Goal: Information Seeking & Learning: Learn about a topic

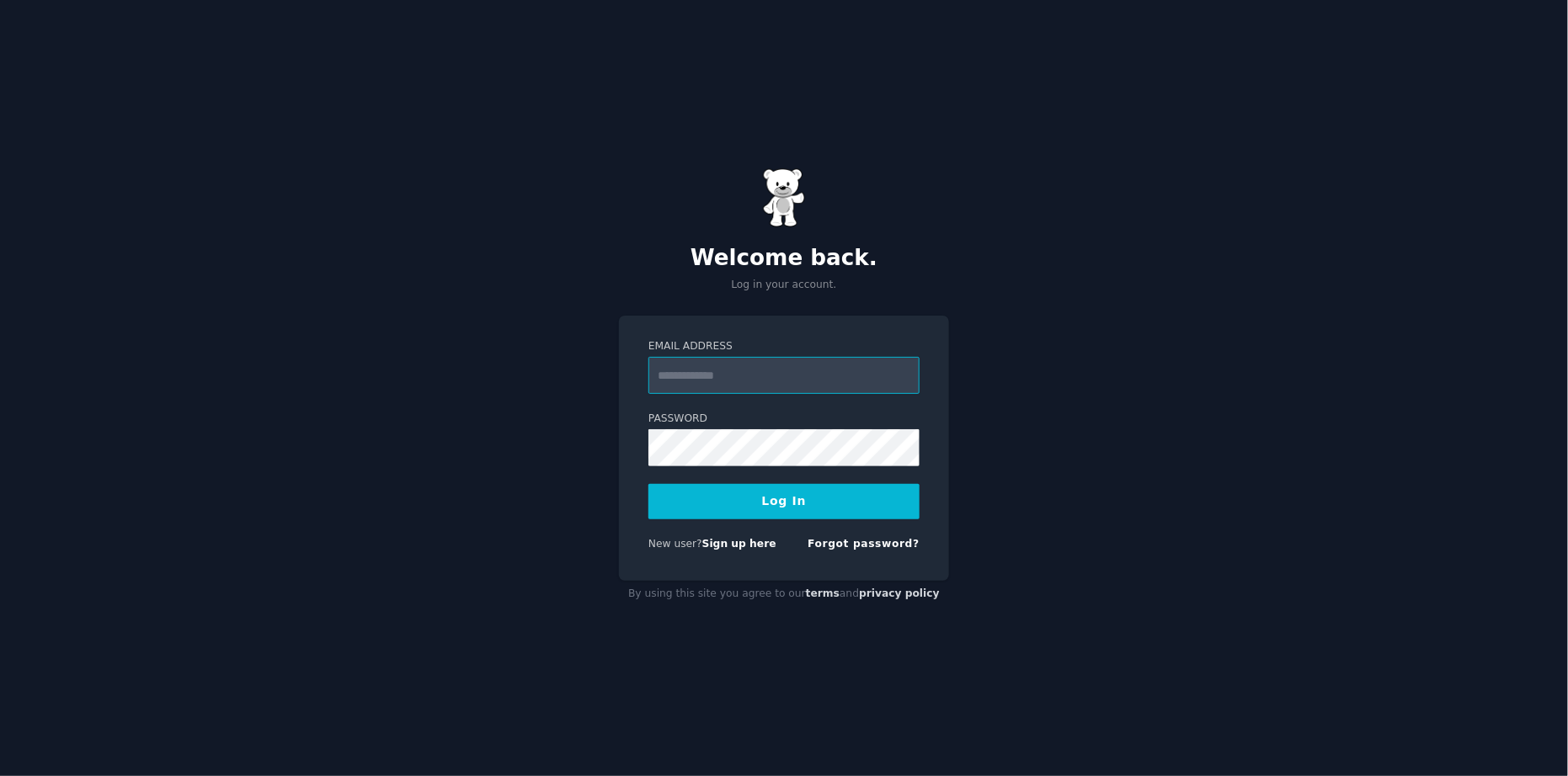
click at [803, 367] on input "Email Address" at bounding box center [784, 376] width 271 height 37
type input "**********"
click at [818, 500] on button "Log In" at bounding box center [784, 502] width 271 height 36
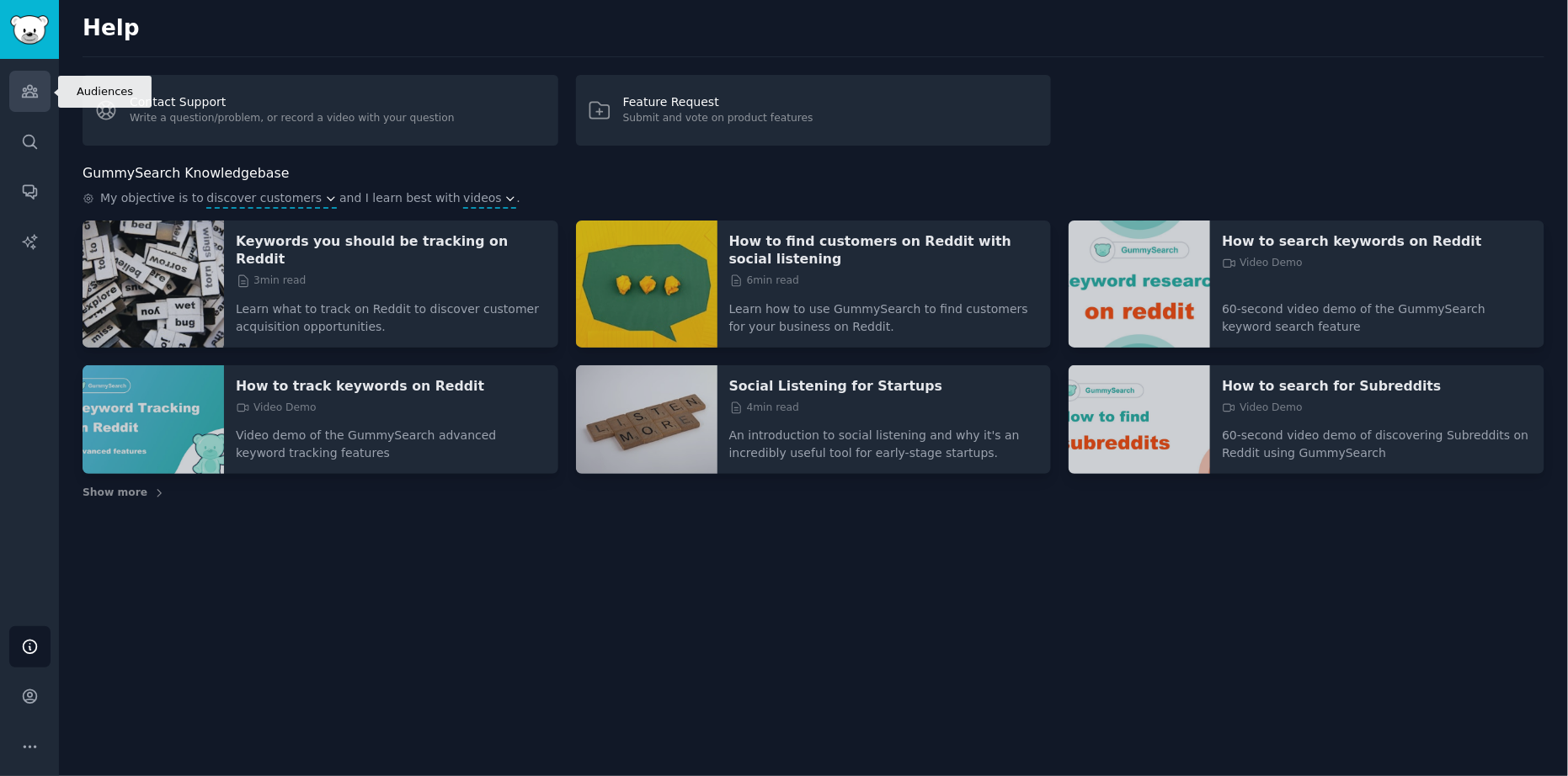
click at [37, 88] on icon "Sidebar" at bounding box center [30, 92] width 18 height 18
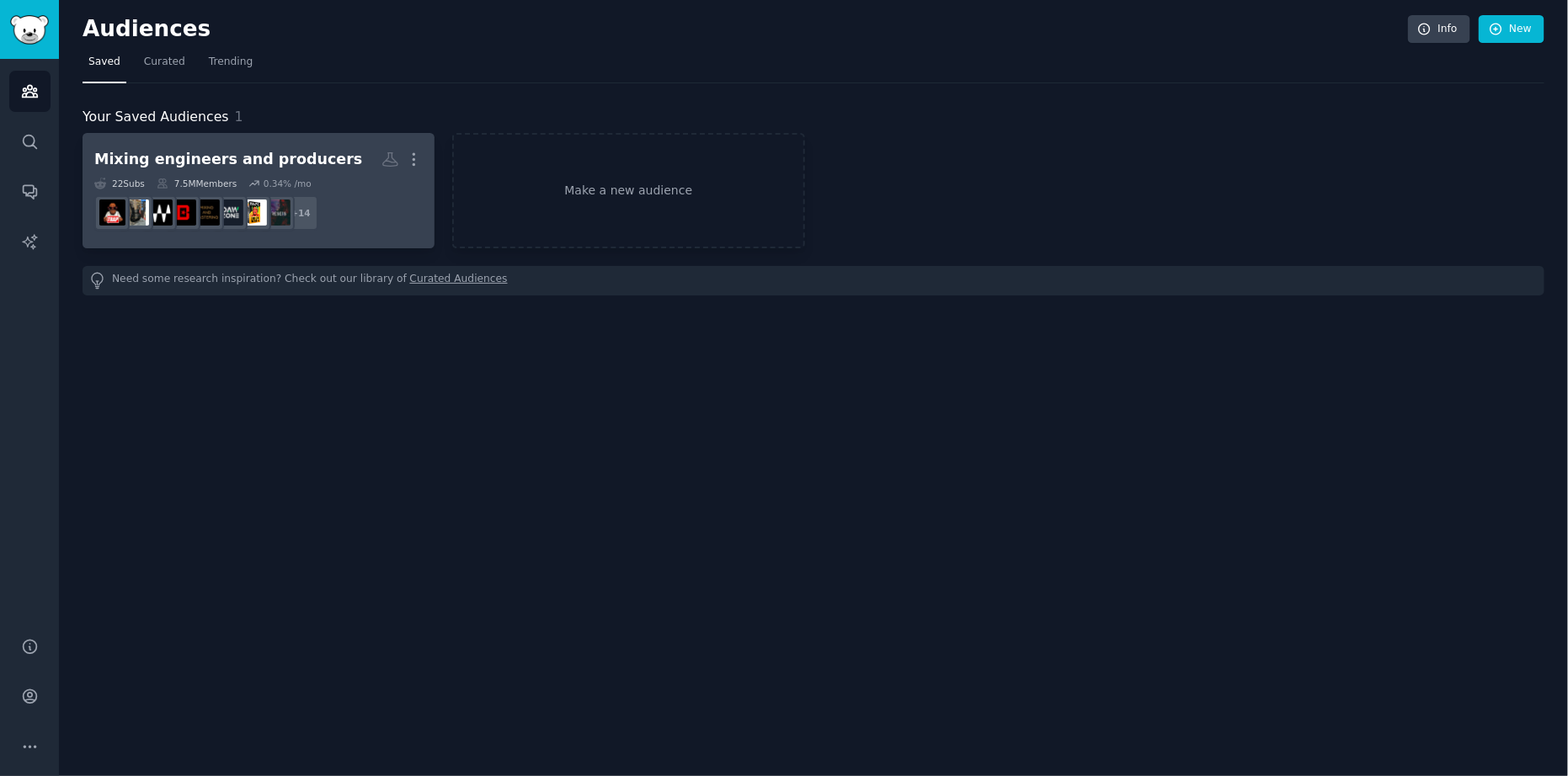
click at [288, 159] on div "Mixing engineers and producers" at bounding box center [228, 160] width 268 height 21
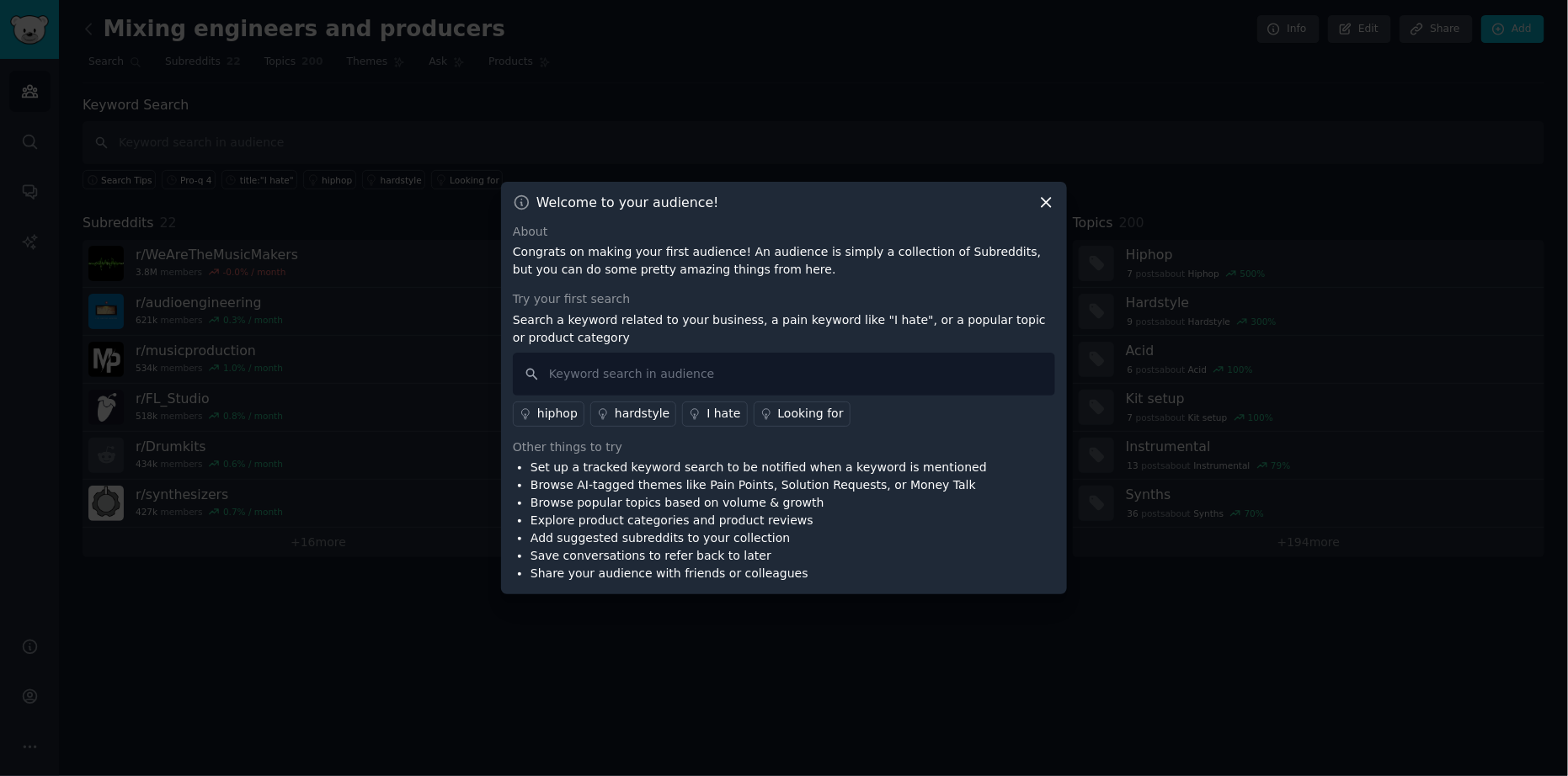
click at [1046, 205] on icon at bounding box center [1046, 202] width 18 height 18
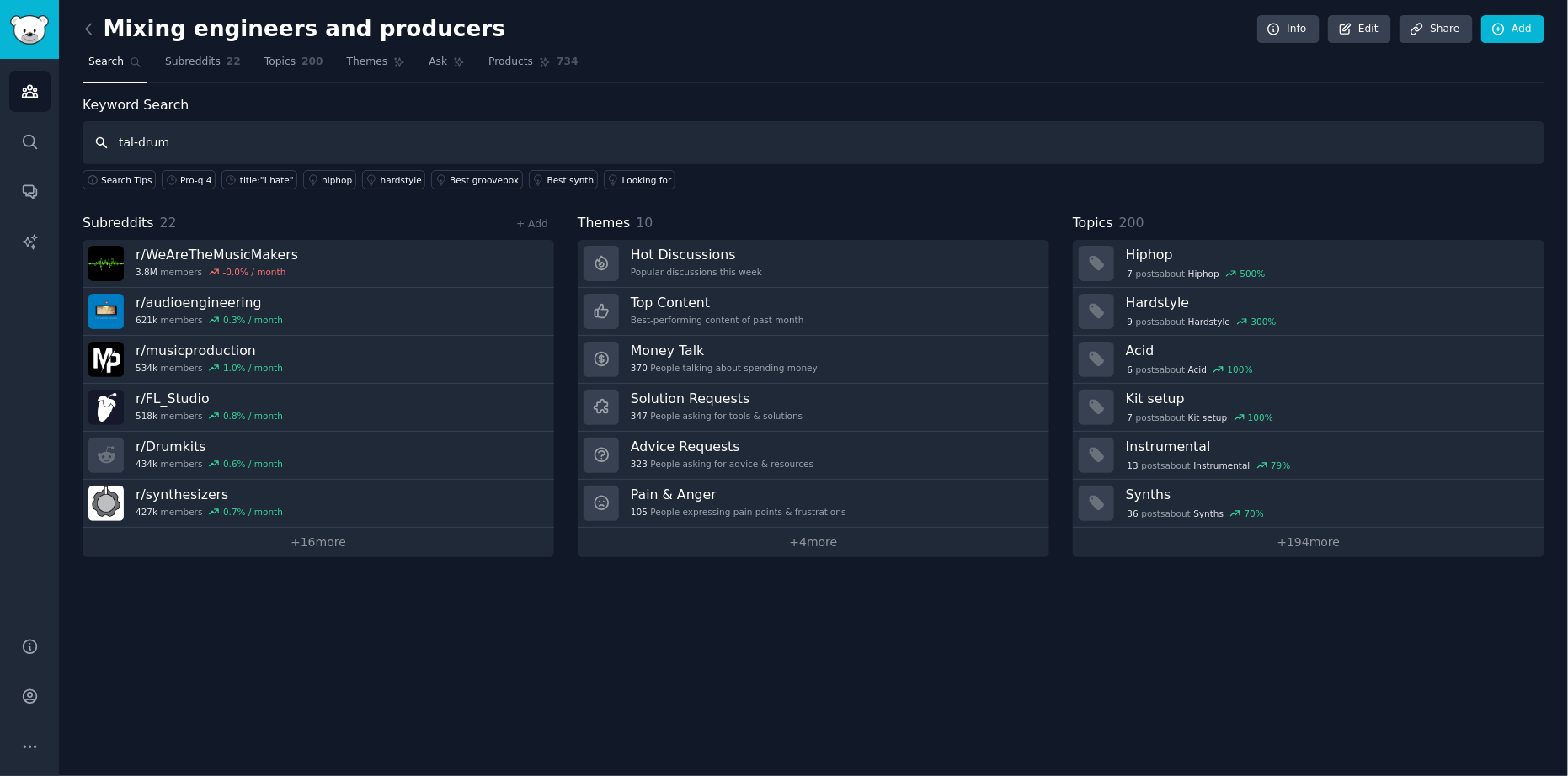
type input "tal-drum"
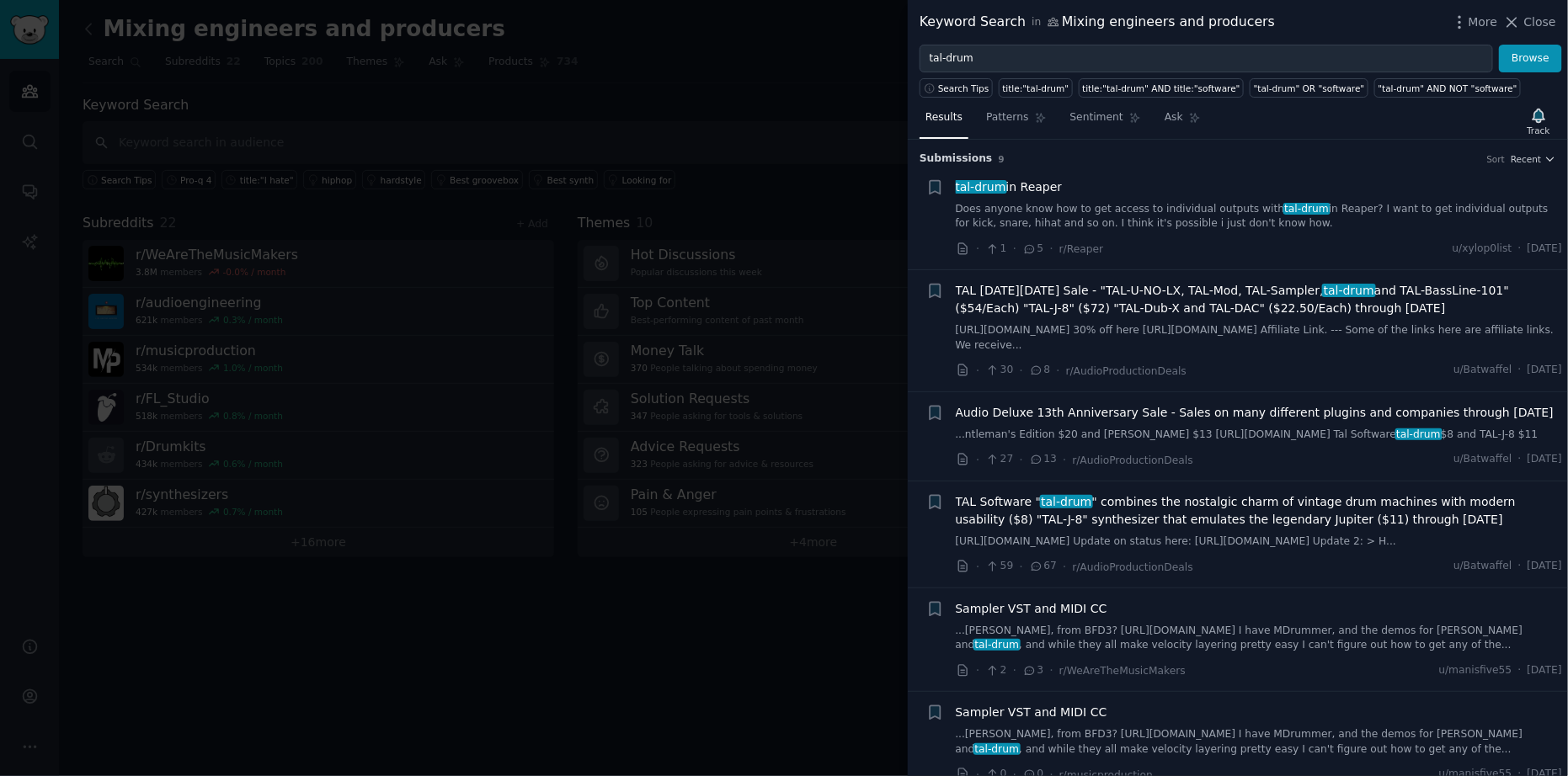
click at [1119, 178] on div "tal-drum in Reaper" at bounding box center [1259, 187] width 607 height 18
click at [1081, 187] on div "tal-drum in Reaper" at bounding box center [1259, 187] width 607 height 18
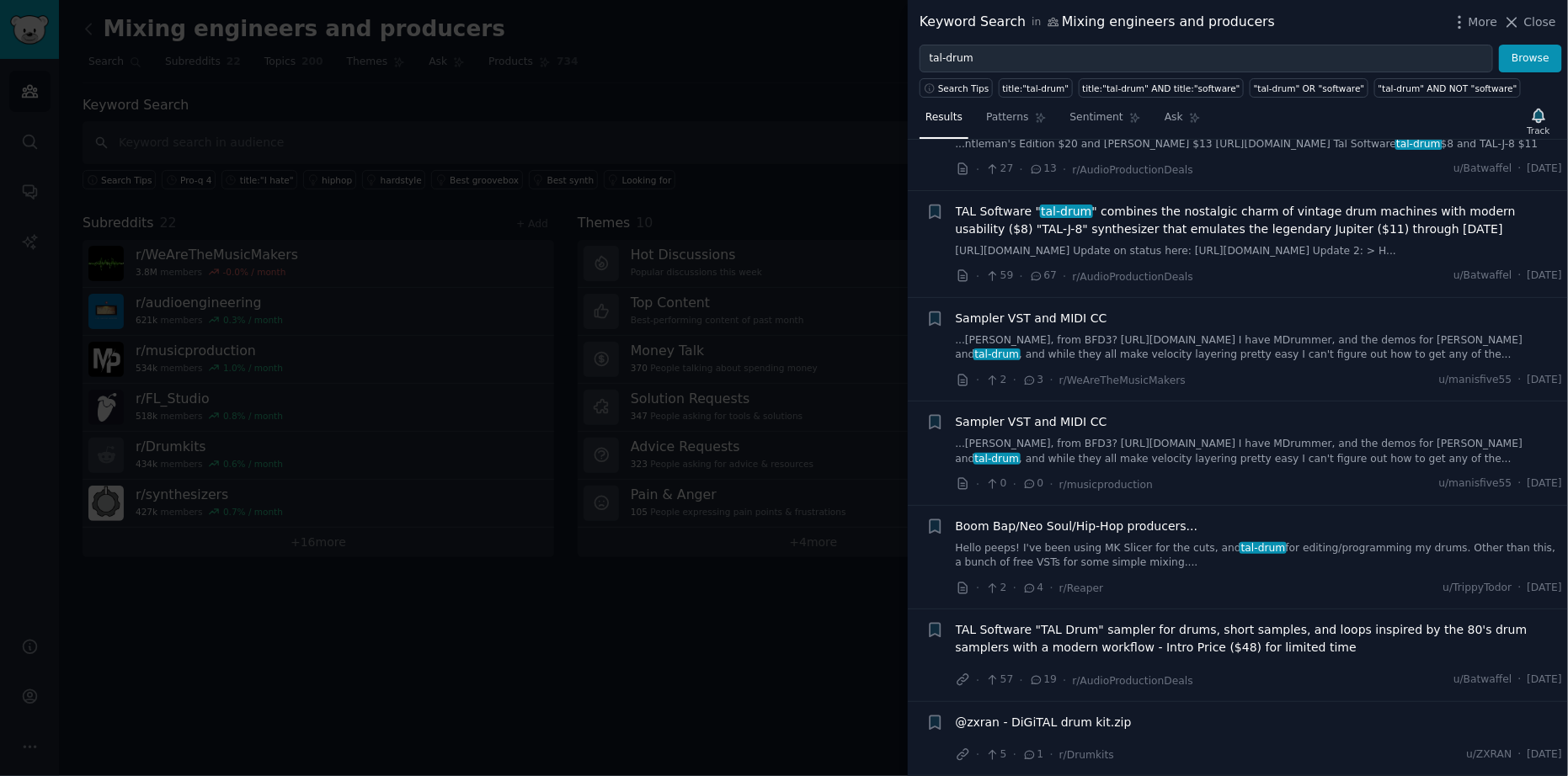
scroll to position [301, 0]
click at [1095, 760] on span "r/Drumkits" at bounding box center [1086, 755] width 54 height 12
click at [1086, 724] on span "@zxran - DiGiTAL drum kit.zip" at bounding box center [1044, 723] width 176 height 18
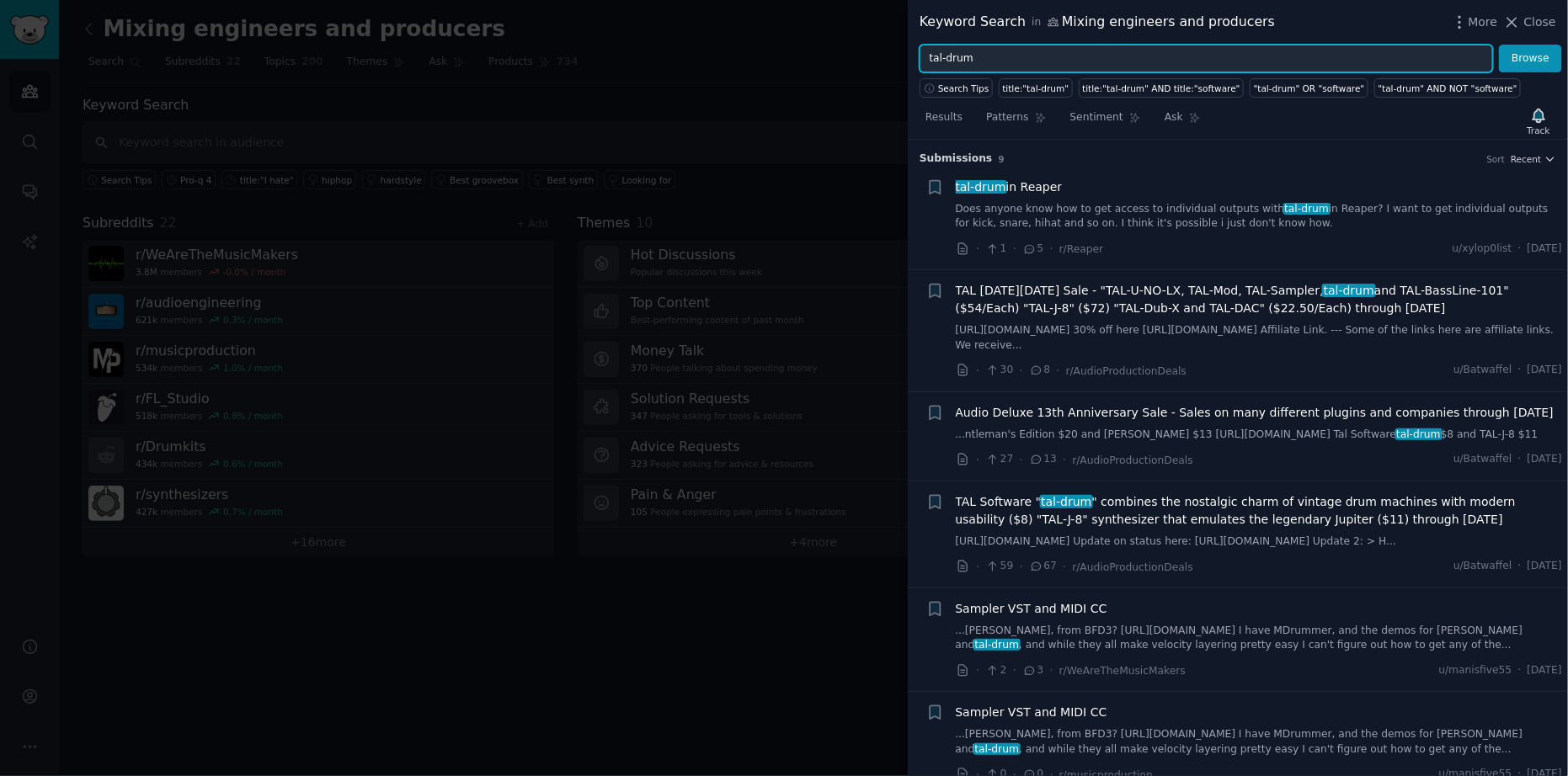
click at [1047, 54] on input "tal-drum" at bounding box center [1206, 59] width 574 height 29
type input "pro-q 4"
click at [1499, 45] on button "Browse" at bounding box center [1531, 59] width 63 height 29
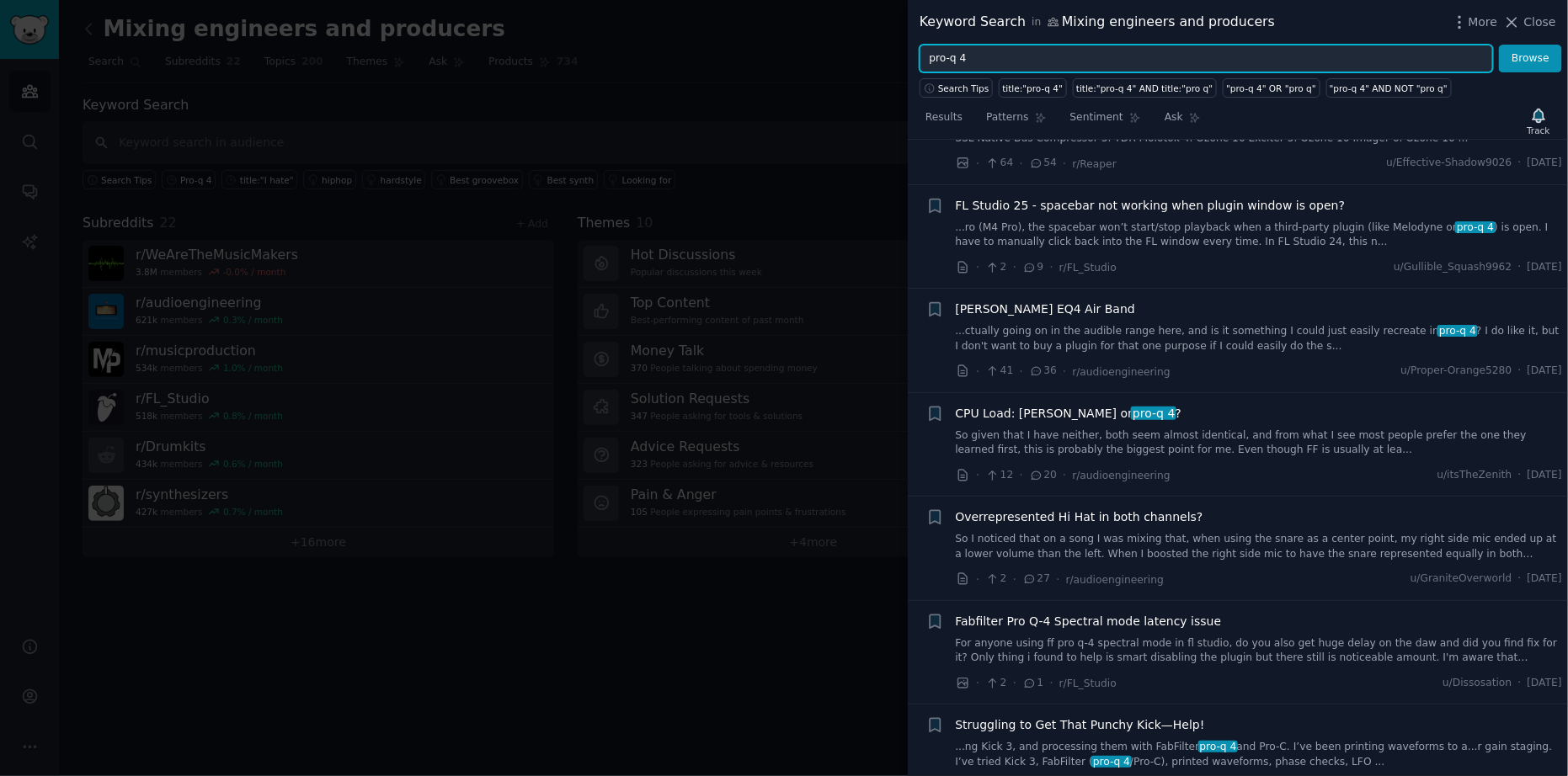
scroll to position [269, 0]
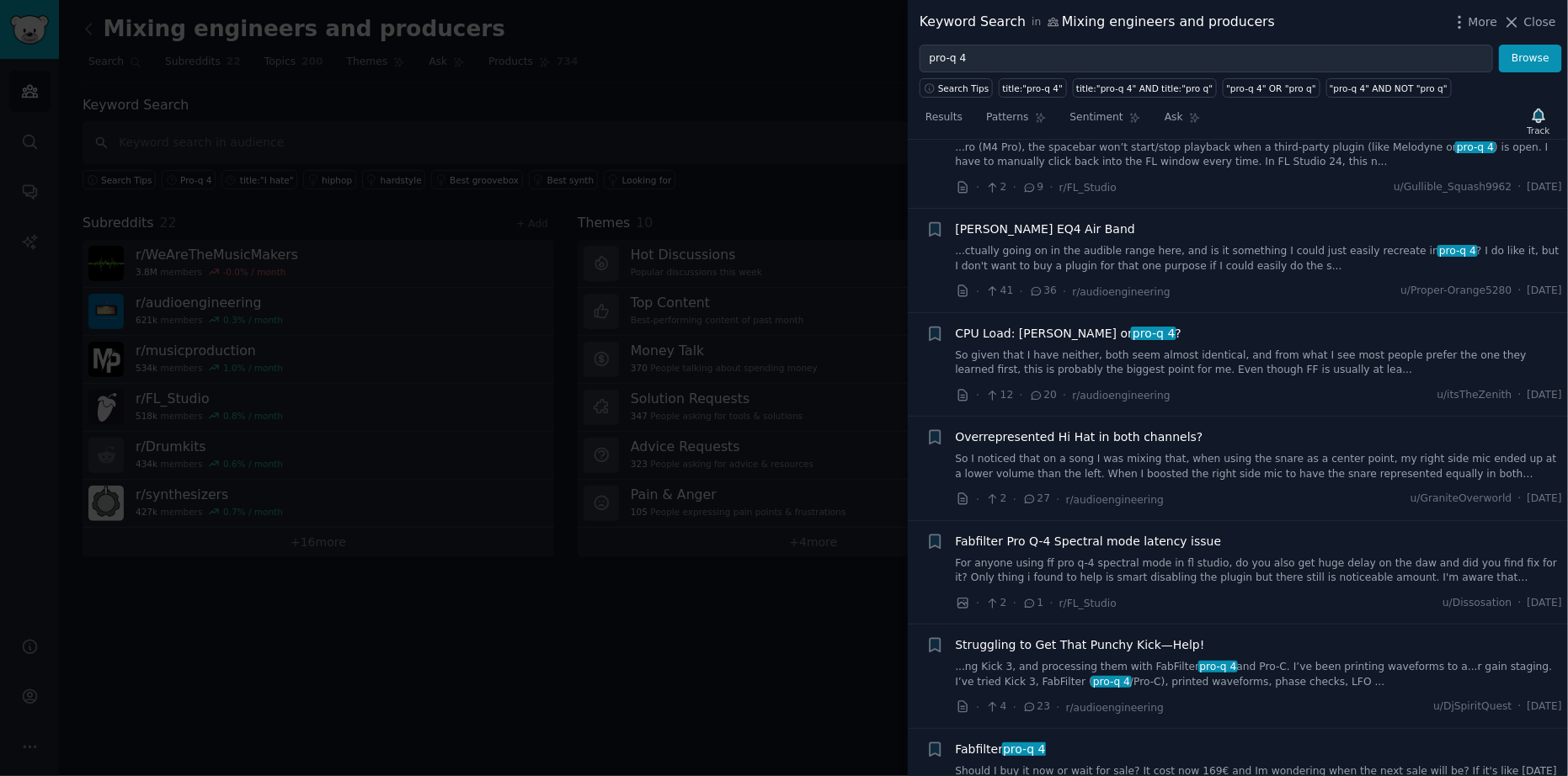
click at [1199, 354] on link "So given that I have neither, both seem almost identical, and from what I see m…" at bounding box center [1259, 363] width 607 height 29
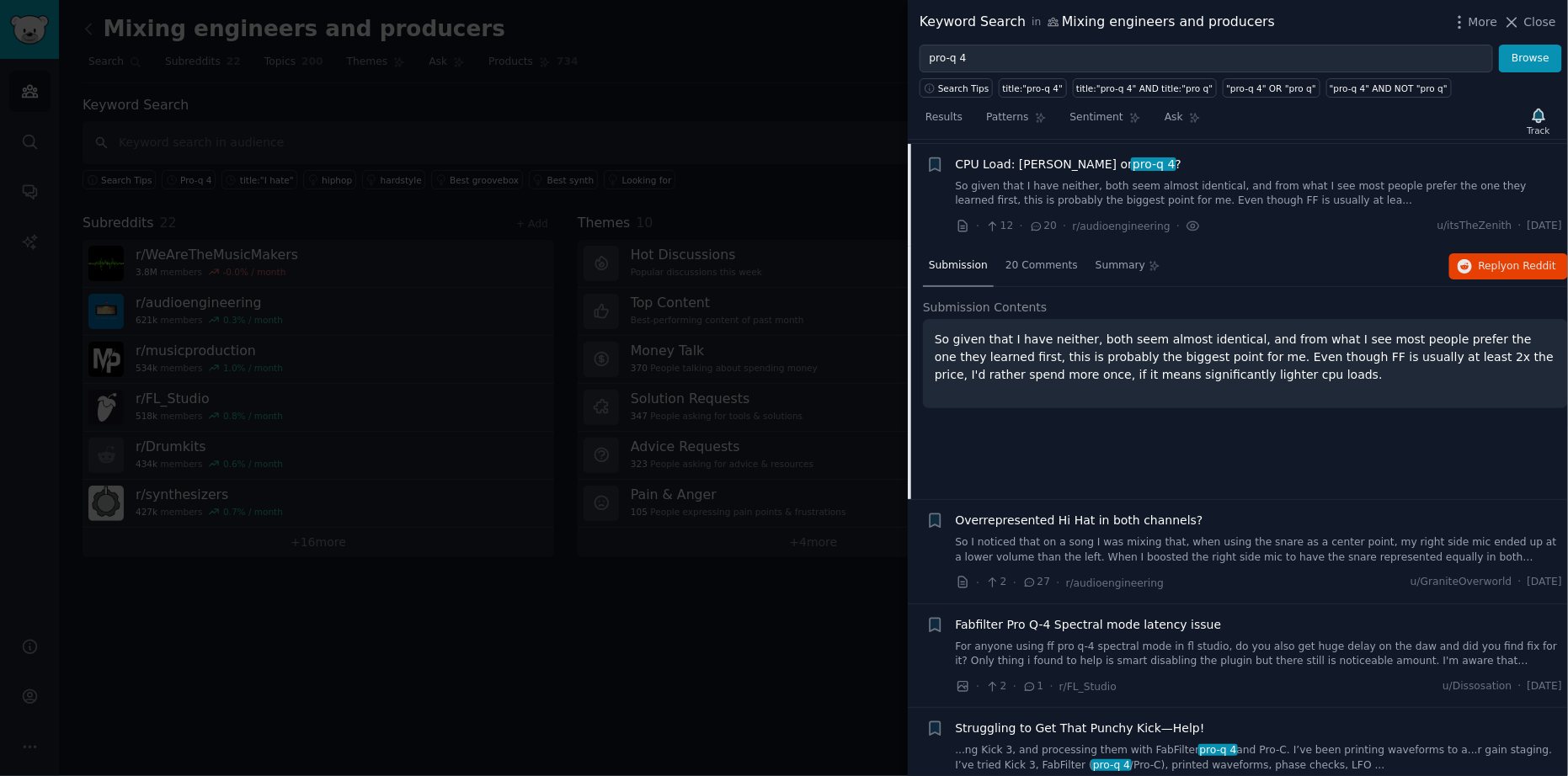
scroll to position [442, 0]
click at [1514, 260] on span "on Reddit" at bounding box center [1531, 263] width 49 height 12
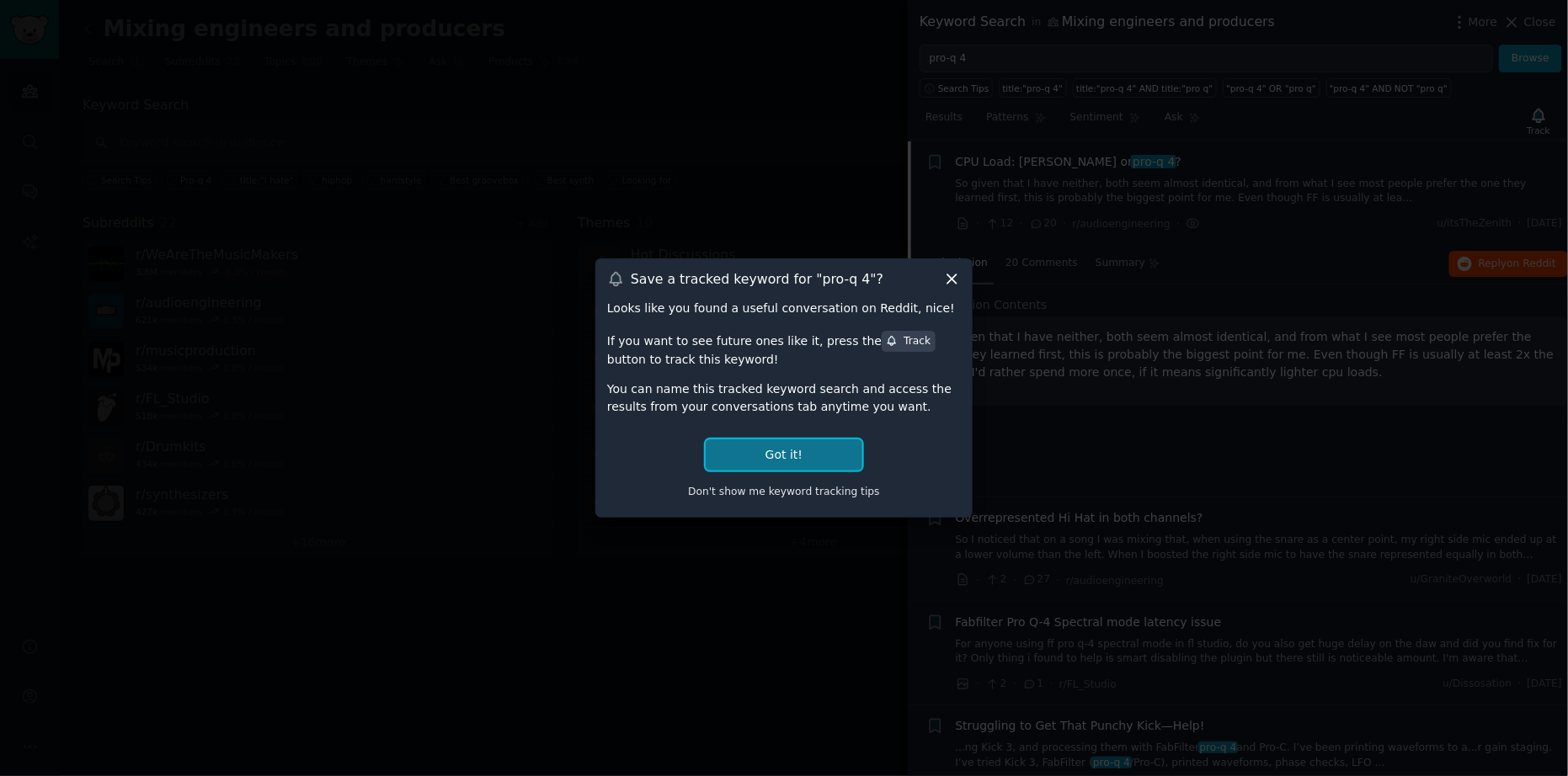
click at [809, 450] on button "Got it!" at bounding box center [784, 455] width 157 height 31
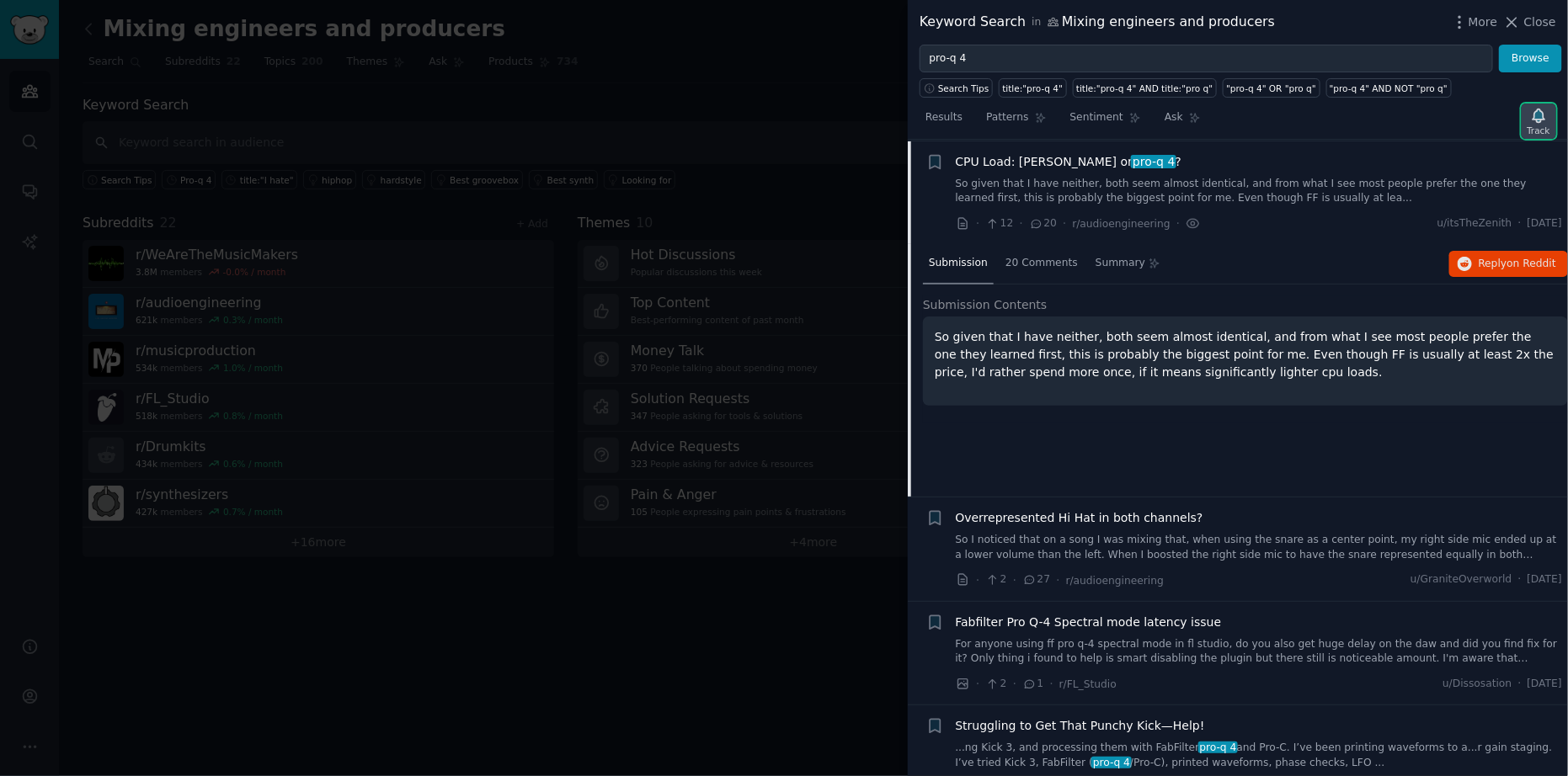
click at [1531, 125] on div "Track" at bounding box center [1539, 130] width 22 height 12
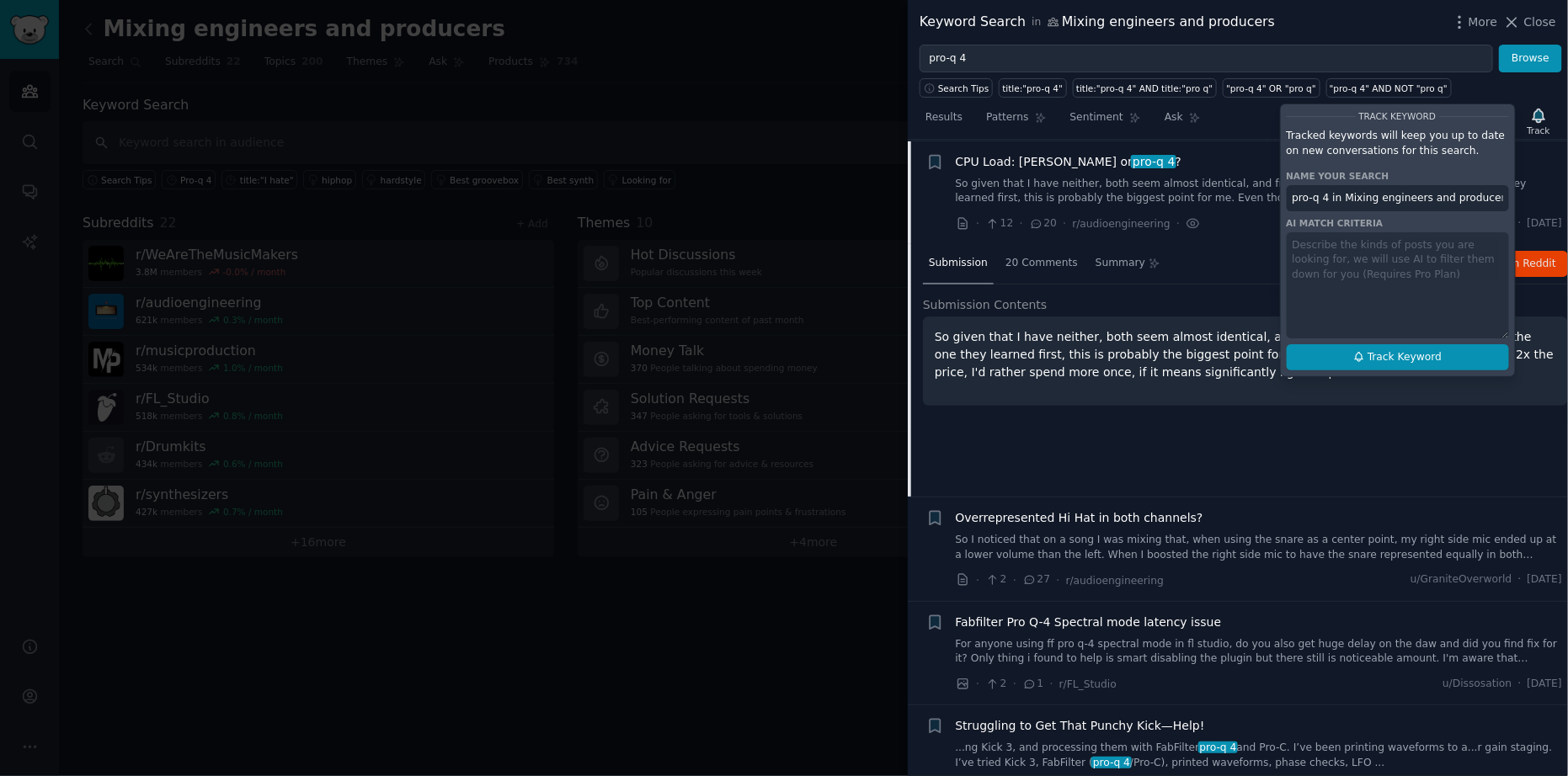
click at [1391, 353] on span "Track Keyword" at bounding box center [1404, 358] width 74 height 15
type input "pro-q 4 in Mixing engineers and producers"
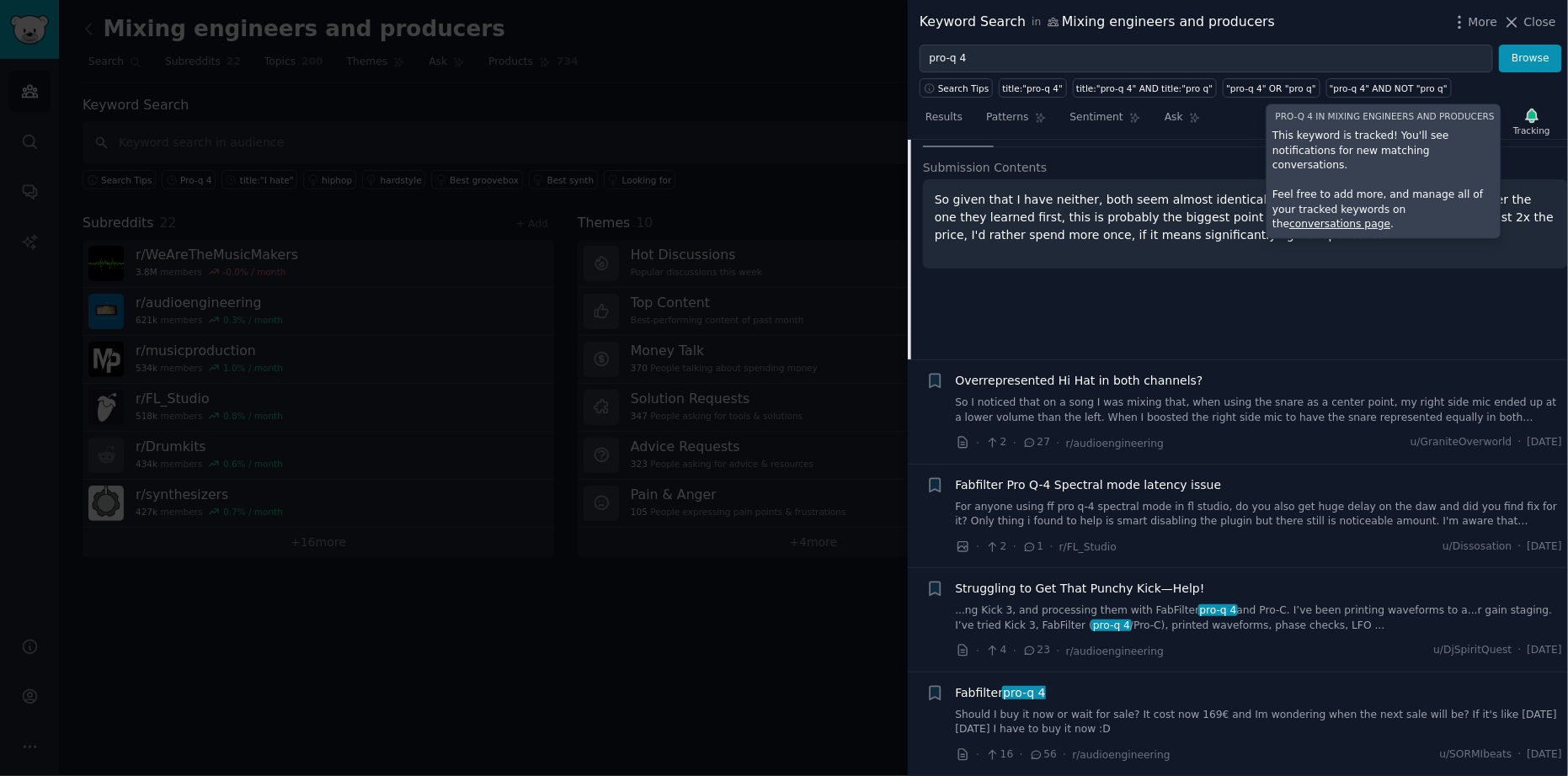
scroll to position [711, 0]
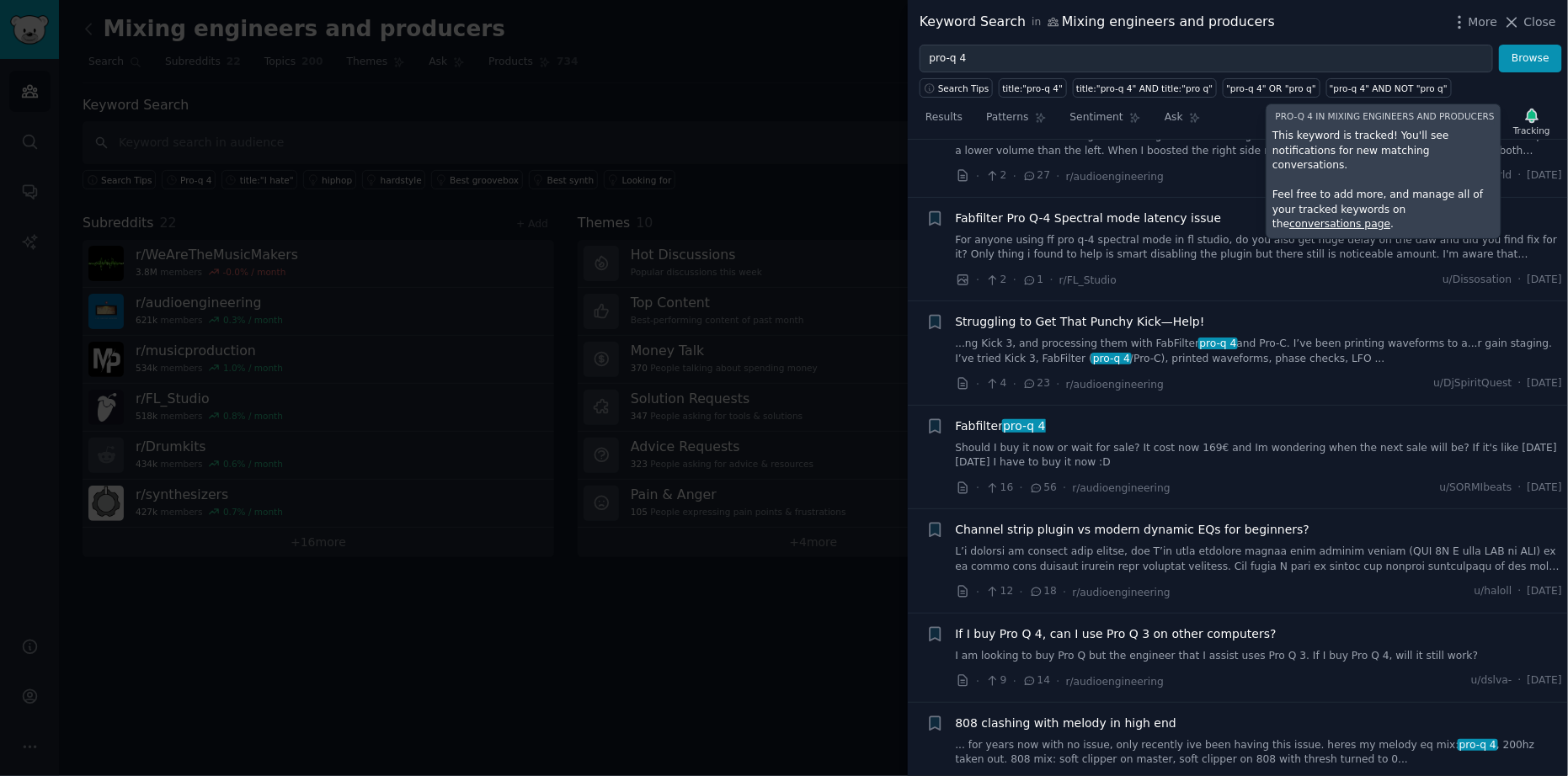
click at [1274, 342] on link "...ng Kick 3, and processing them with FabFilter pro-q 4 and Pro-C. I’ve been p…" at bounding box center [1259, 351] width 607 height 29
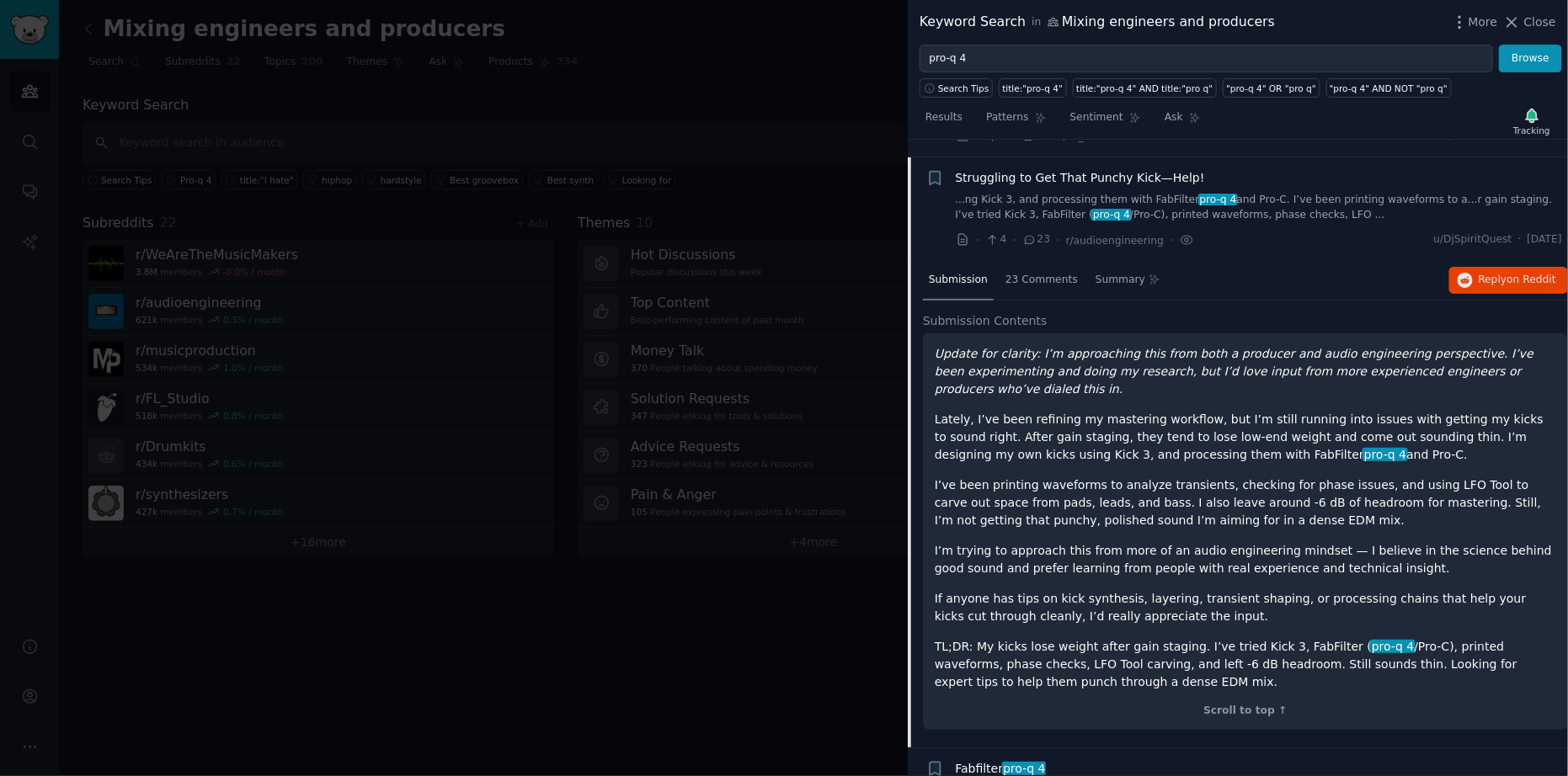
scroll to position [752, 0]
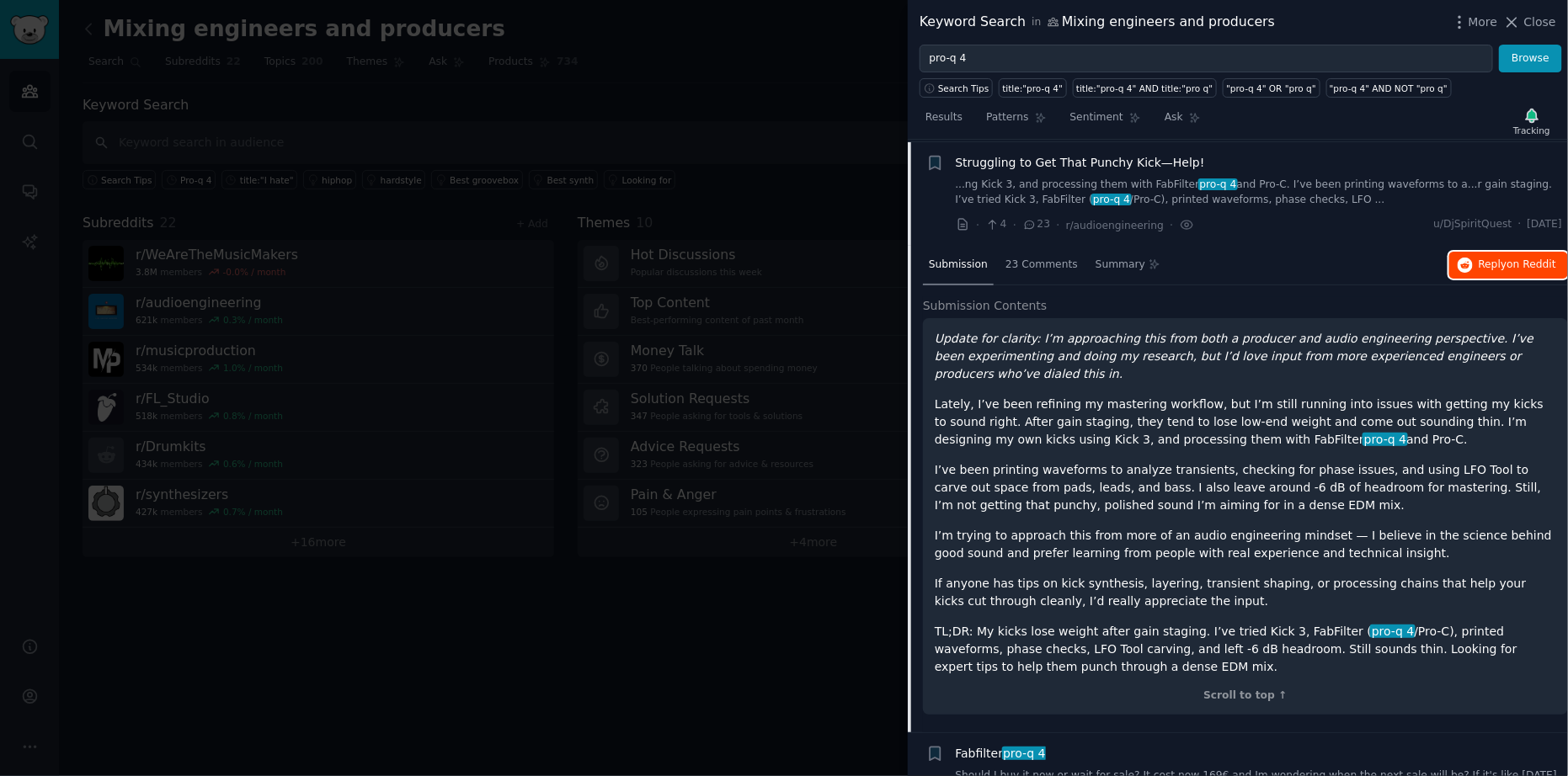
click at [1496, 252] on button "Reply on Reddit" at bounding box center [1508, 265] width 119 height 27
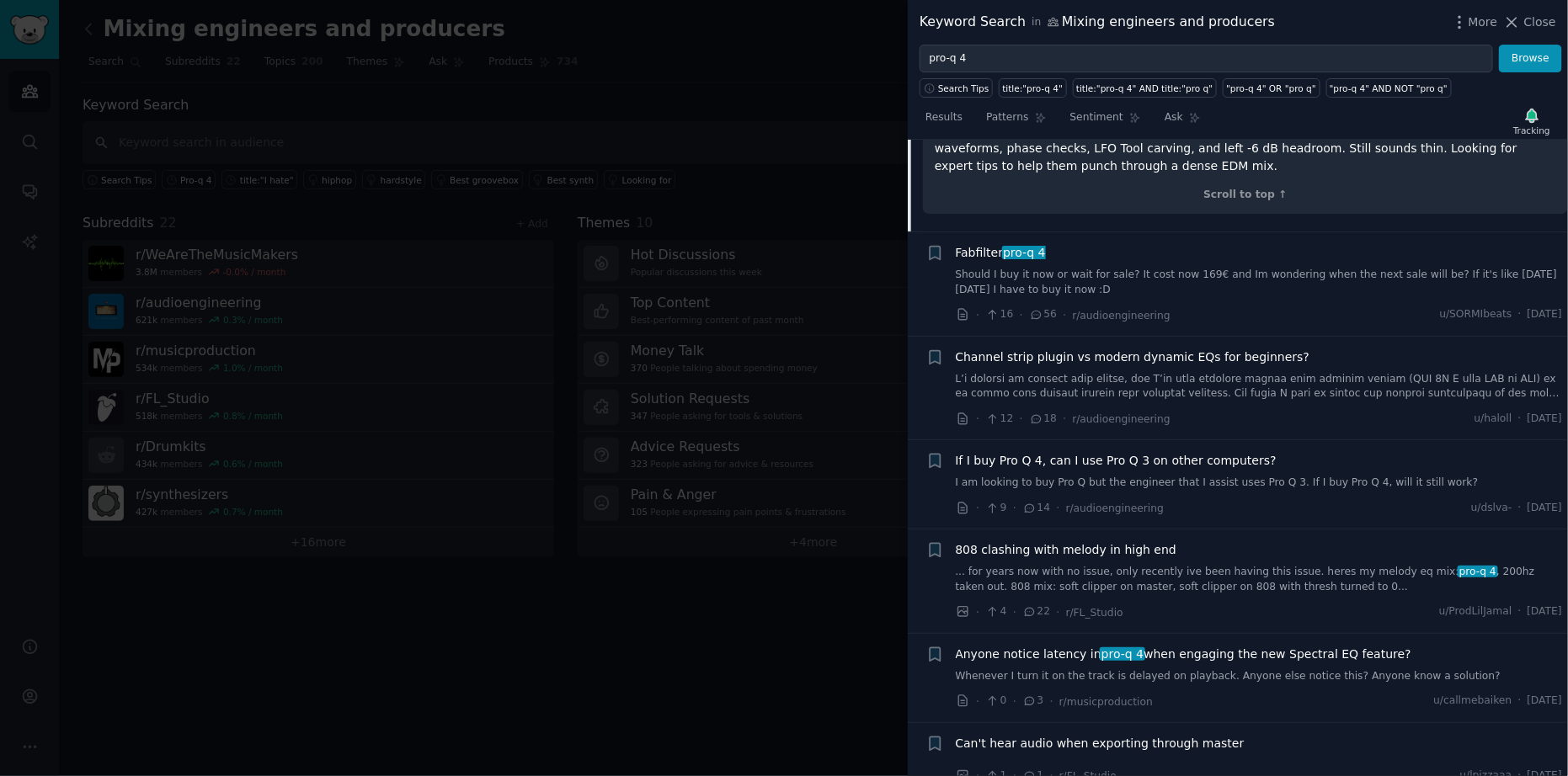
scroll to position [1291, 0]
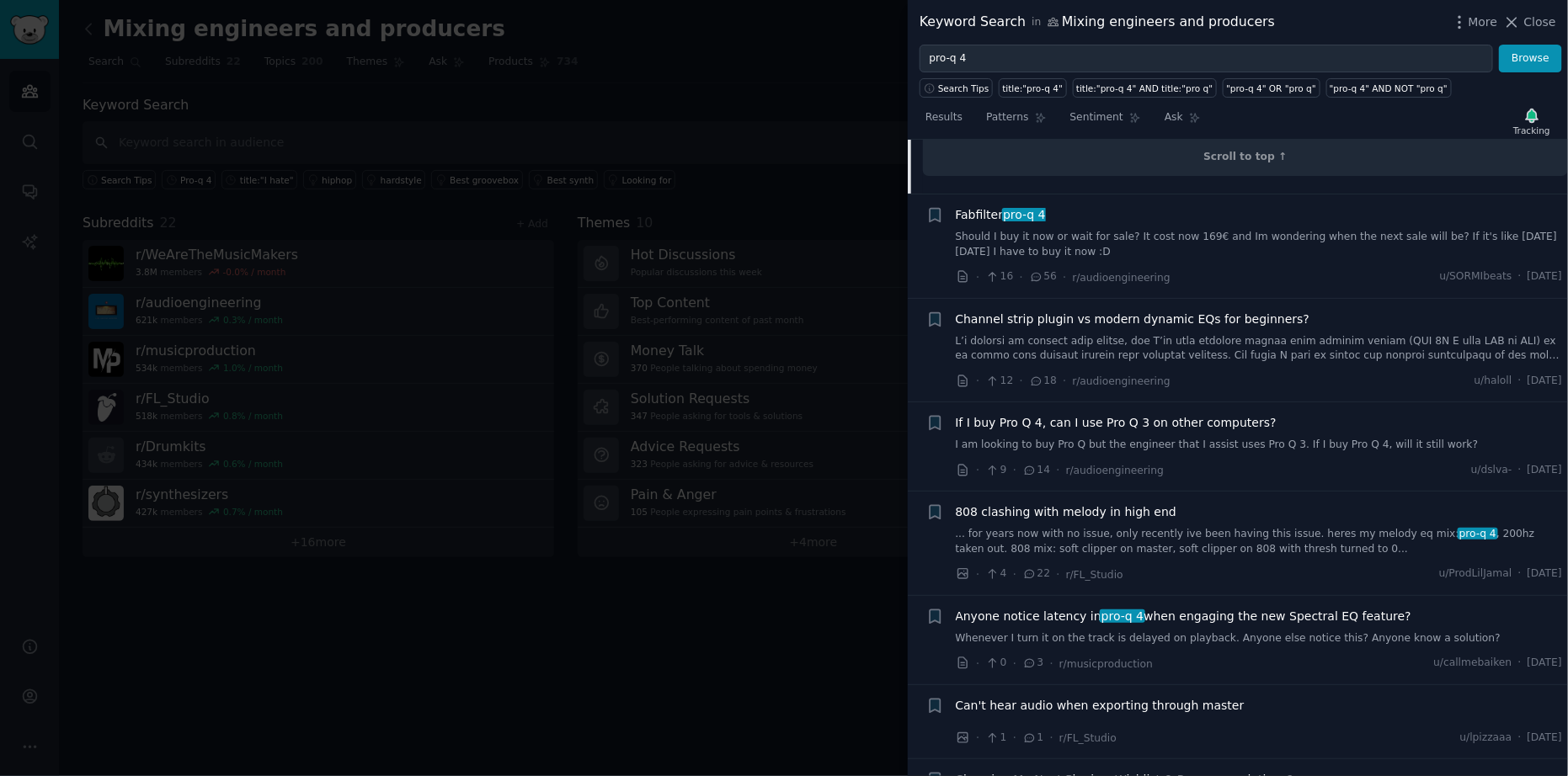
click at [1226, 334] on link at bounding box center [1259, 349] width 607 height 29
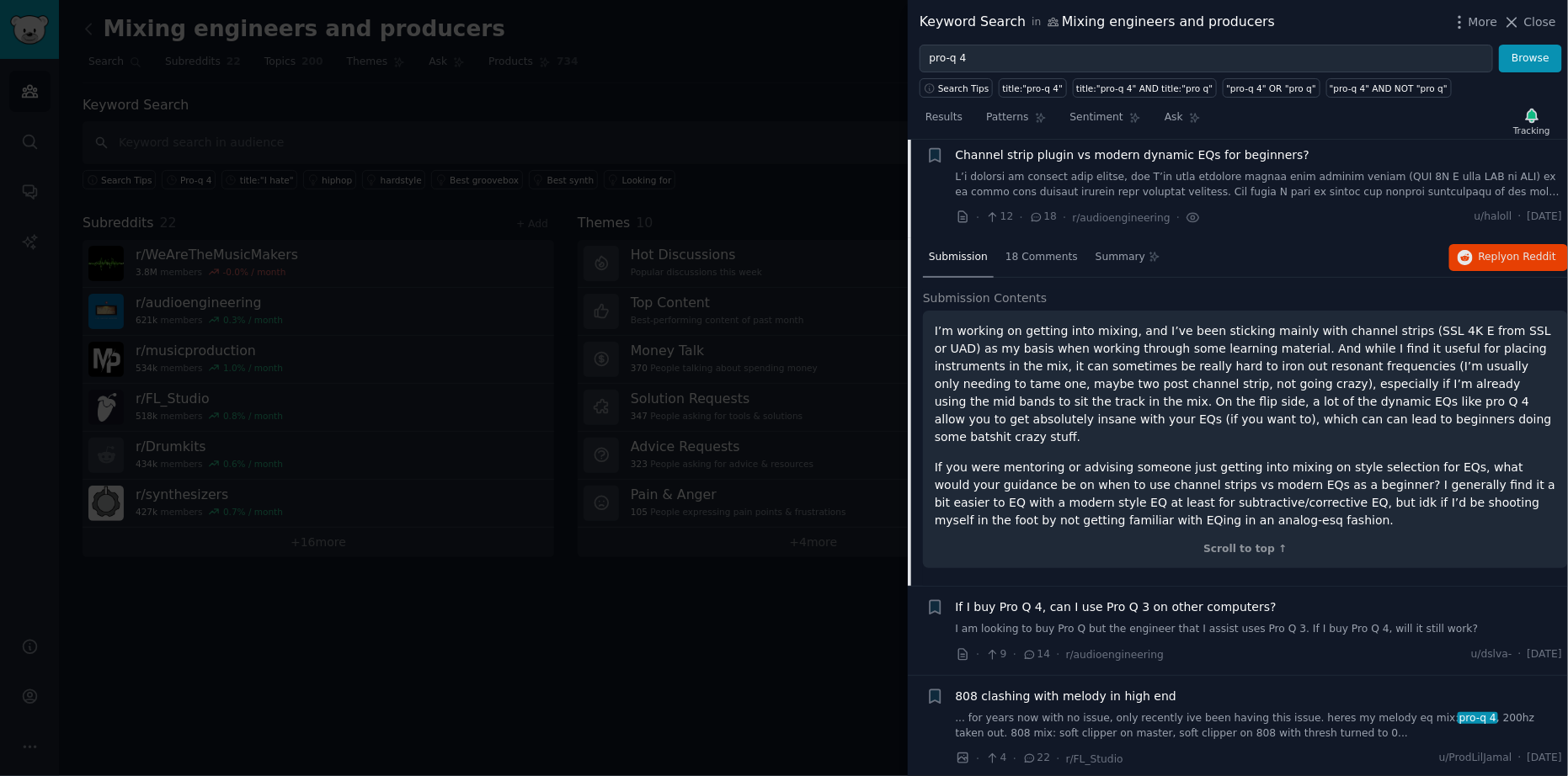
scroll to position [960, 0]
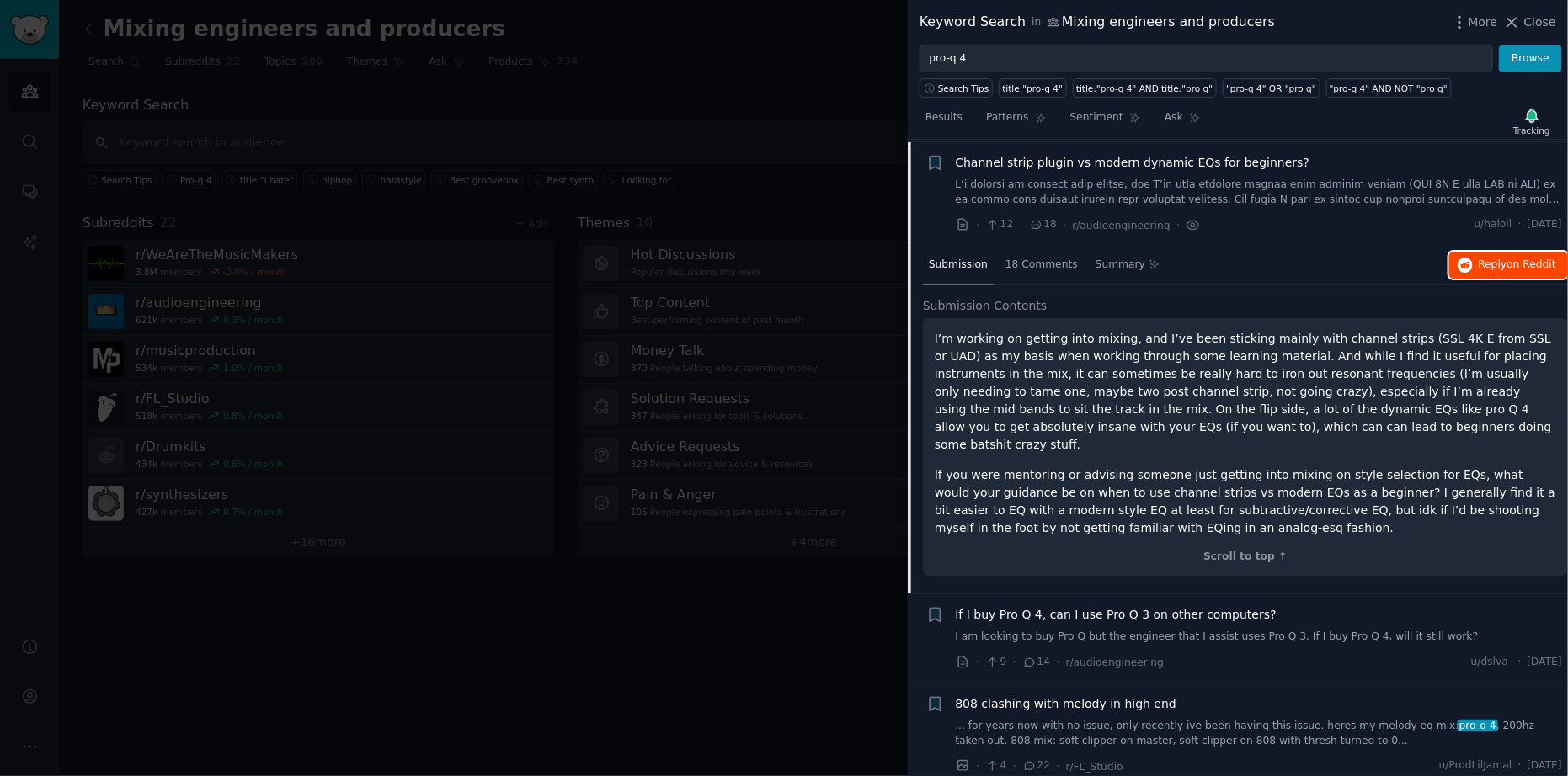
click at [1490, 261] on span "Reply on Reddit" at bounding box center [1517, 265] width 78 height 15
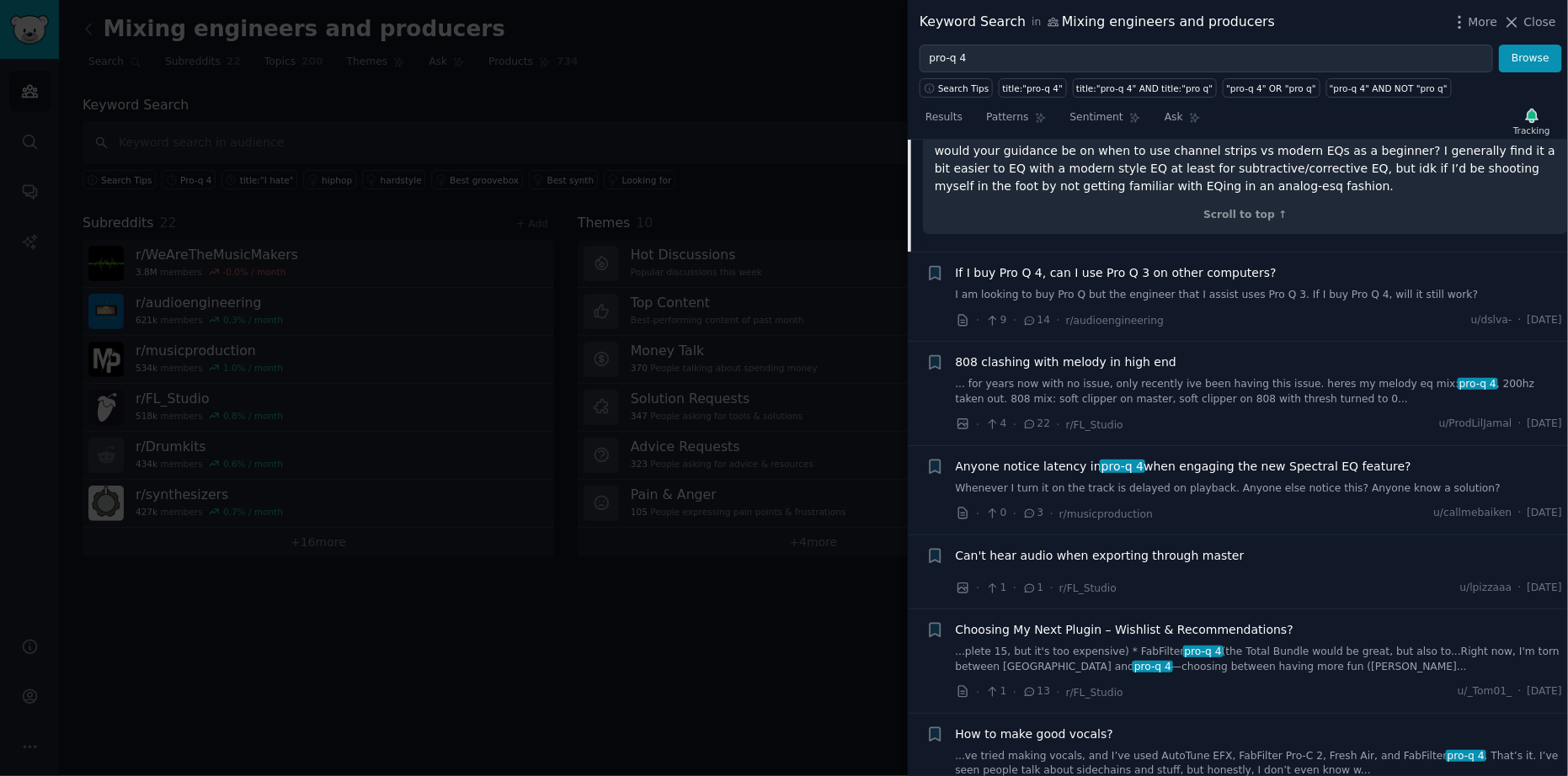
scroll to position [1365, 0]
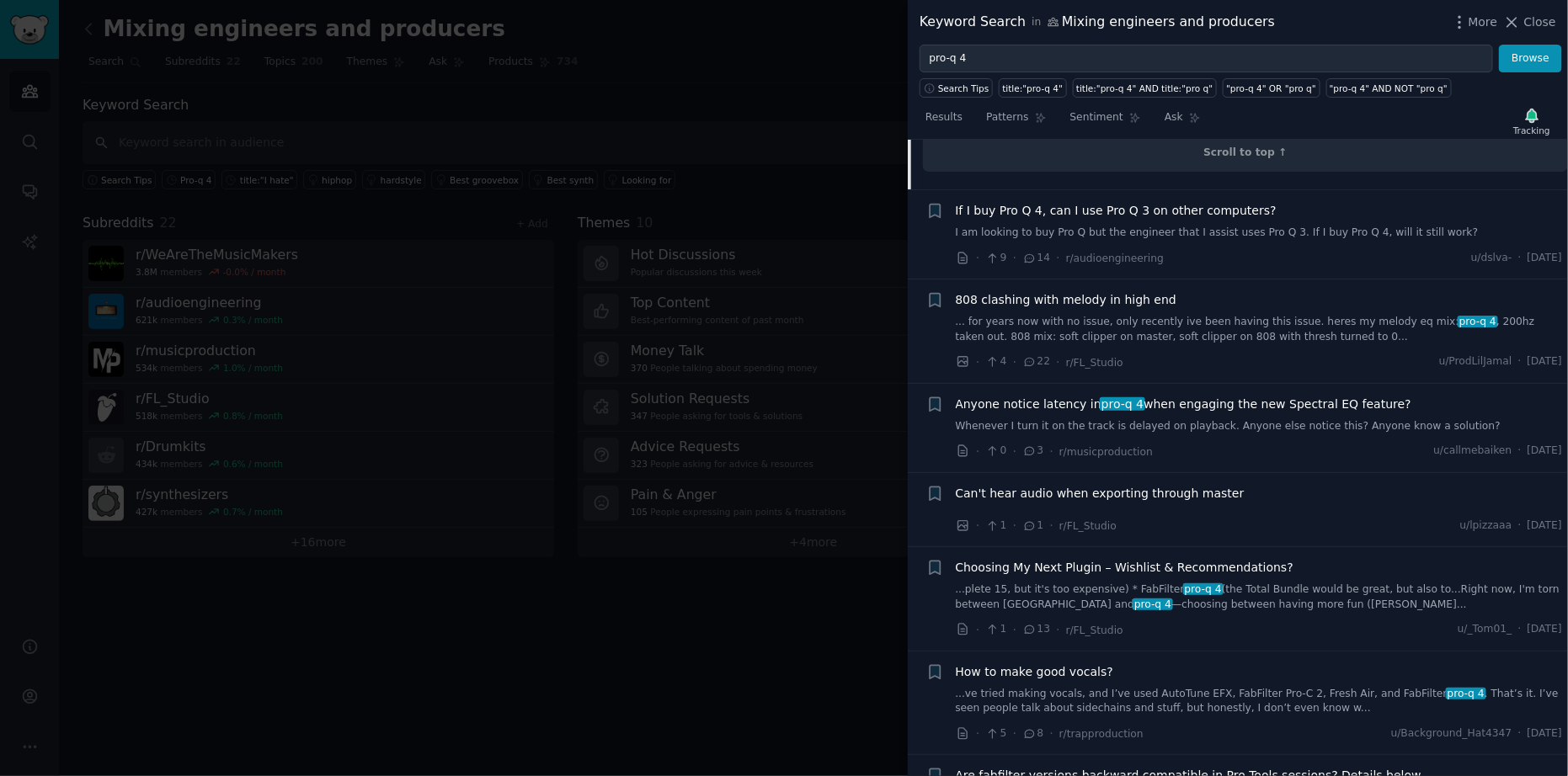
click at [1286, 396] on div "Anyone notice latency in pro-q 4 when engaging the new Spectral EQ feature? Whe…" at bounding box center [1259, 415] width 607 height 38
click at [1281, 396] on span "Anyone notice latency in pro-q 4 when engaging the new Spectral EQ feature?" at bounding box center [1184, 405] width 457 height 18
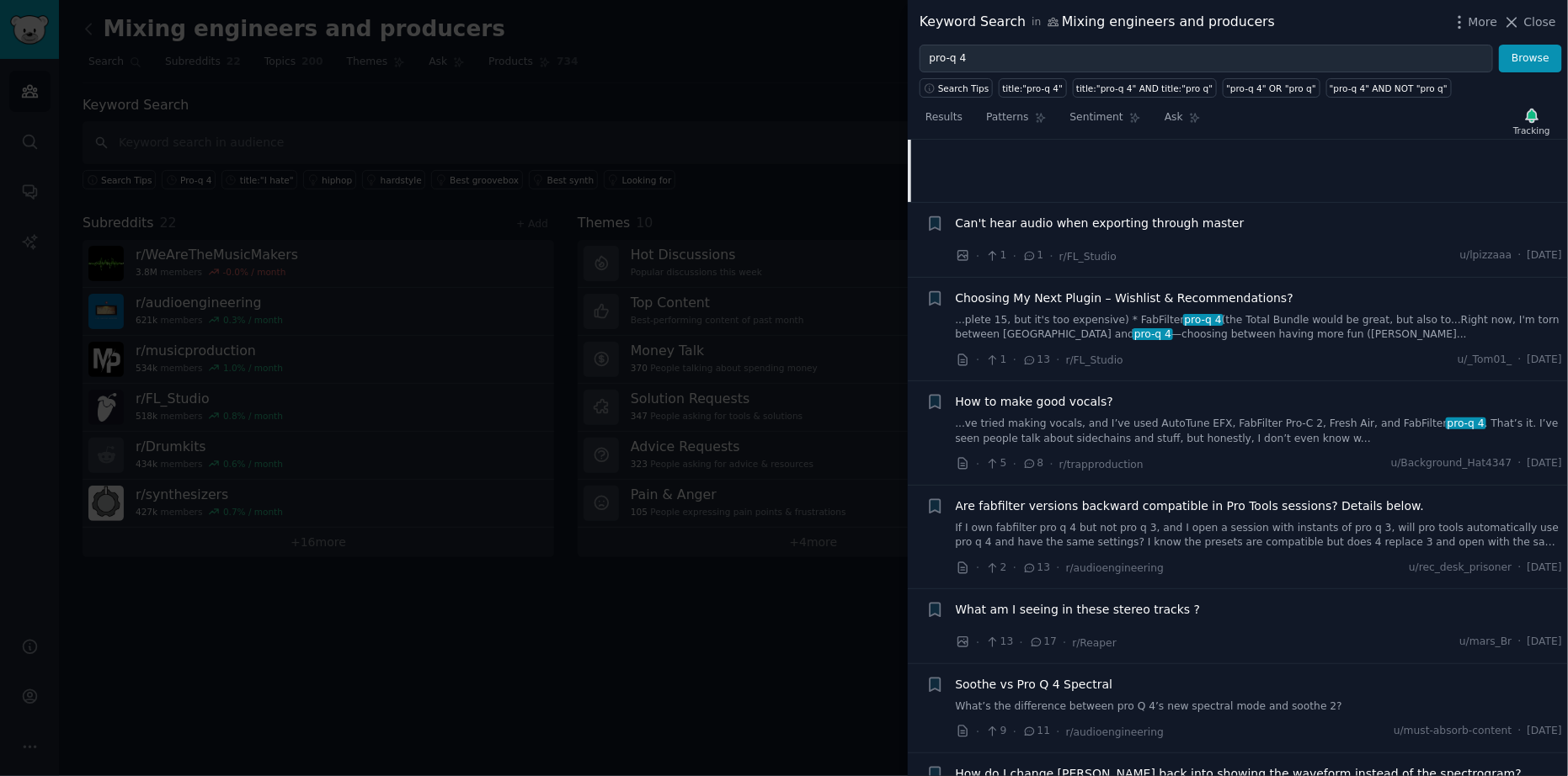
scroll to position [1594, 0]
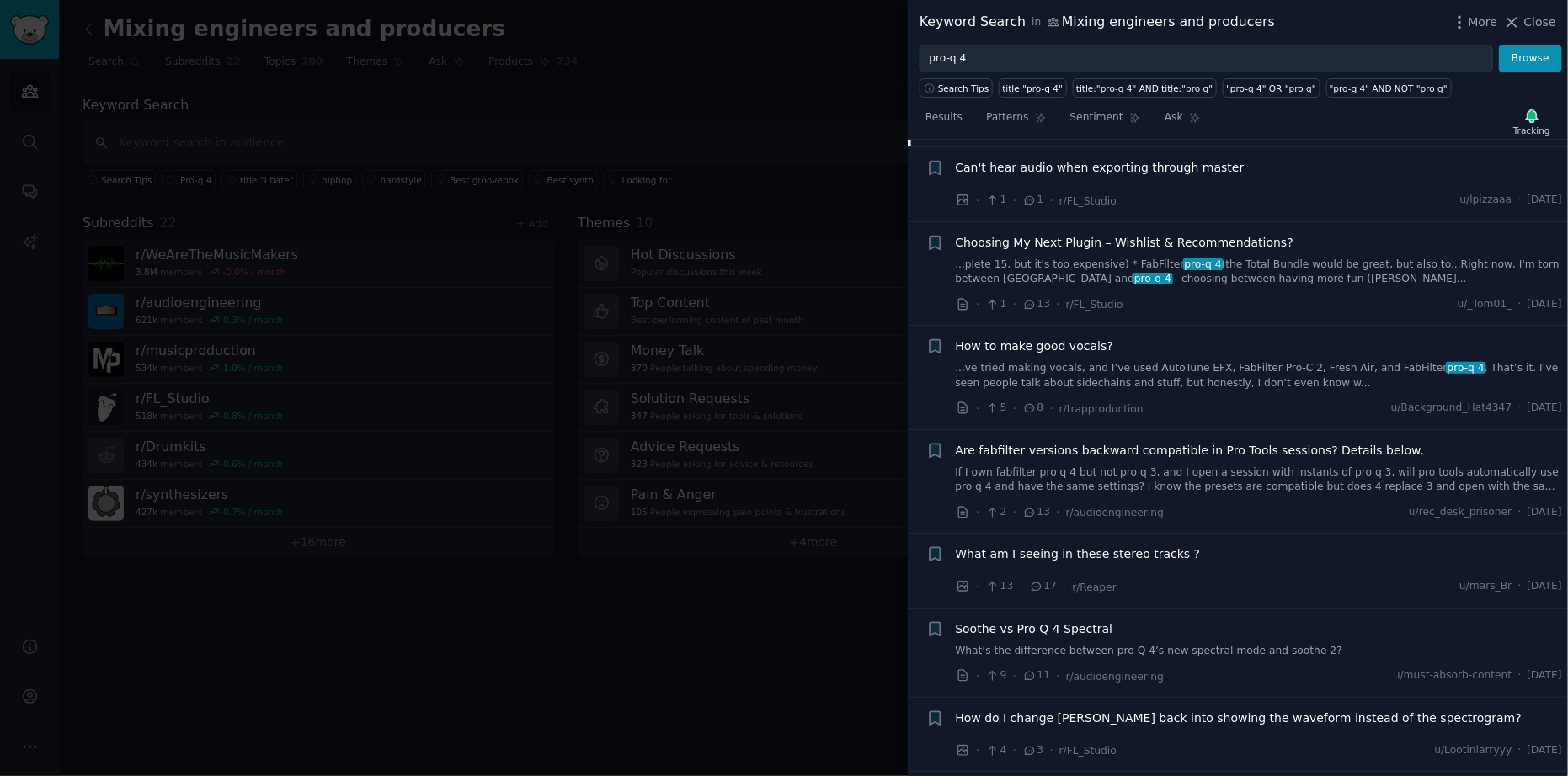
click at [1212, 270] on link "...plete 15, but it's too expensive) * FabFilter pro-q 4 (the Total Bundle woul…" at bounding box center [1259, 272] width 607 height 29
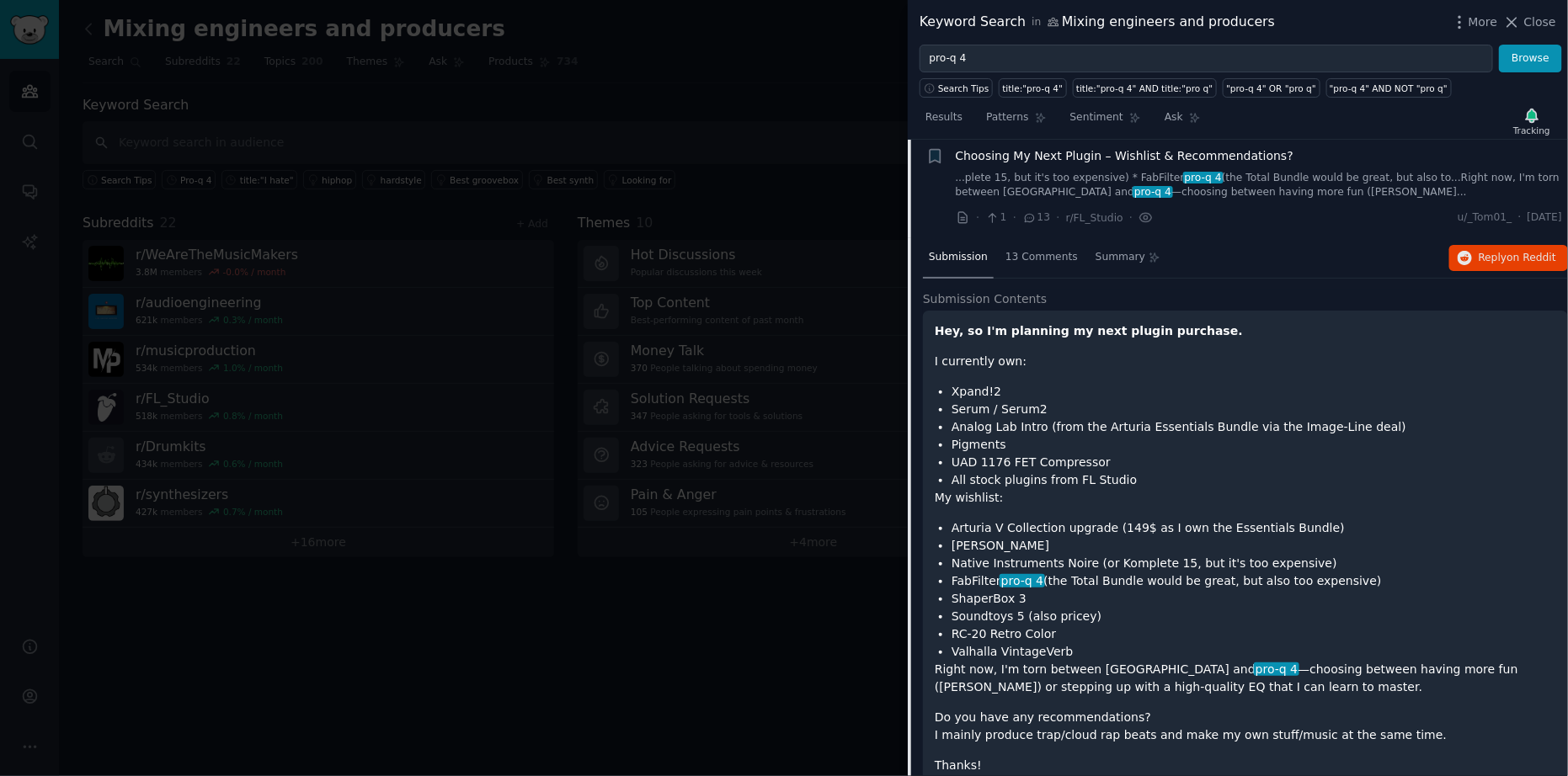
scroll to position [1420, 0]
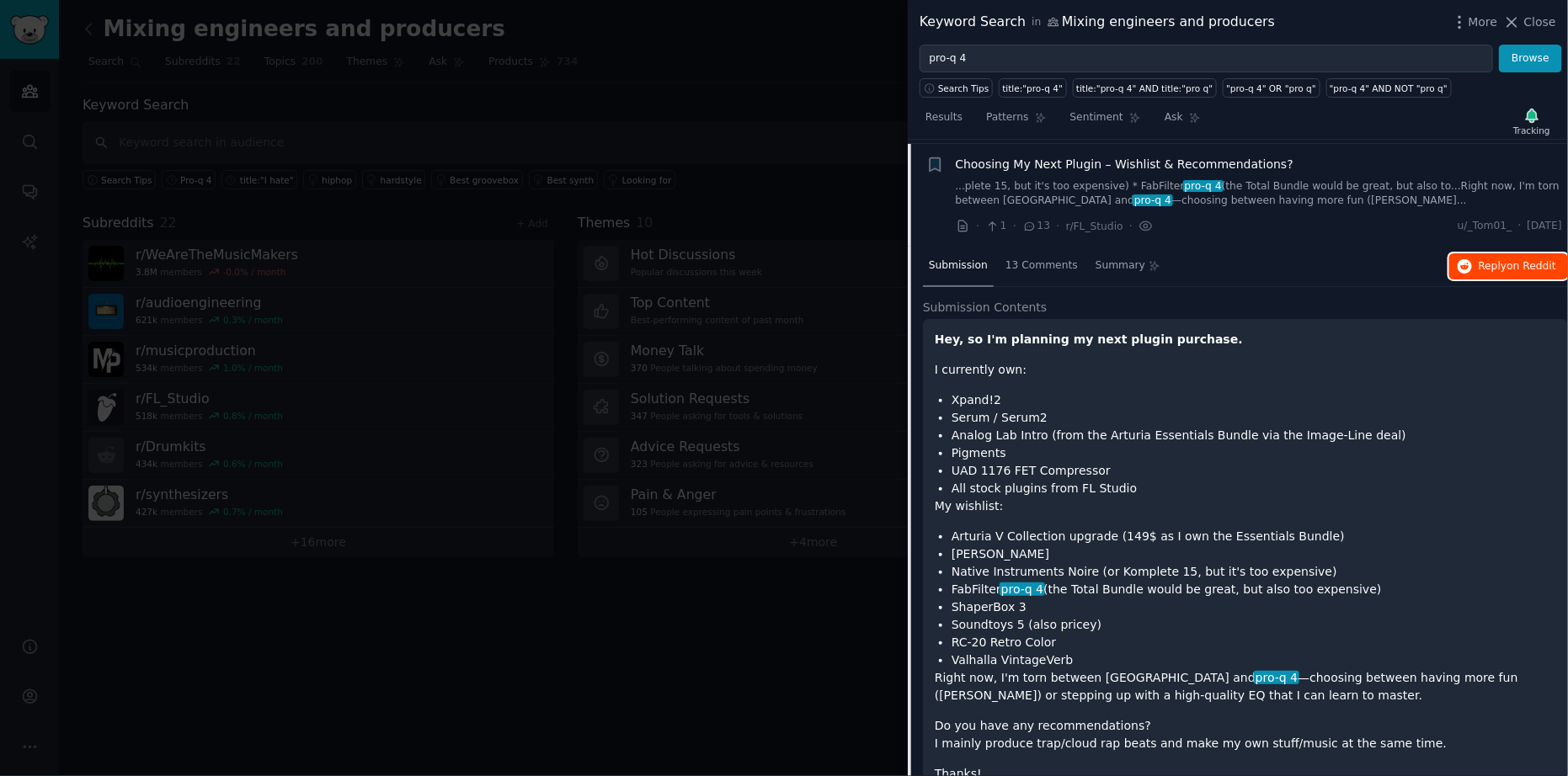
click at [1481, 260] on span "Reply on Reddit" at bounding box center [1517, 267] width 78 height 15
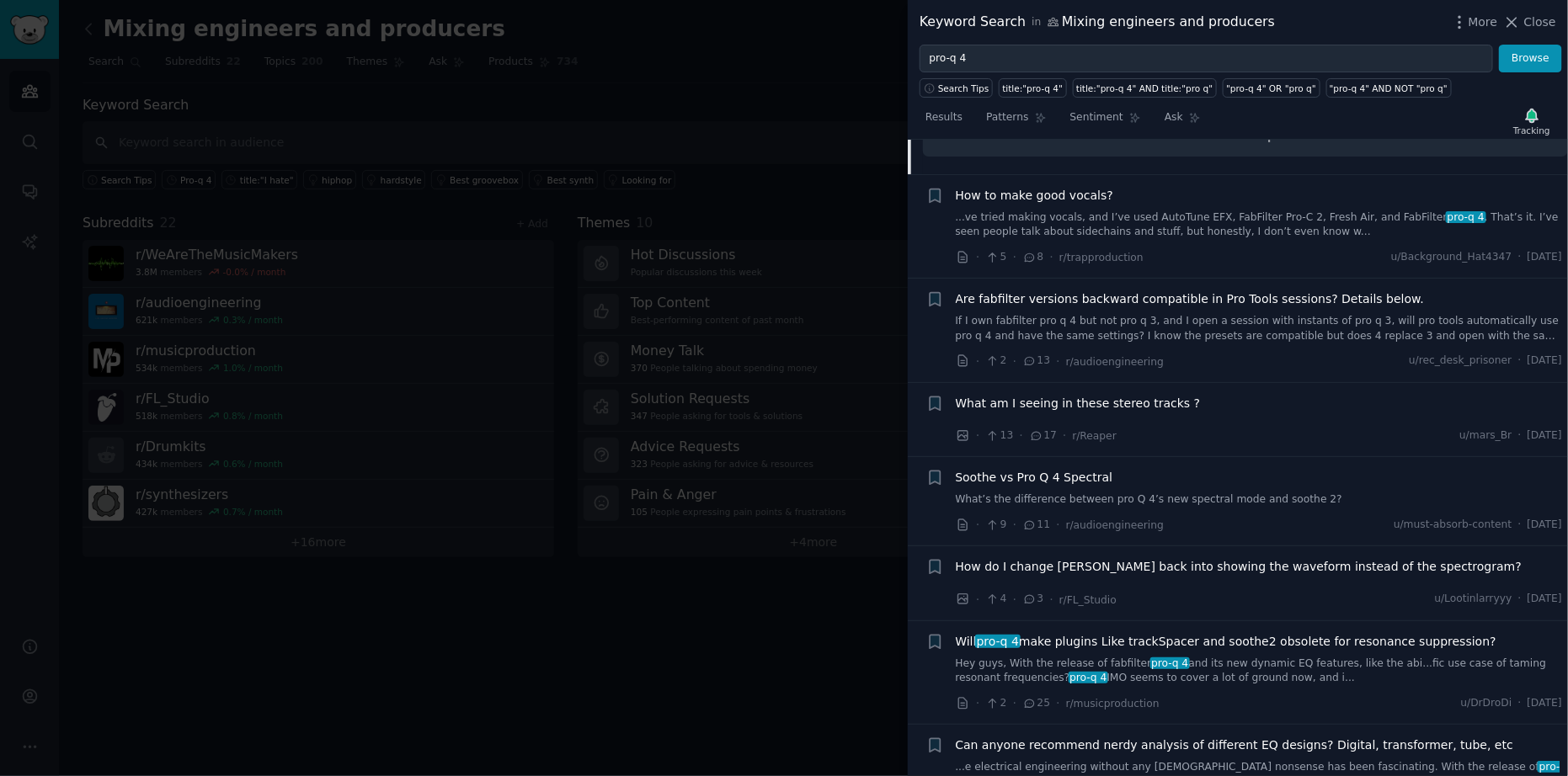
scroll to position [2093, 0]
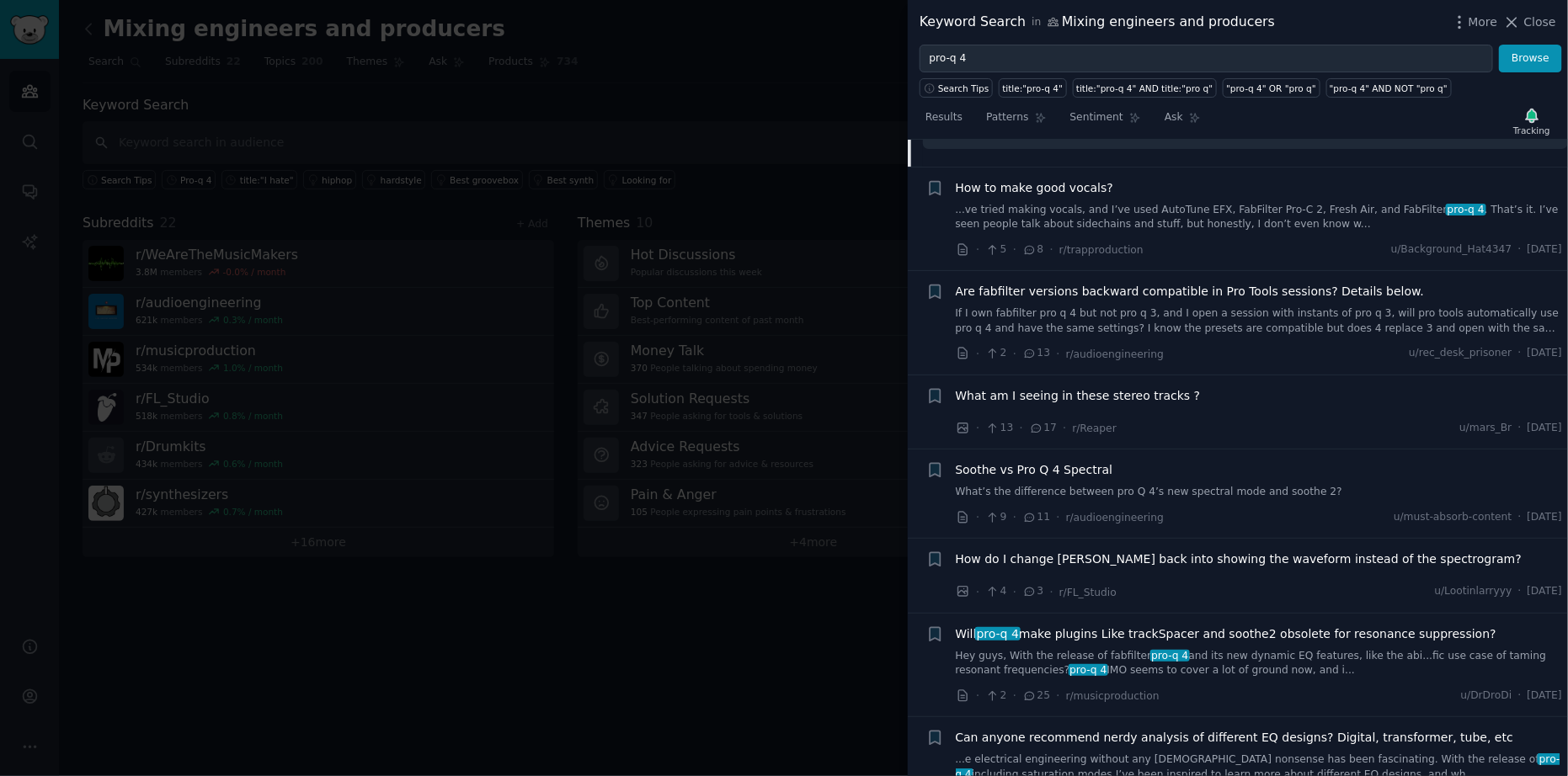
click at [1280, 213] on link "...ve tried making vocals, and I’ve used AutoTune EFX, FabFilter Pro-C 2, Fresh…" at bounding box center [1259, 218] width 607 height 29
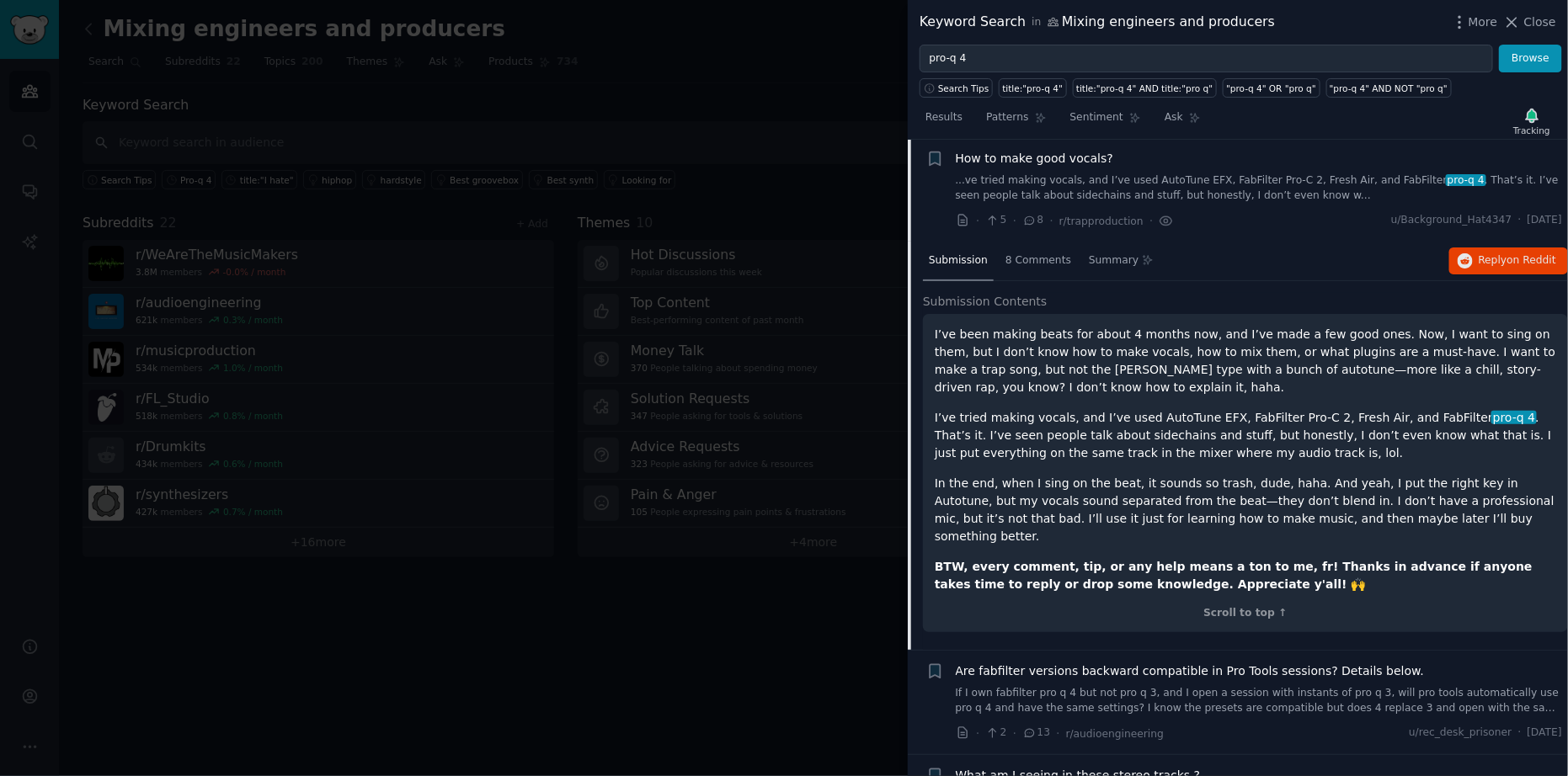
scroll to position [1524, 0]
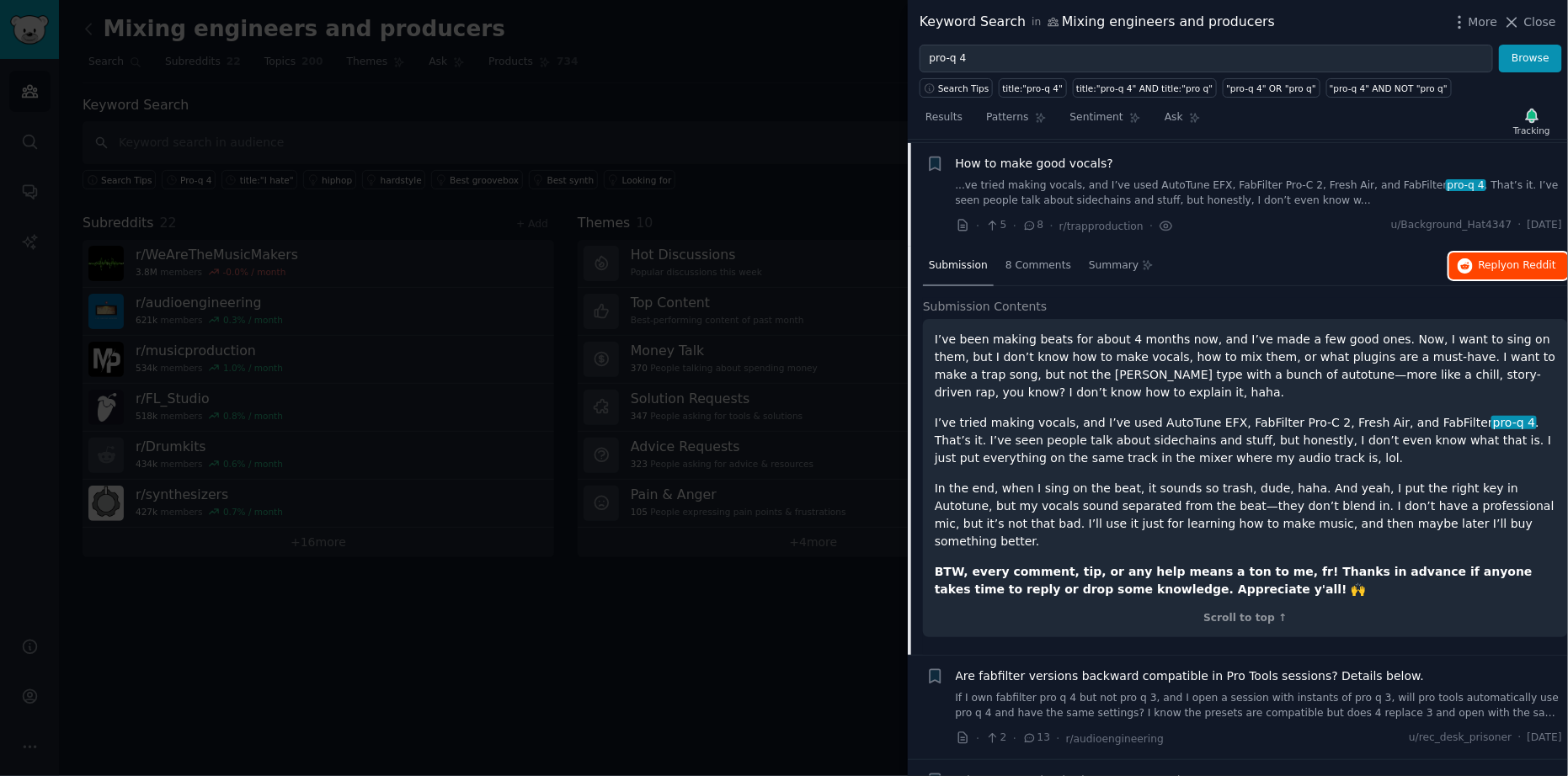
click at [1489, 267] on span "Reply on Reddit" at bounding box center [1517, 266] width 78 height 15
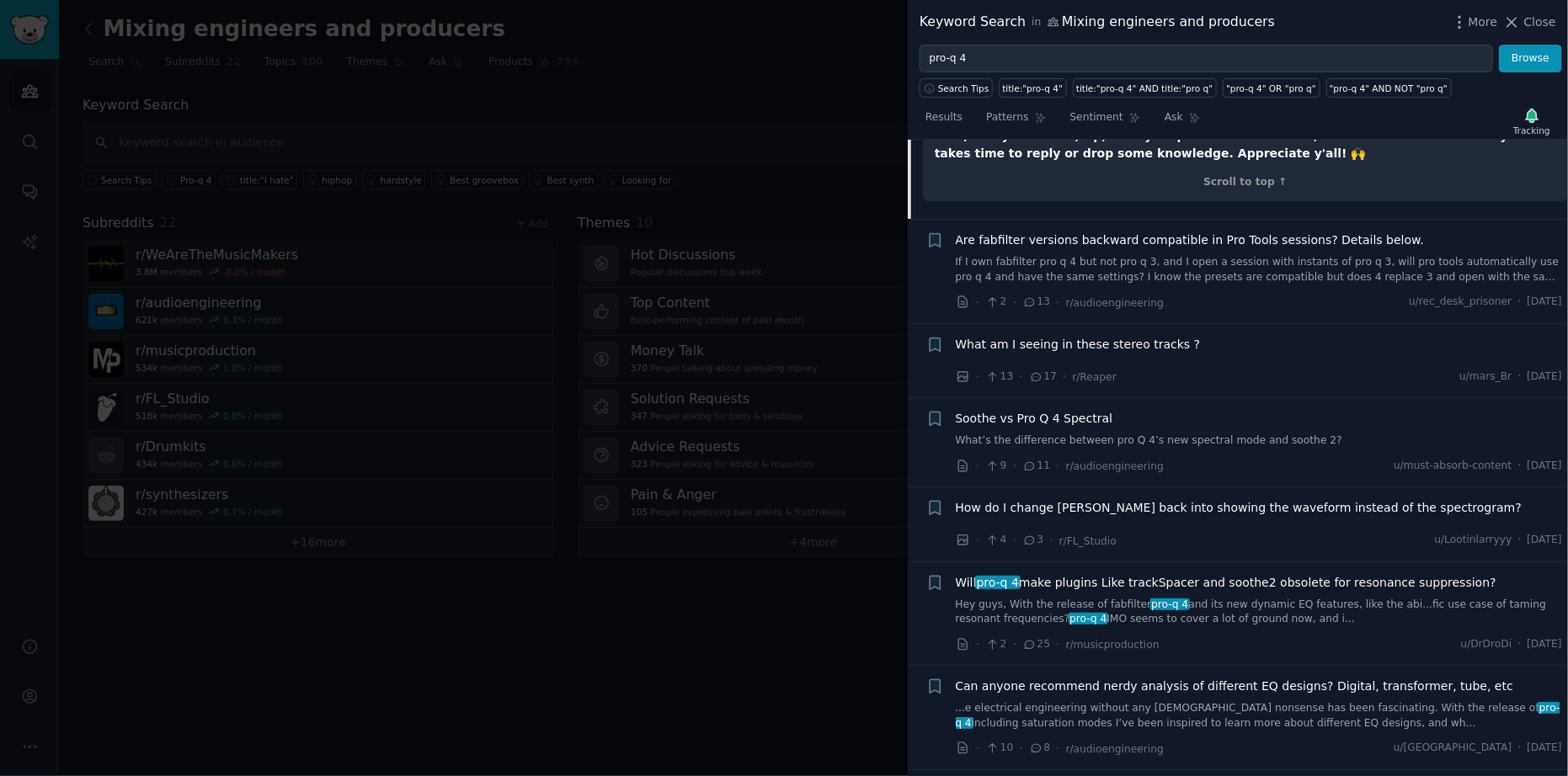
scroll to position [2063, 0]
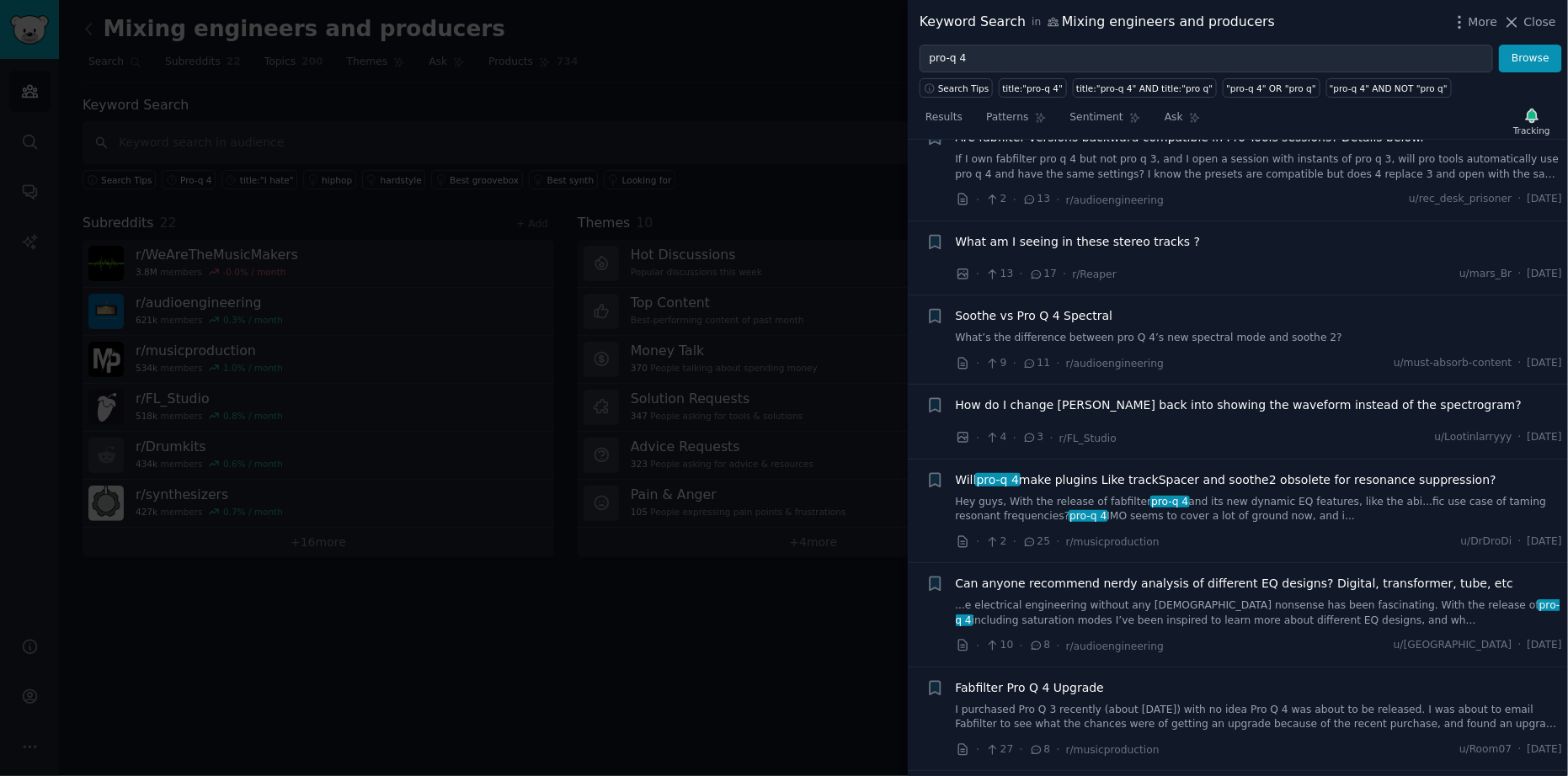
click at [1234, 331] on link "What’s the difference between pro Q 4’s new spectral mode and soothe 2?" at bounding box center [1259, 338] width 607 height 15
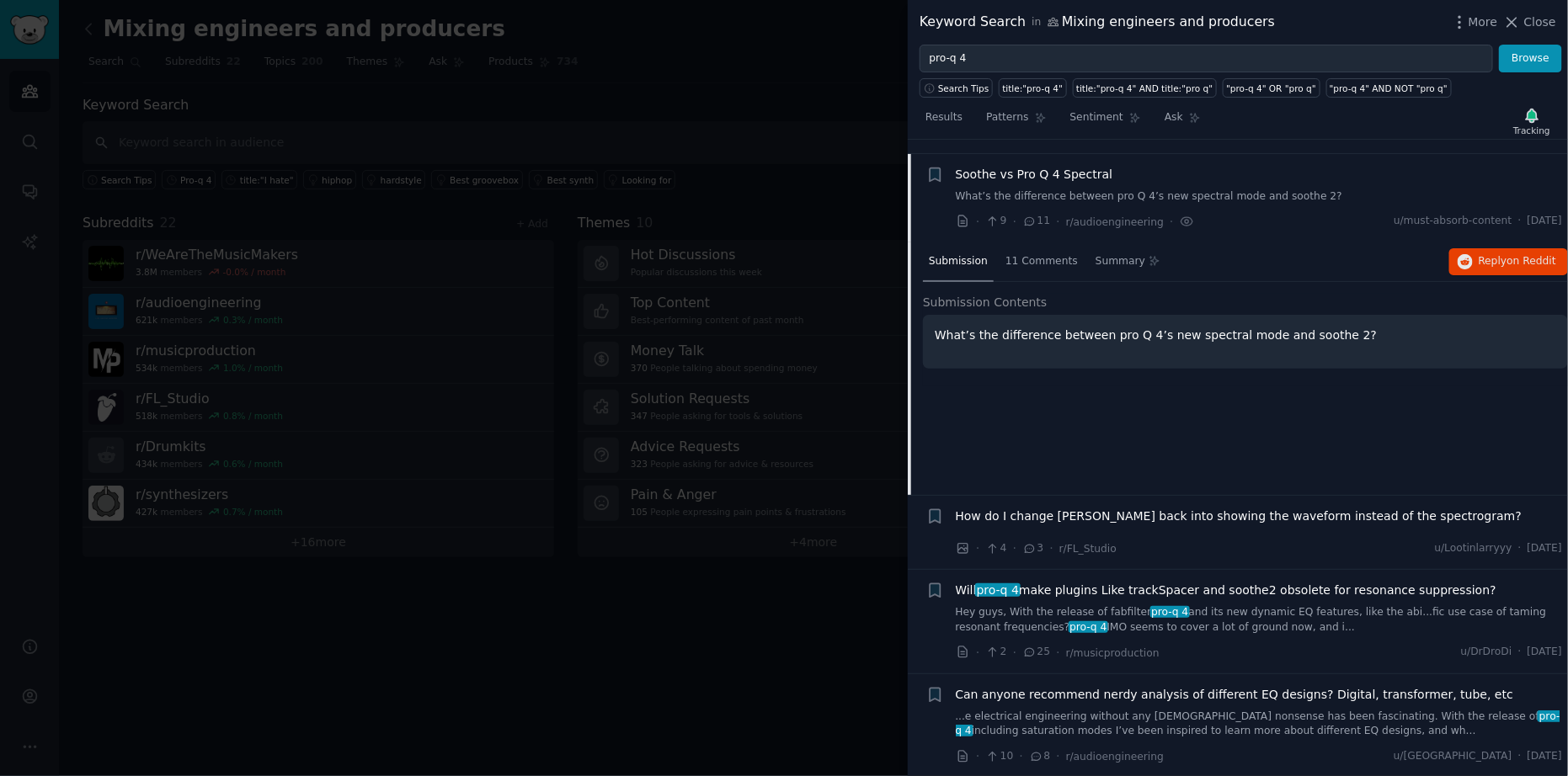
scroll to position [1805, 0]
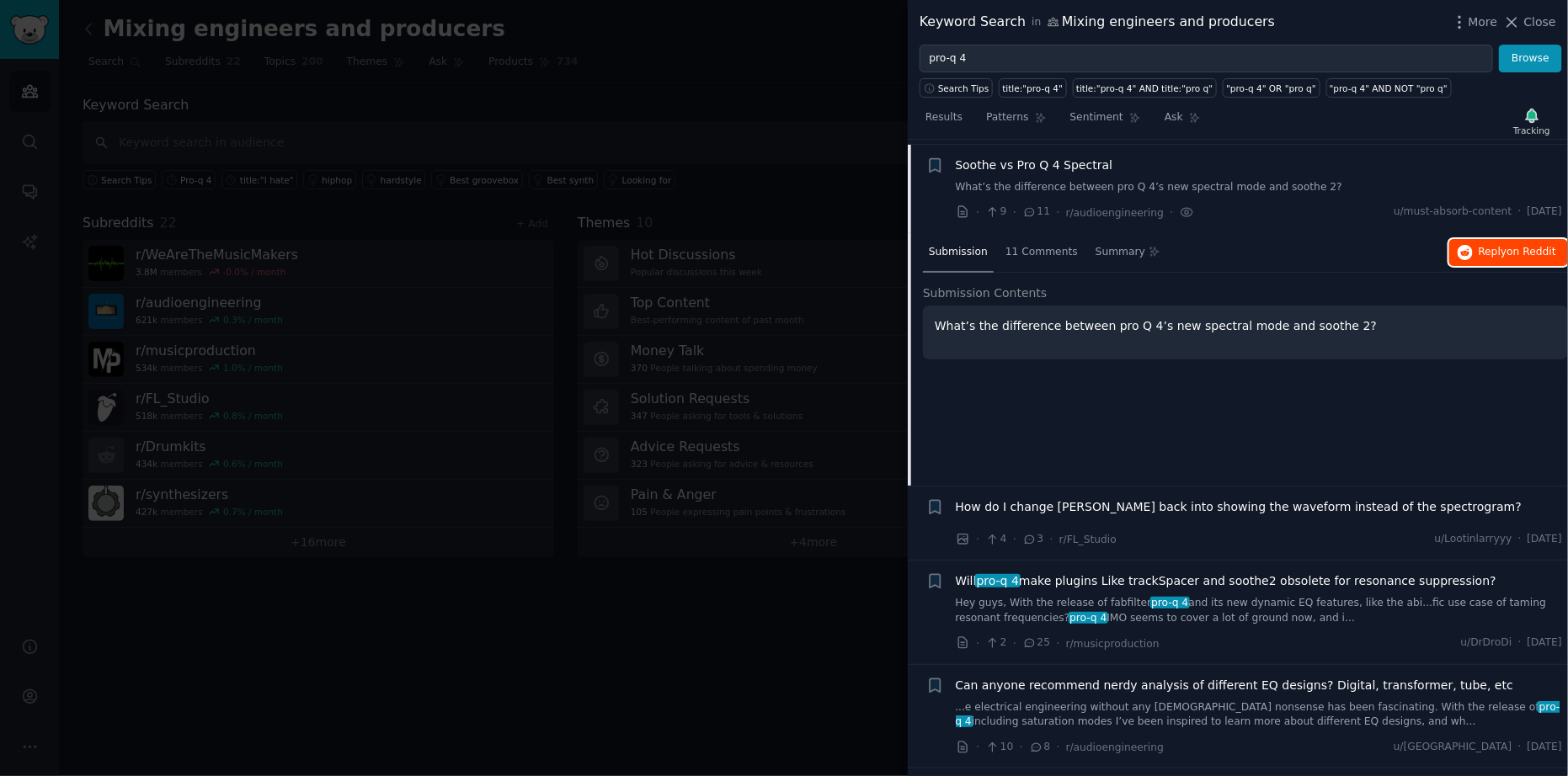
click at [1490, 245] on span "Reply on Reddit" at bounding box center [1517, 252] width 78 height 15
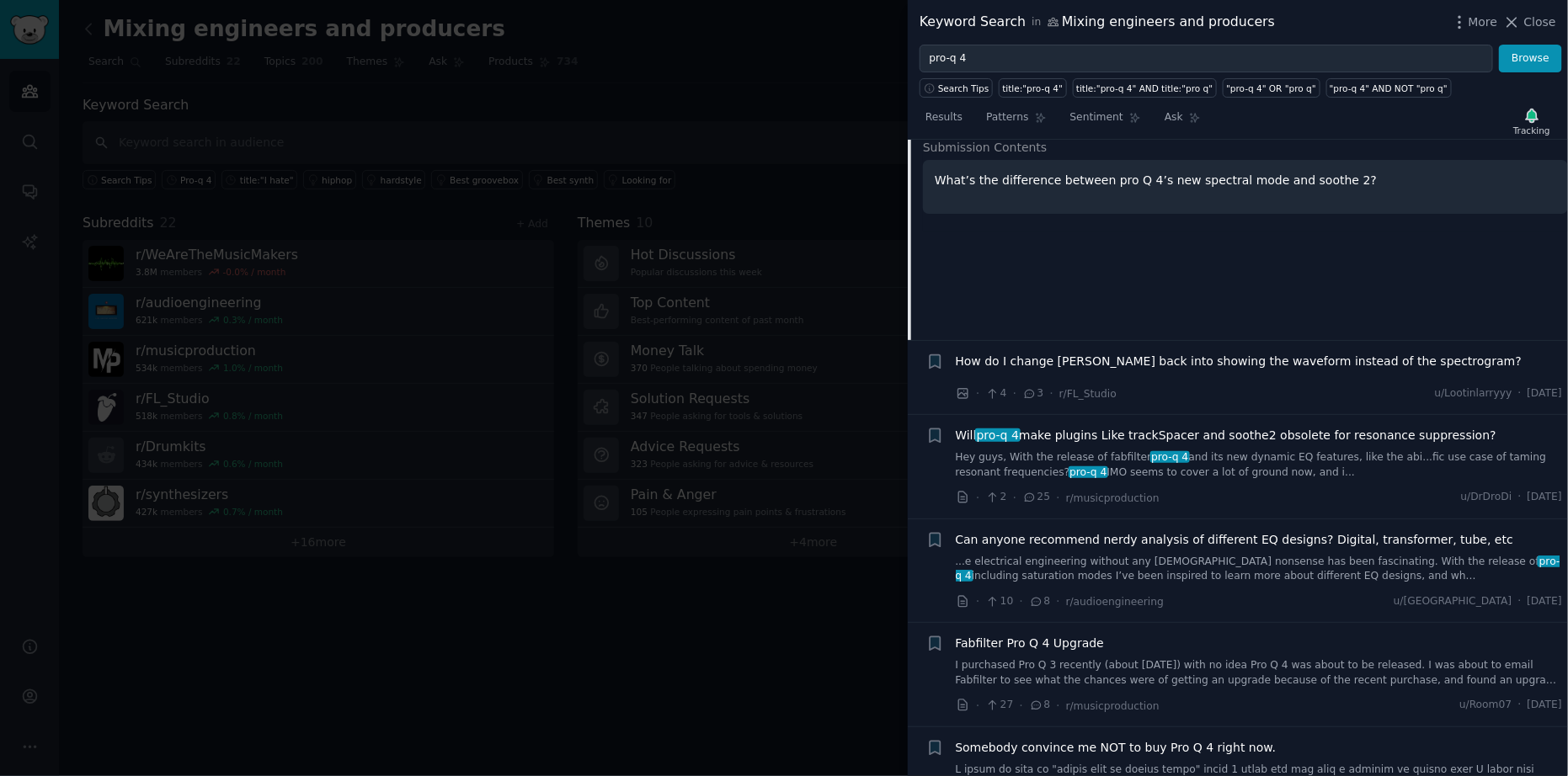
scroll to position [2008, 0]
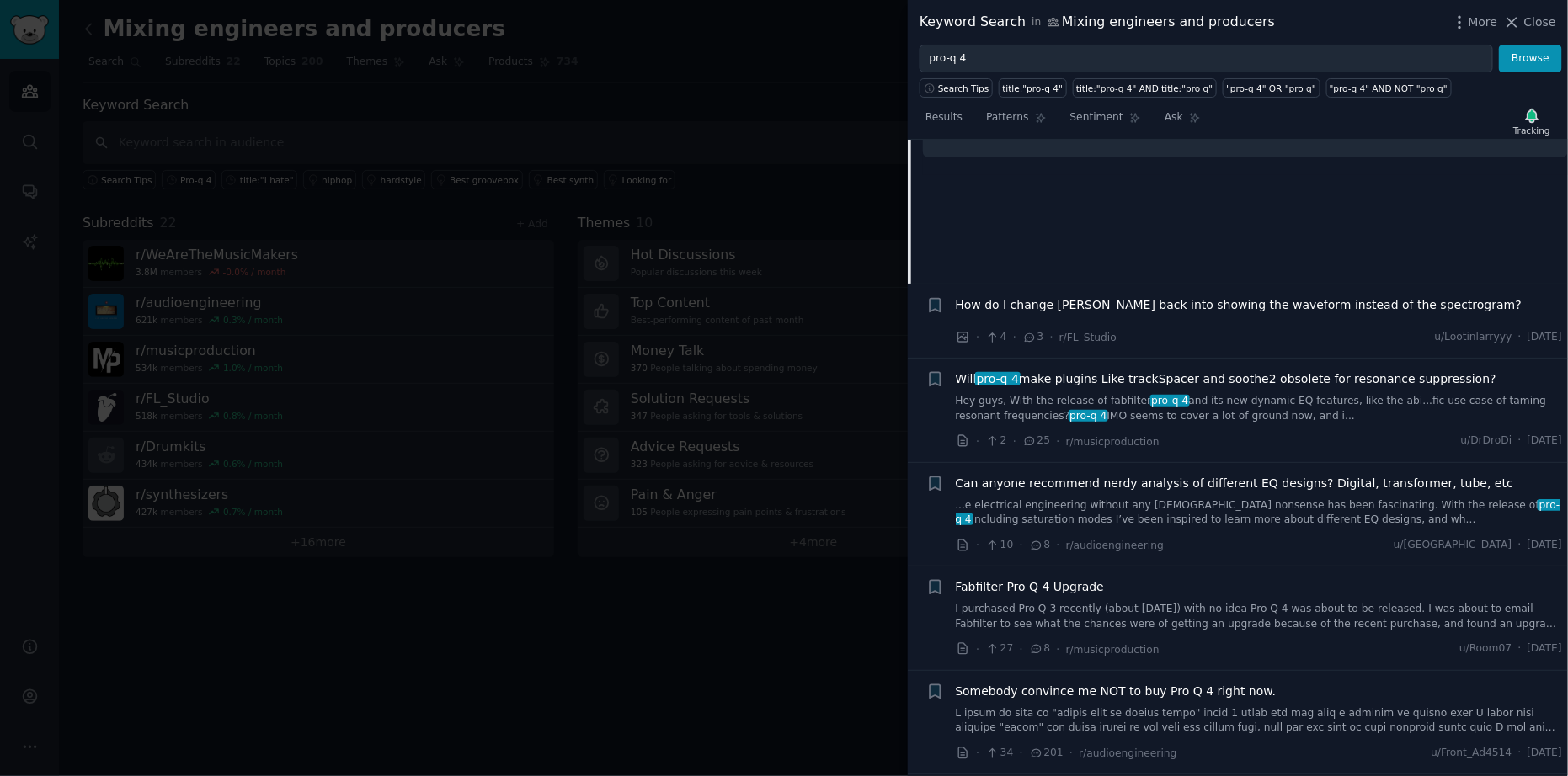
click at [1199, 401] on link "Hey guys, With the release of fabfilter pro-q 4 and its new dynamic EQ features…" at bounding box center [1259, 409] width 607 height 29
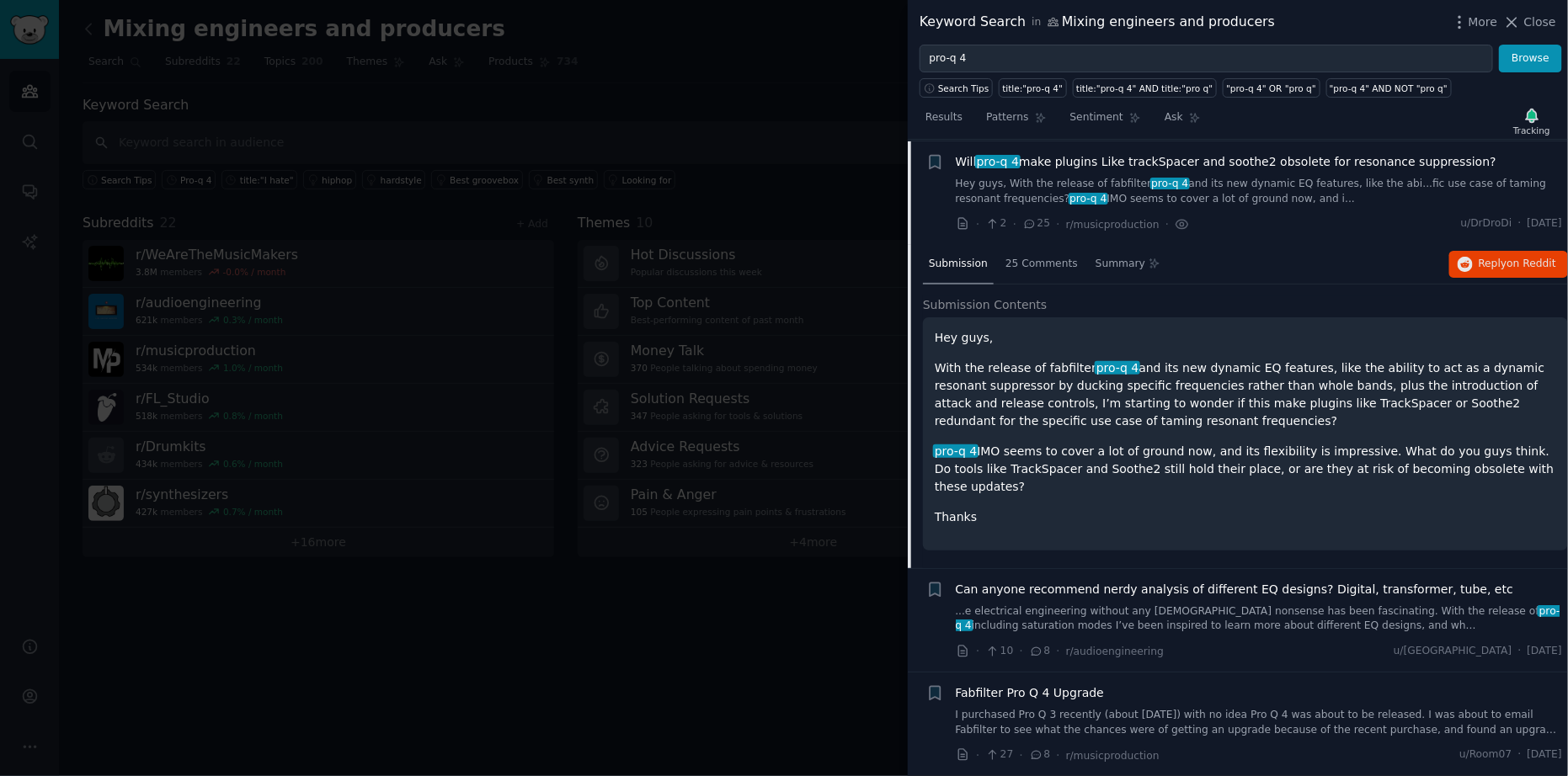
scroll to position [1969, 0]
click at [1508, 263] on span "on Reddit" at bounding box center [1531, 267] width 49 height 12
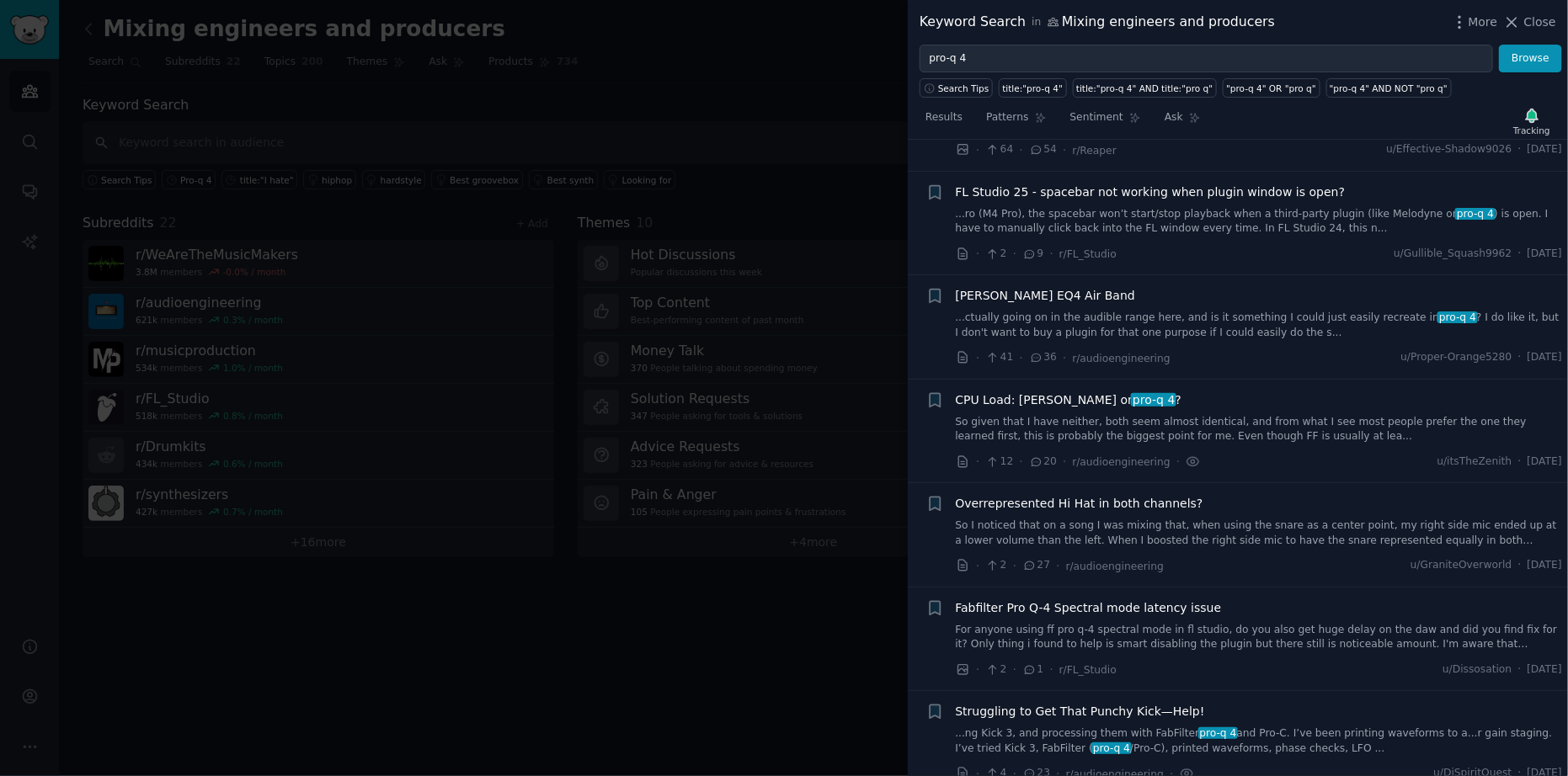
scroll to position [0, 0]
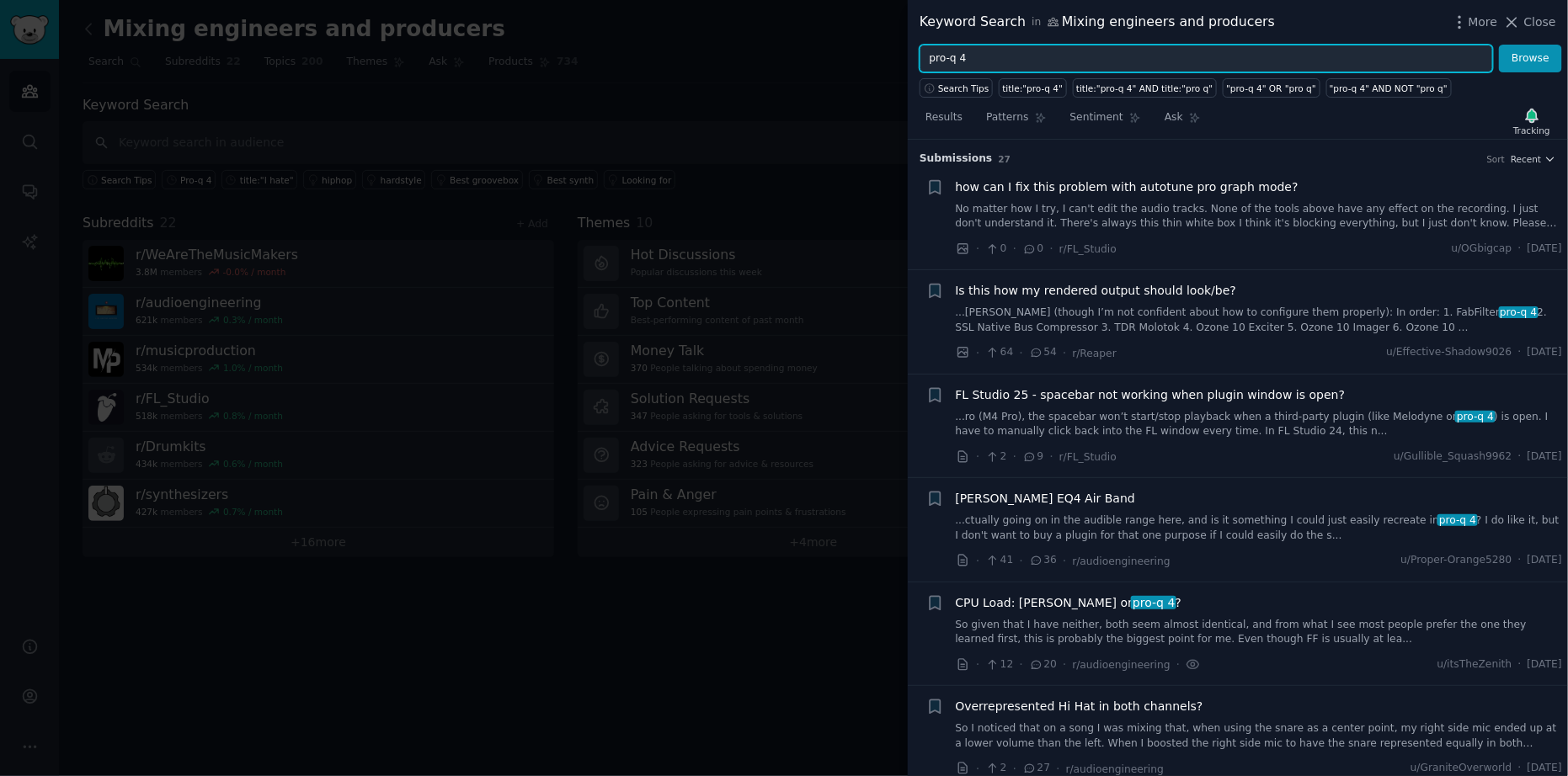
drag, startPoint x: 1003, startPoint y: 60, endPoint x: 891, endPoint y: 60, distance: 112.0
click at [891, 60] on div "Keyword Search in Mixing engineers and producers More Close pro-q 4 Browse Sear…" at bounding box center [784, 388] width 1568 height 776
click at [1499, 45] on button "Browse" at bounding box center [1531, 59] width 63 height 29
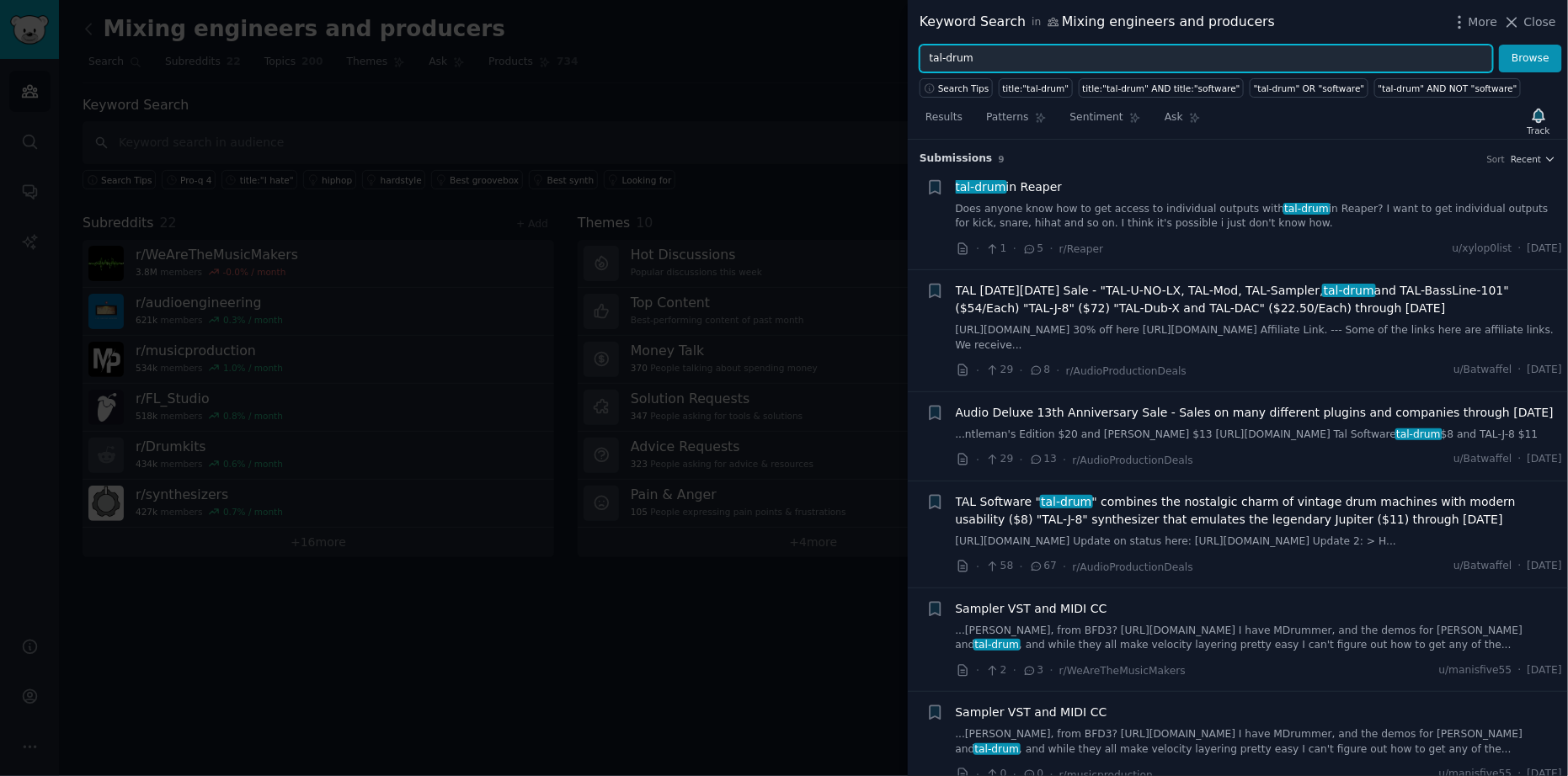
drag, startPoint x: 912, startPoint y: 58, endPoint x: 837, endPoint y: 61, distance: 75.1
click at [837, 61] on div "Keyword Search in Mixing engineers and producers More Close tal-drum Browse Sea…" at bounding box center [784, 388] width 1568 height 776
type input "vintageverb"
click at [1499, 45] on button "Browse" at bounding box center [1531, 59] width 63 height 29
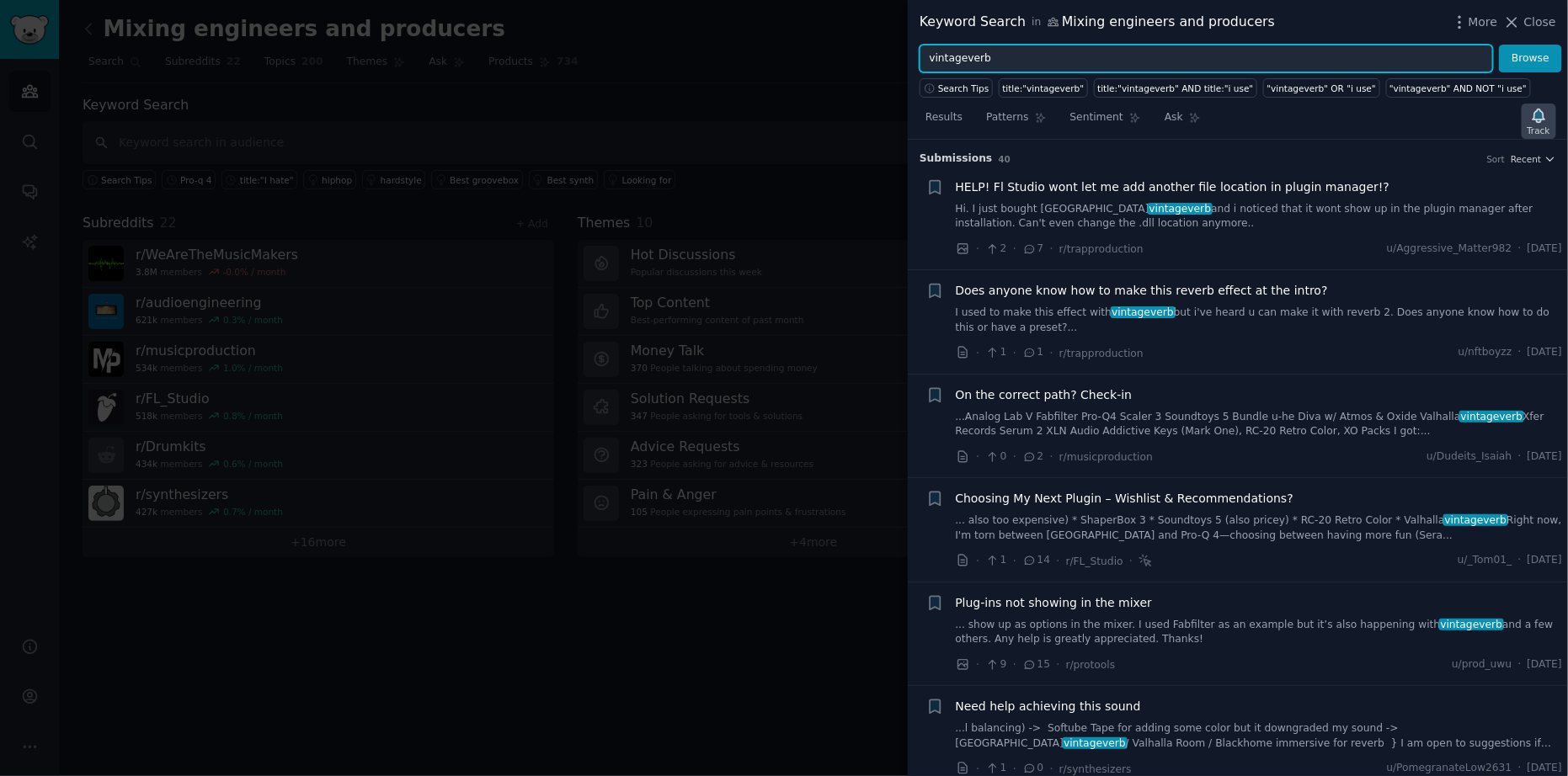
click at [1547, 119] on icon "button" at bounding box center [1539, 116] width 18 height 18
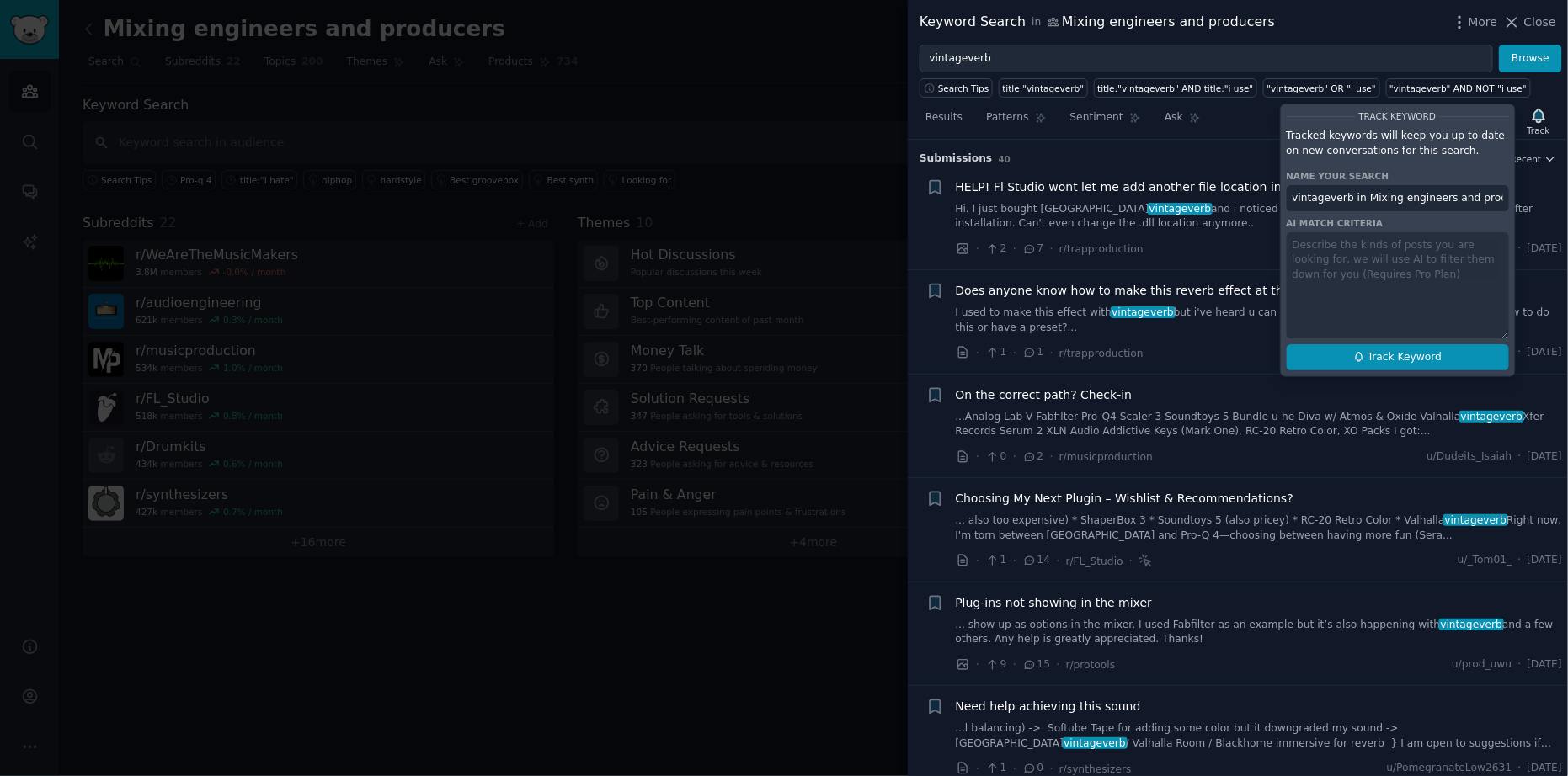
click at [1424, 353] on span "Track Keyword" at bounding box center [1404, 358] width 74 height 15
type input "vintageverb in Mixing engineers and producers"
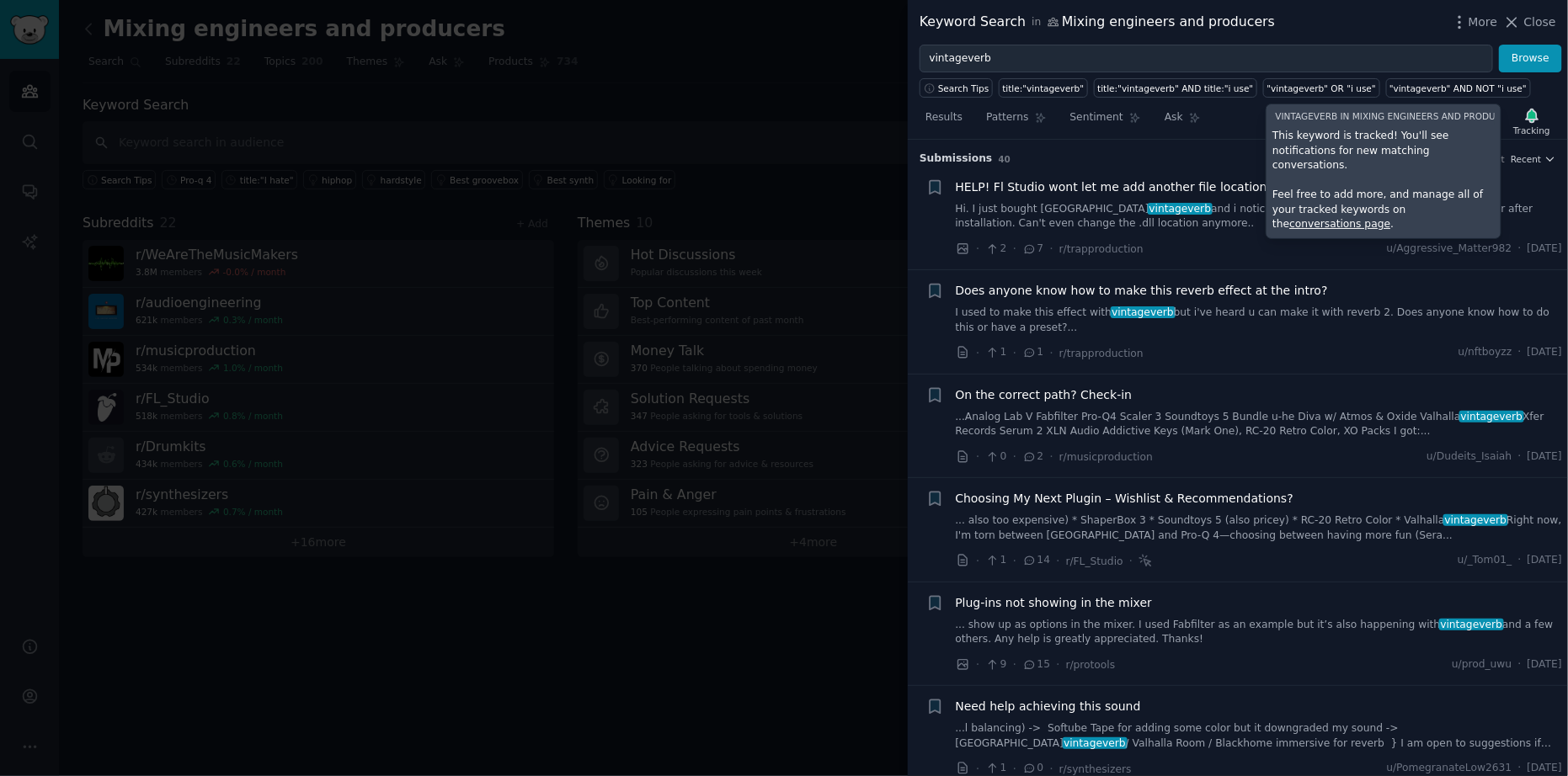
click at [1054, 157] on h3 "Submission s 40 Sort Recent" at bounding box center [1238, 159] width 637 height 15
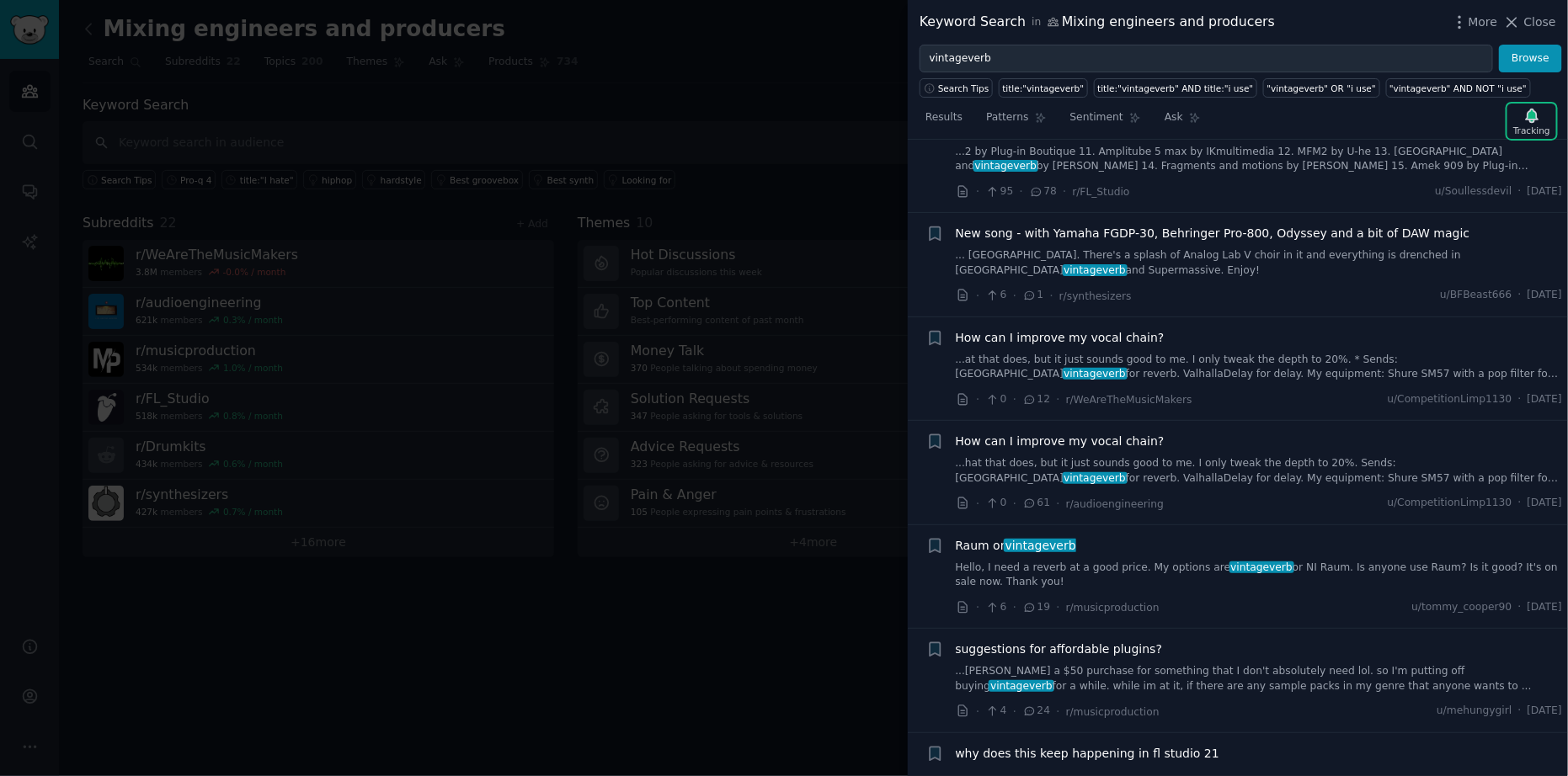
scroll to position [1415, 0]
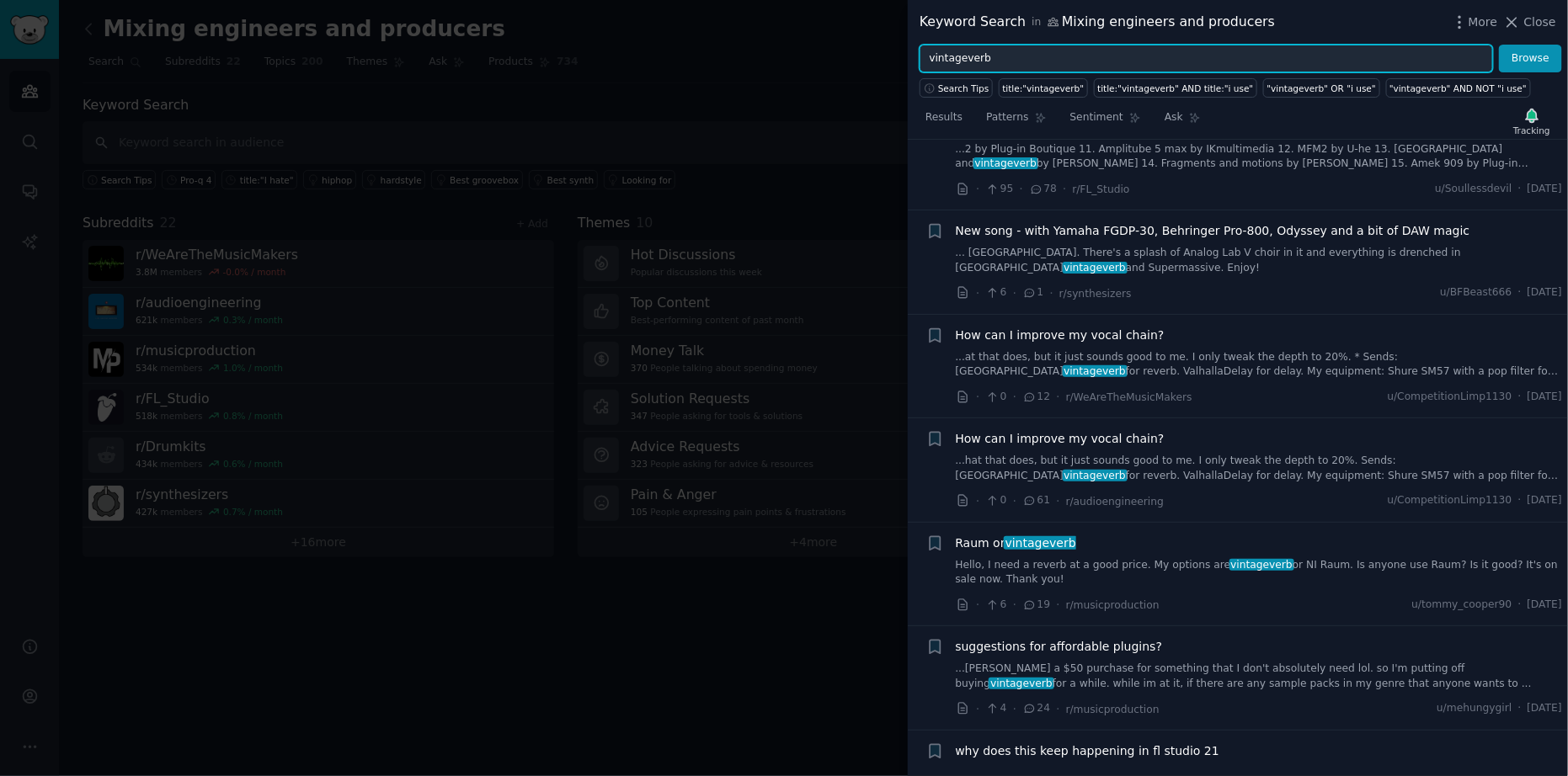
click at [1085, 57] on input "vintageverb" at bounding box center [1206, 59] width 574 height 29
type input "linndrum"
click at [1499, 45] on button "Browse" at bounding box center [1531, 59] width 63 height 29
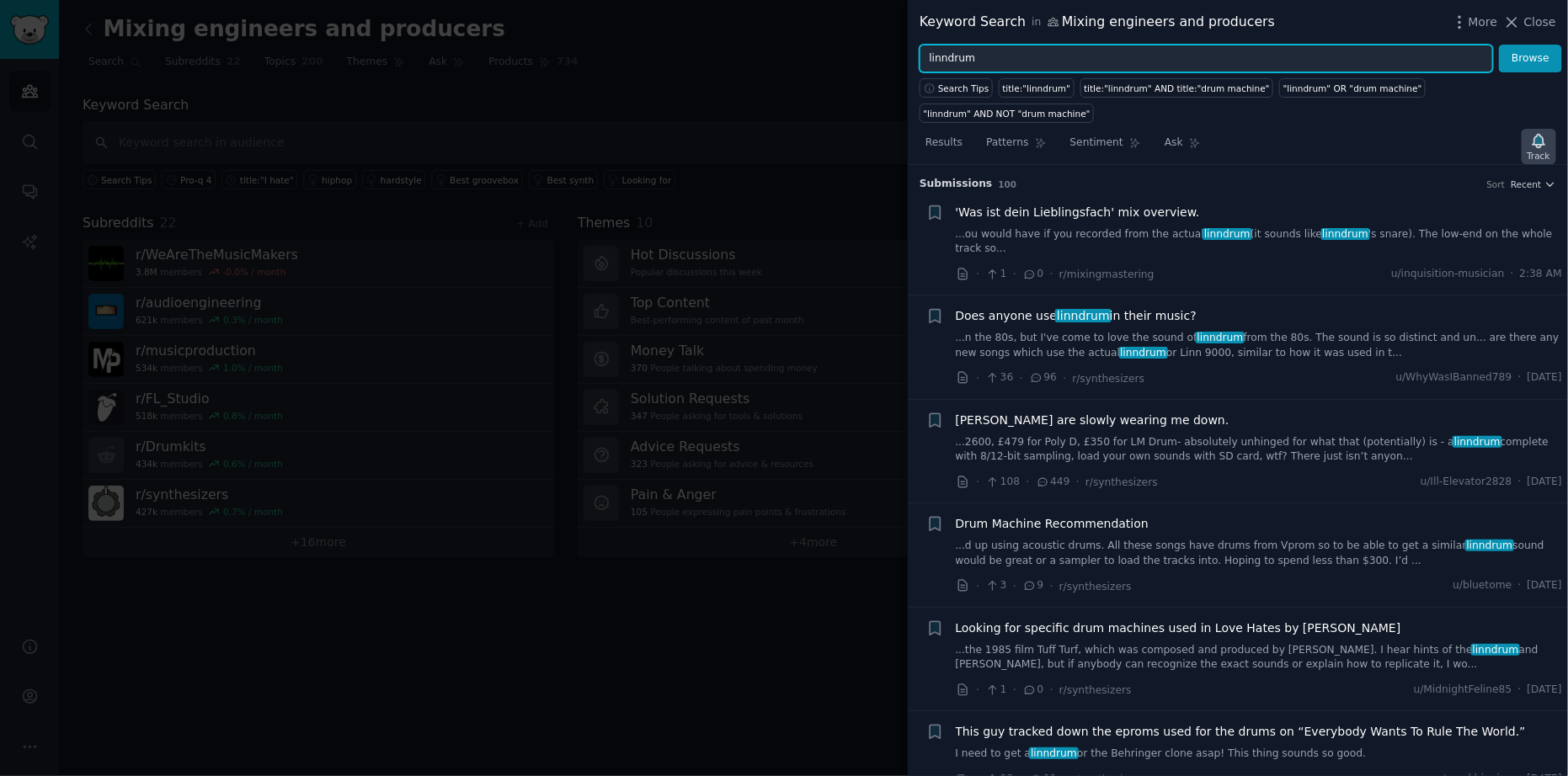
click at [1531, 132] on icon "button" at bounding box center [1539, 141] width 18 height 18
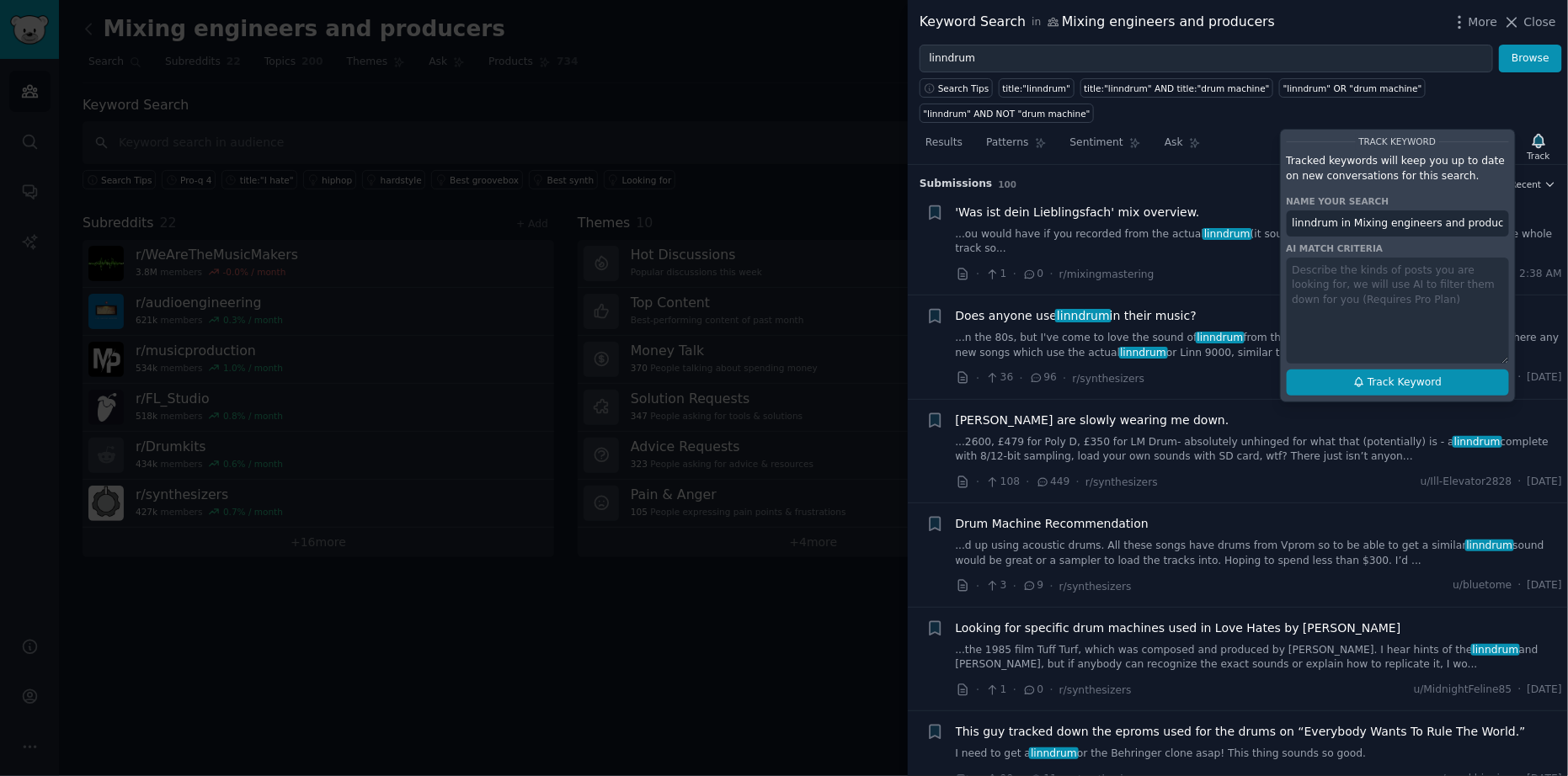
click at [1448, 369] on button "Track Keyword" at bounding box center [1398, 383] width 222 height 27
type input "linndrum in Mixing engineers and producers"
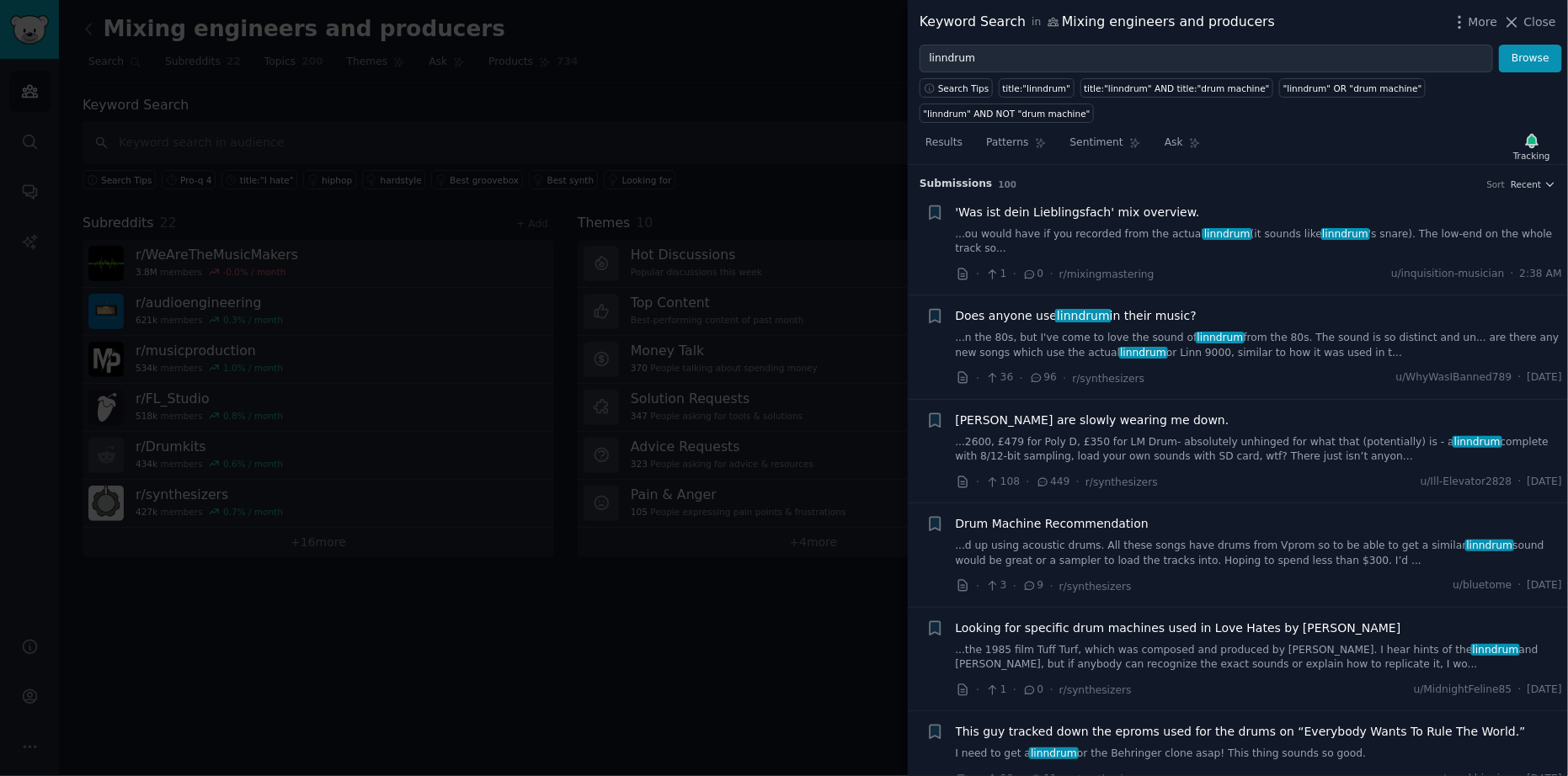
click at [1321, 331] on link "...n the 80s, but I've come to love the sound of linndrum from the 80s. The sou…" at bounding box center [1259, 345] width 607 height 29
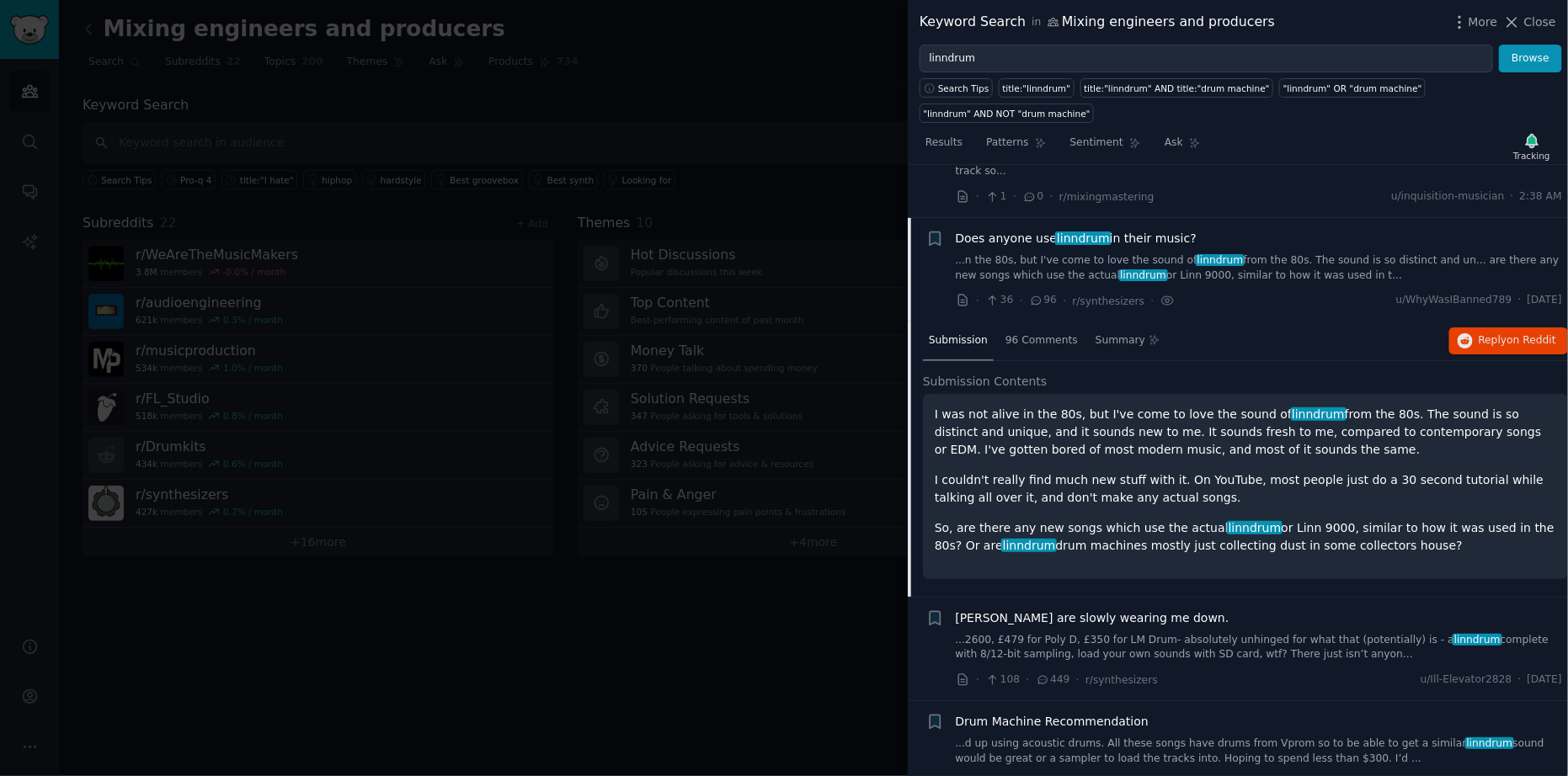
scroll to position [115, 0]
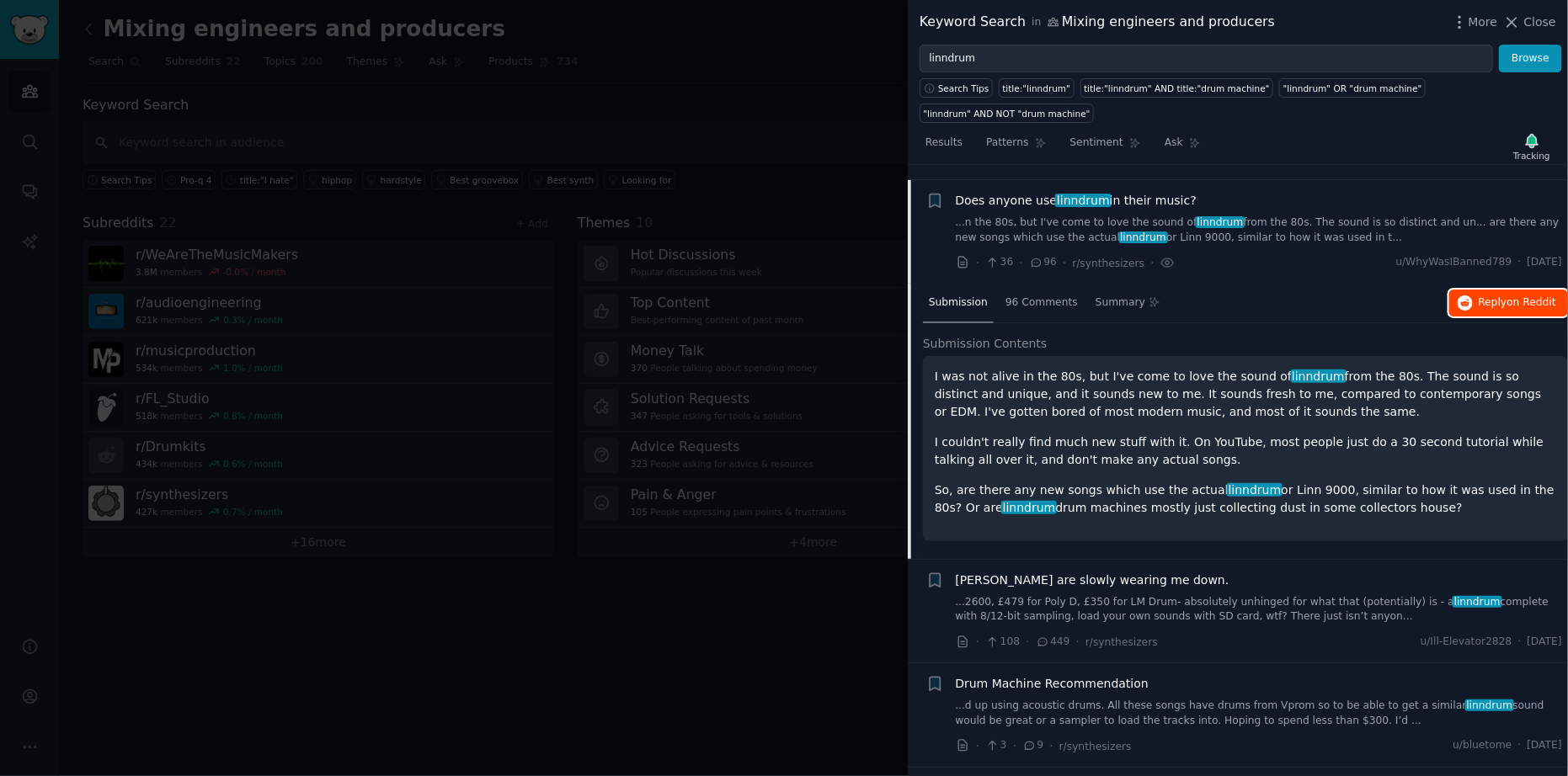
click at [1480, 295] on span "Reply on Reddit" at bounding box center [1517, 302] width 78 height 15
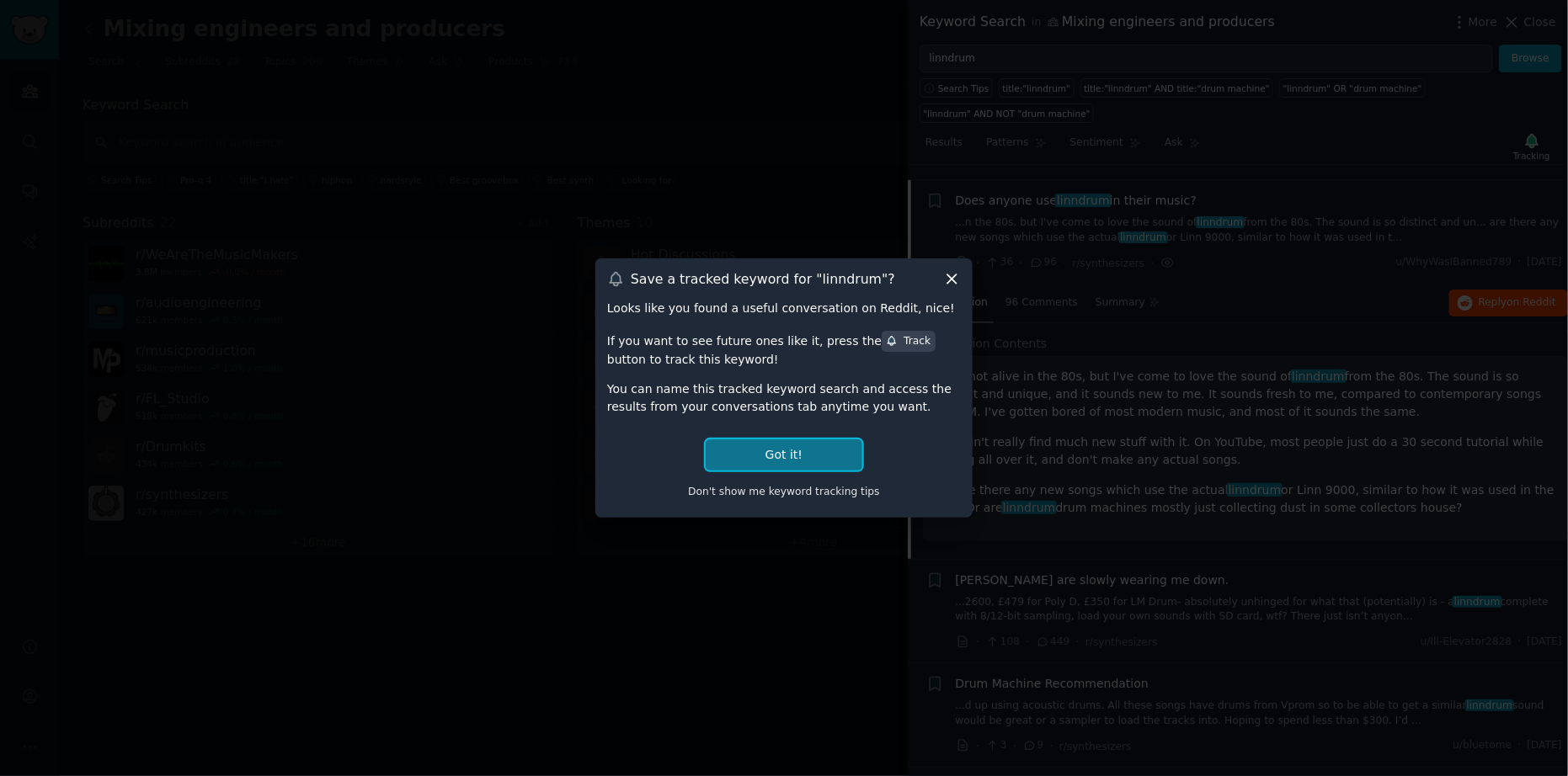
click at [815, 457] on button "Got it!" at bounding box center [784, 455] width 157 height 31
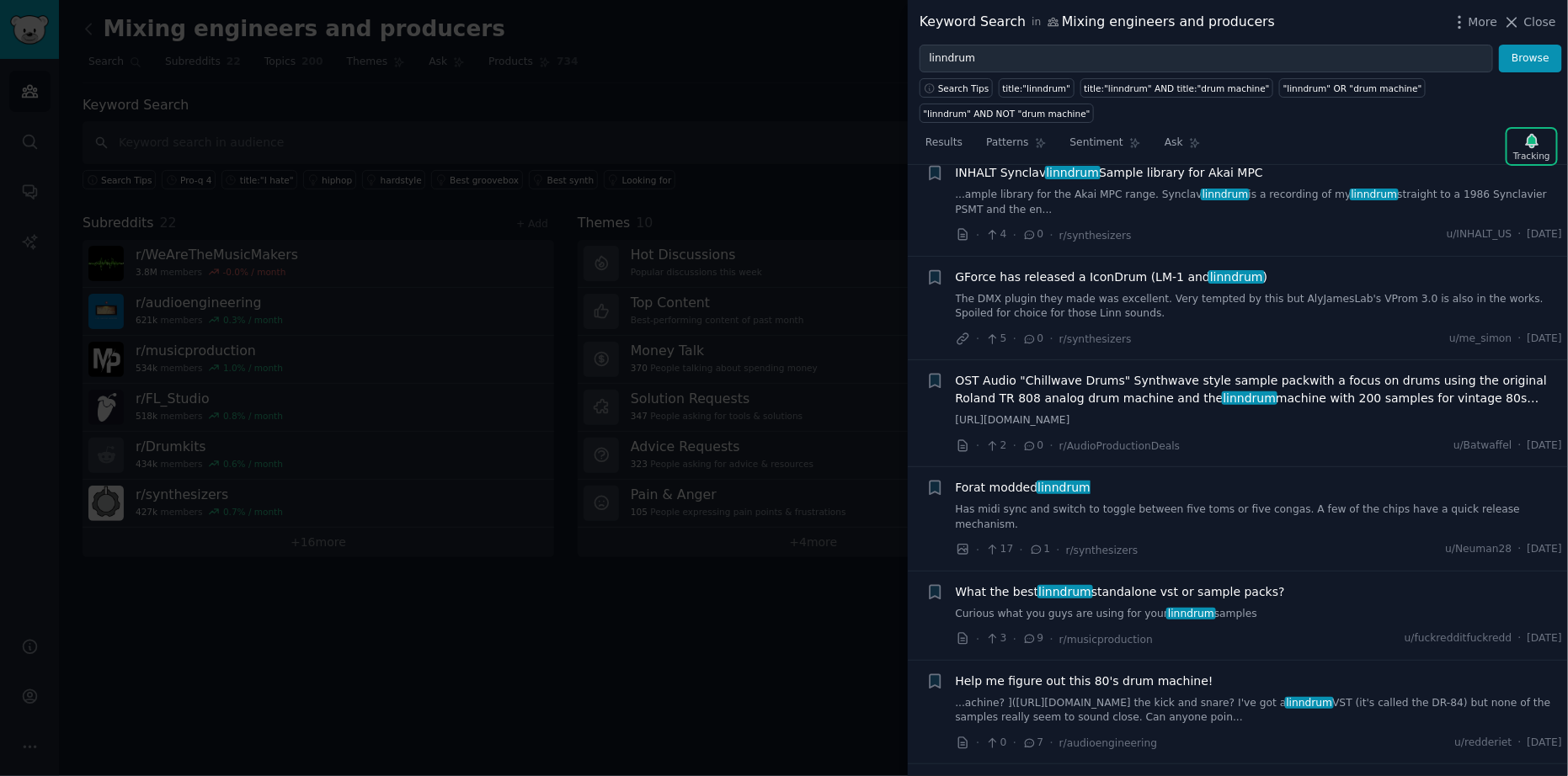
scroll to position [1126, 0]
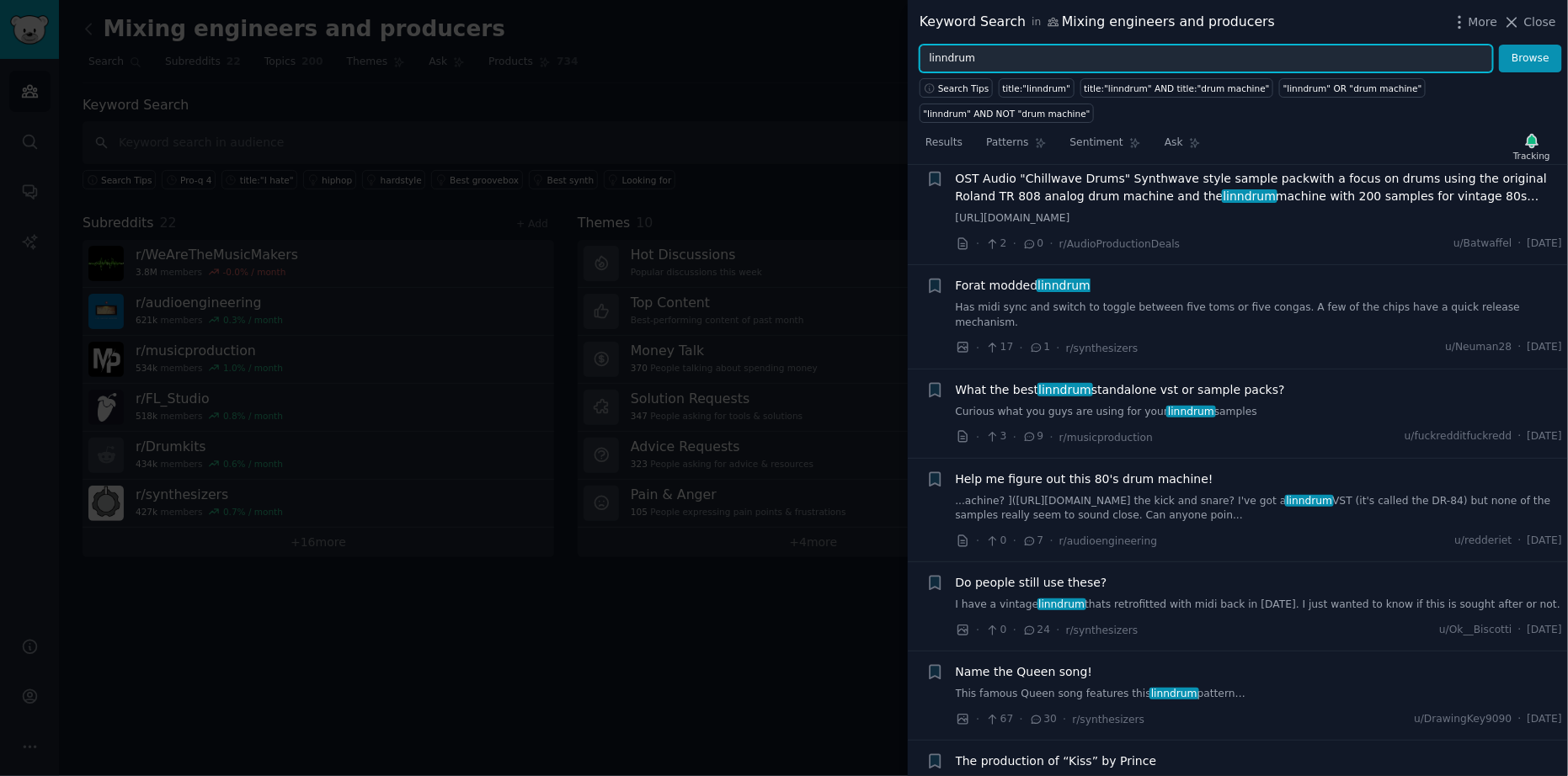
click at [1135, 58] on input "linndrum" at bounding box center [1206, 59] width 574 height 29
type input "shaperbox"
click at [1499, 45] on button "Browse" at bounding box center [1531, 59] width 63 height 29
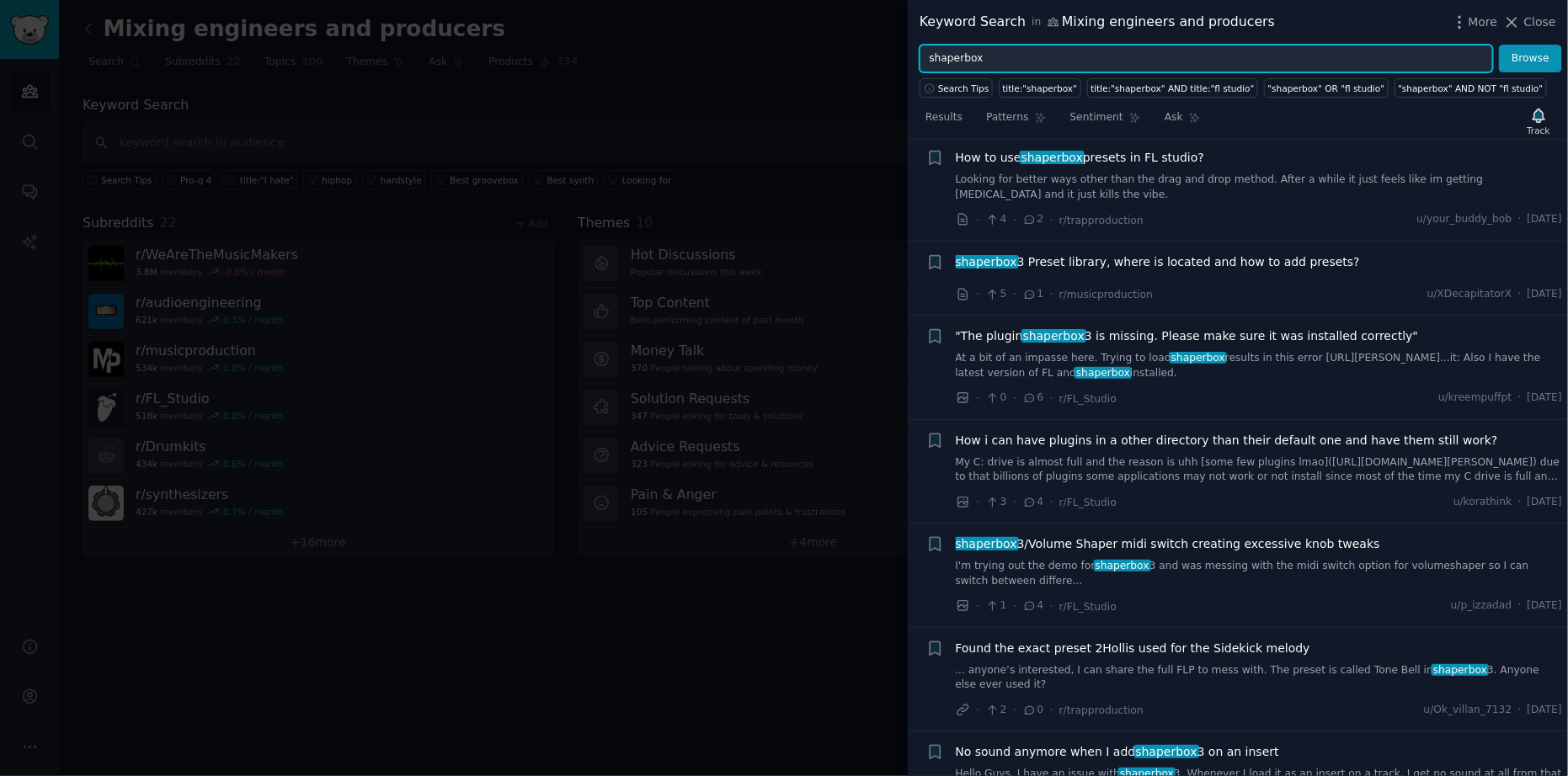
scroll to position [1145, 0]
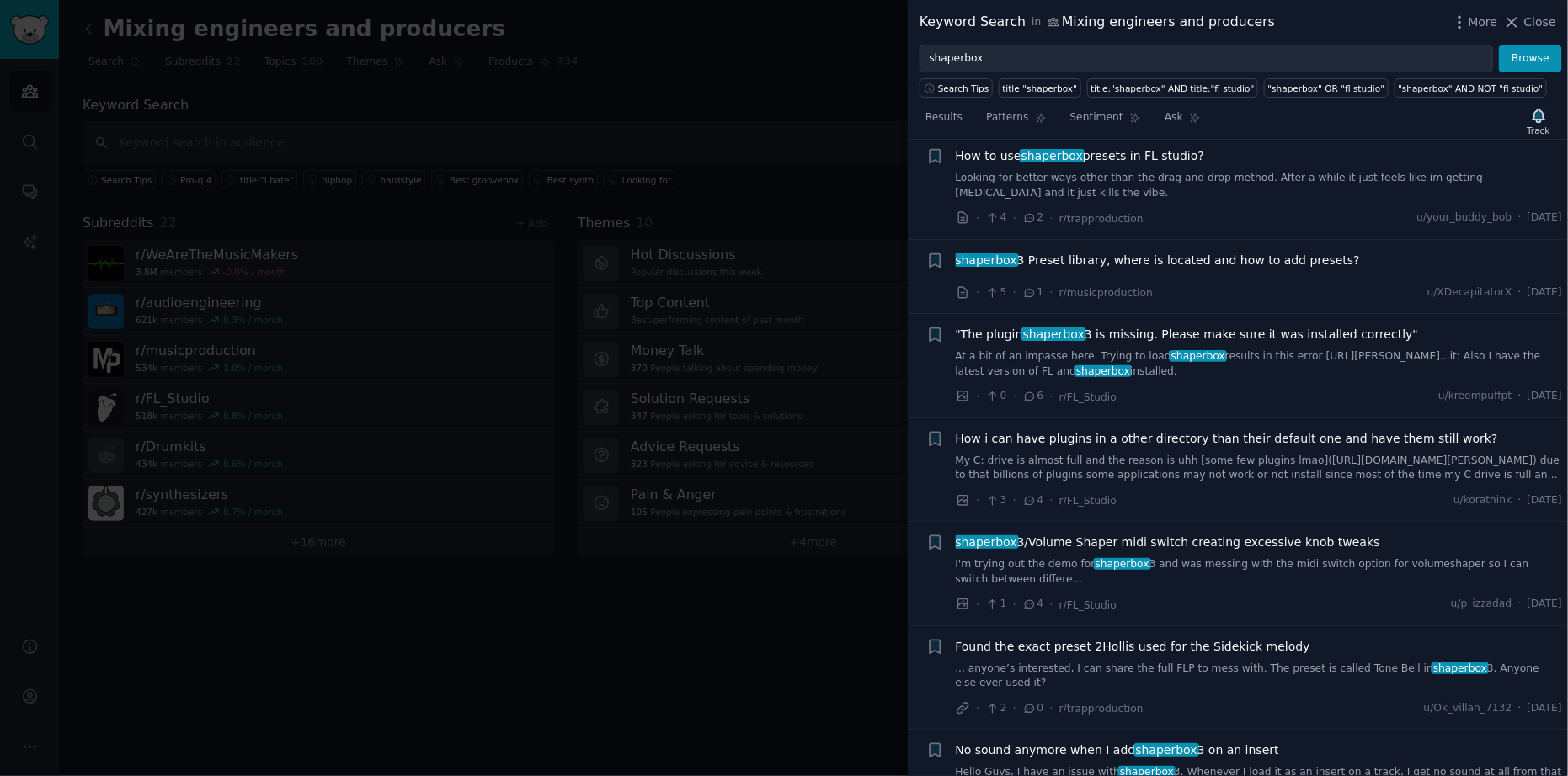
click at [1316, 260] on span "shaperbox 3 Preset library, where is located and how to add presets?" at bounding box center [1158, 260] width 404 height 18
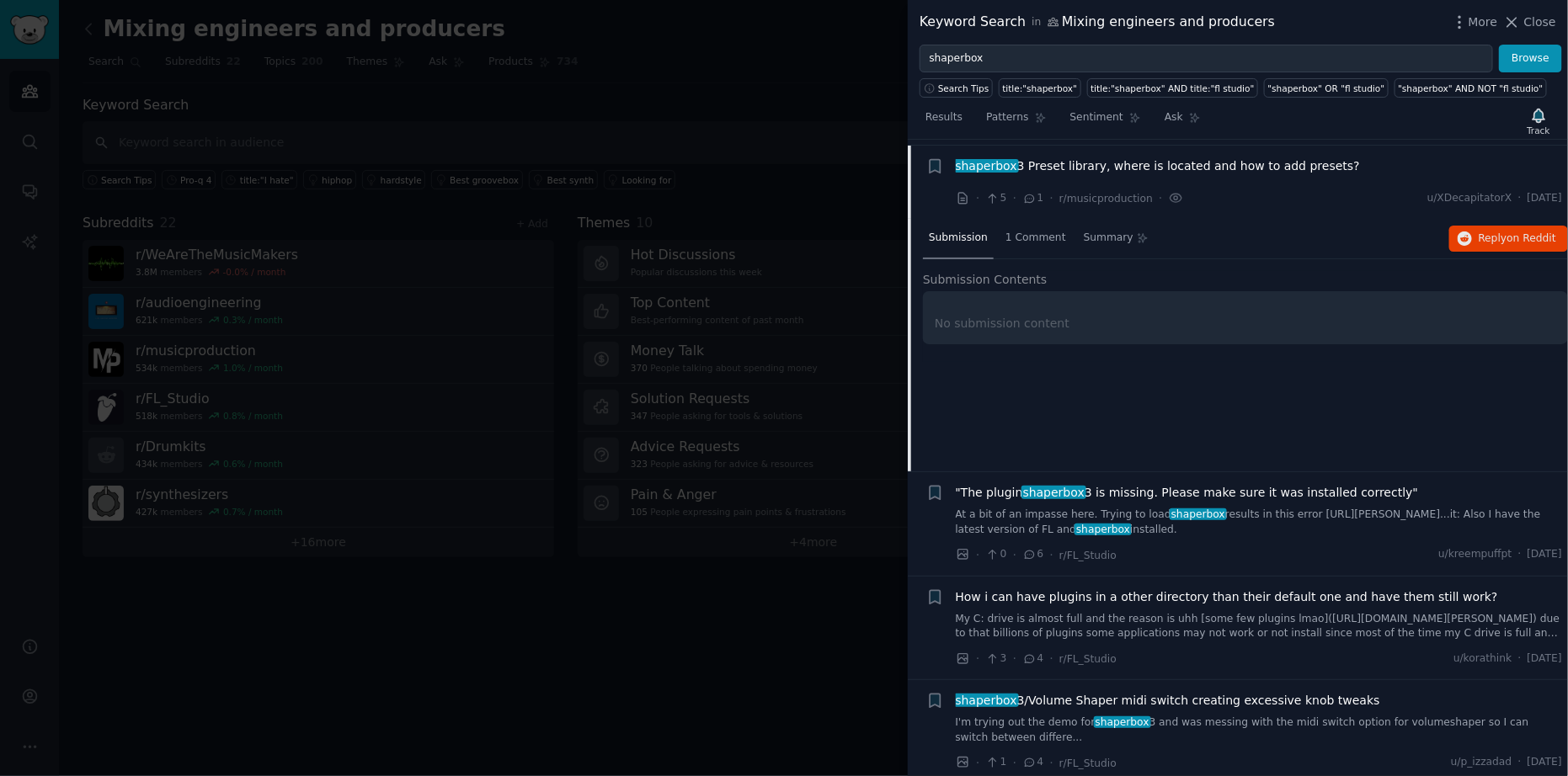
scroll to position [1242, 0]
click at [1479, 231] on span "Reply on Reddit" at bounding box center [1517, 237] width 78 height 15
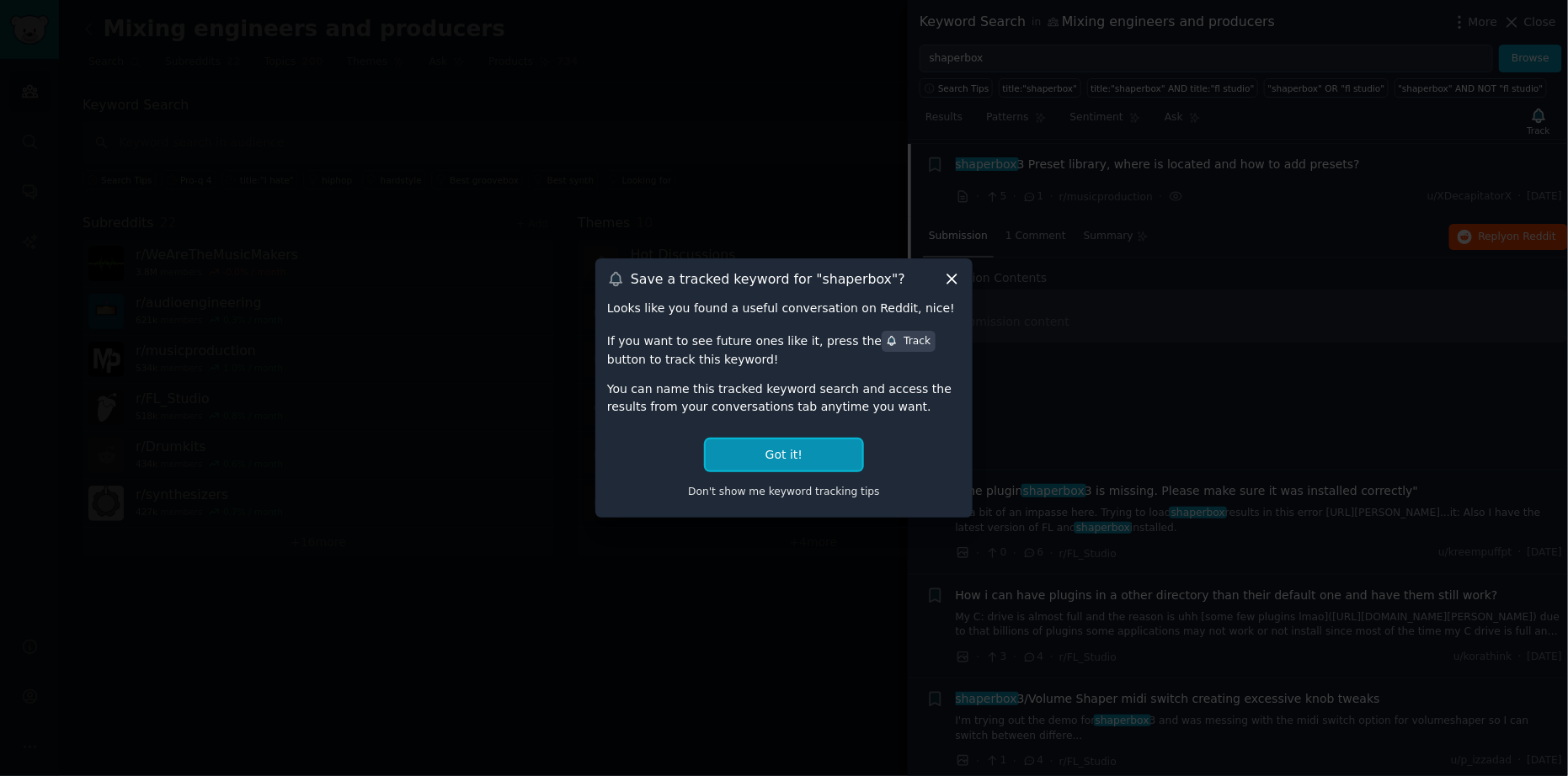
click at [850, 443] on button "Got it!" at bounding box center [784, 455] width 157 height 31
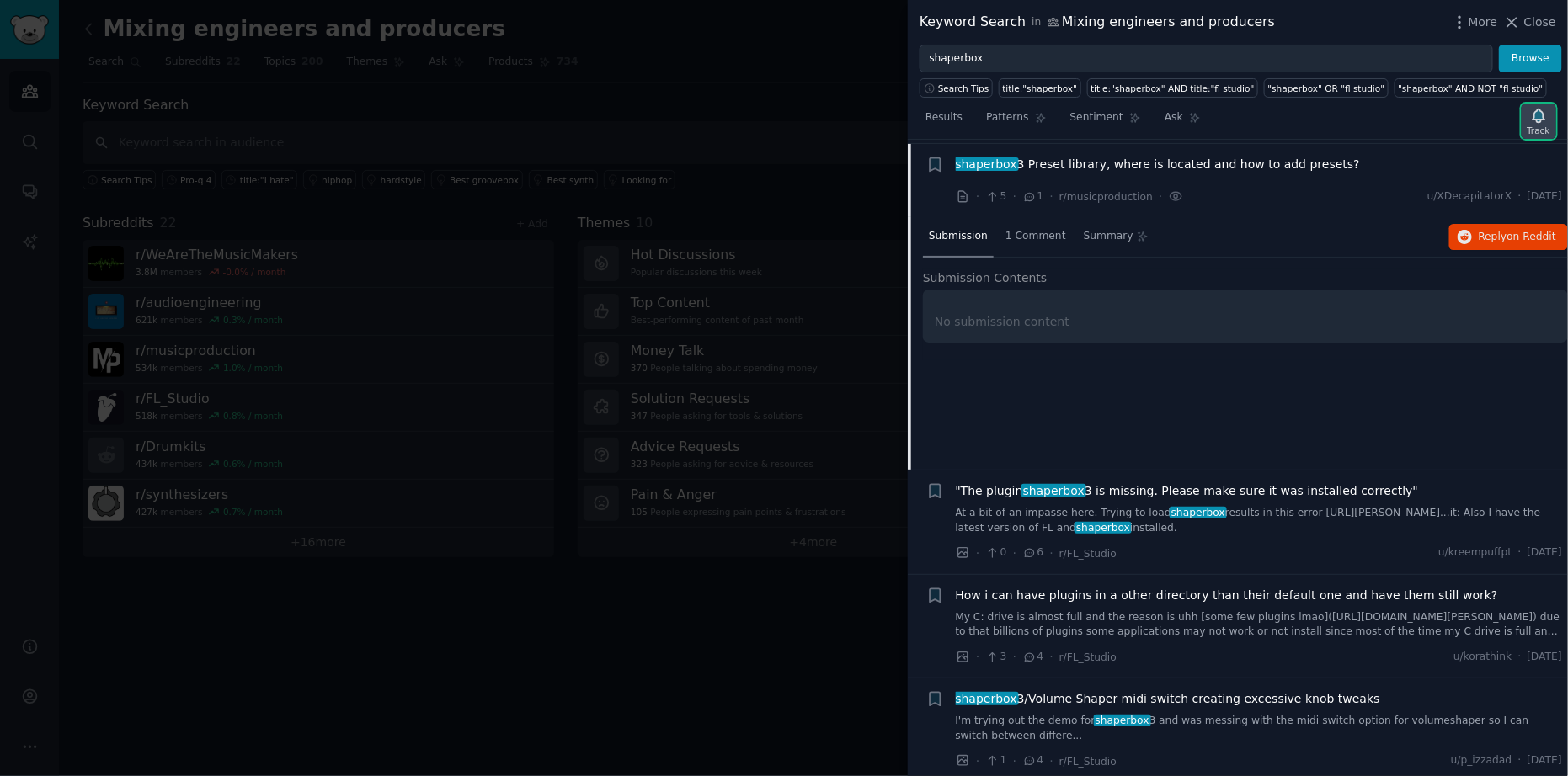
click at [1545, 115] on icon "button" at bounding box center [1538, 115] width 12 height 13
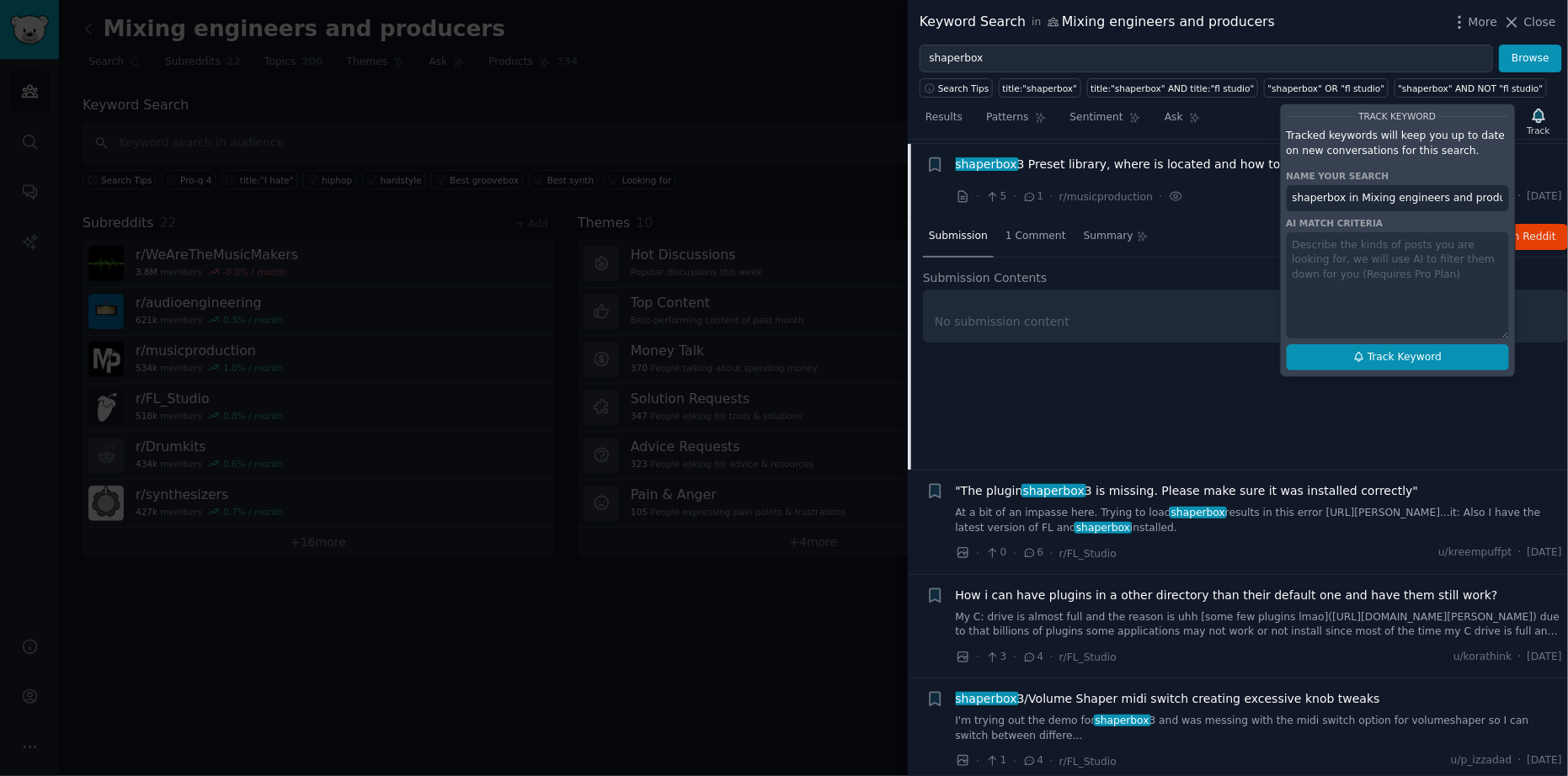
click at [1424, 367] on button "Track Keyword" at bounding box center [1398, 358] width 222 height 27
type input "shaperbox in Mixing engineers and producers"
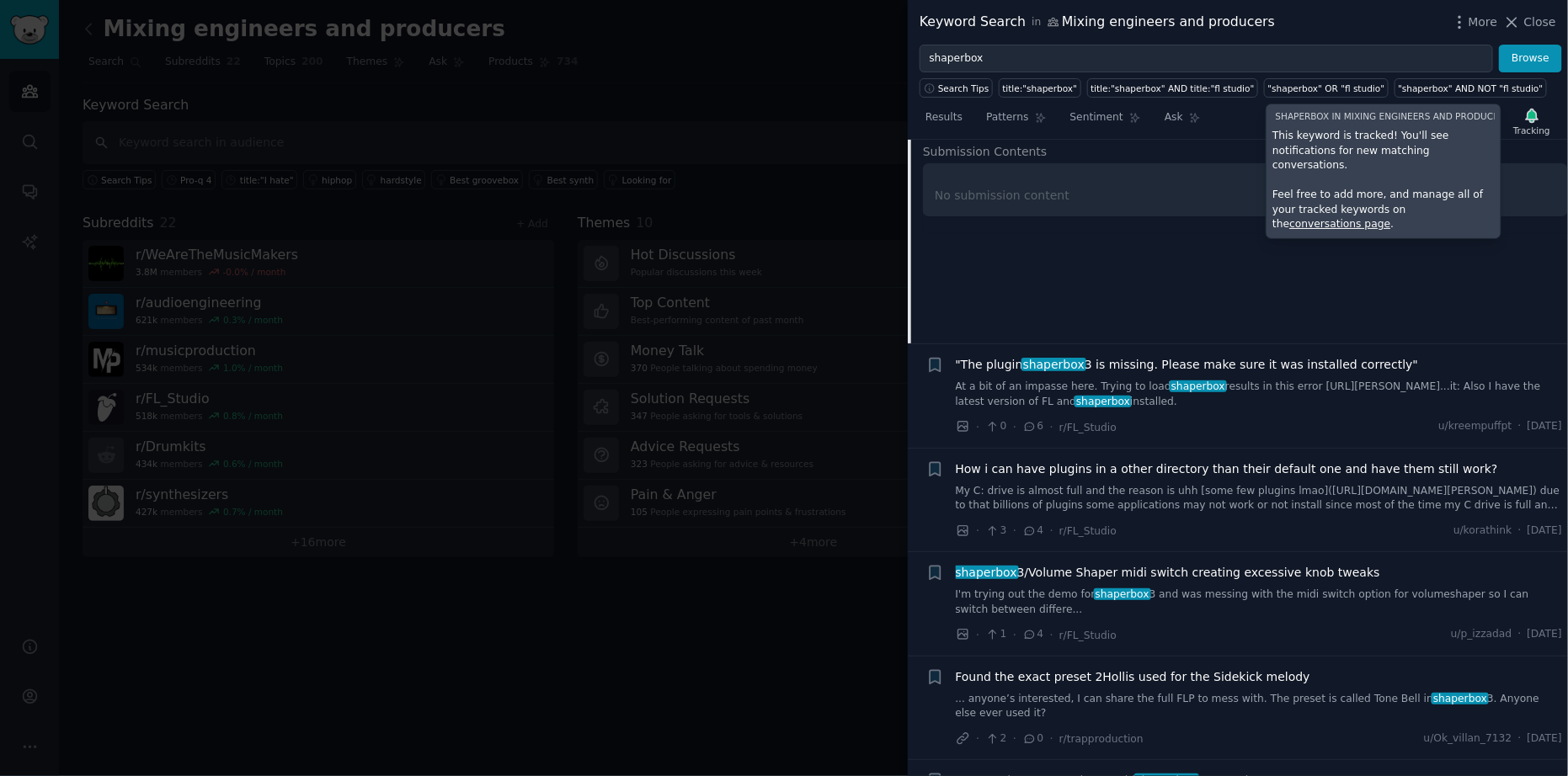
scroll to position [1376, 0]
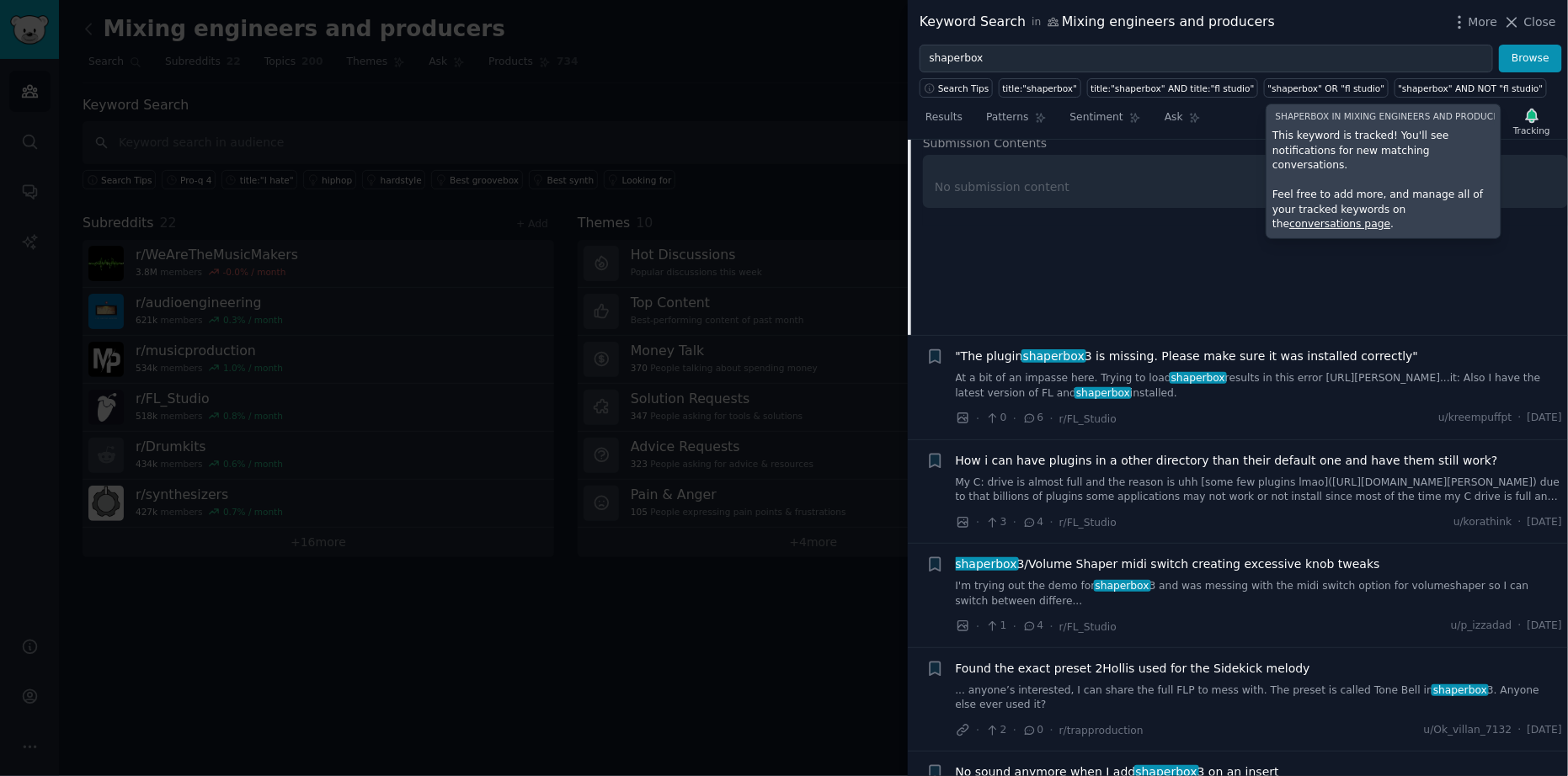
click at [1117, 300] on div "Submission 1 Comment Summary Reply on Reddit Submission Contents No submission …" at bounding box center [1245, 209] width 645 height 252
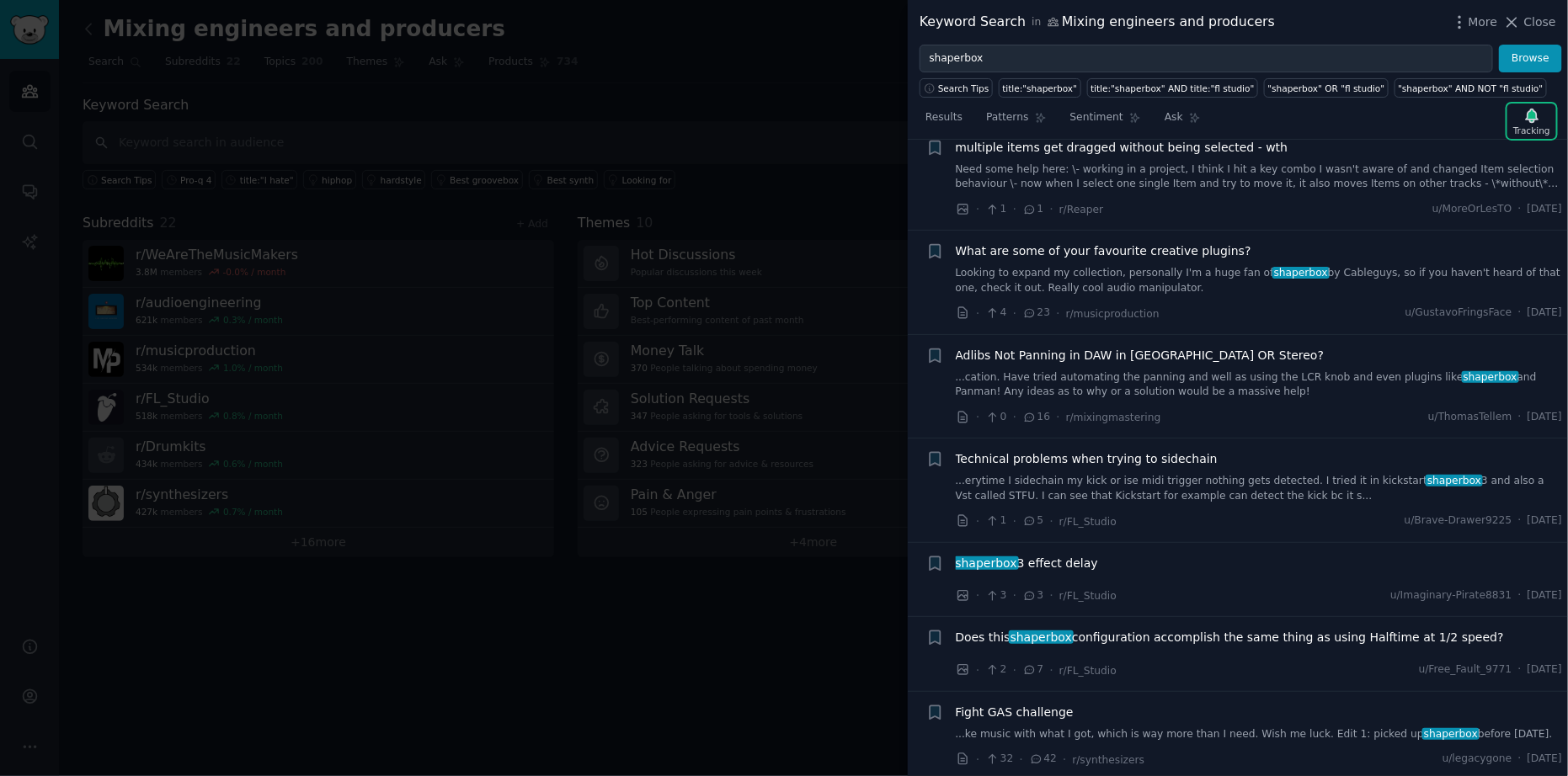
scroll to position [2522, 0]
click at [1177, 266] on link "Looking to expand my collection, personally I'm a huge fan of shaperbox by Cabl…" at bounding box center [1259, 280] width 607 height 29
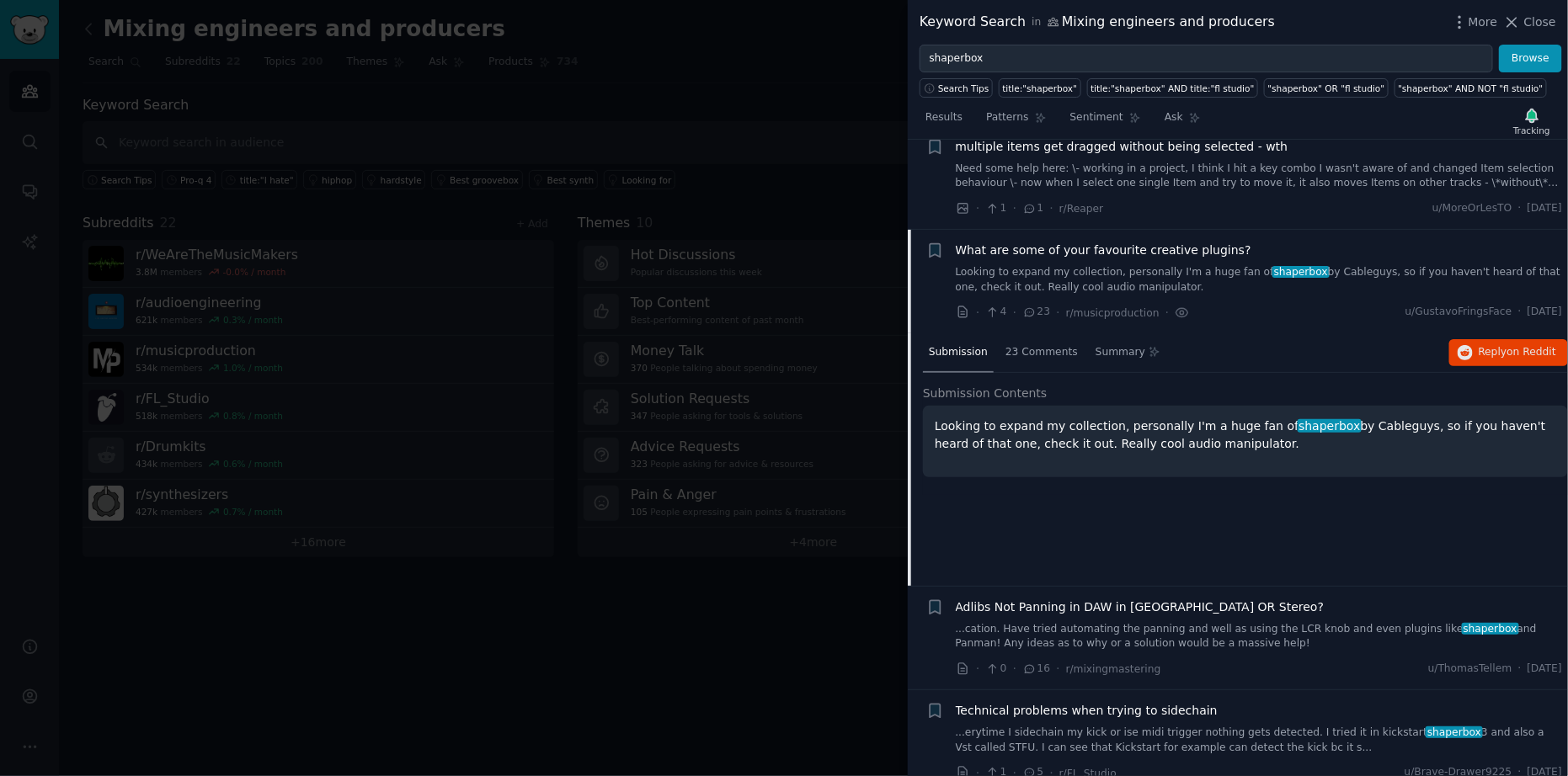
scroll to position [2310, 0]
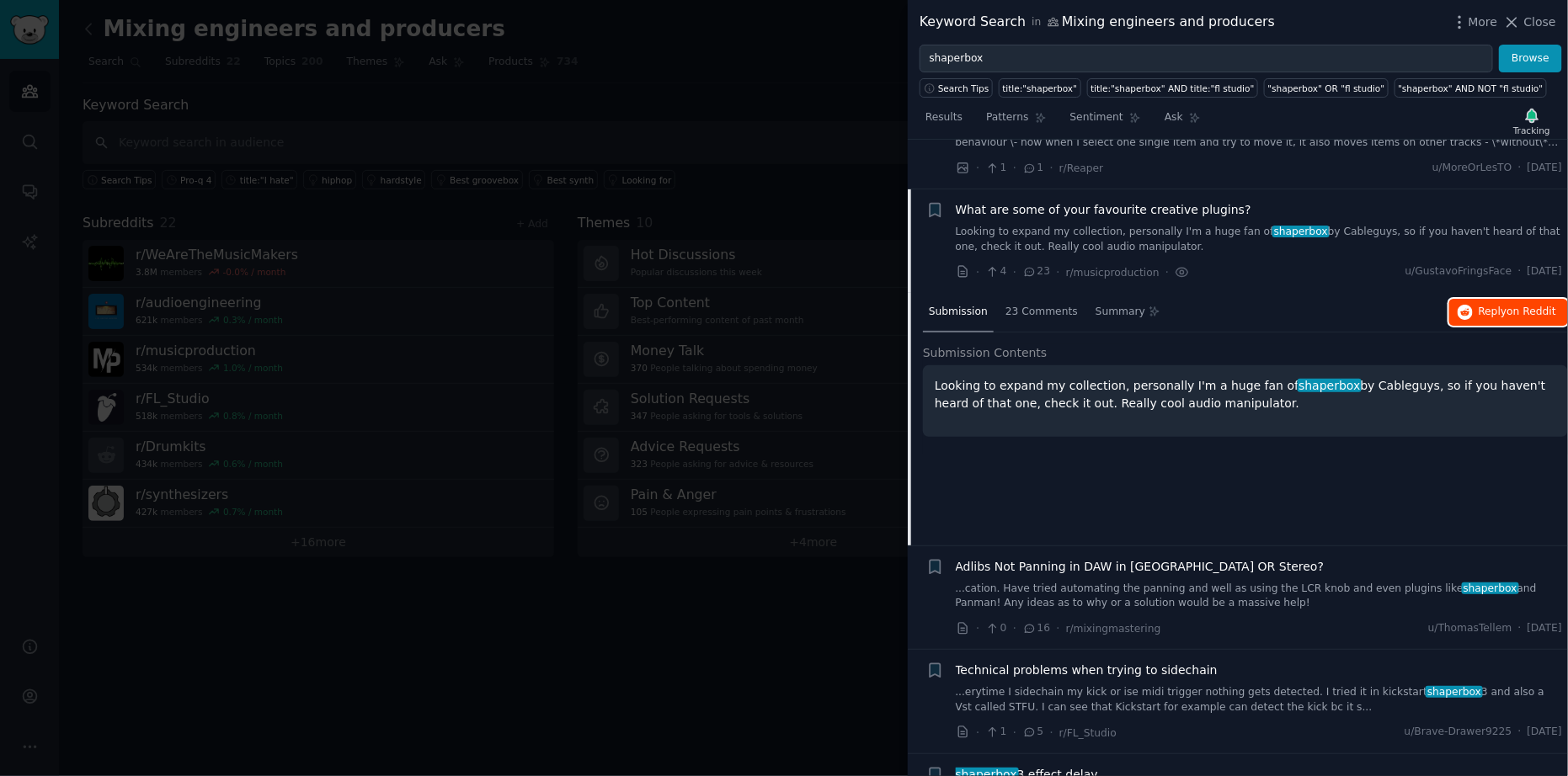
click at [1480, 305] on span "Reply on Reddit" at bounding box center [1517, 312] width 78 height 15
click at [1237, 440] on div "Submission 23 Comments Summary Reply on Reddit Submission Contents Looking to e…" at bounding box center [1245, 419] width 645 height 252
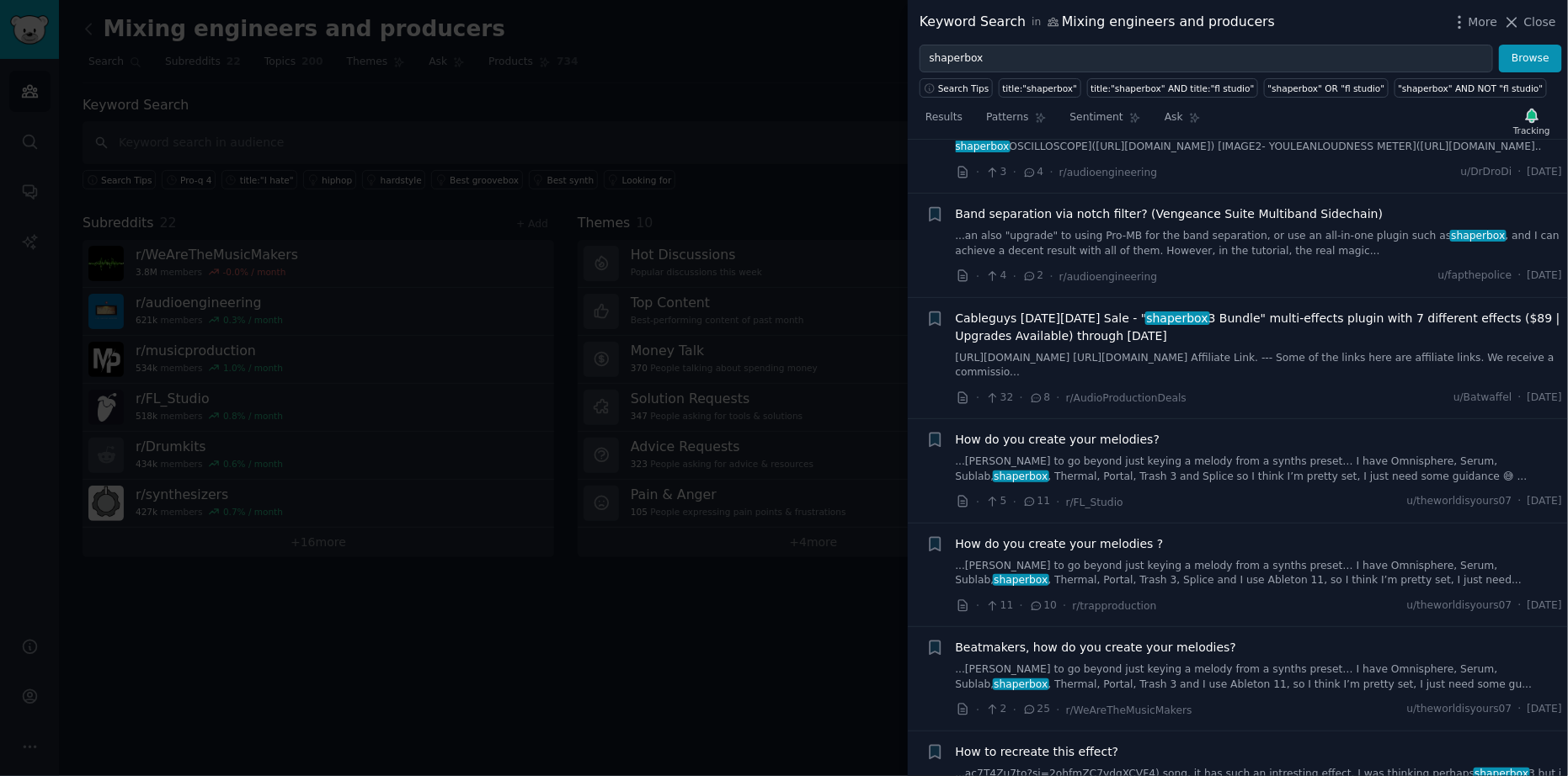
scroll to position [3590, 0]
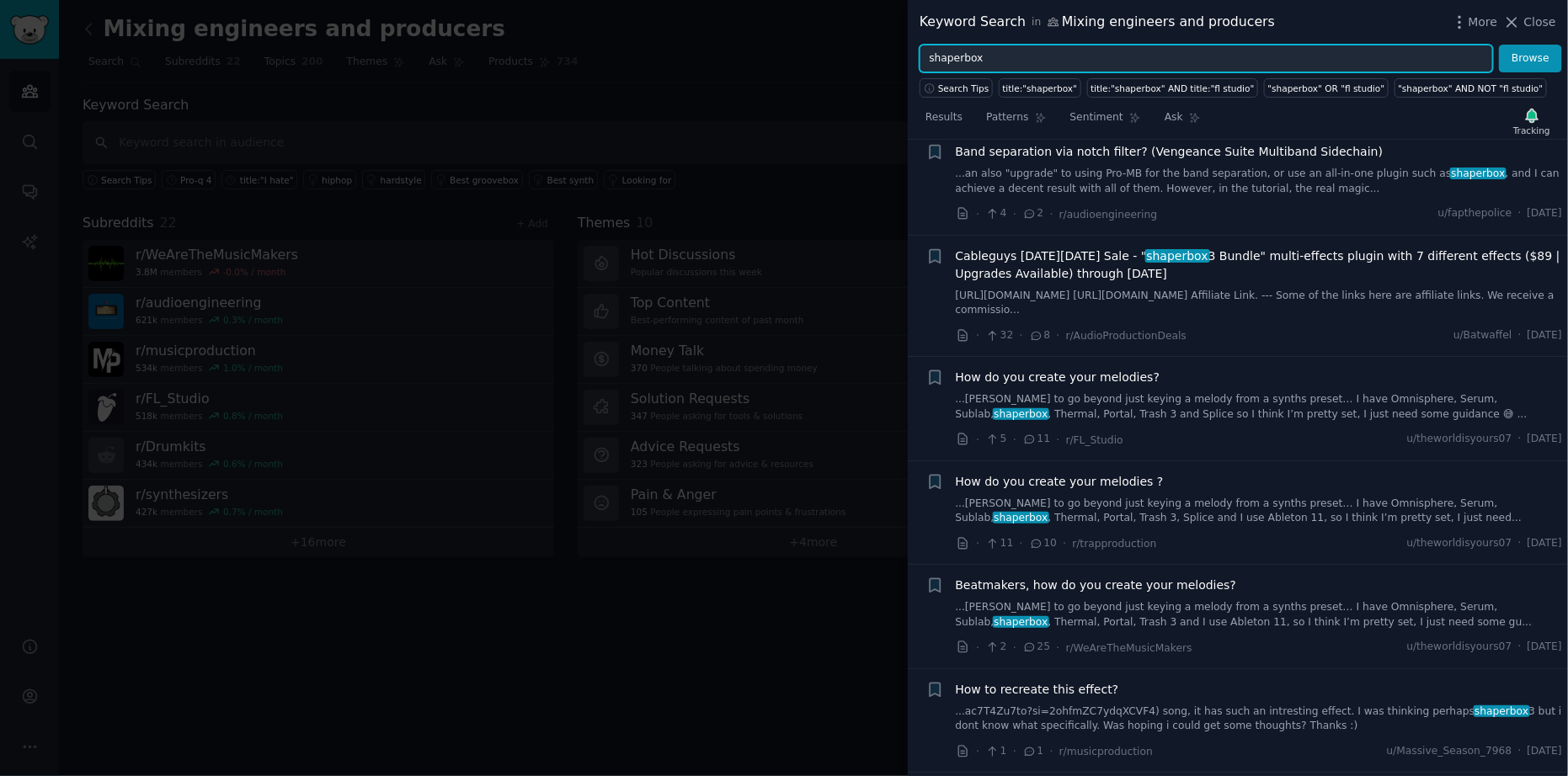
click at [1219, 60] on input "shaperbox" at bounding box center [1206, 59] width 574 height 29
click at [1499, 45] on button "Browse" at bounding box center [1531, 59] width 63 height 29
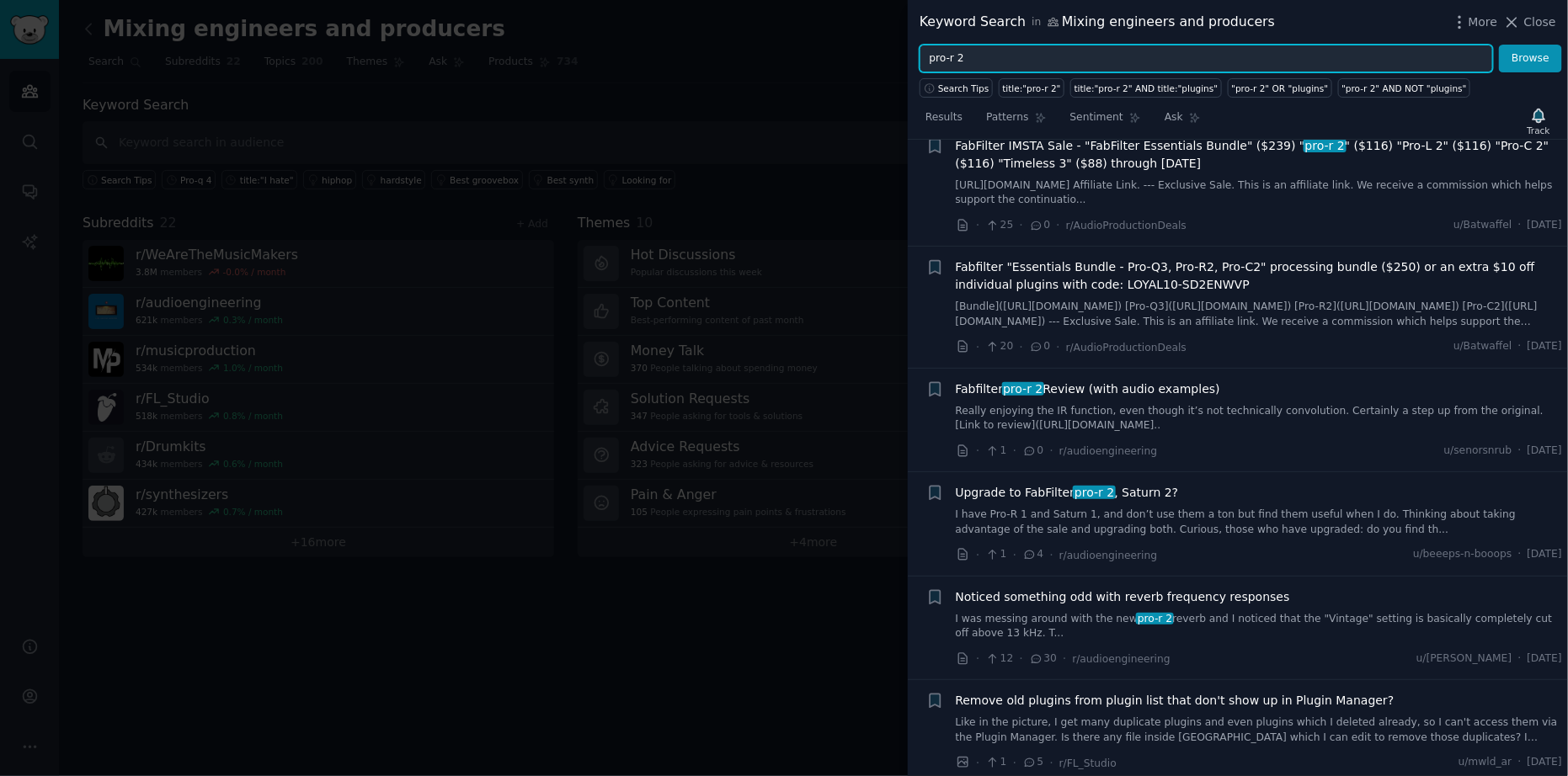
scroll to position [478, 0]
click at [1307, 58] on input "pro-r 2" at bounding box center [1206, 59] width 574 height 29
click at [1499, 45] on button "Browse" at bounding box center [1531, 59] width 63 height 29
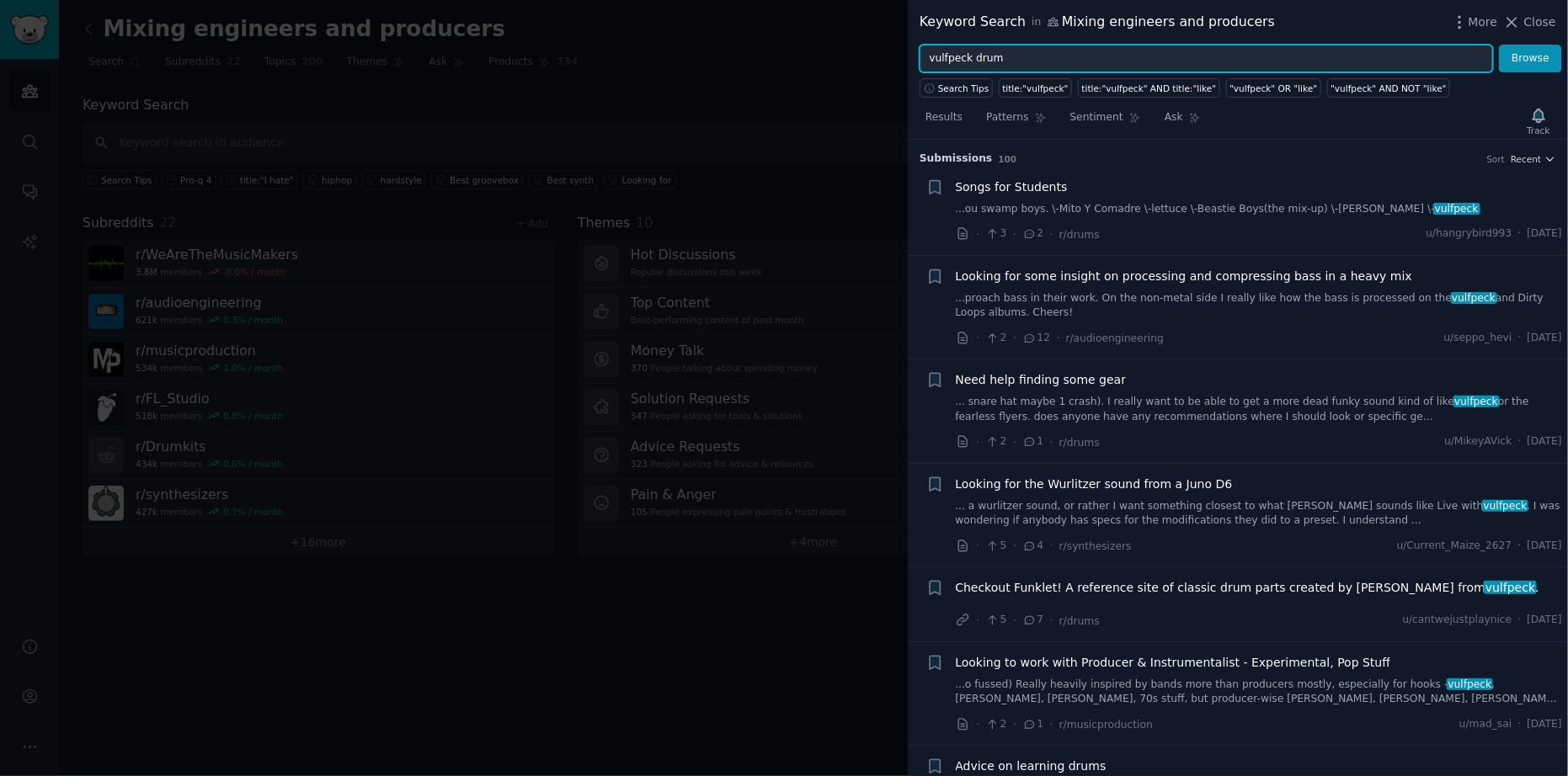
click at [1499, 45] on button "Browse" at bounding box center [1531, 59] width 63 height 29
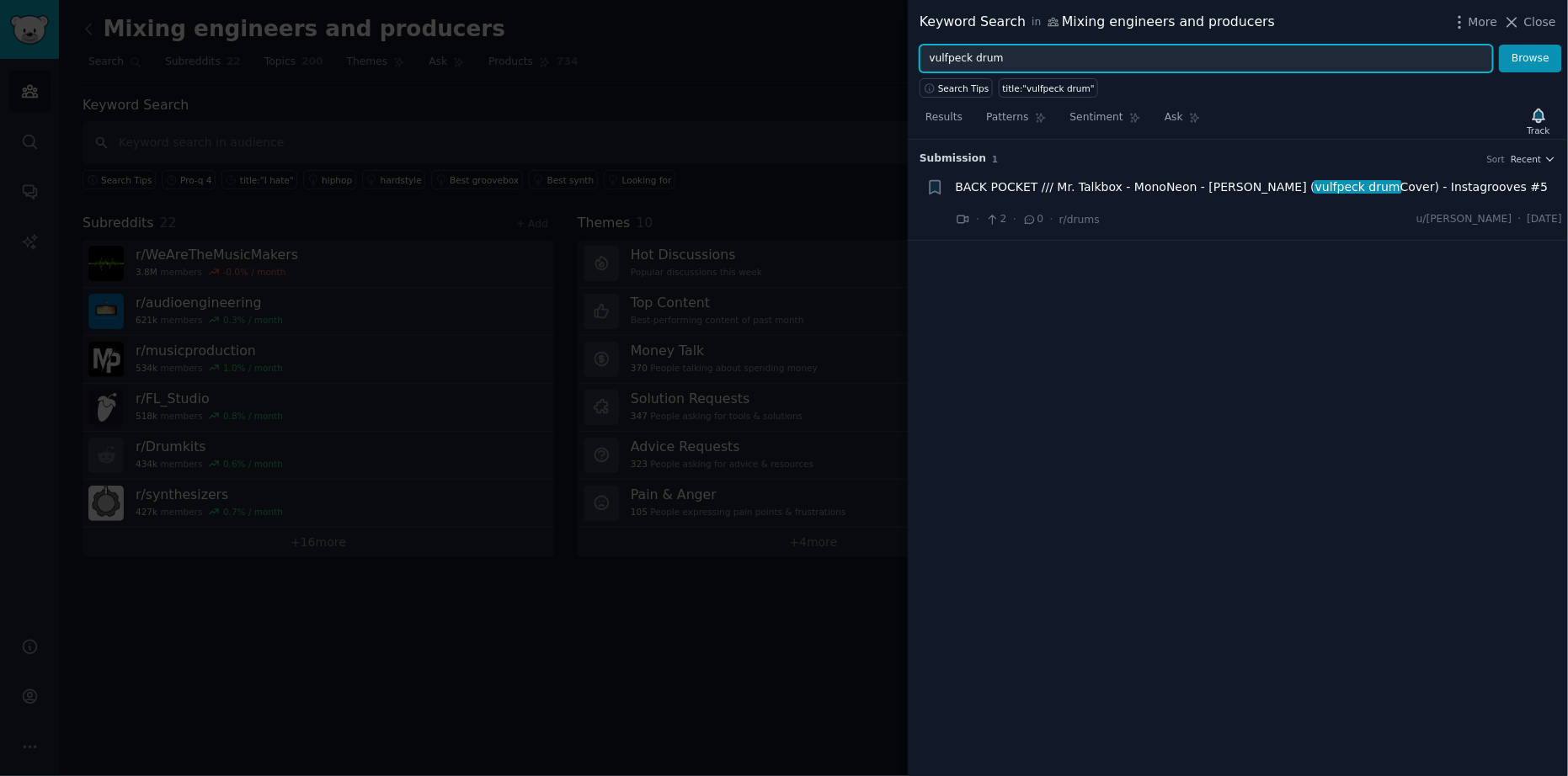
click at [988, 55] on input "vulfpeck drum" at bounding box center [1206, 59] width 574 height 29
click at [1499, 45] on button "Browse" at bounding box center [1531, 59] width 63 height 29
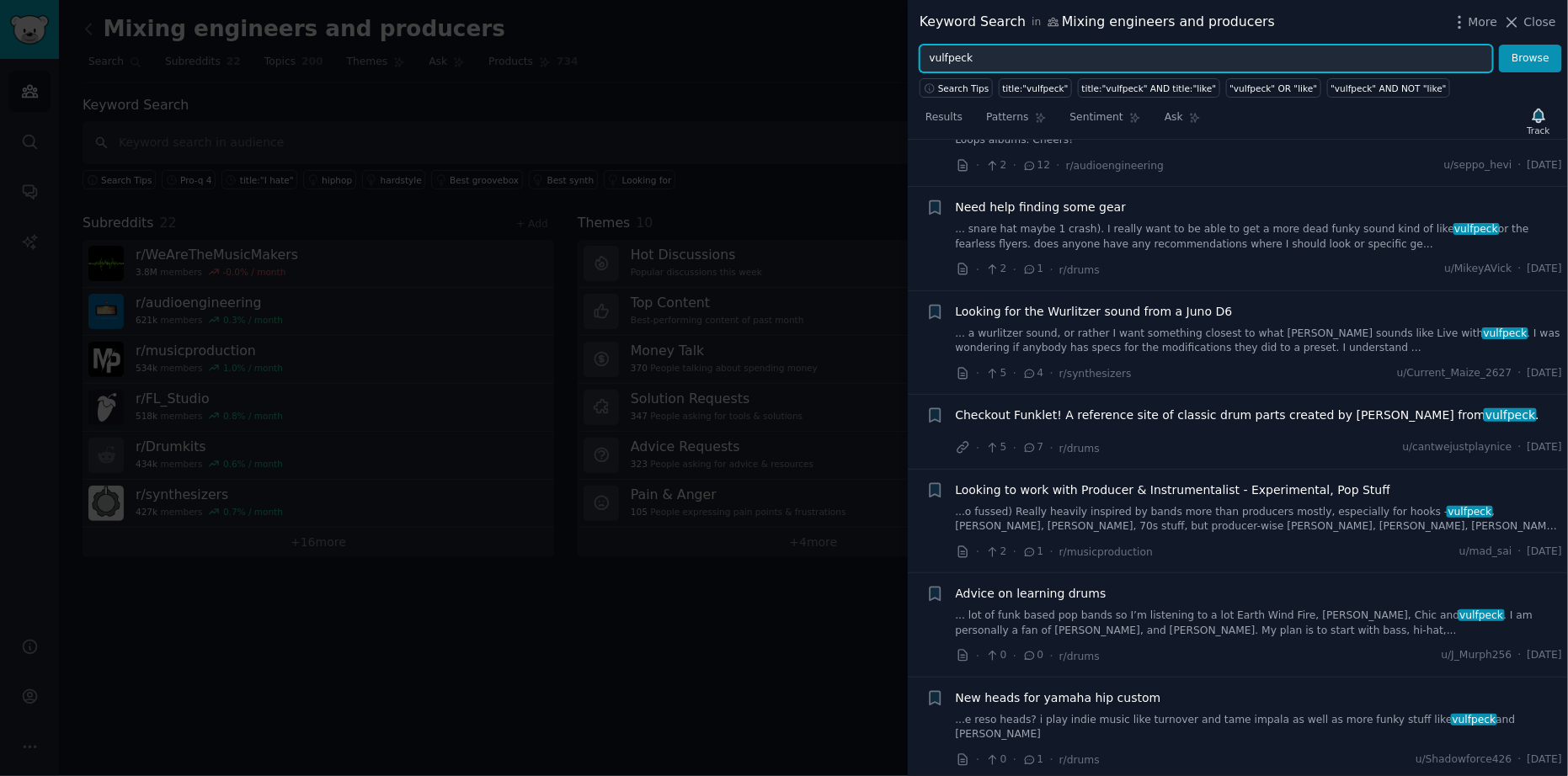
scroll to position [0, 0]
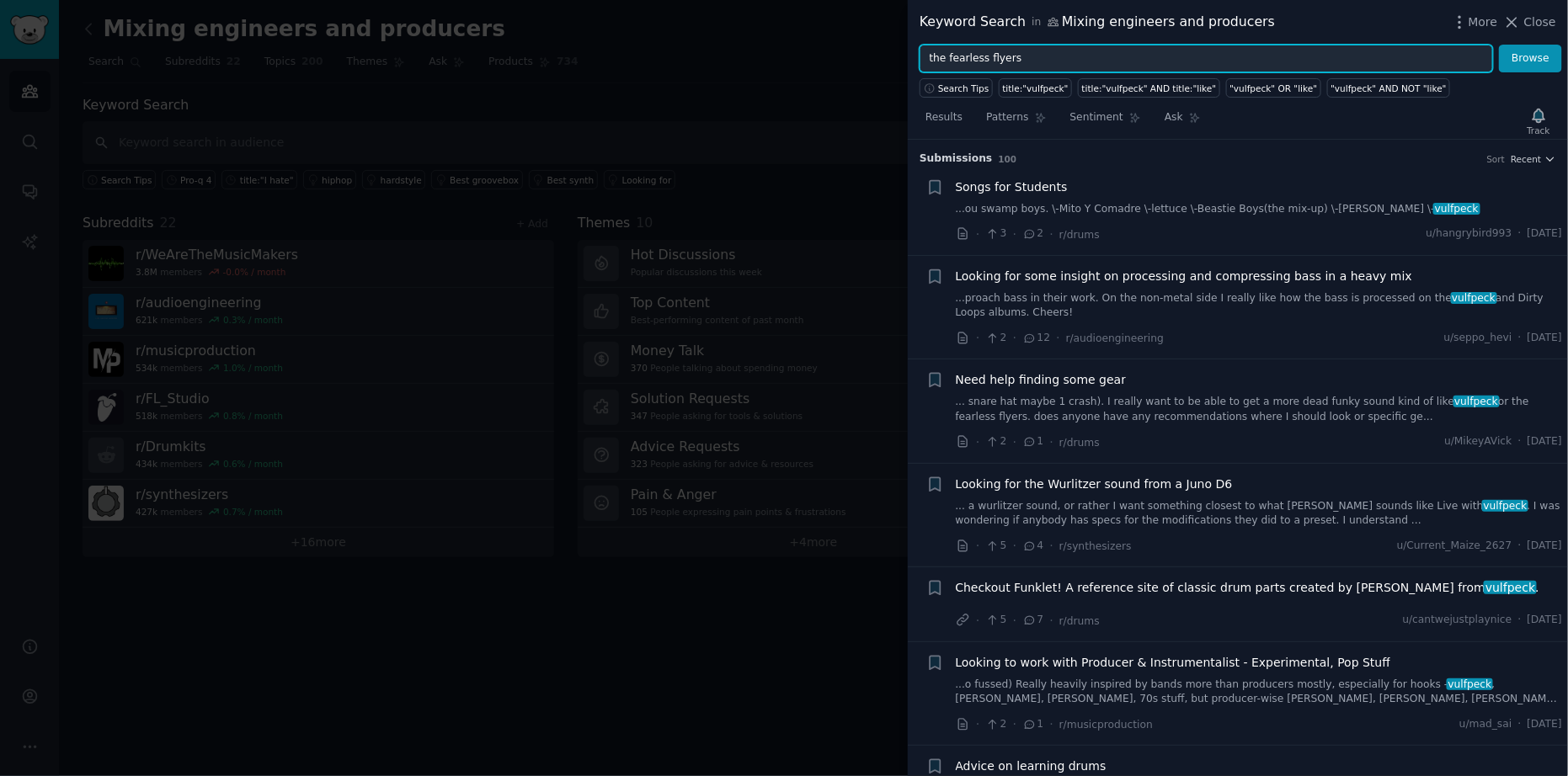
type input "the fearless flyers"
click at [1499, 45] on button "Browse" at bounding box center [1531, 59] width 63 height 29
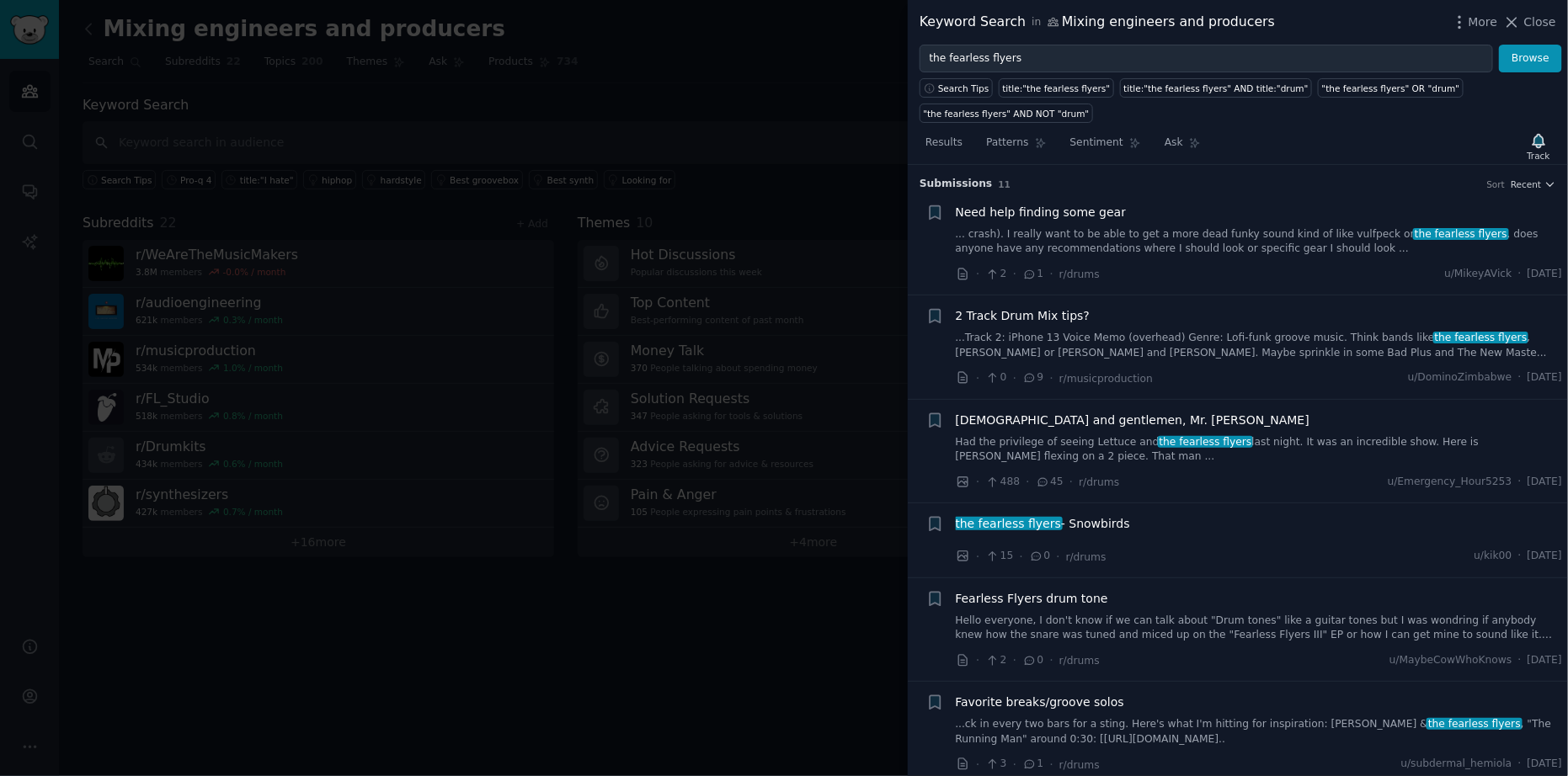
click at [1255, 239] on link "... crash). I really want to be able to get a more dead funky sound kind of lik…" at bounding box center [1259, 242] width 607 height 29
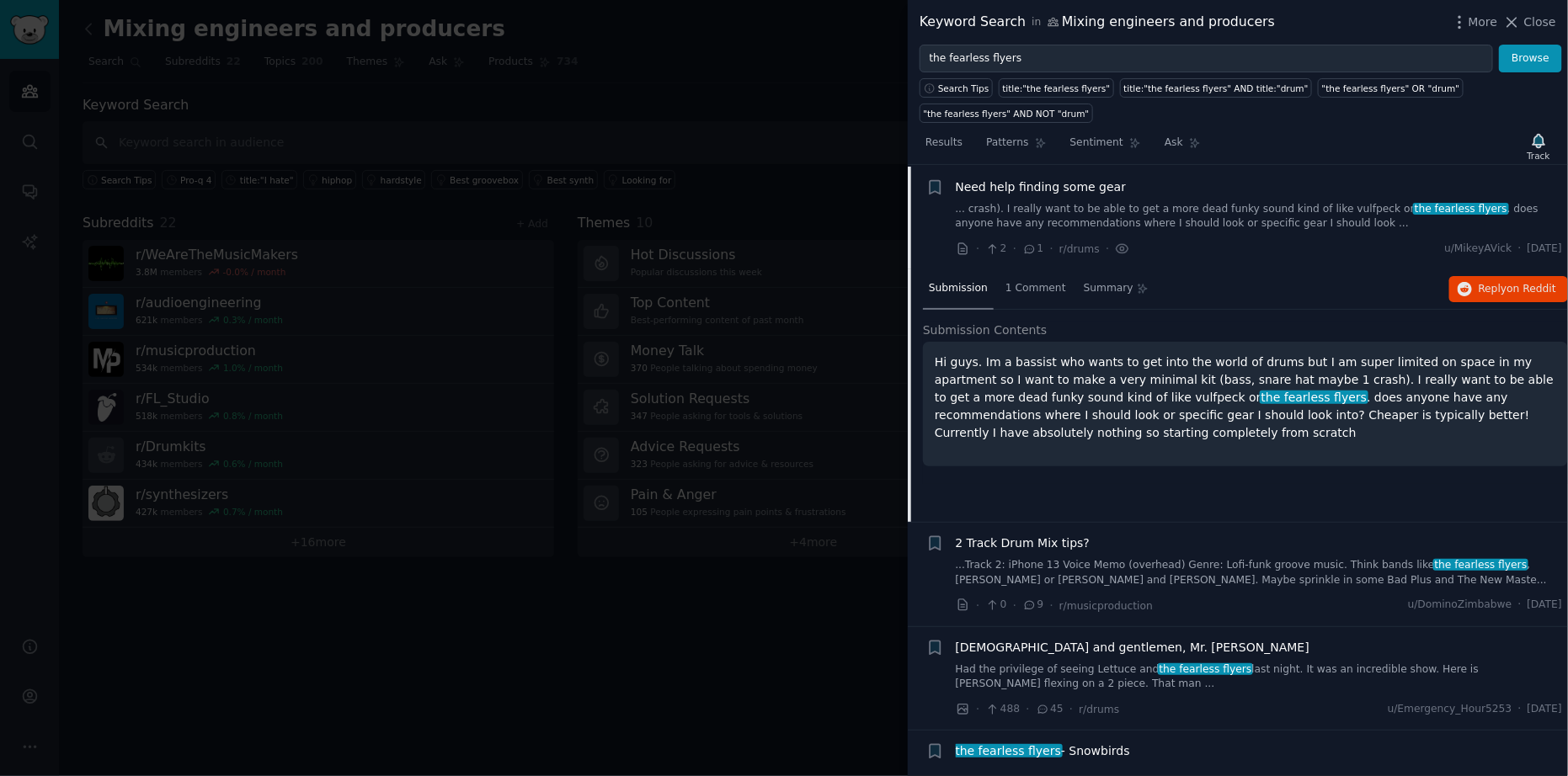
scroll to position [26, 0]
click at [1499, 281] on span "Reply on Reddit" at bounding box center [1517, 288] width 78 height 15
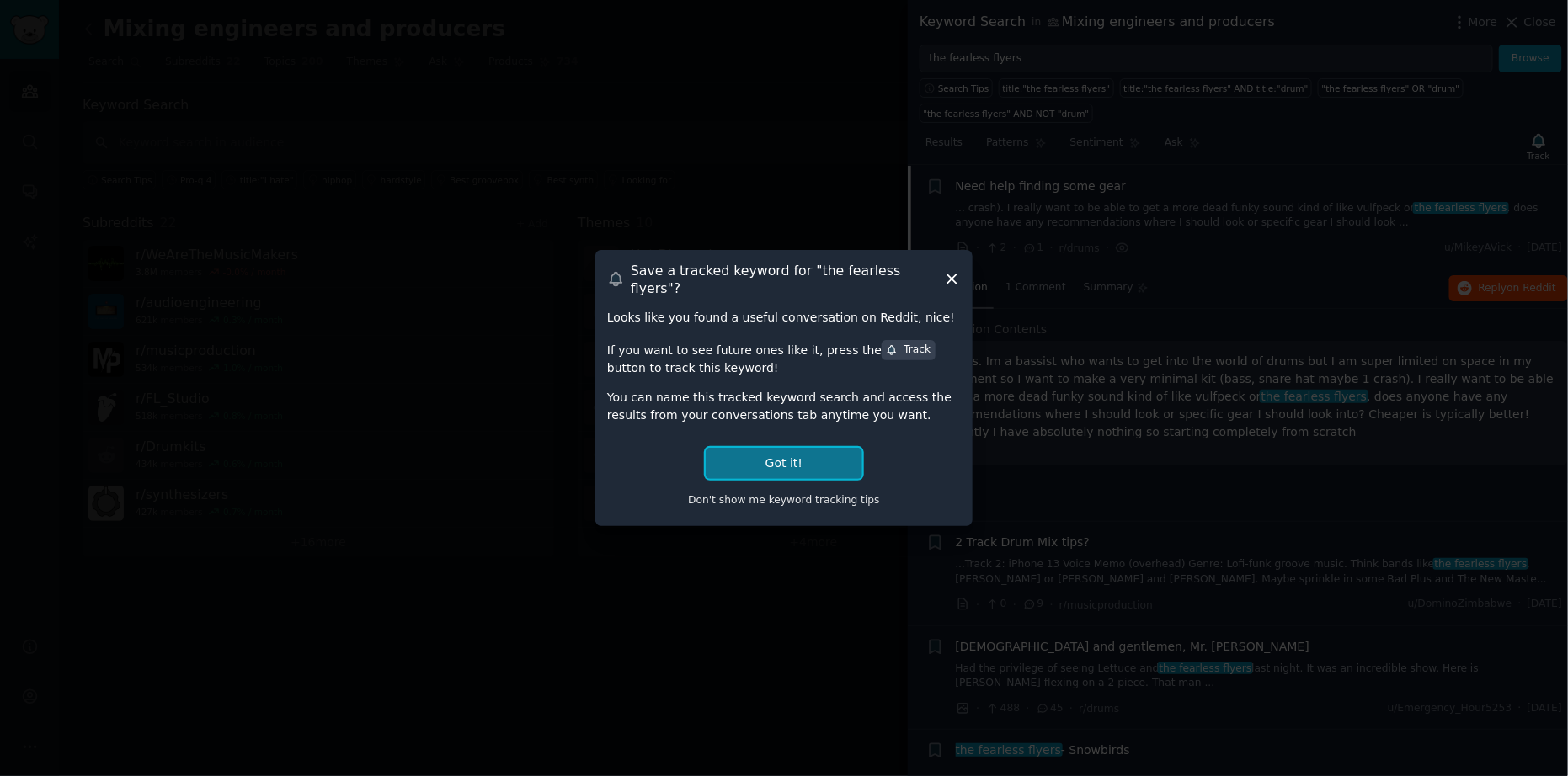
click at [786, 458] on button "Got it!" at bounding box center [784, 463] width 157 height 31
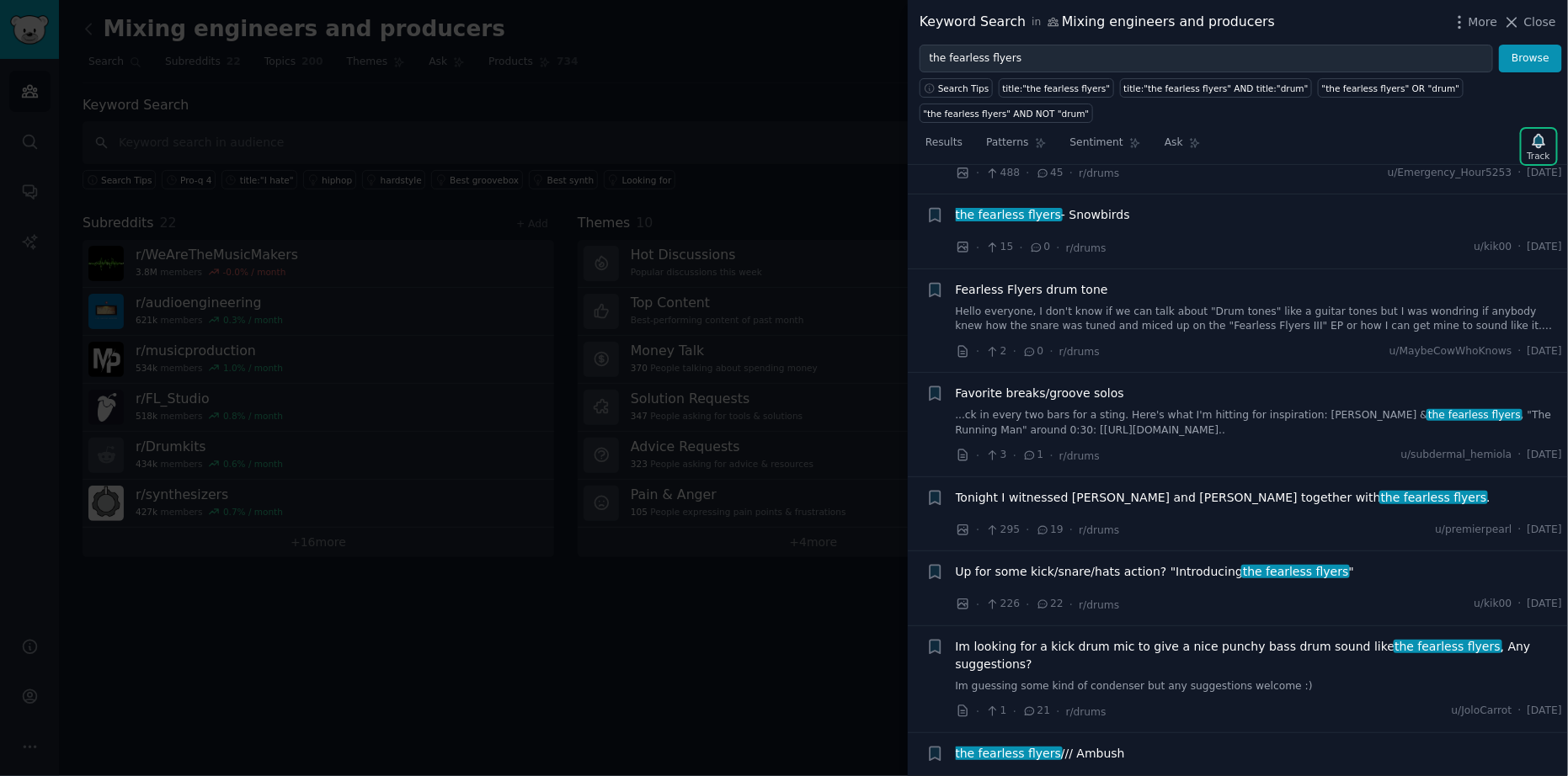
scroll to position [565, 0]
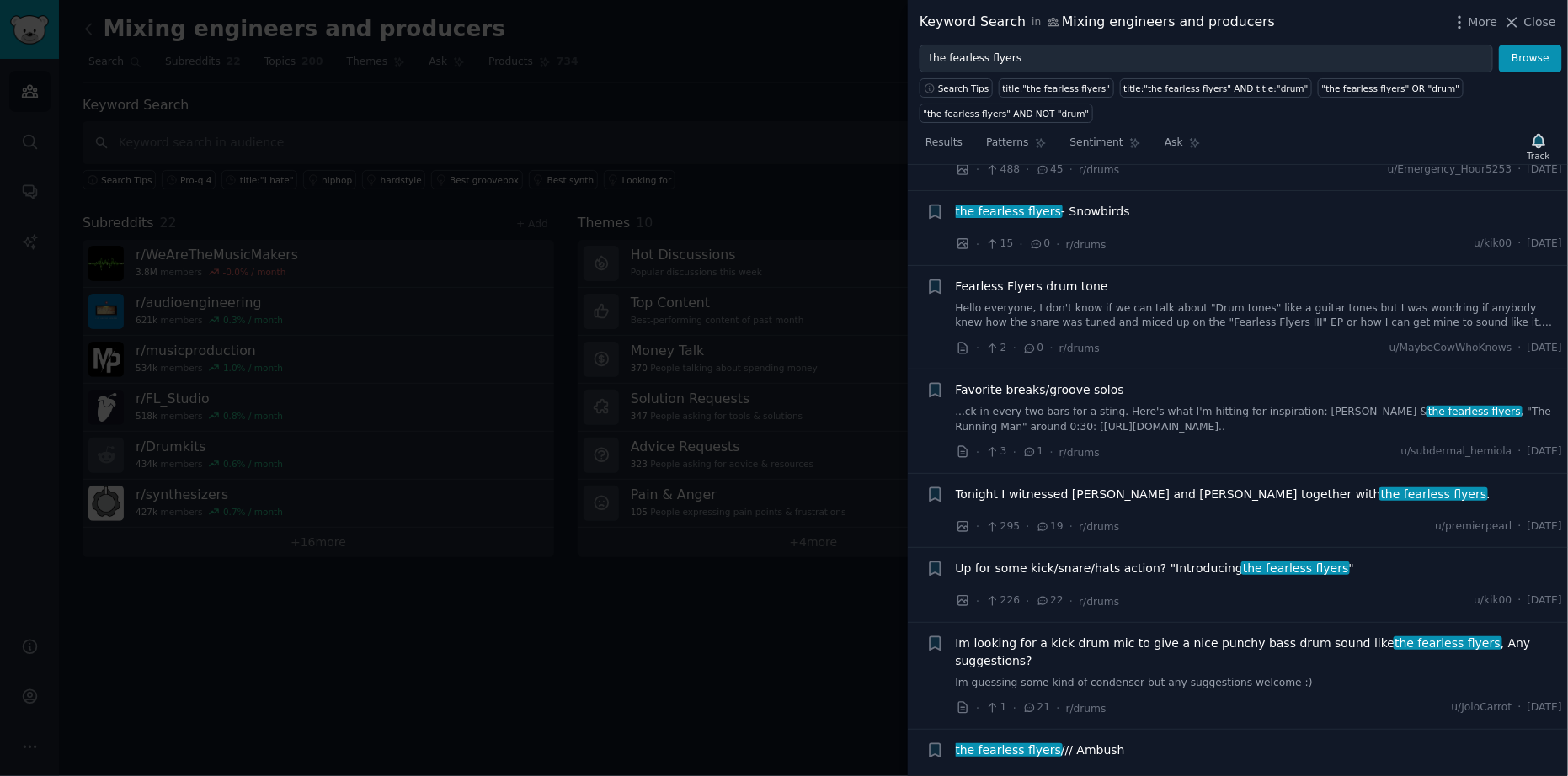
click at [1281, 301] on link "Hello everyone, I don't know if we can talk about "Drum tones" like a guitar to…" at bounding box center [1259, 316] width 607 height 29
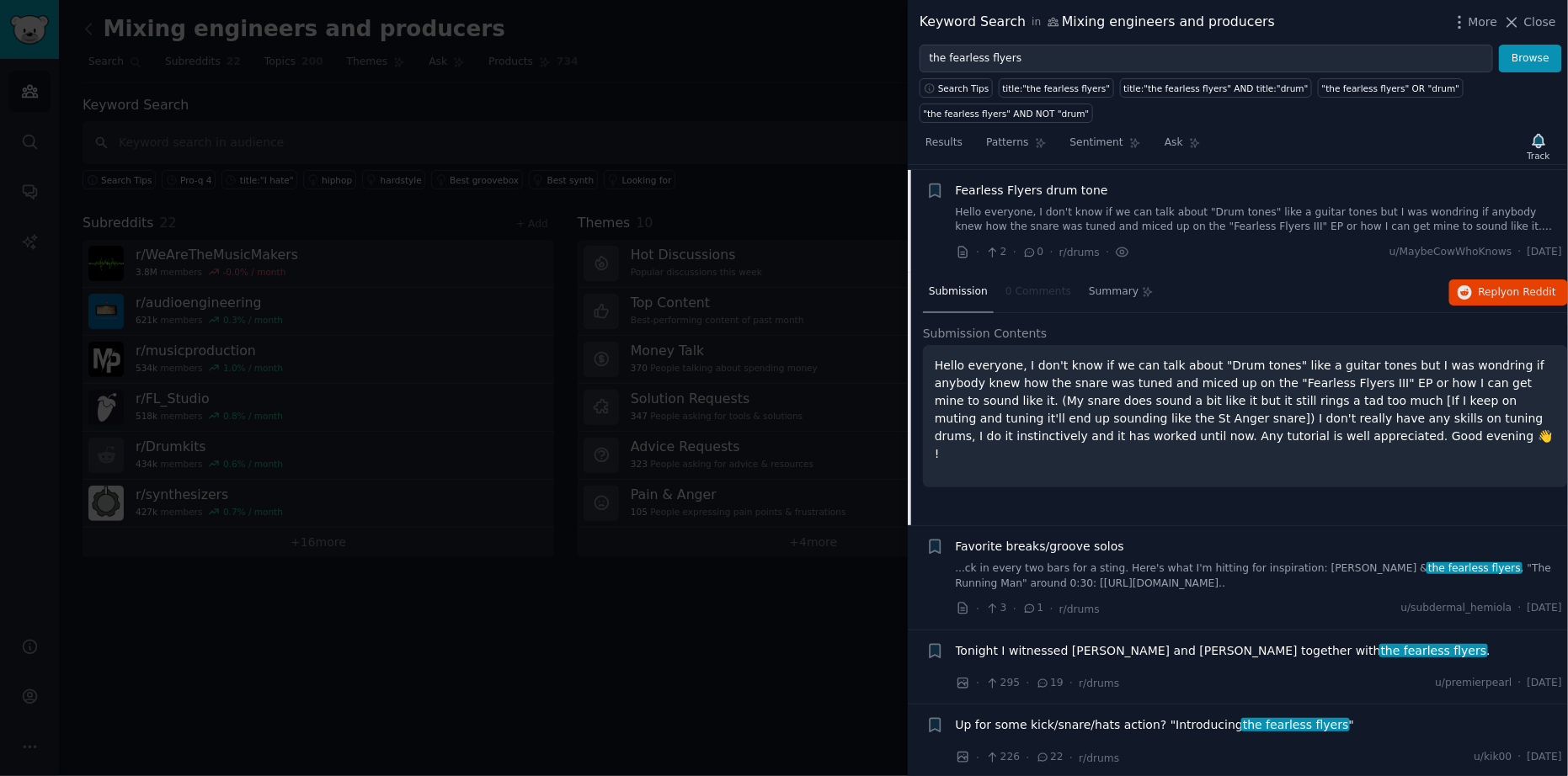
scroll to position [412, 0]
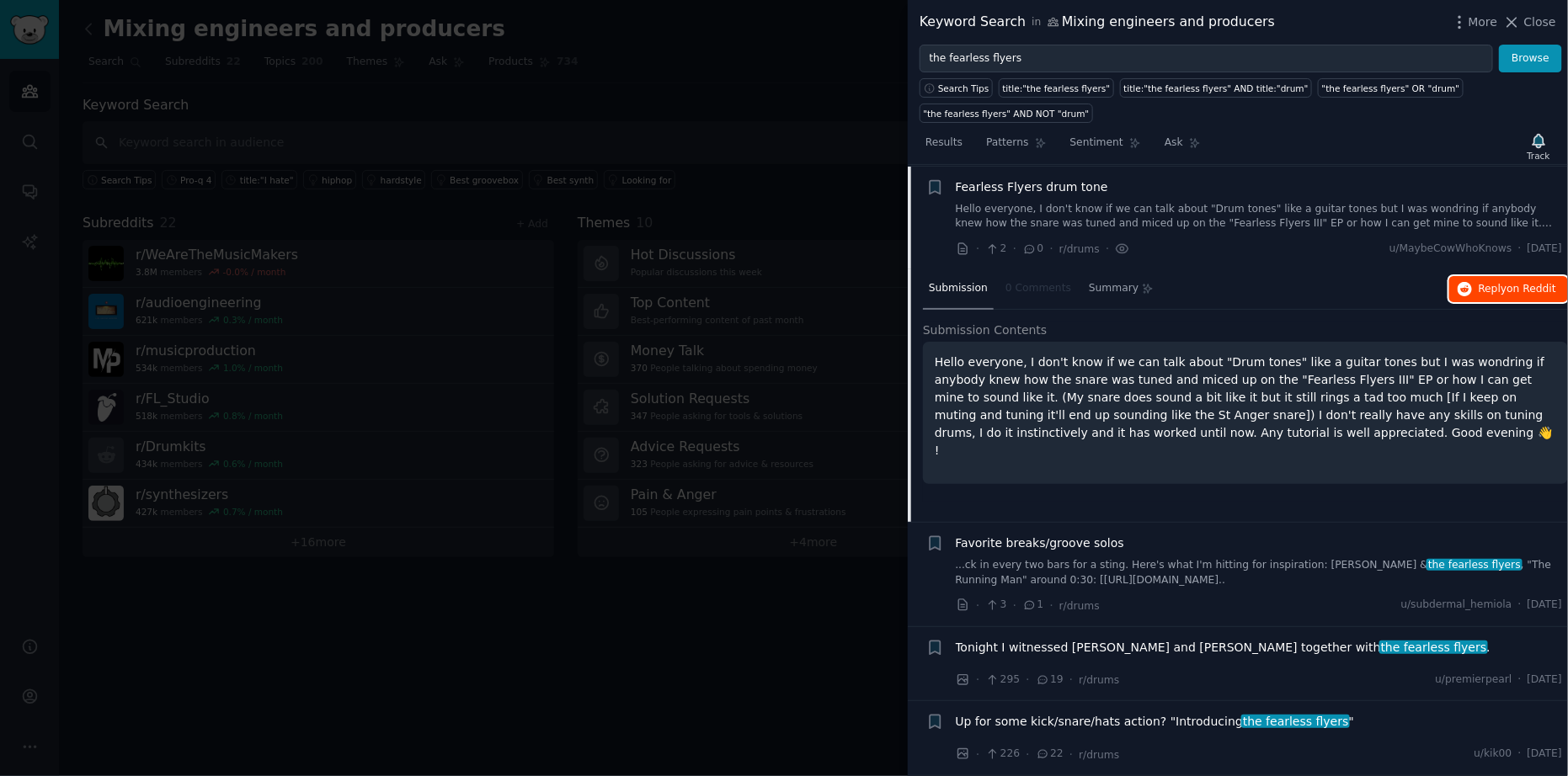
click at [1484, 285] on span "Reply on Reddit" at bounding box center [1517, 289] width 78 height 15
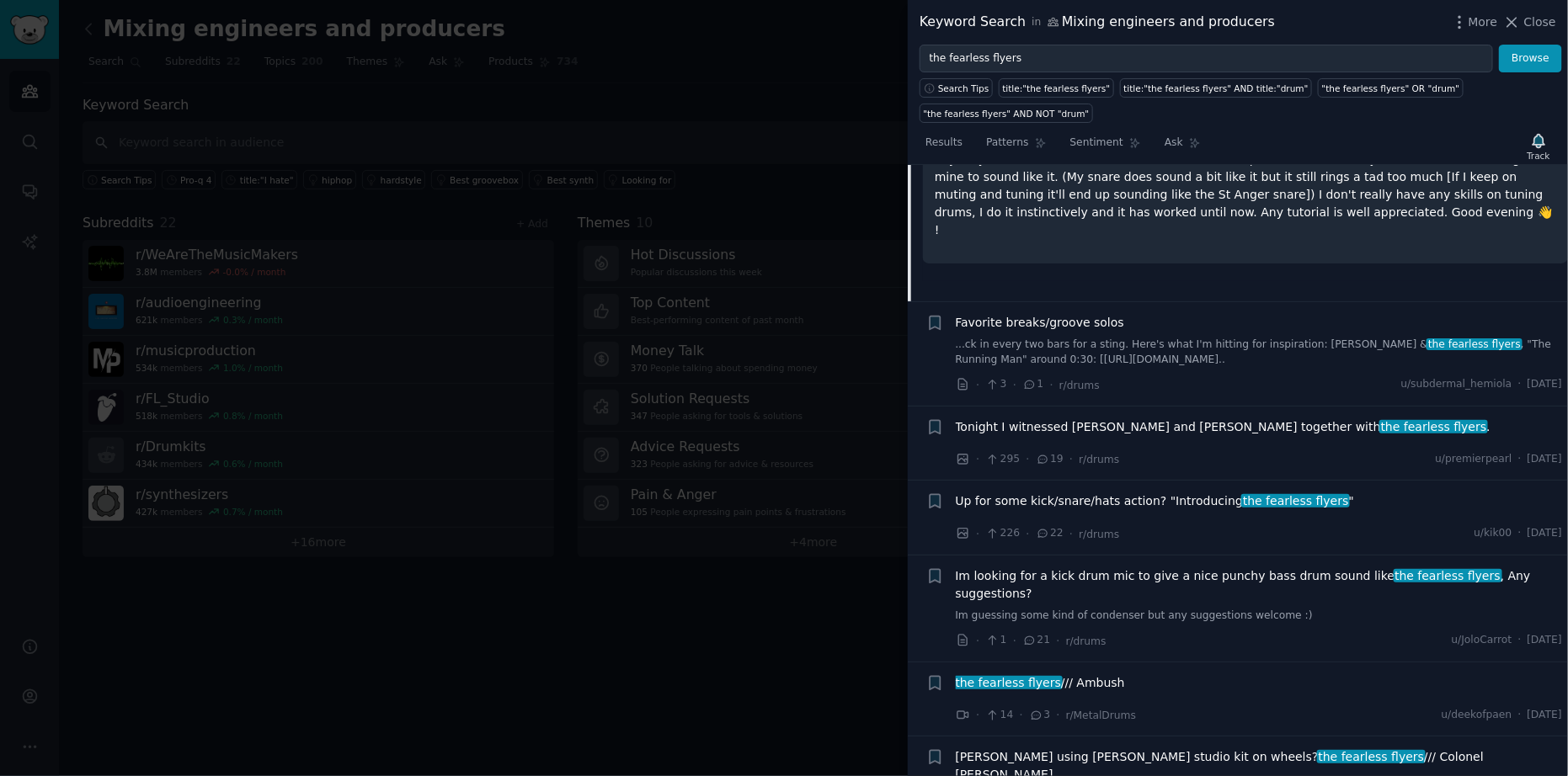
scroll to position [645, 0]
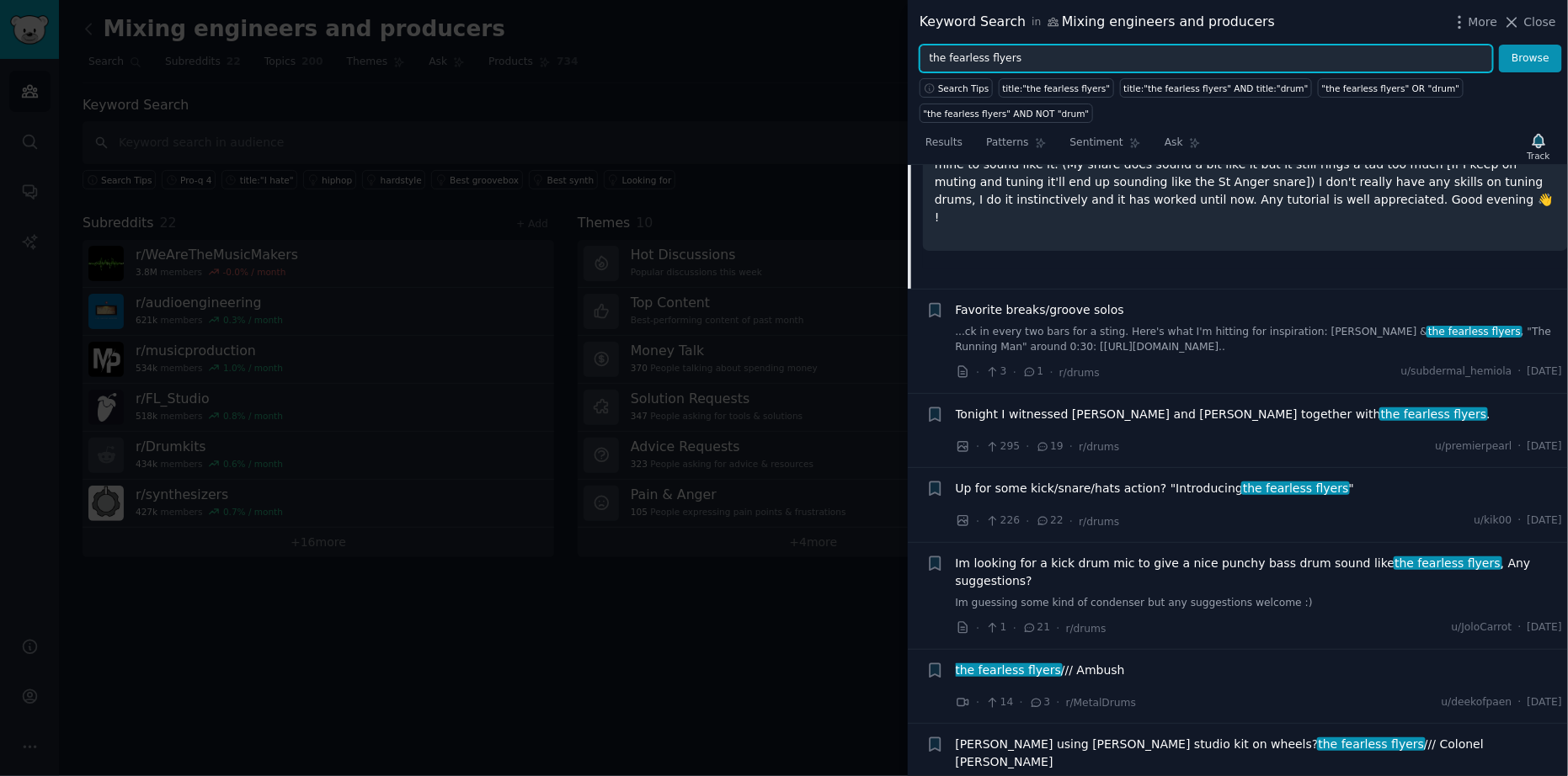
click at [1098, 59] on input "the fearless flyers" at bounding box center [1206, 59] width 574 height 29
click at [1499, 45] on button "Browse" at bounding box center [1531, 59] width 63 height 29
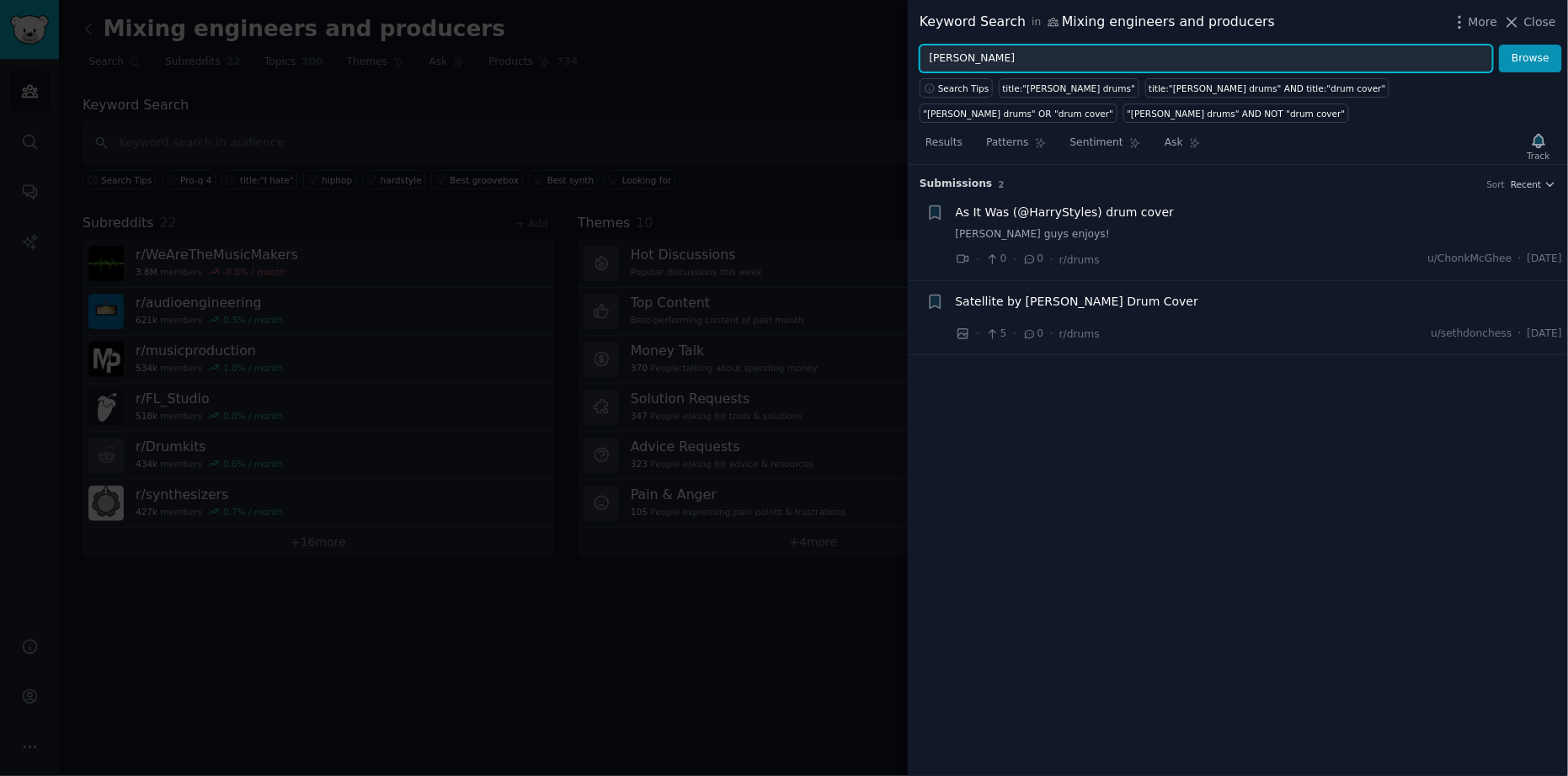
click at [1499, 45] on button "Browse" at bounding box center [1531, 59] width 63 height 29
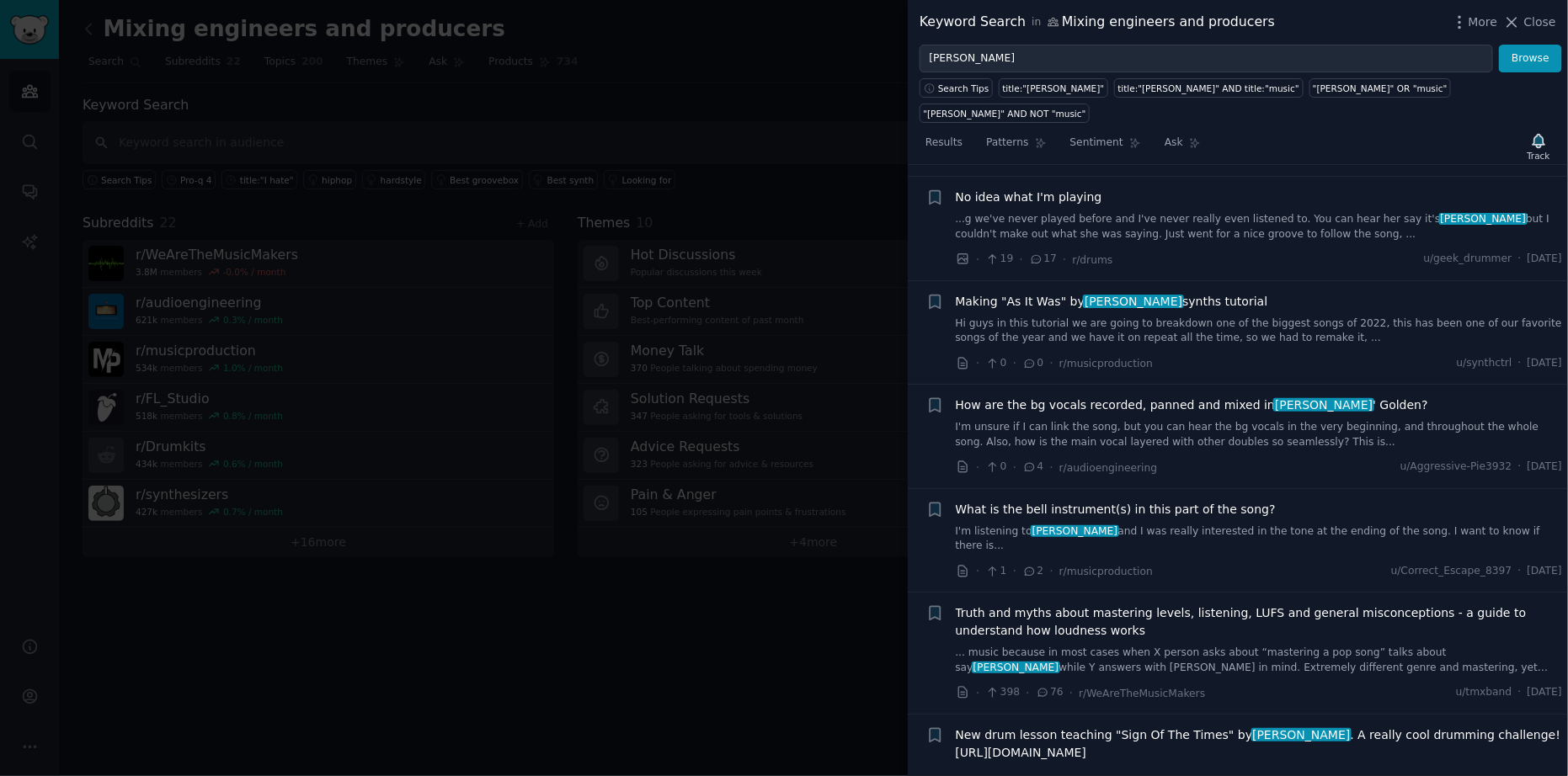
scroll to position [343, 0]
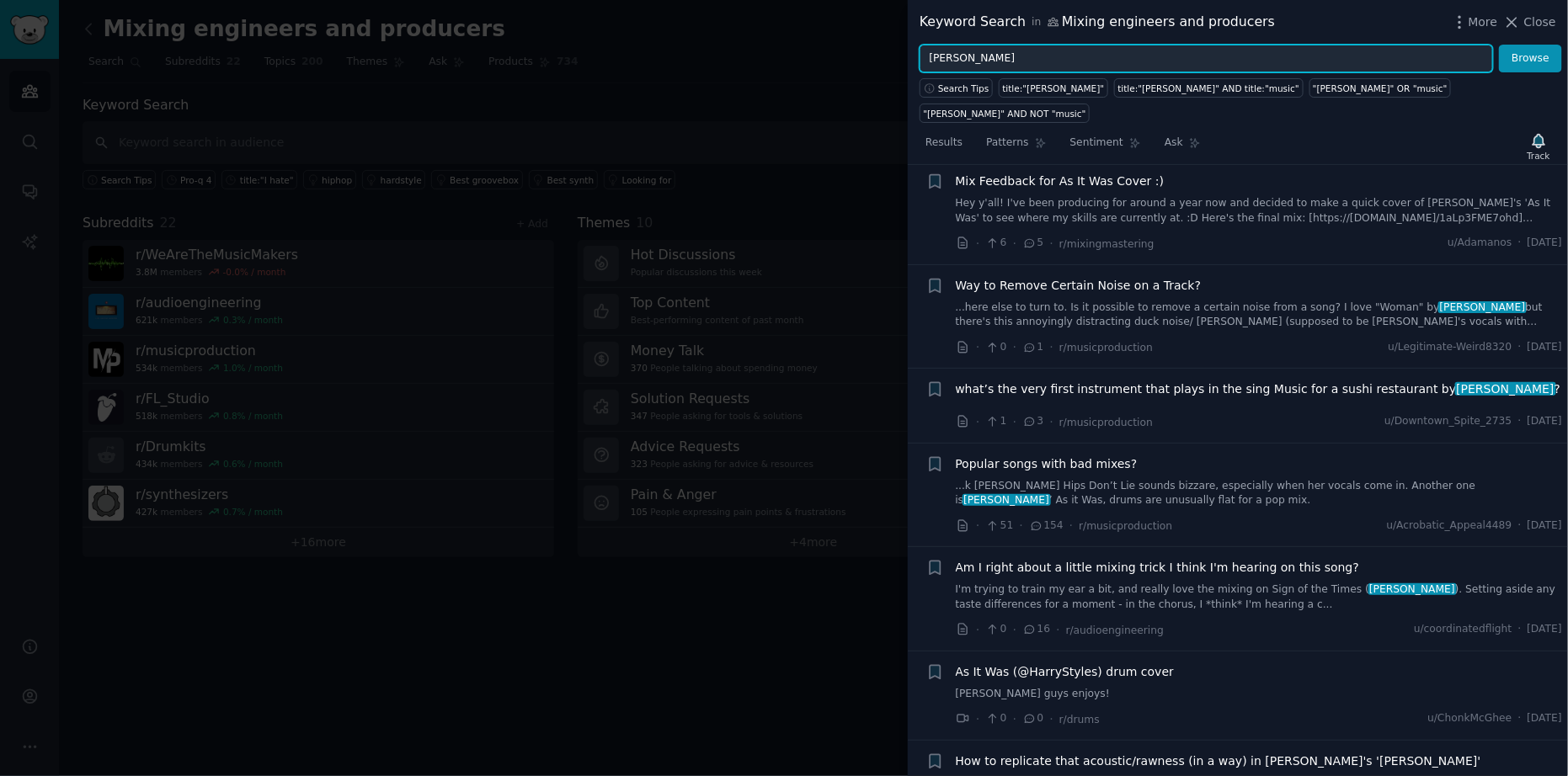
click at [1069, 55] on input "harry styles" at bounding box center [1206, 59] width 574 height 29
click at [1499, 45] on button "Browse" at bounding box center [1531, 59] width 63 height 29
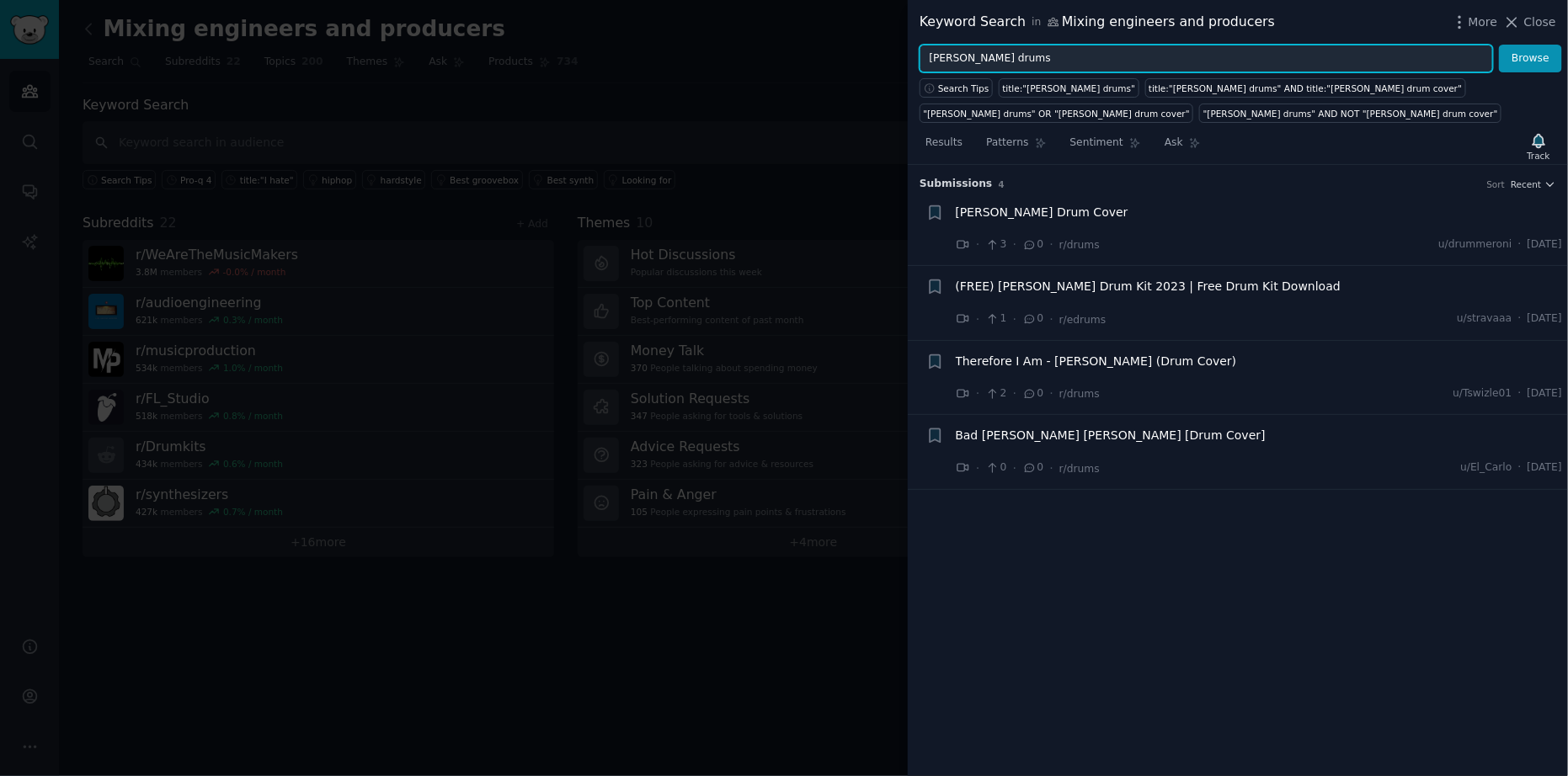
drag, startPoint x: 1002, startPoint y: 57, endPoint x: 1079, endPoint y: 58, distance: 77.0
click at [1079, 58] on input "billie eilish drums" at bounding box center [1206, 59] width 574 height 29
type input "billie eilish"
click at [1499, 45] on button "Browse" at bounding box center [1531, 59] width 63 height 29
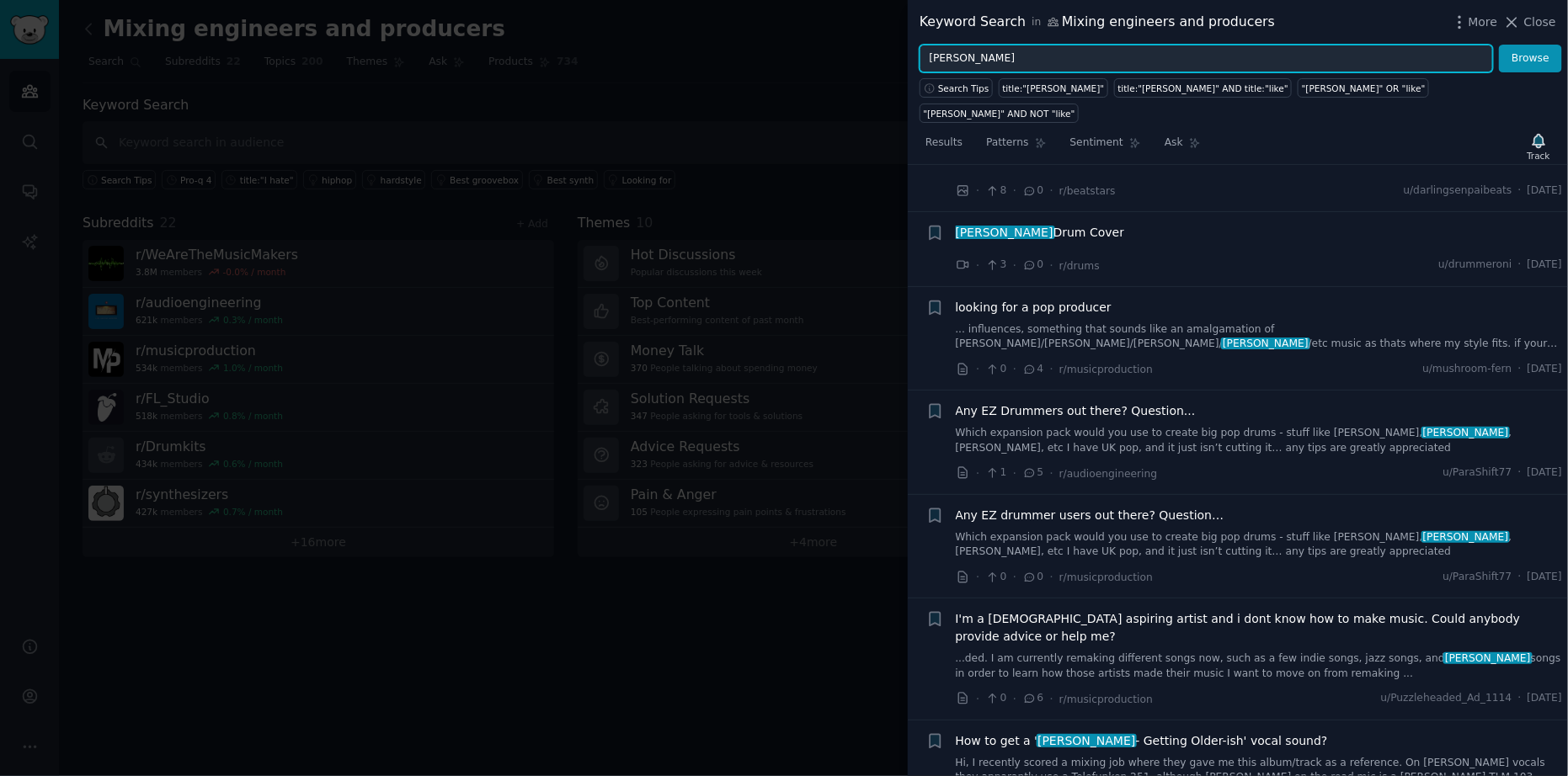
scroll to position [2628, 0]
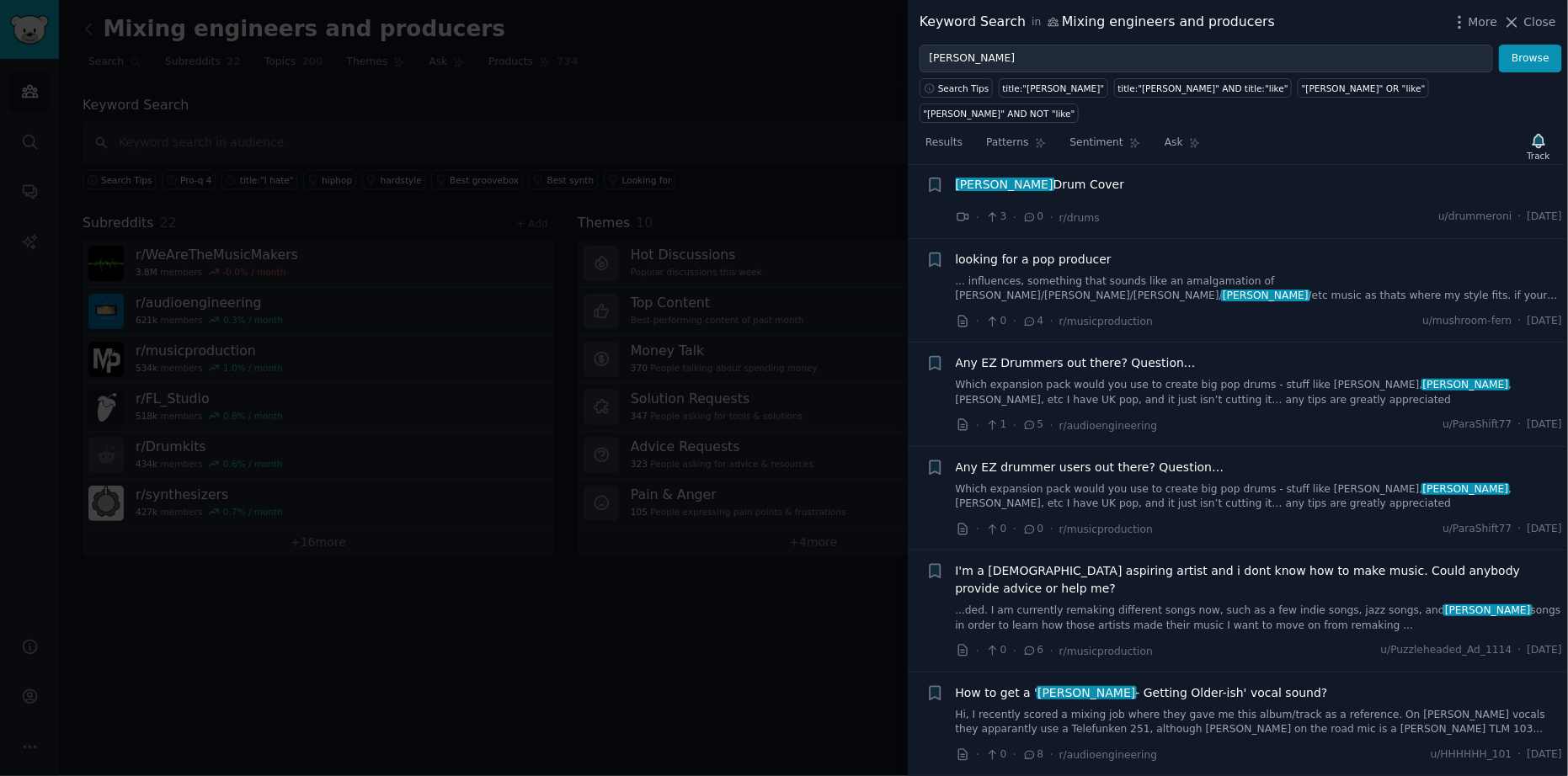
click at [1325, 378] on link "Which expansion pack would you use to create big pop drums - stuff like Rihanna…" at bounding box center [1259, 392] width 607 height 29
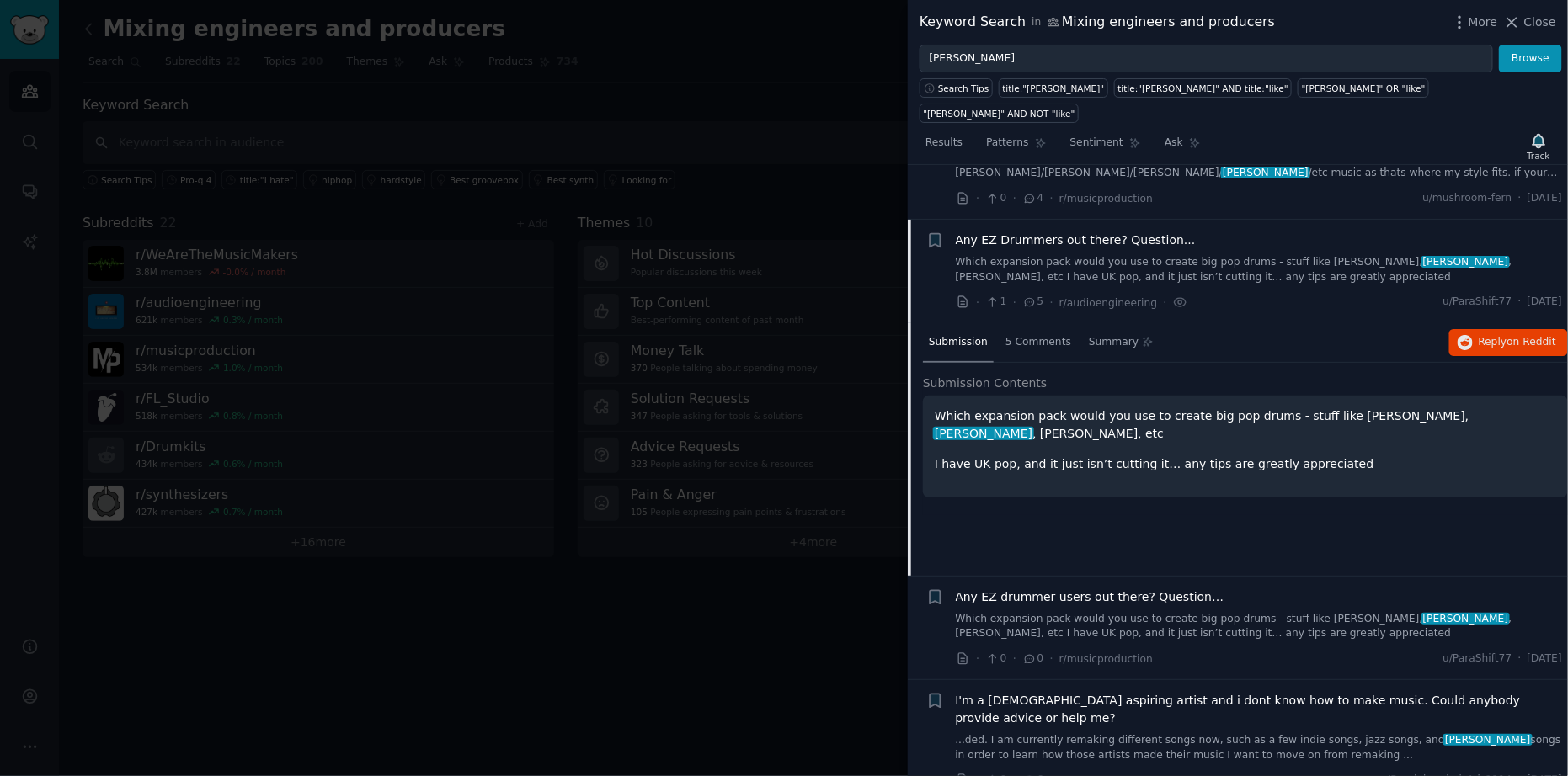
scroll to position [2752, 0]
click at [1480, 334] on span "Reply on Reddit" at bounding box center [1517, 342] width 78 height 15
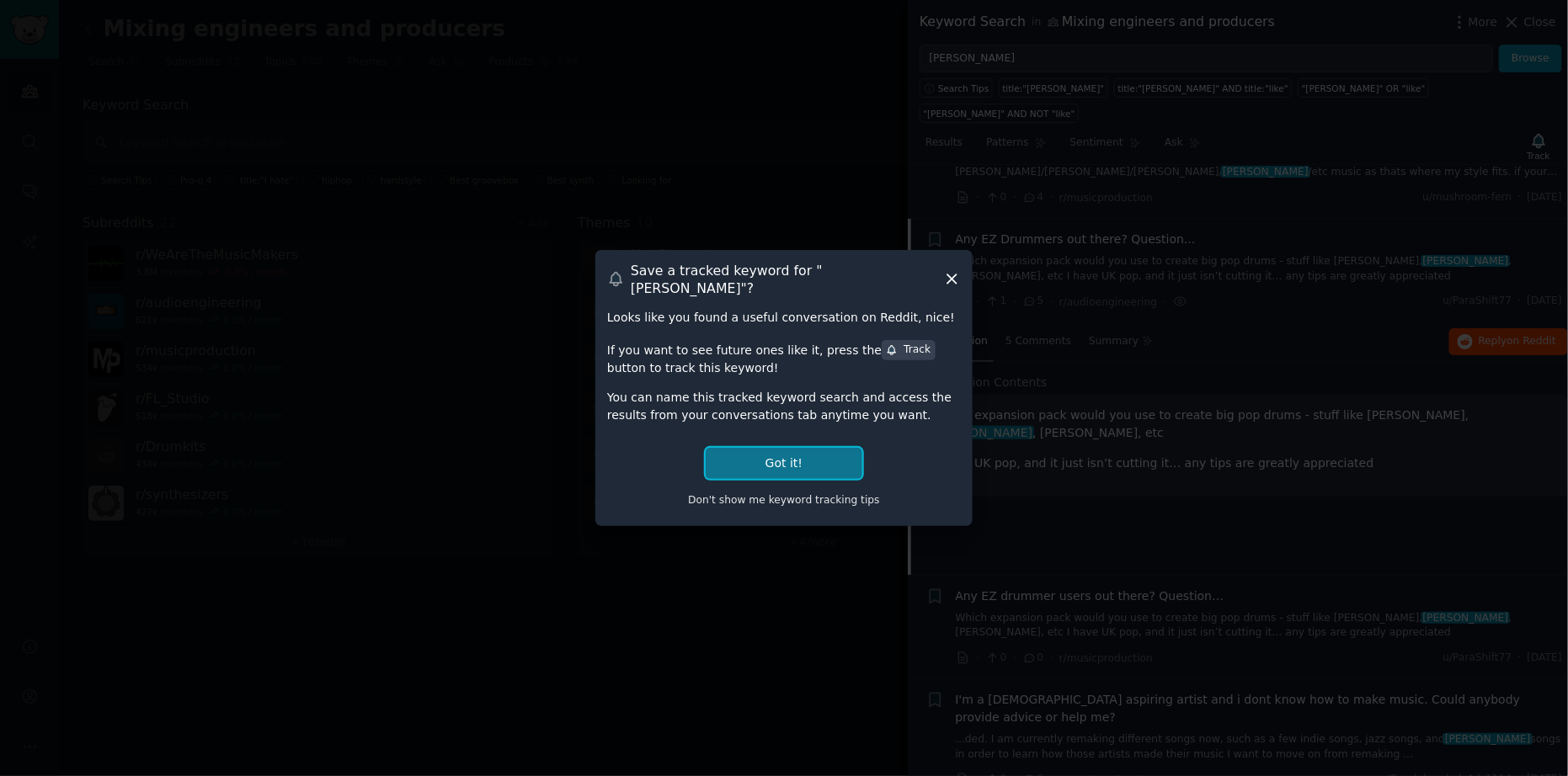
click at [834, 453] on button "Got it!" at bounding box center [784, 463] width 157 height 31
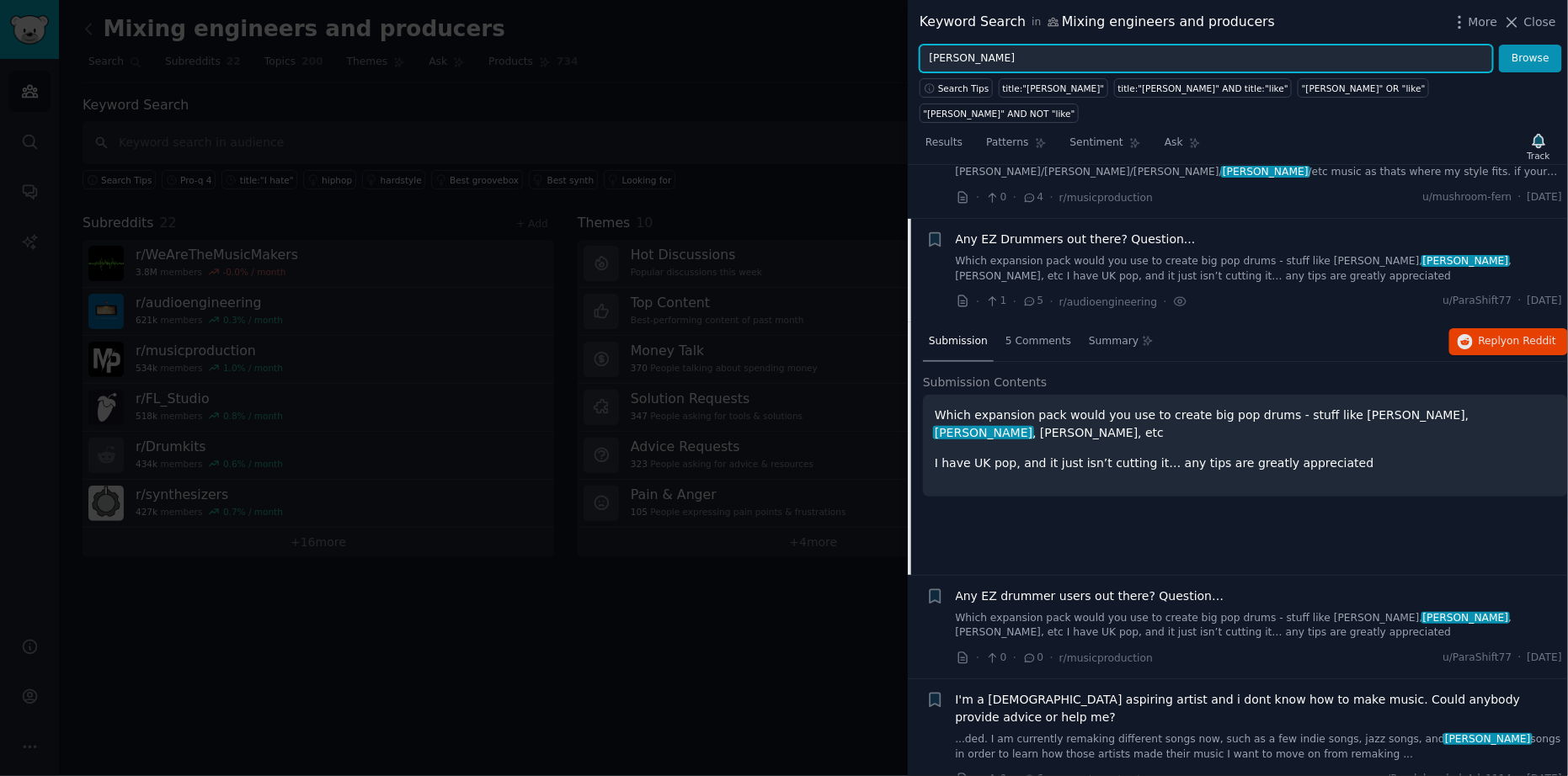
click at [1076, 58] on input "billie eilish" at bounding box center [1206, 59] width 574 height 29
click at [1499, 45] on button "Browse" at bounding box center [1531, 59] width 63 height 29
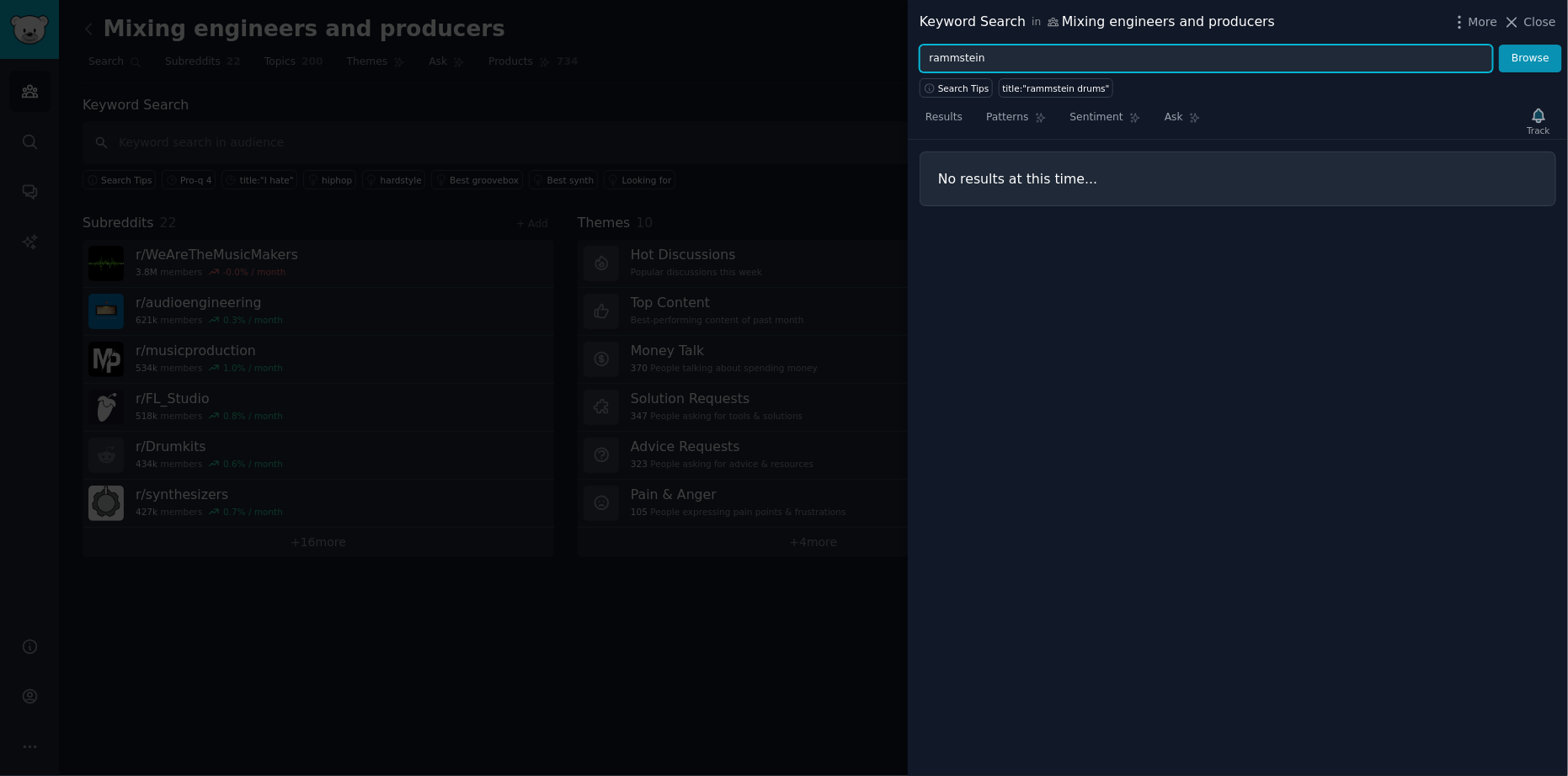
type input "rammstein"
click at [1499, 45] on button "Browse" at bounding box center [1531, 59] width 63 height 29
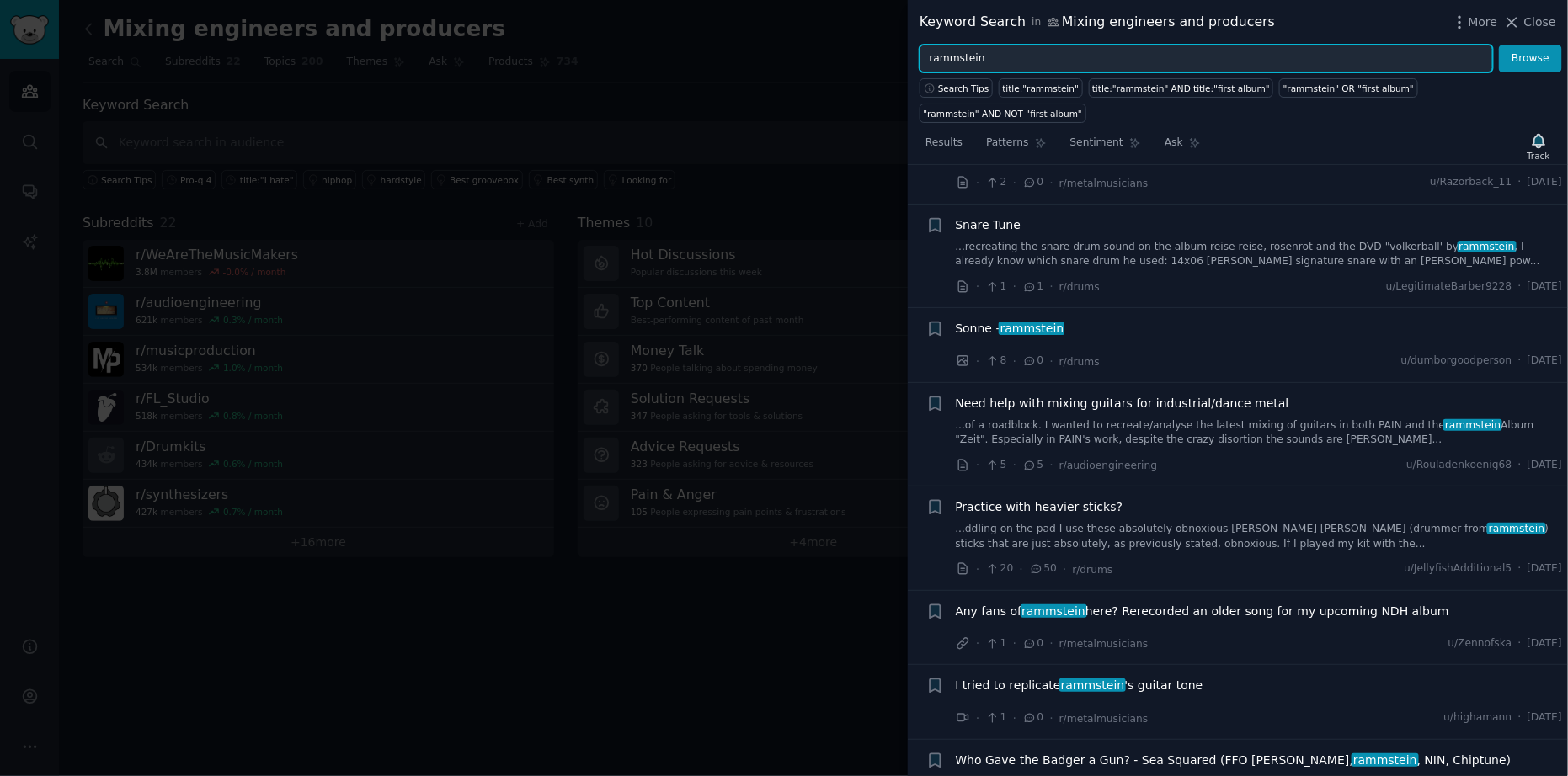
scroll to position [202, 0]
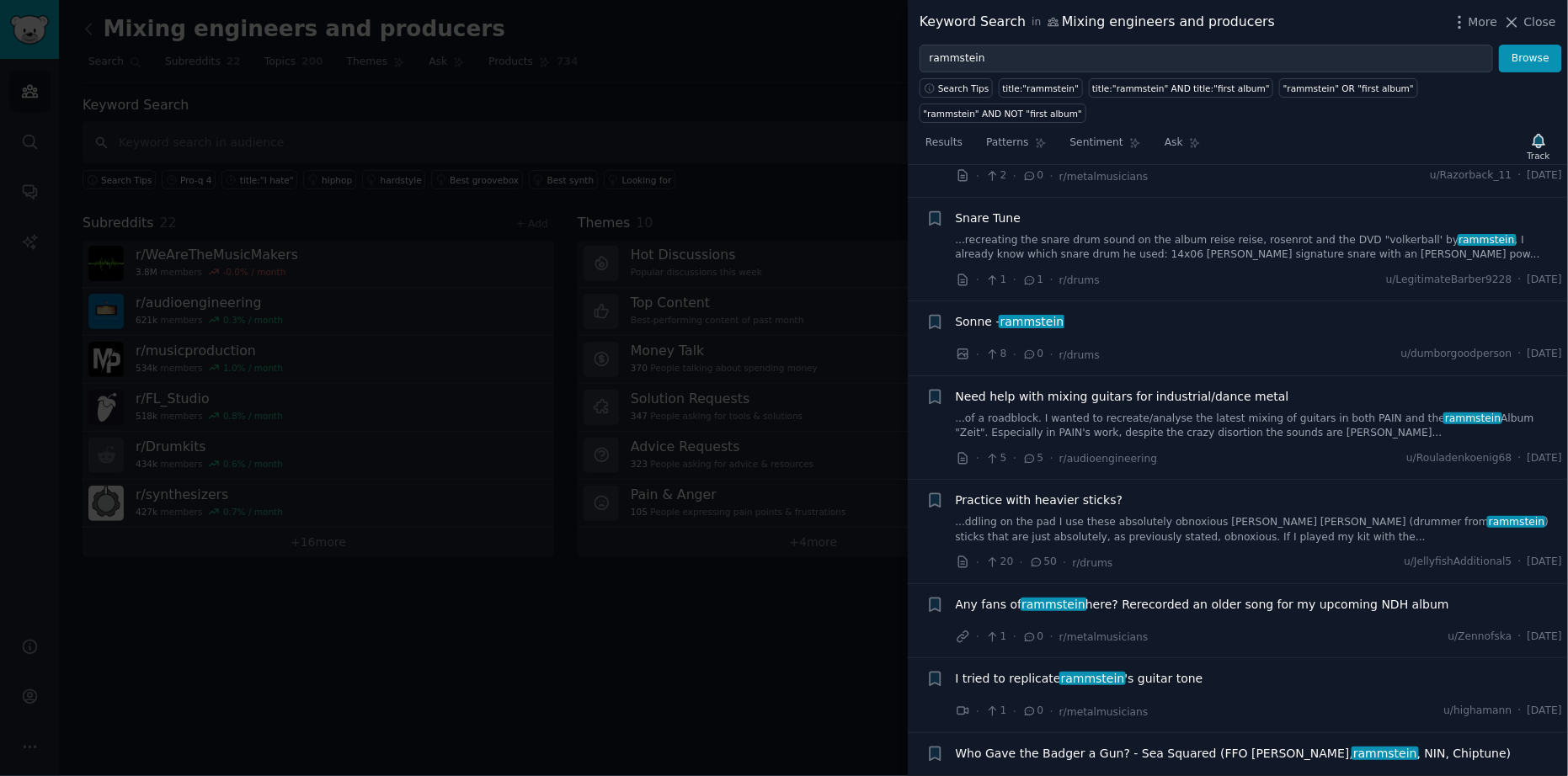
click at [1210, 234] on link "...recreating the snare drum sound on the album reise reise, rosenrot and the D…" at bounding box center [1259, 248] width 607 height 29
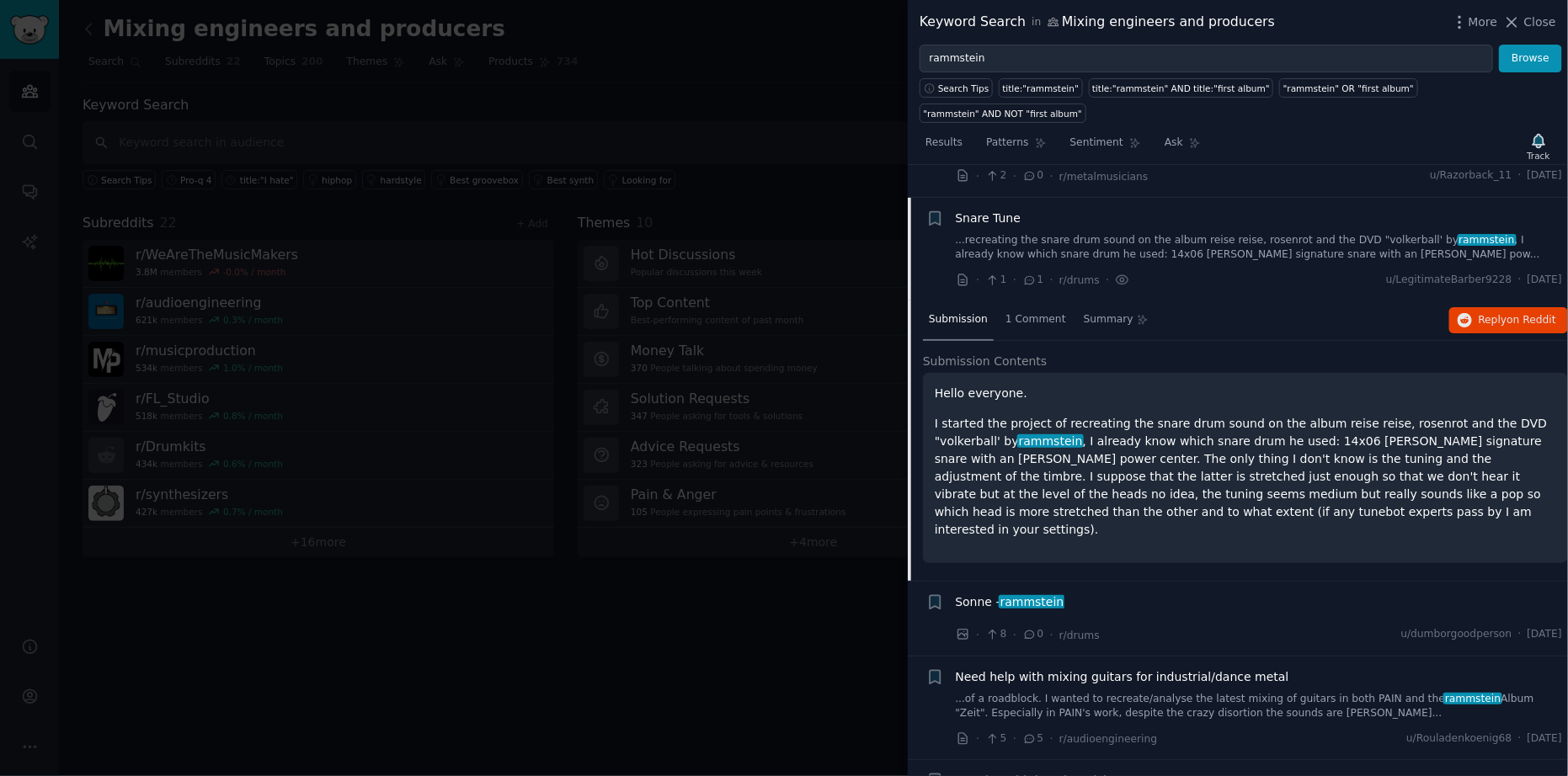
scroll to position [234, 0]
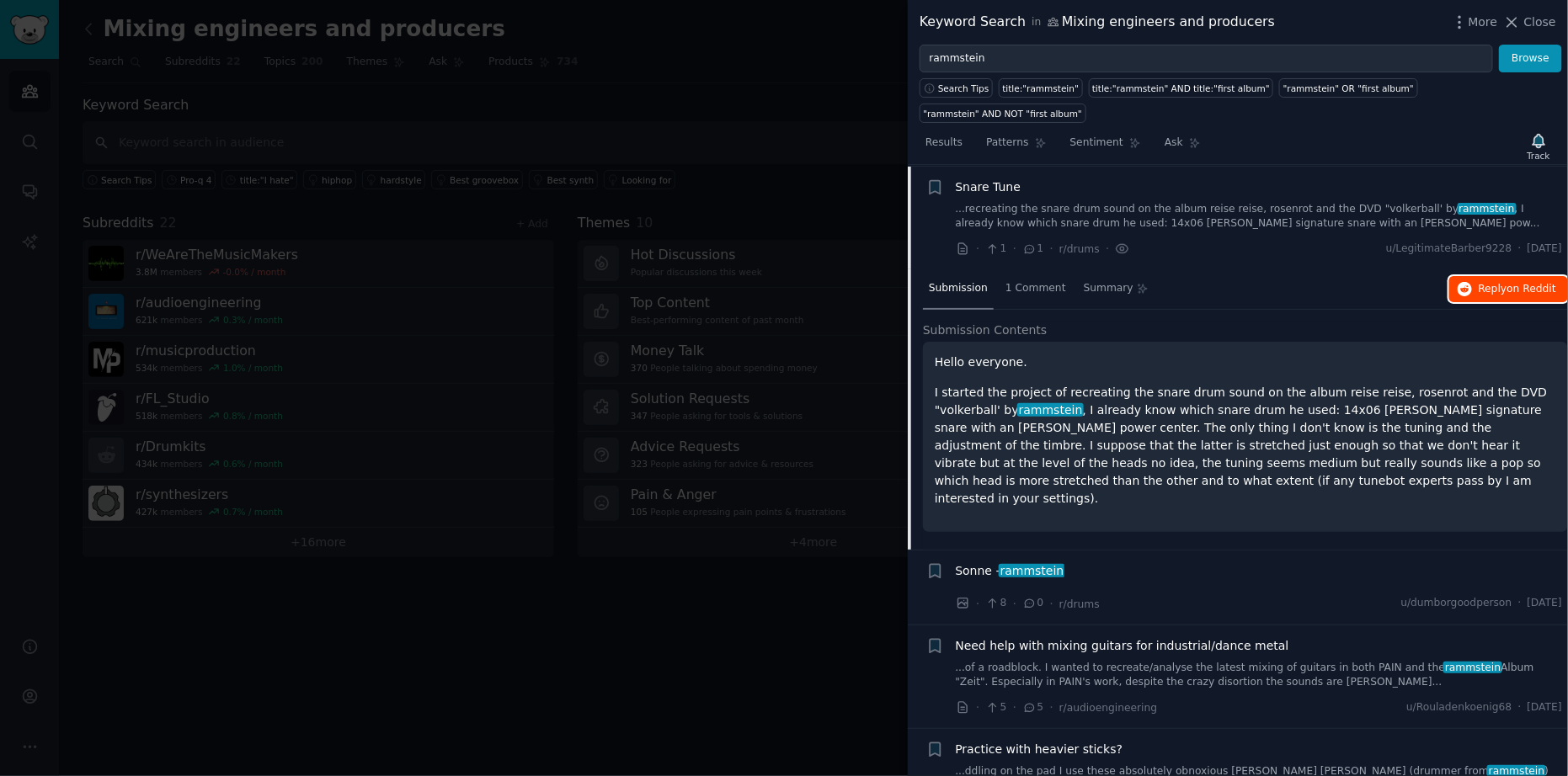
click at [1476, 277] on button "Reply on Reddit" at bounding box center [1508, 290] width 119 height 27
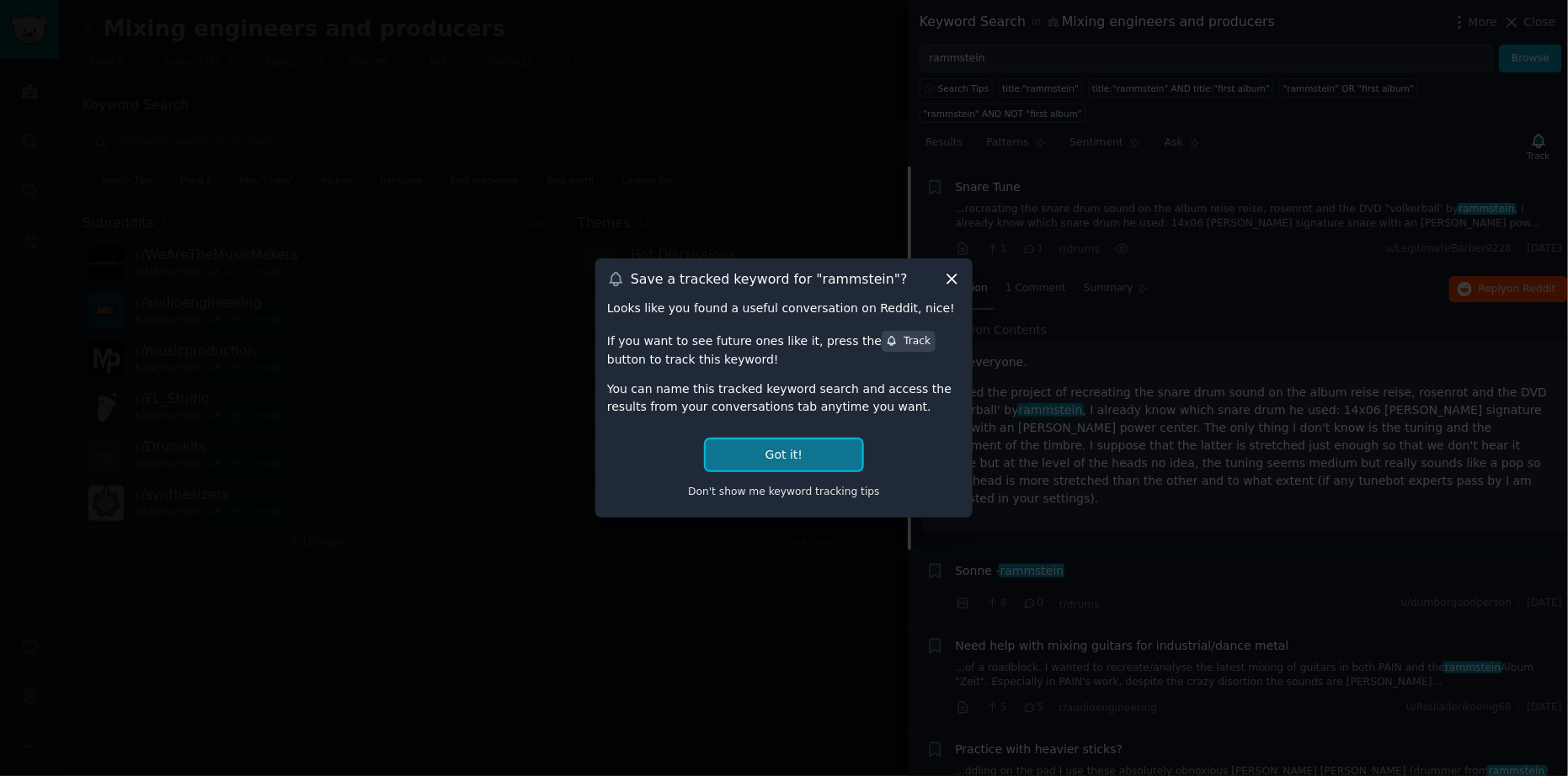
click at [799, 458] on button "Got it!" at bounding box center [784, 455] width 157 height 31
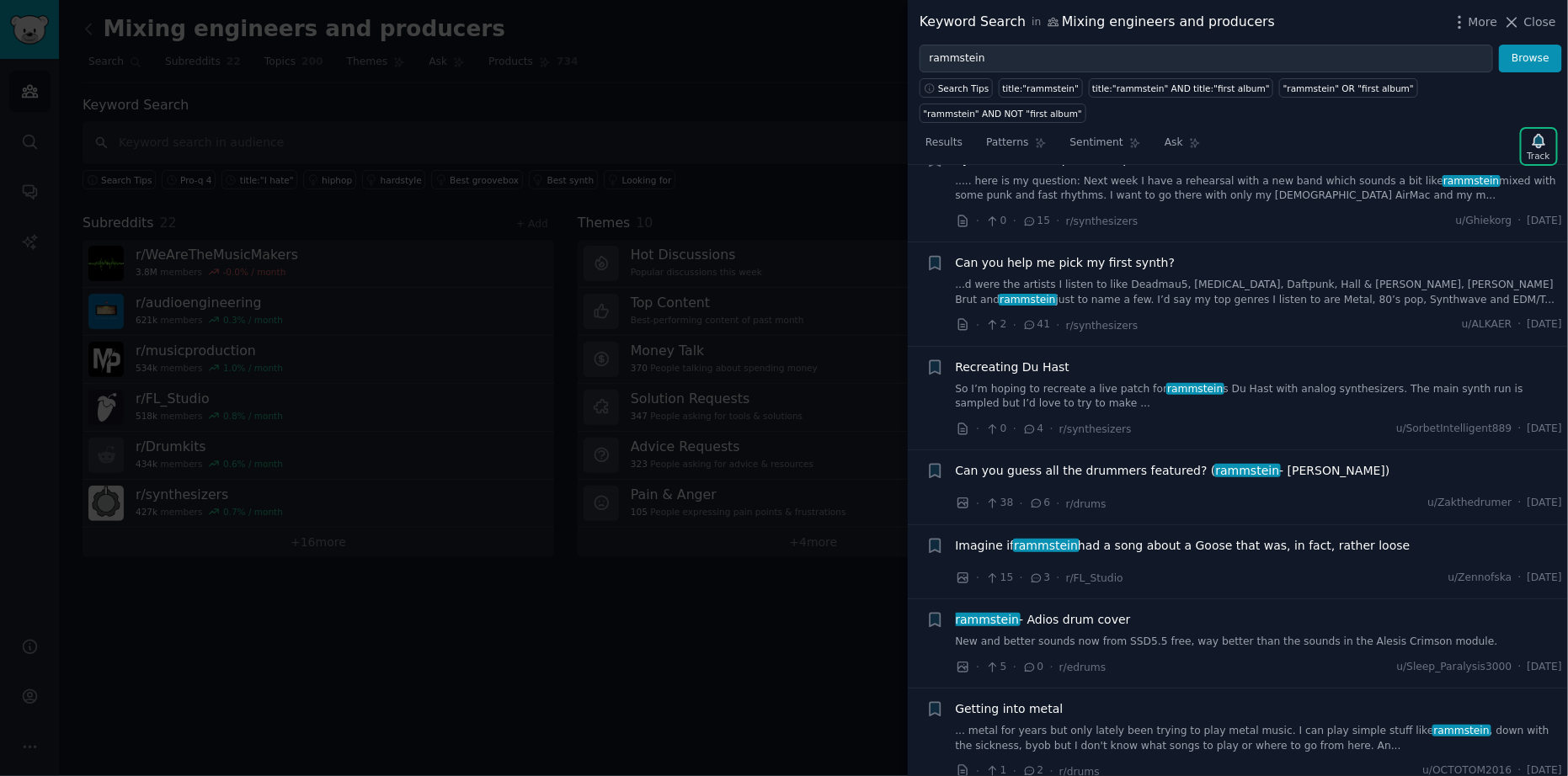
scroll to position [1918, 0]
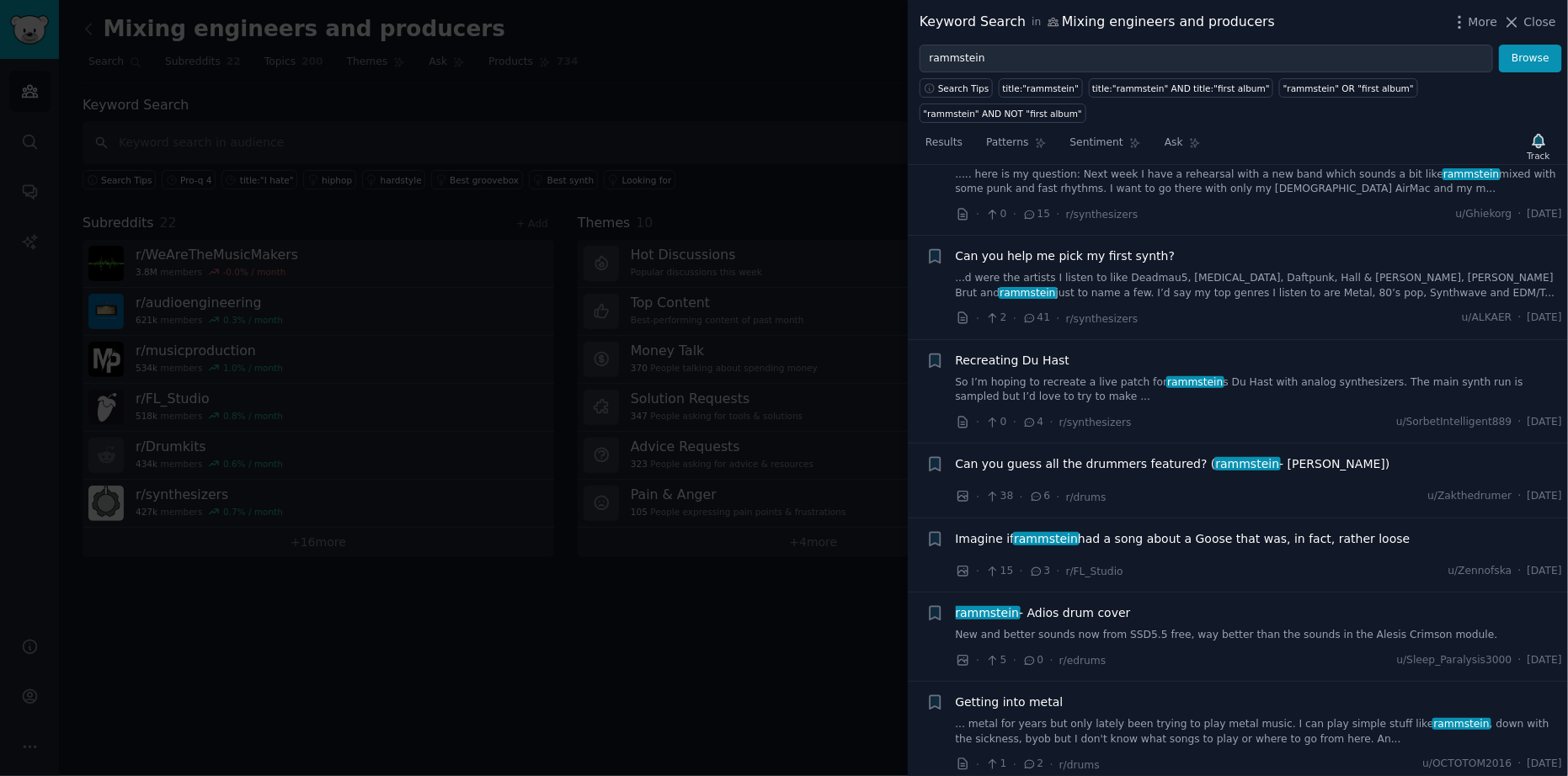
click at [1256, 271] on link "...d were the artists I listen to like Deadmau5, Muse, Daftpunk, Hall & Oates, …" at bounding box center [1259, 285] width 607 height 29
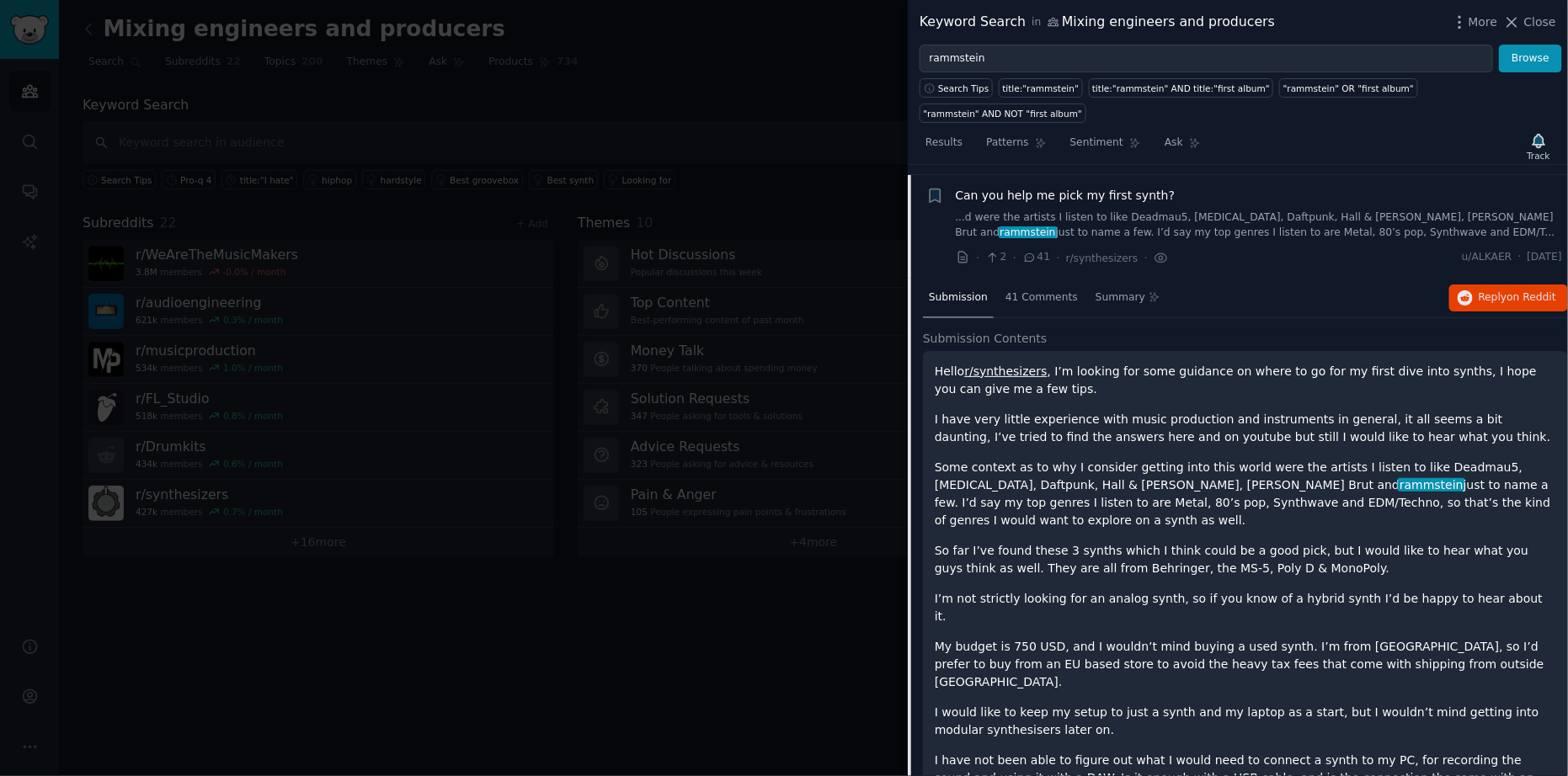
scroll to position [1703, 0]
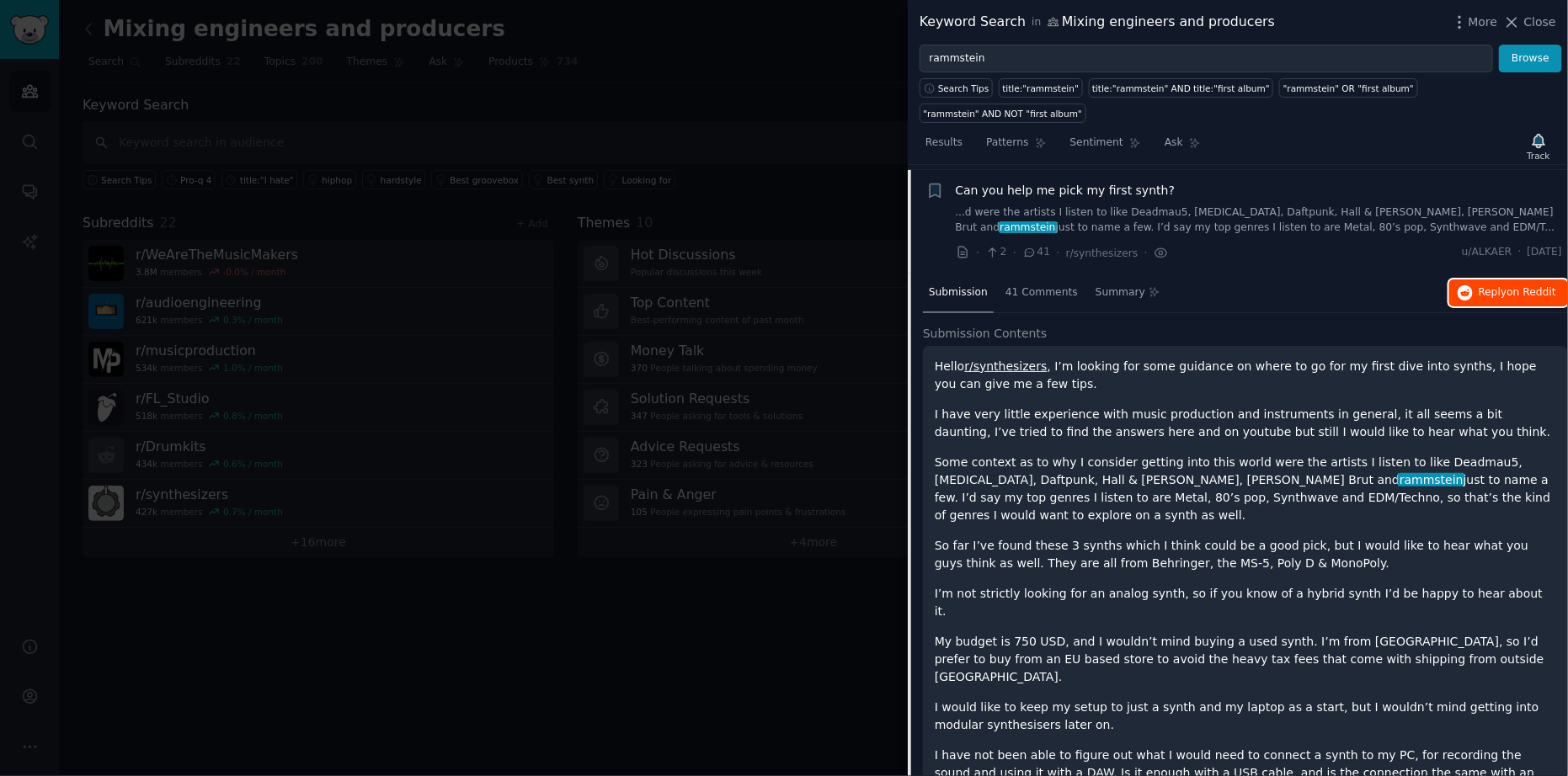
click at [1487, 285] on span "Reply on Reddit" at bounding box center [1517, 293] width 78 height 15
drag, startPoint x: 1186, startPoint y: 309, endPoint x: 1214, endPoint y: 289, distance: 34.4
click at [1189, 325] on h2 "Submission Contents" at bounding box center [1245, 334] width 645 height 18
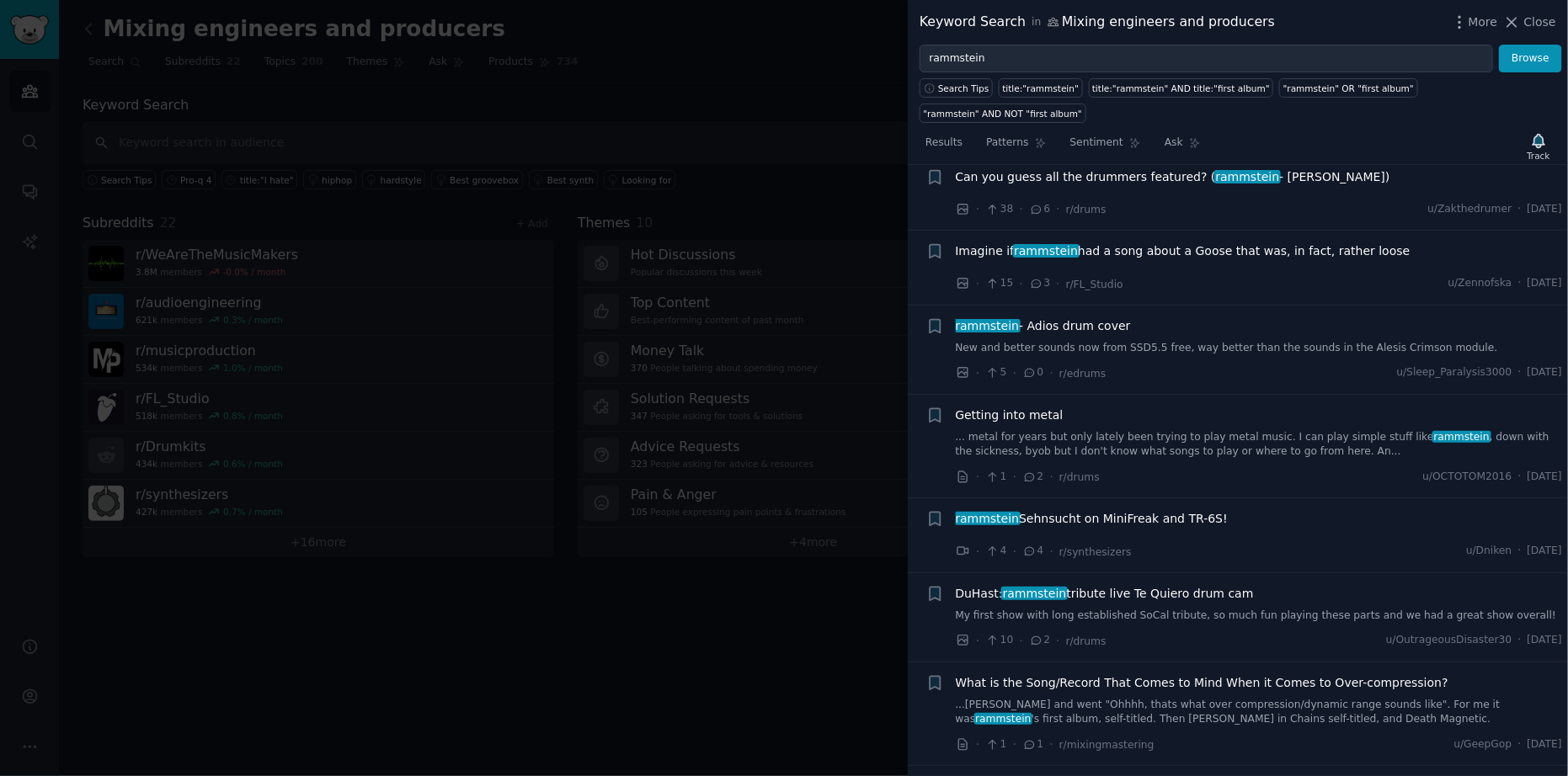
scroll to position [2579, 0]
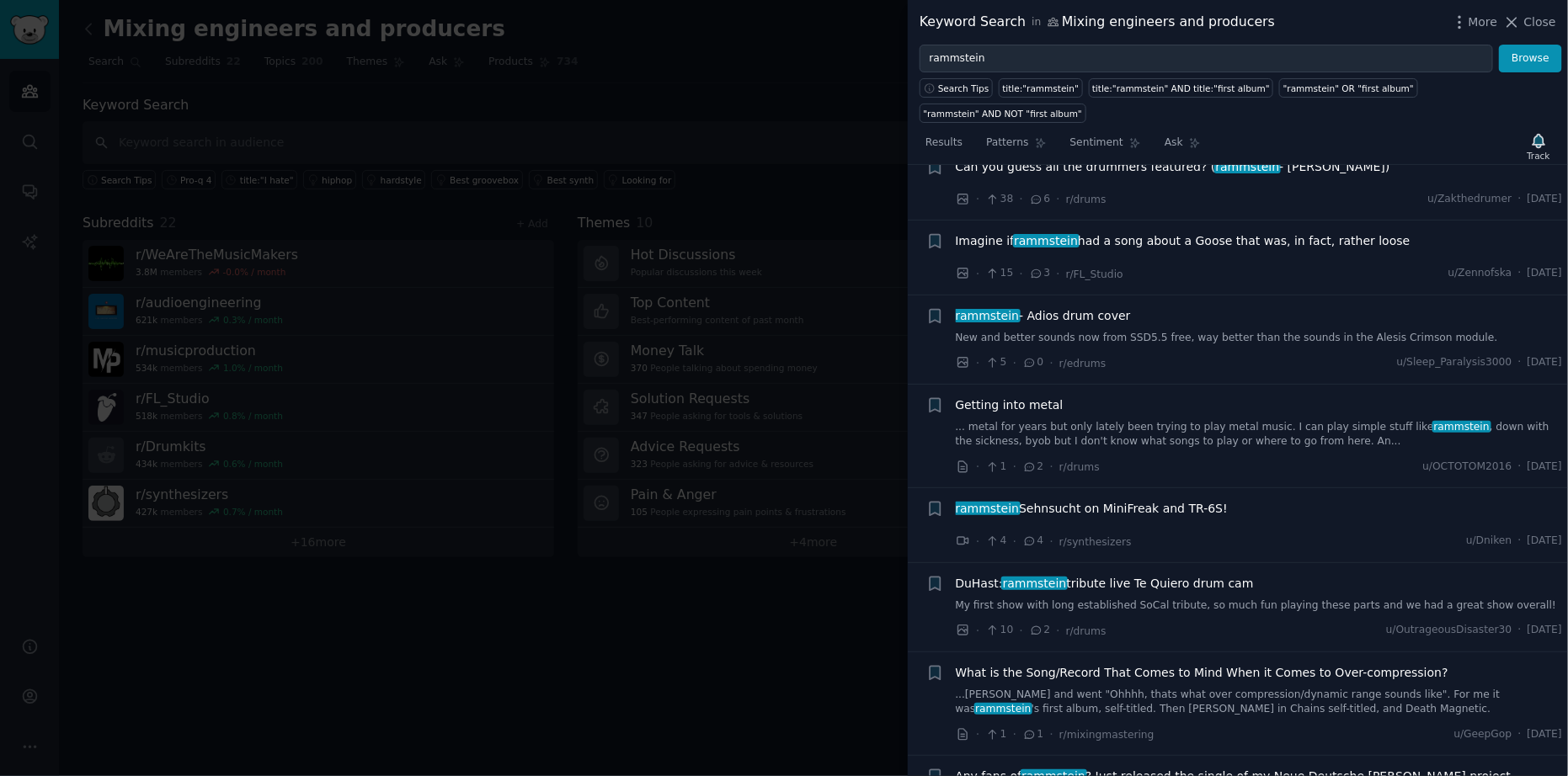
click at [1275, 331] on link "New and better sounds now from SSD5.5 free, way better than the sounds in the A…" at bounding box center [1259, 338] width 607 height 15
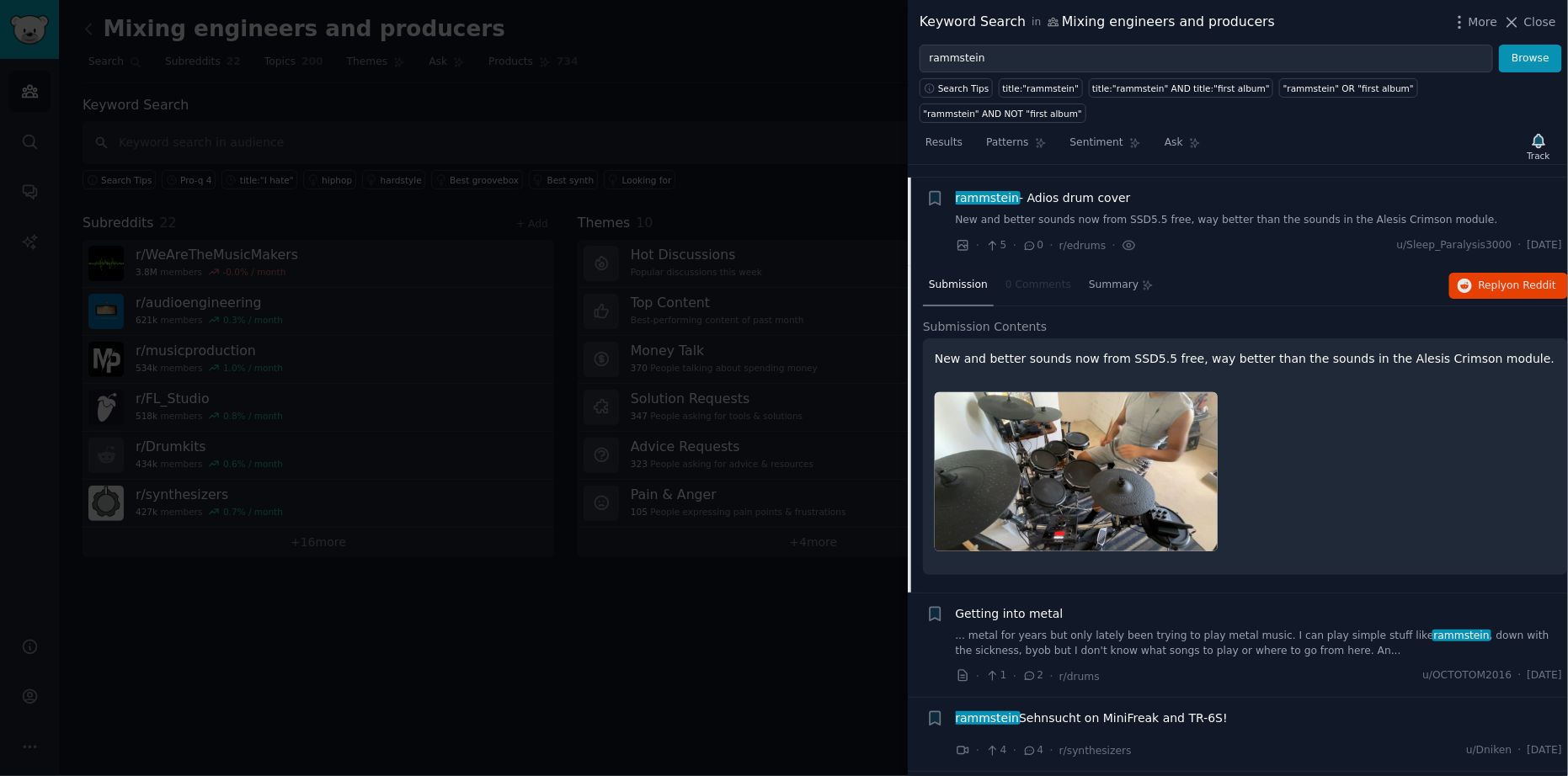
scroll to position [2059, 0]
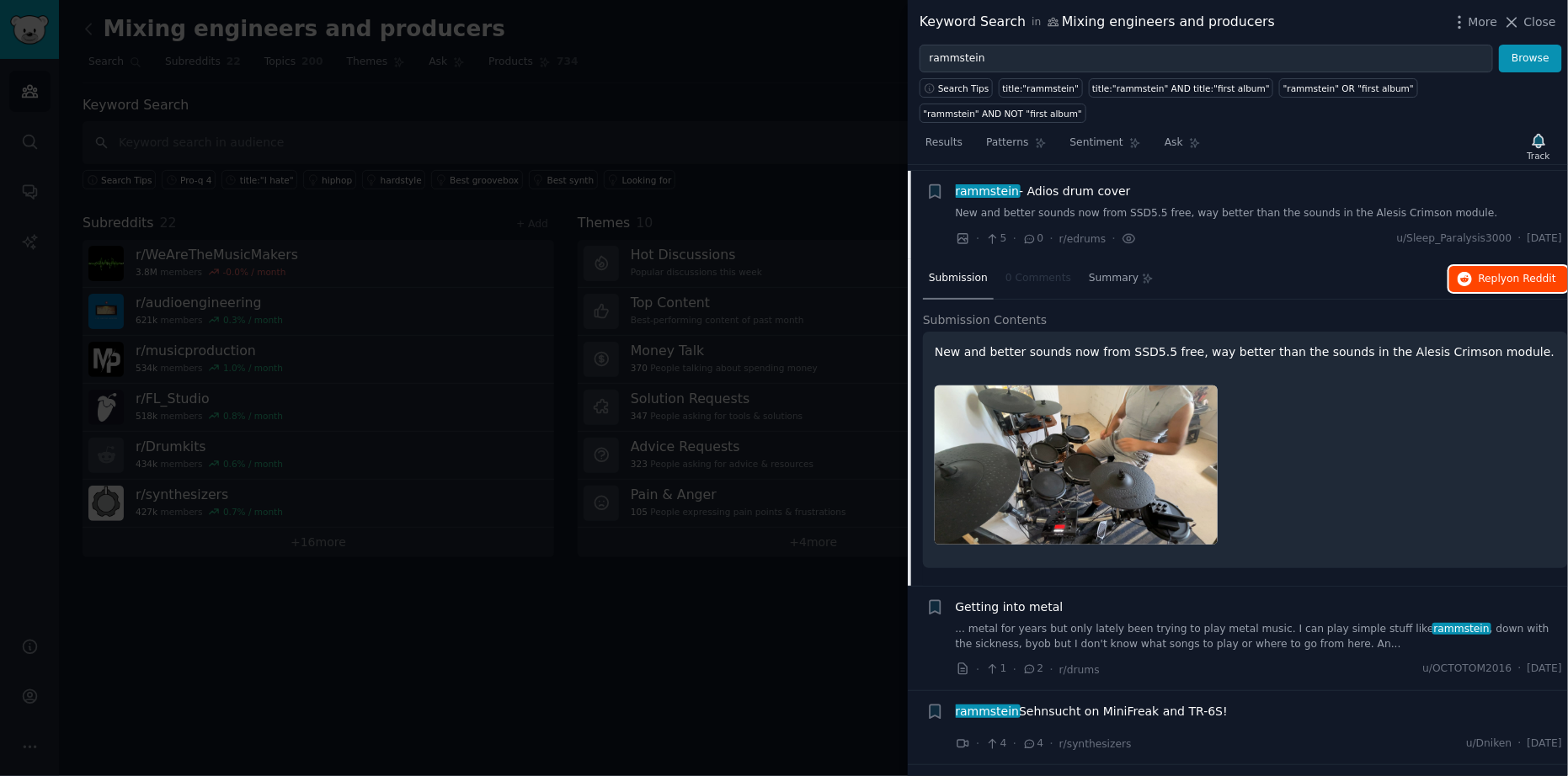
click at [1483, 272] on span "Reply on Reddit" at bounding box center [1517, 279] width 78 height 15
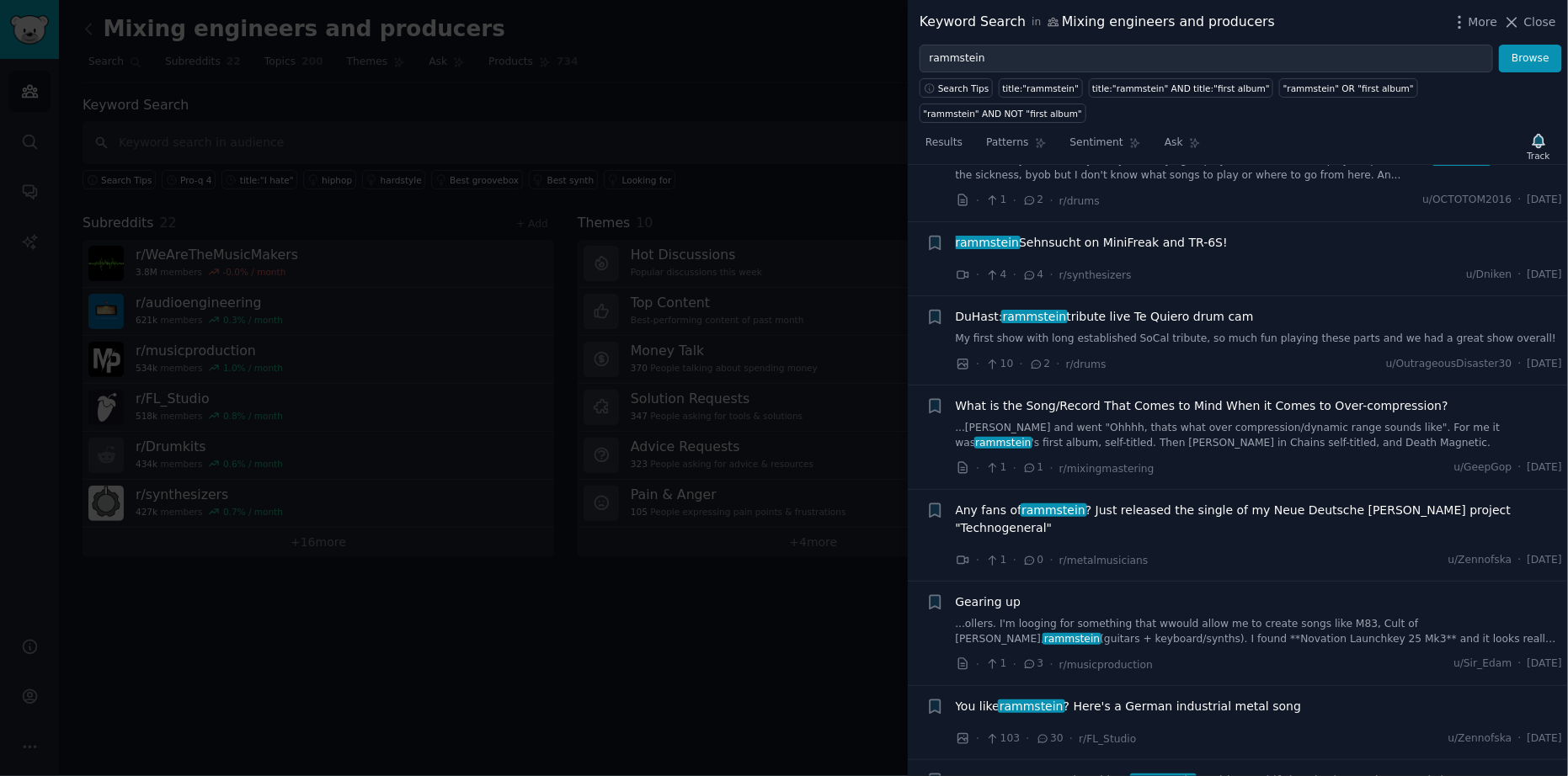
scroll to position [2598, 0]
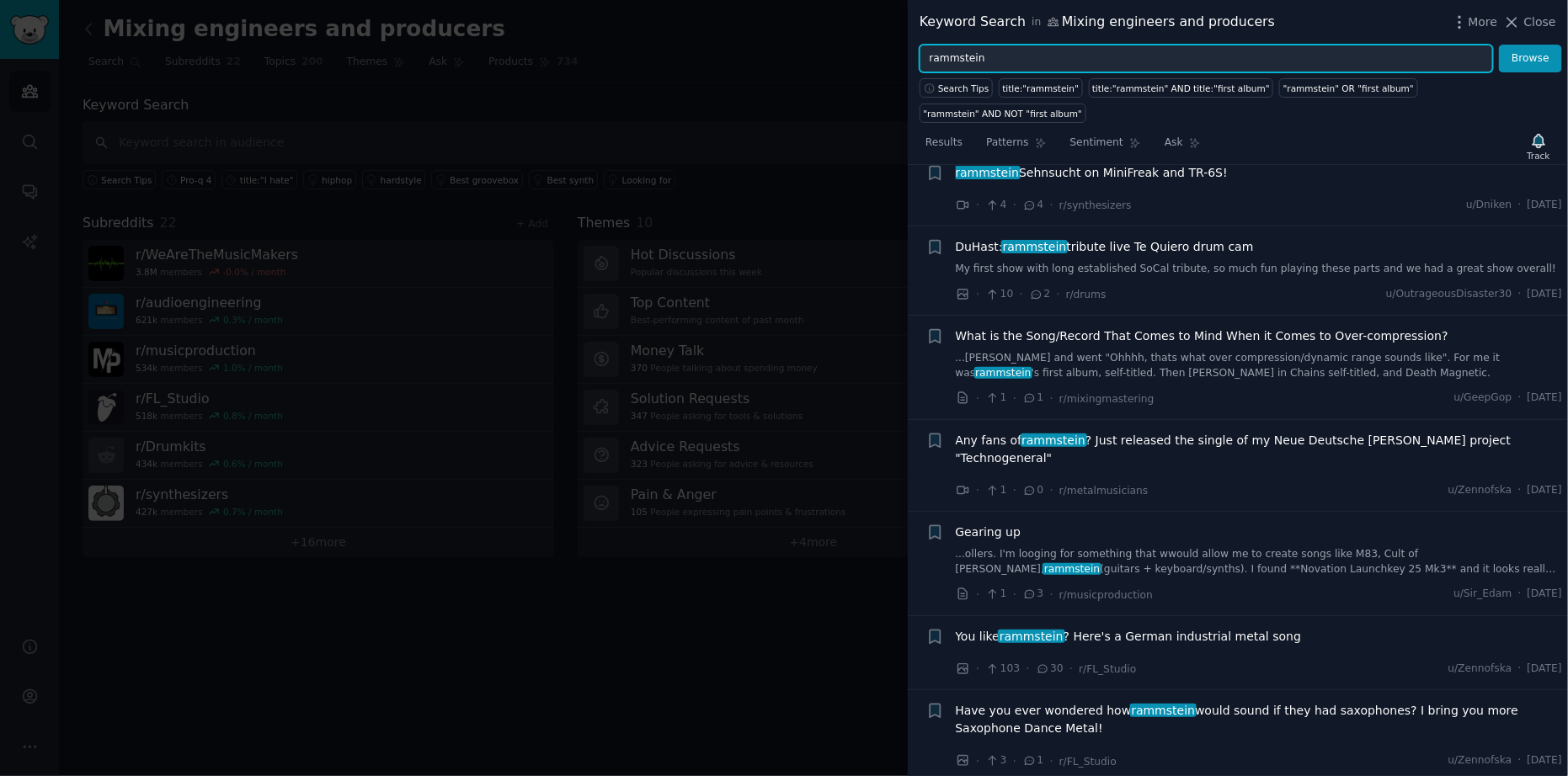
click at [1113, 54] on input "rammstein" at bounding box center [1206, 59] width 574 height 29
type input "falling in reverse"
click at [1499, 45] on button "Browse" at bounding box center [1531, 59] width 63 height 29
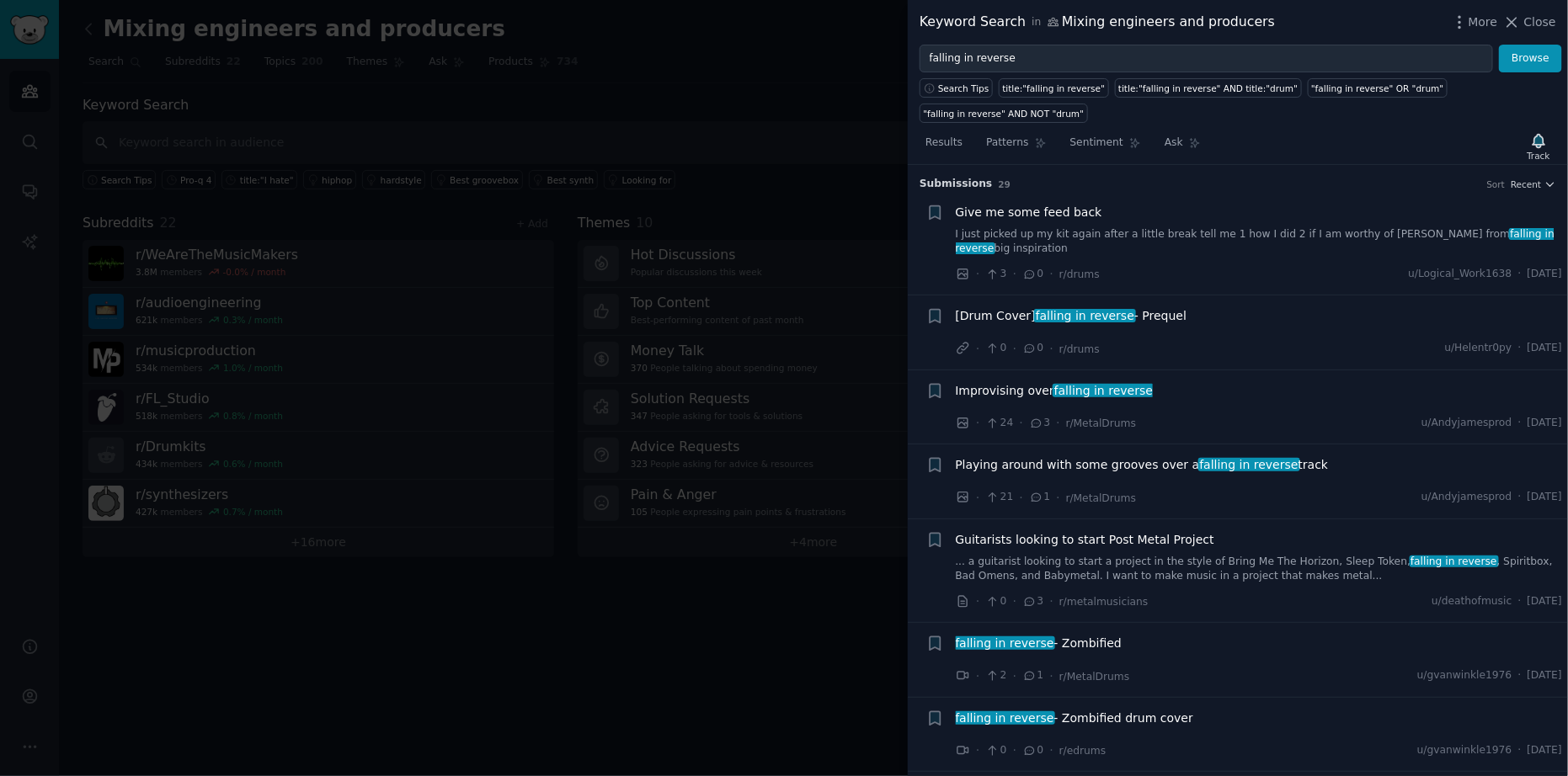
click at [1325, 227] on link "I just picked up my kit again after a little break tell me 1 how I did 2 if I a…" at bounding box center [1259, 242] width 607 height 29
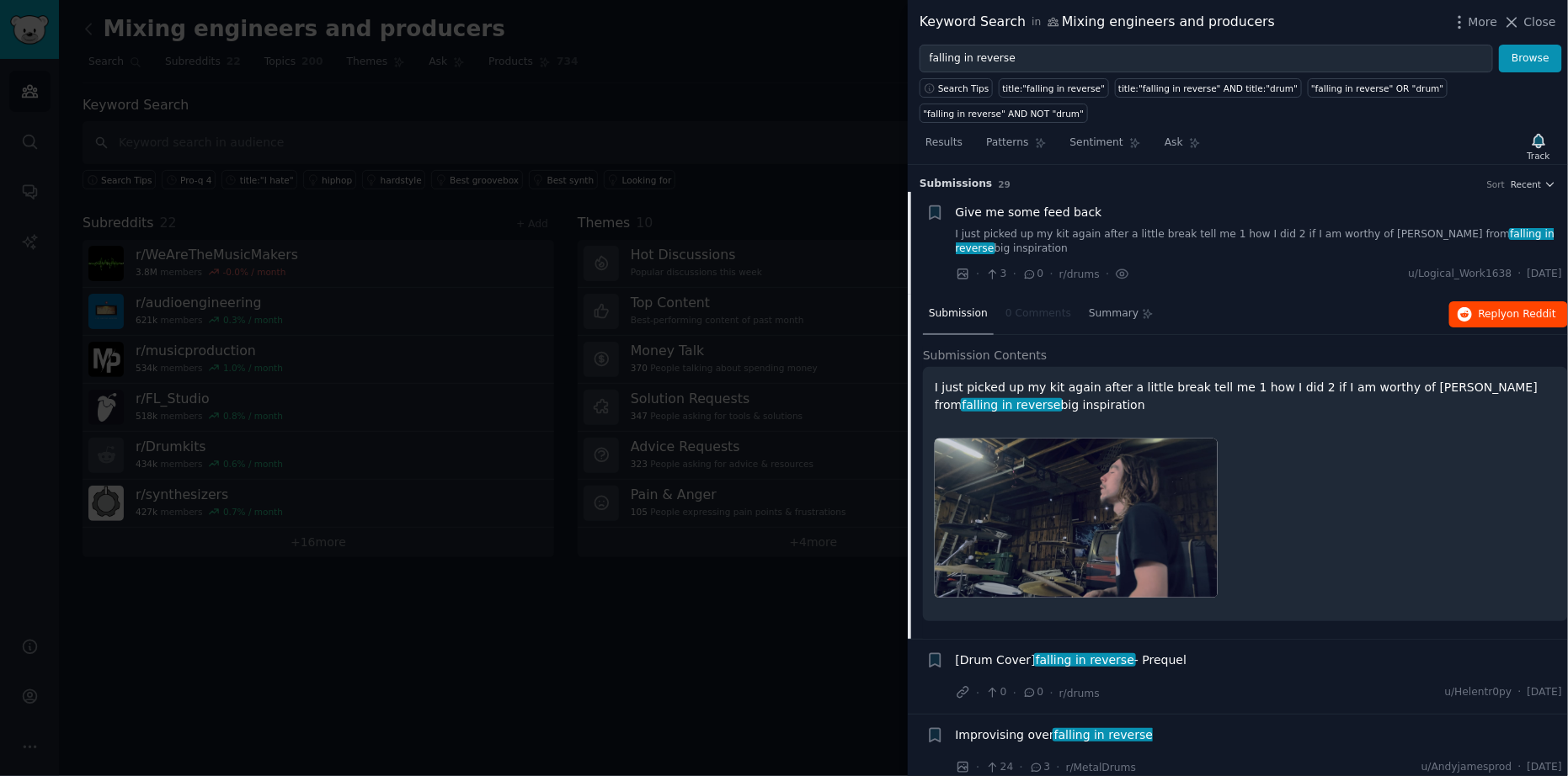
scroll to position [26, 0]
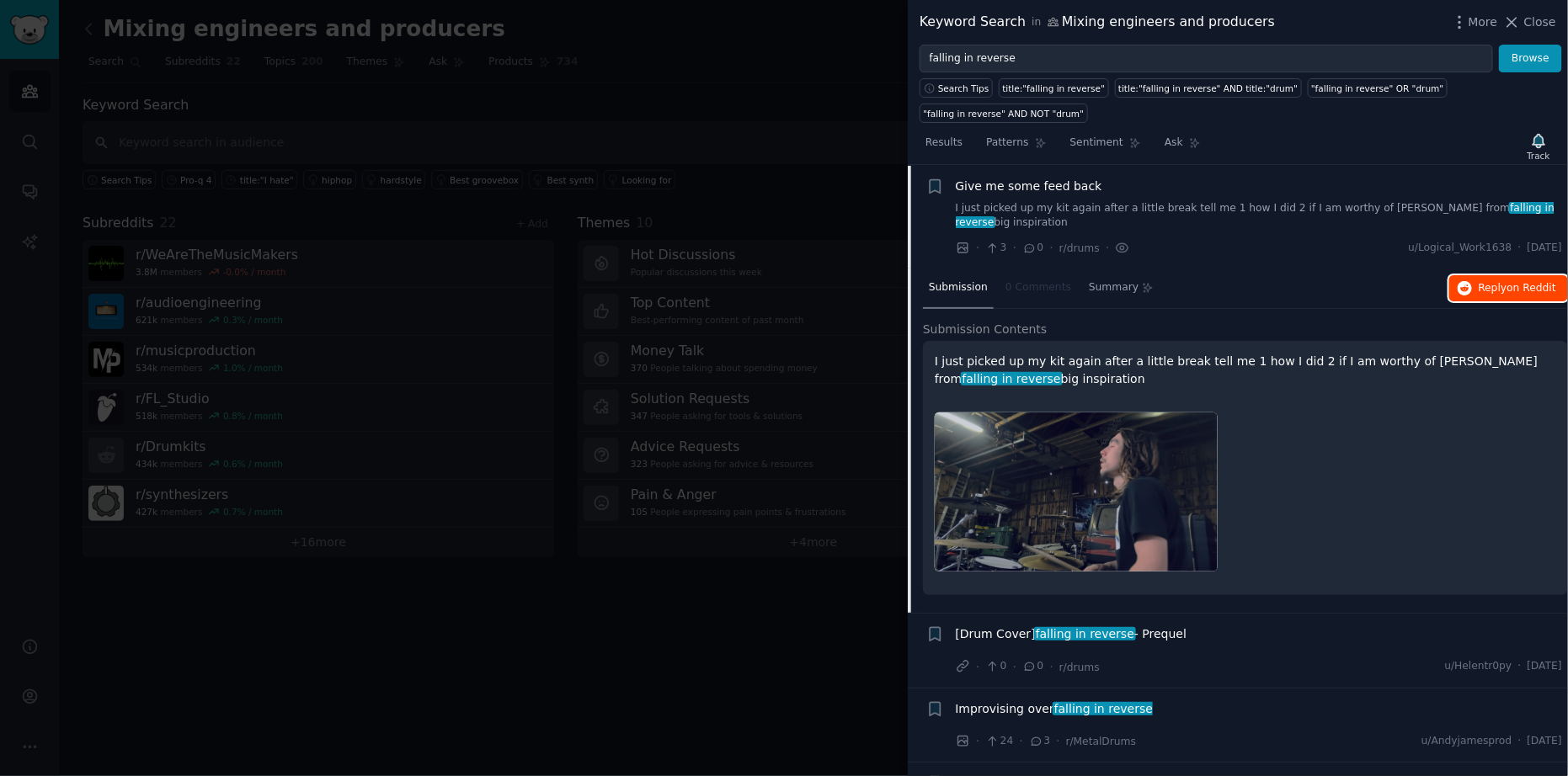
click at [1492, 281] on span "Reply on Reddit" at bounding box center [1517, 288] width 78 height 15
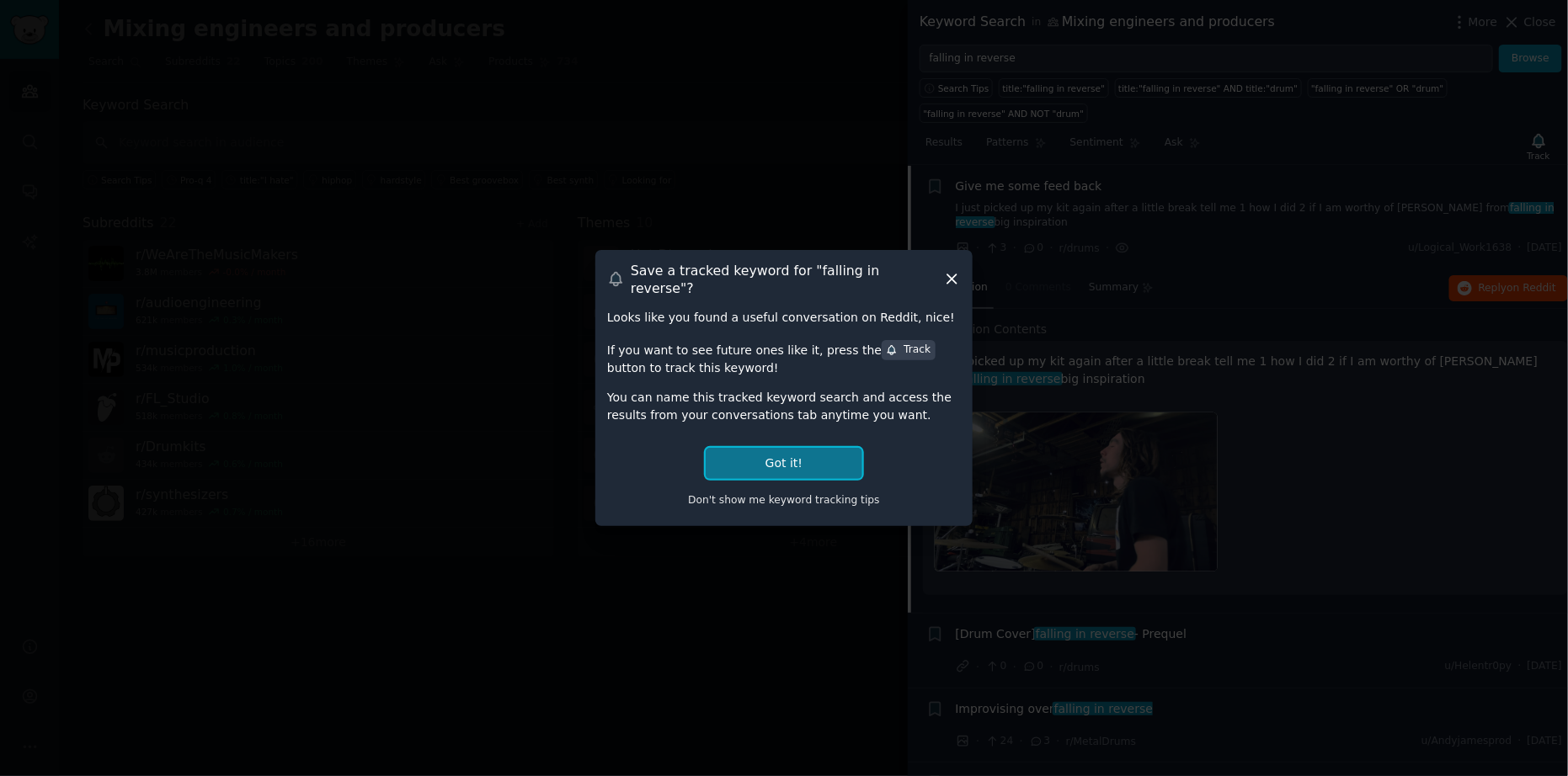
click at [781, 453] on button "Got it!" at bounding box center [784, 463] width 157 height 31
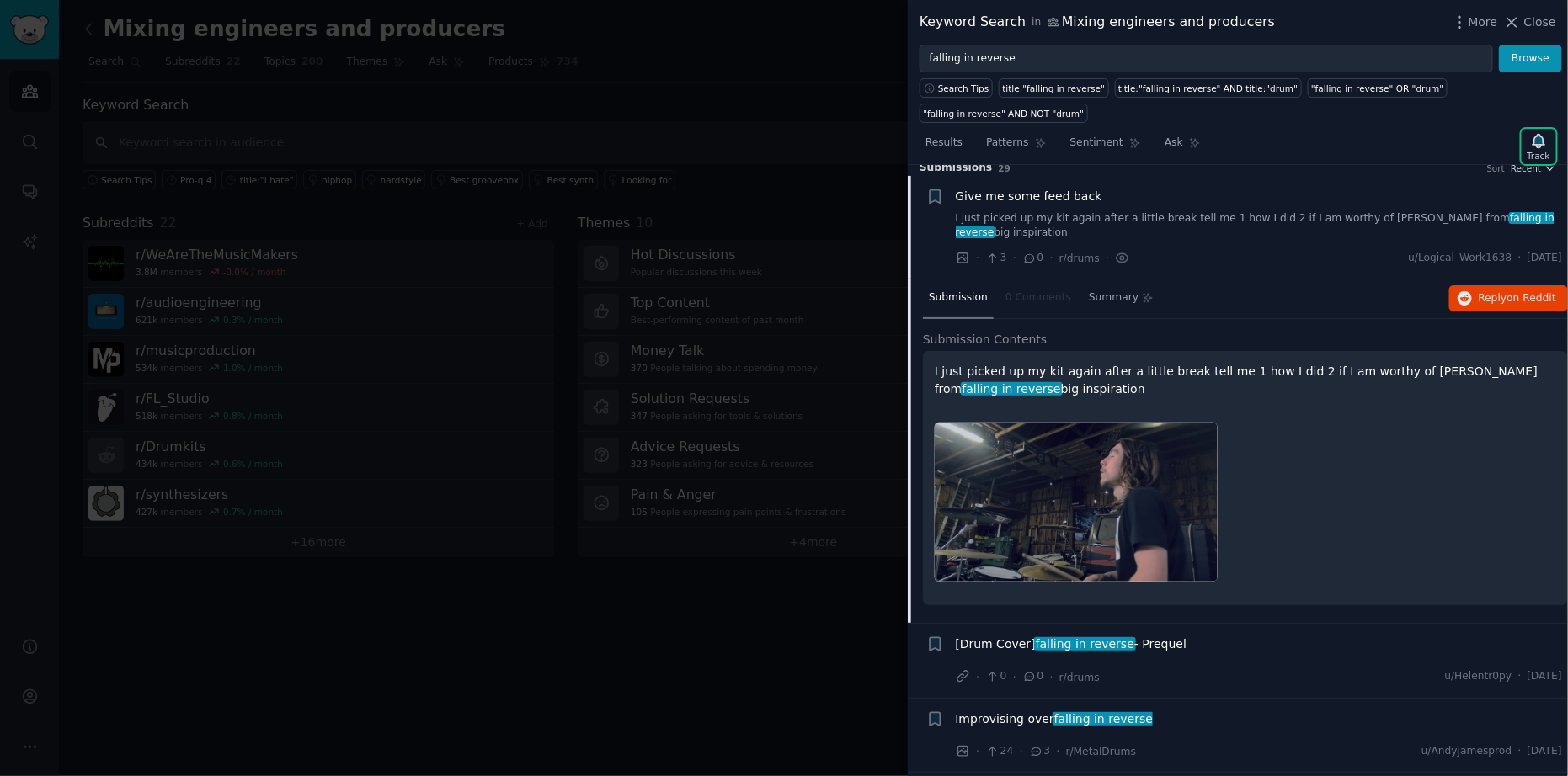
scroll to position [0, 0]
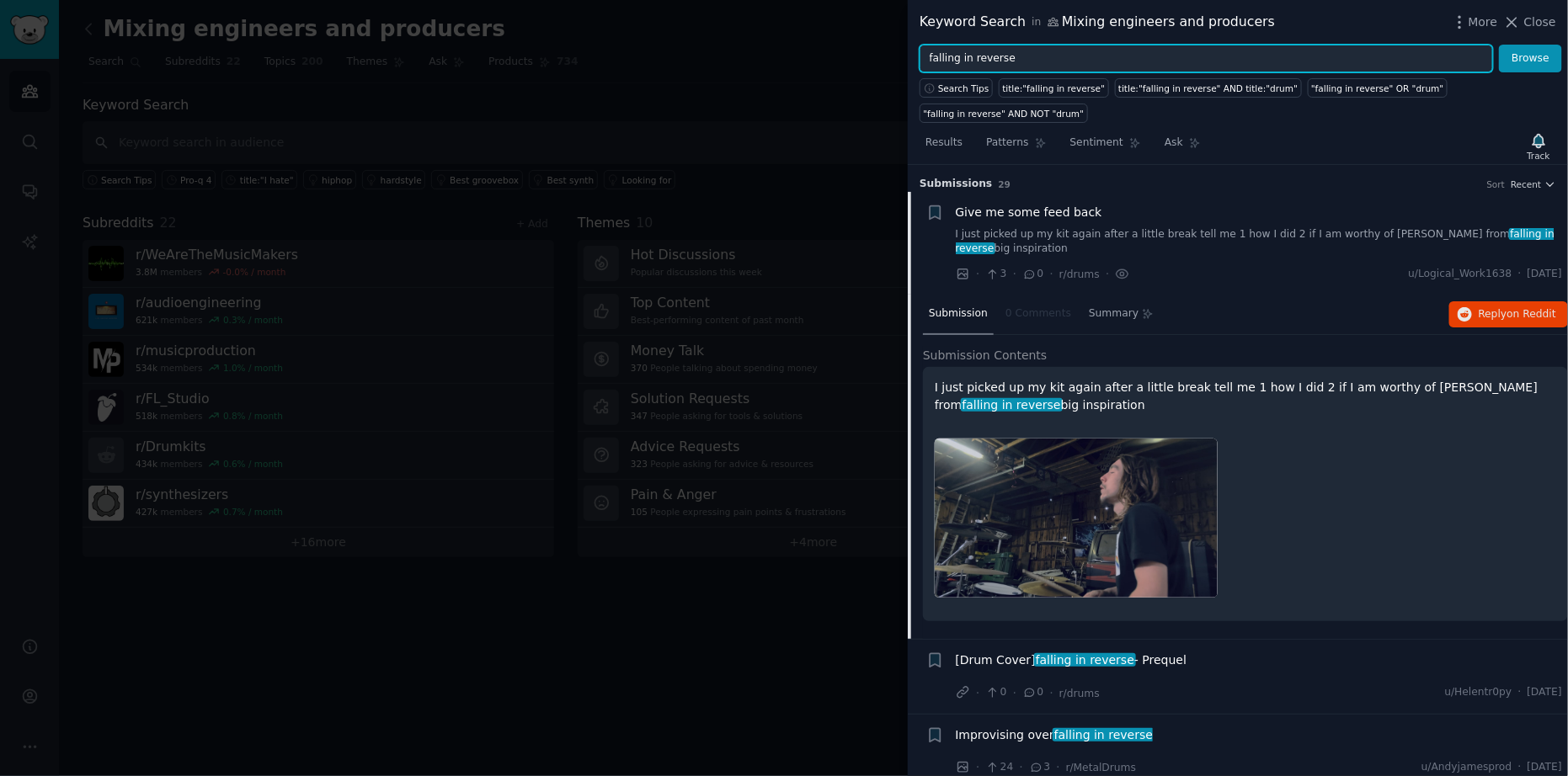
click at [1050, 55] on input "falling in reverse" at bounding box center [1206, 59] width 574 height 29
click at [1499, 45] on button "Browse" at bounding box center [1531, 59] width 63 height 29
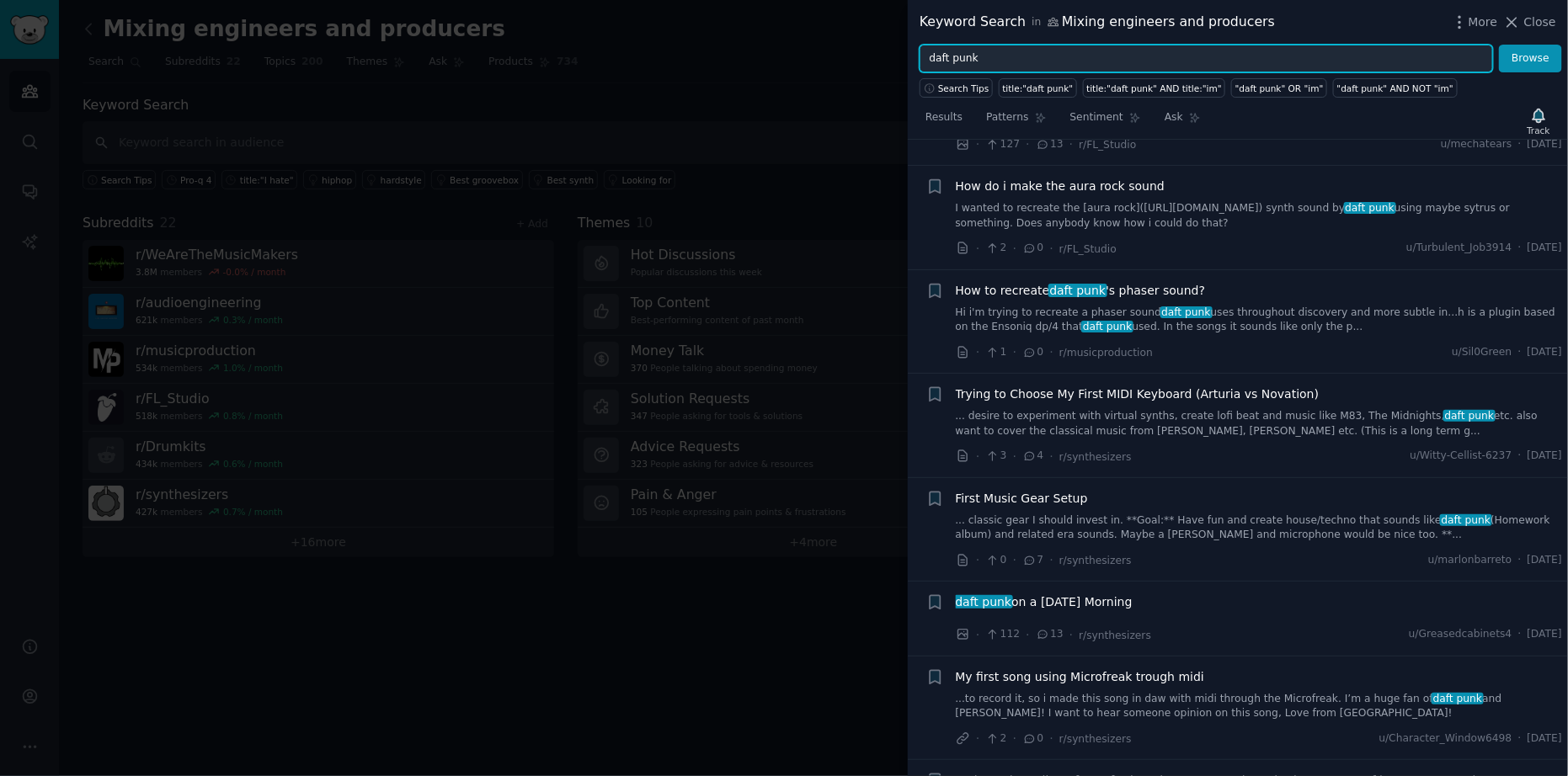
scroll to position [1482, 0]
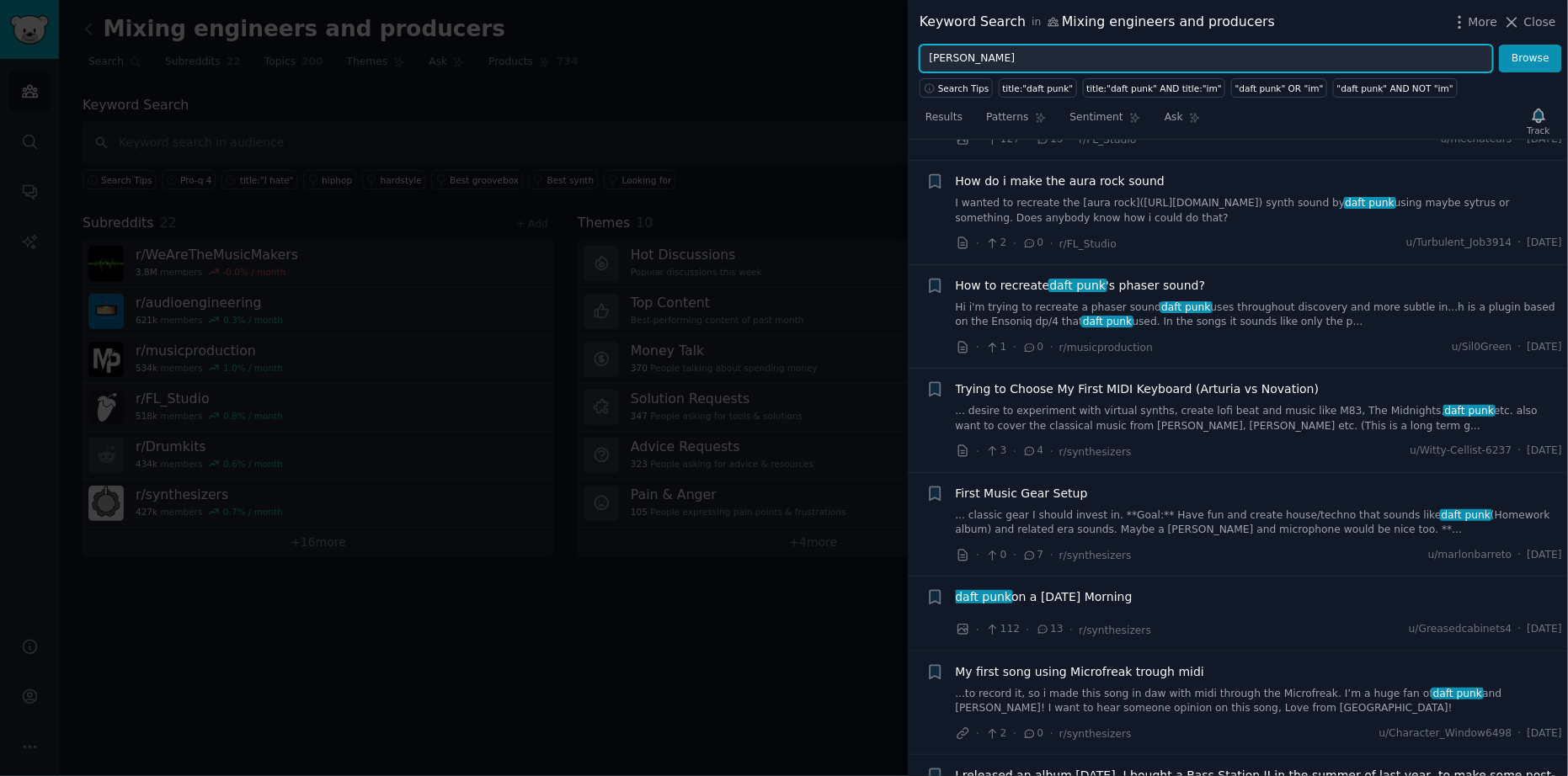
type input "post malone"
click at [1499, 45] on button "Browse" at bounding box center [1531, 59] width 63 height 29
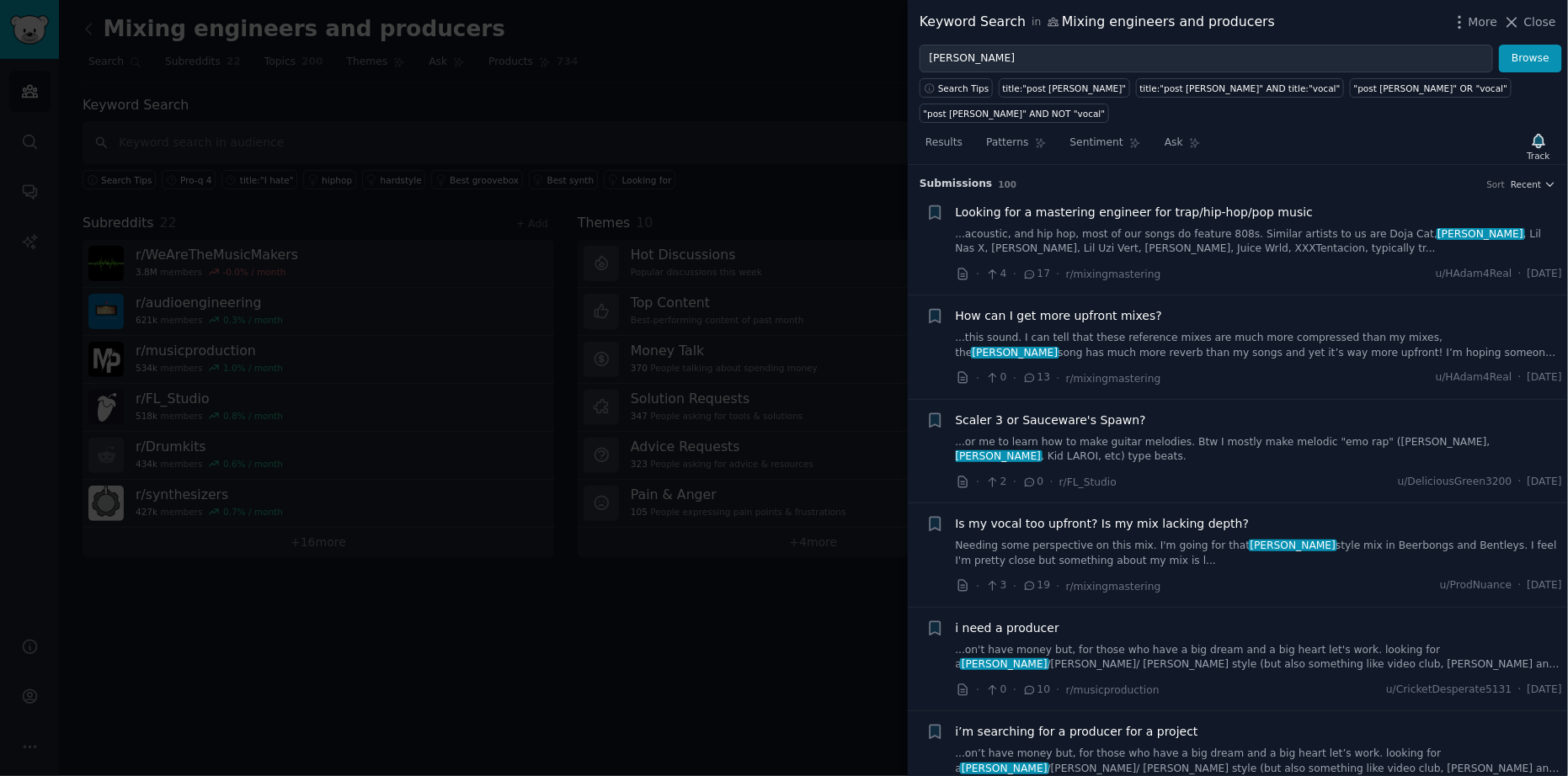
click at [1289, 227] on link "...acoustic, and hip hop, most of our songs do feature 808s. Similar artists to…" at bounding box center [1259, 242] width 607 height 29
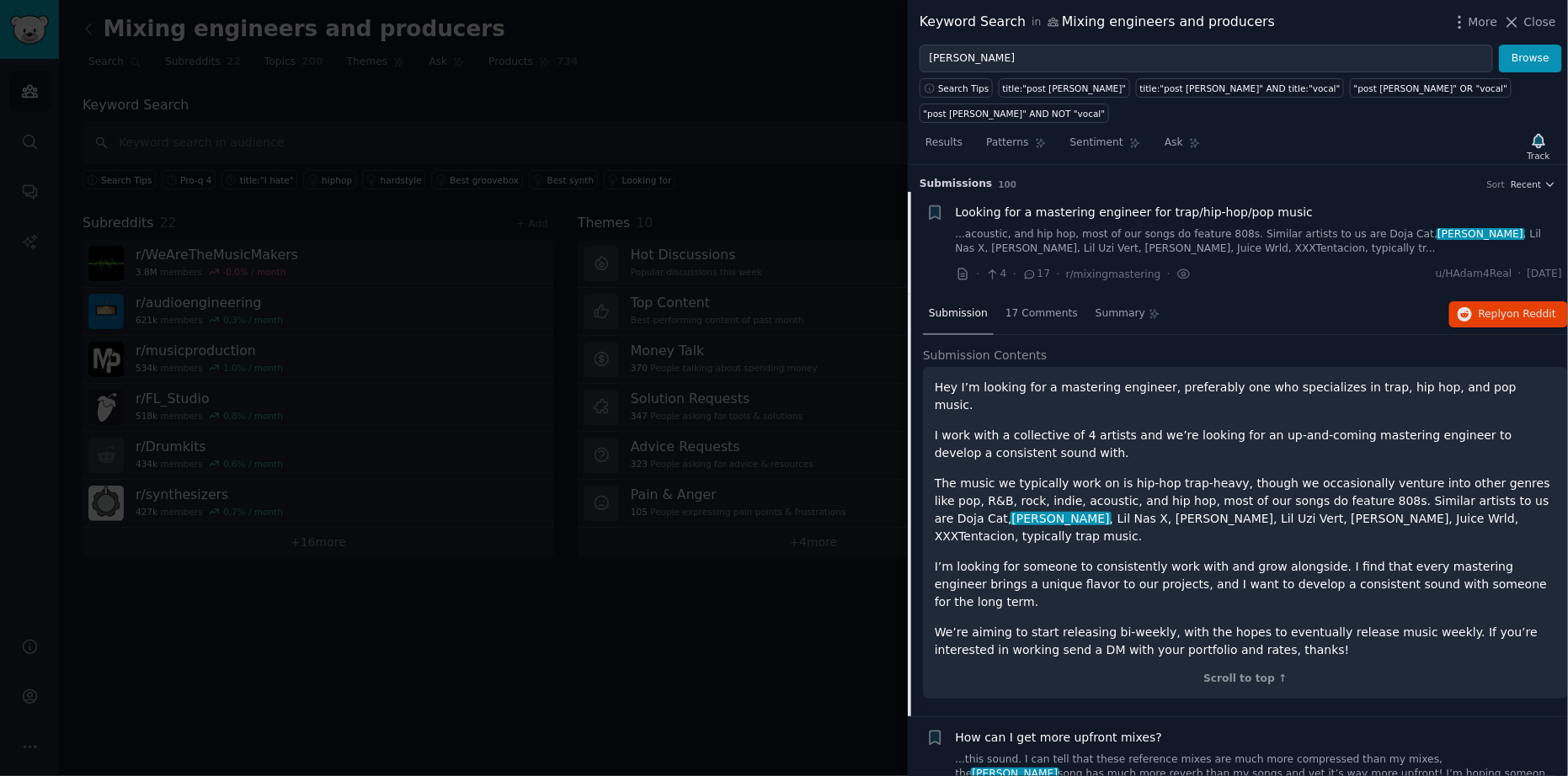
scroll to position [26, 0]
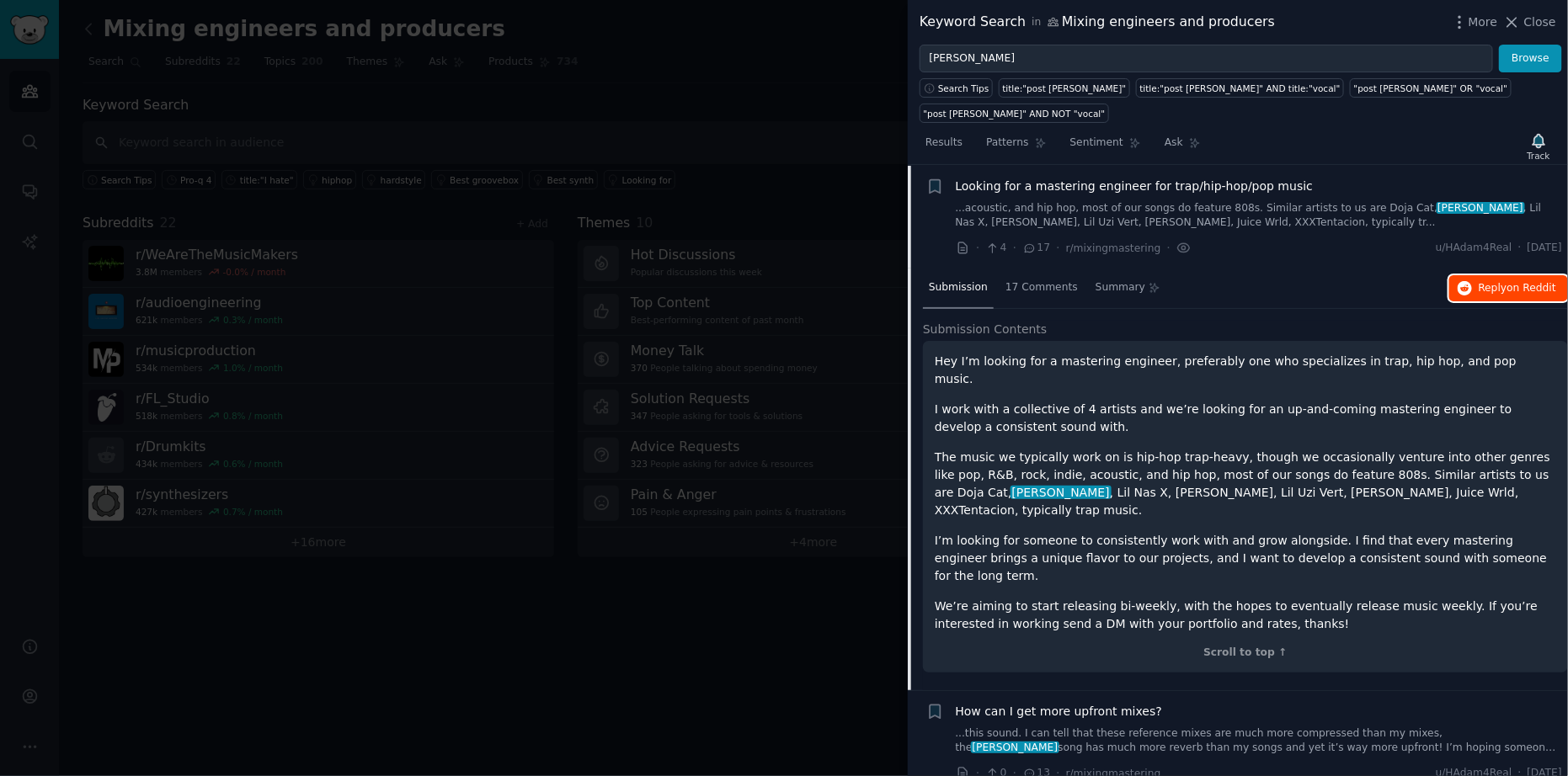
click at [1509, 282] on span "on Reddit" at bounding box center [1531, 287] width 49 height 12
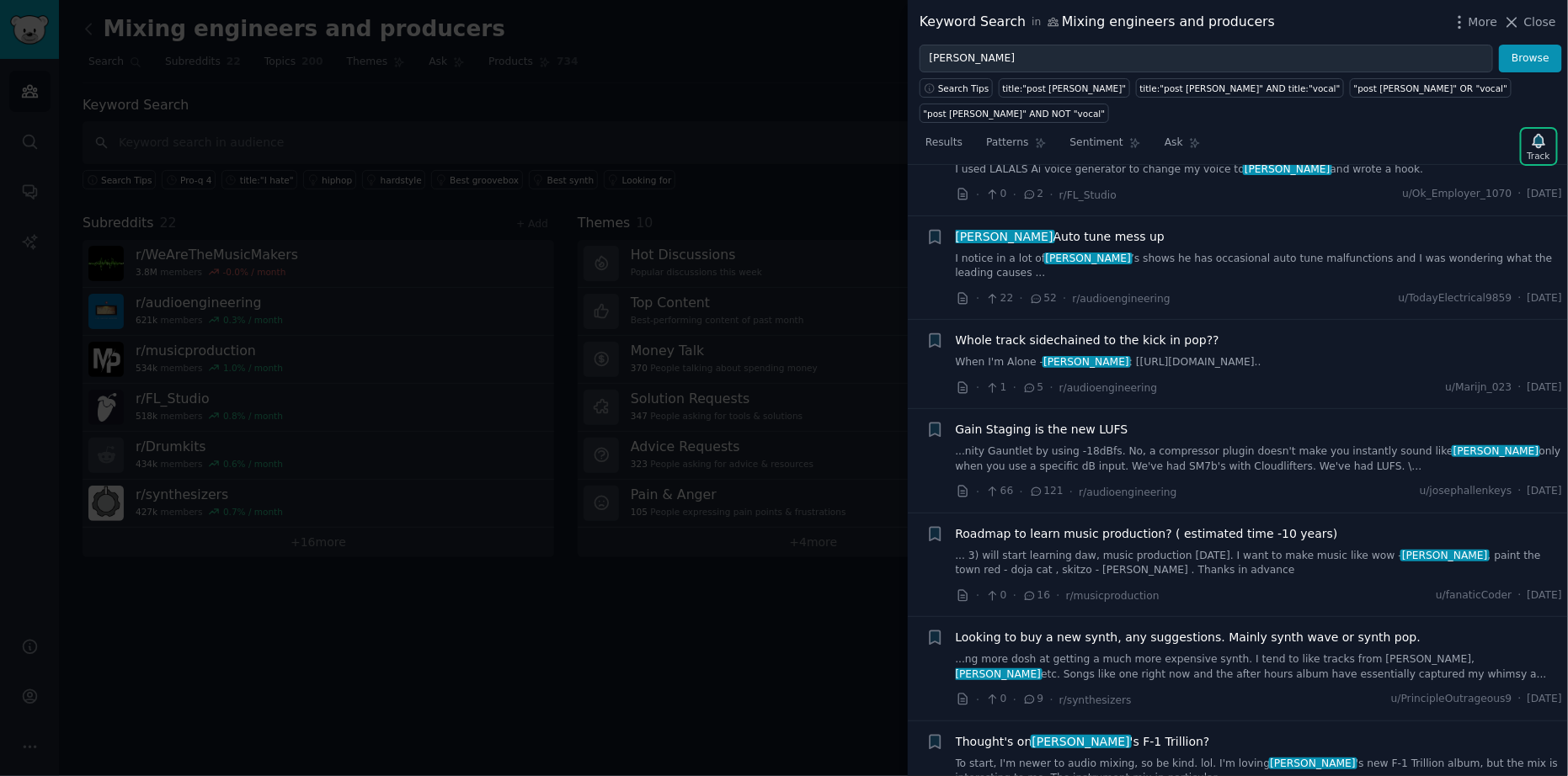
scroll to position [1575, 0]
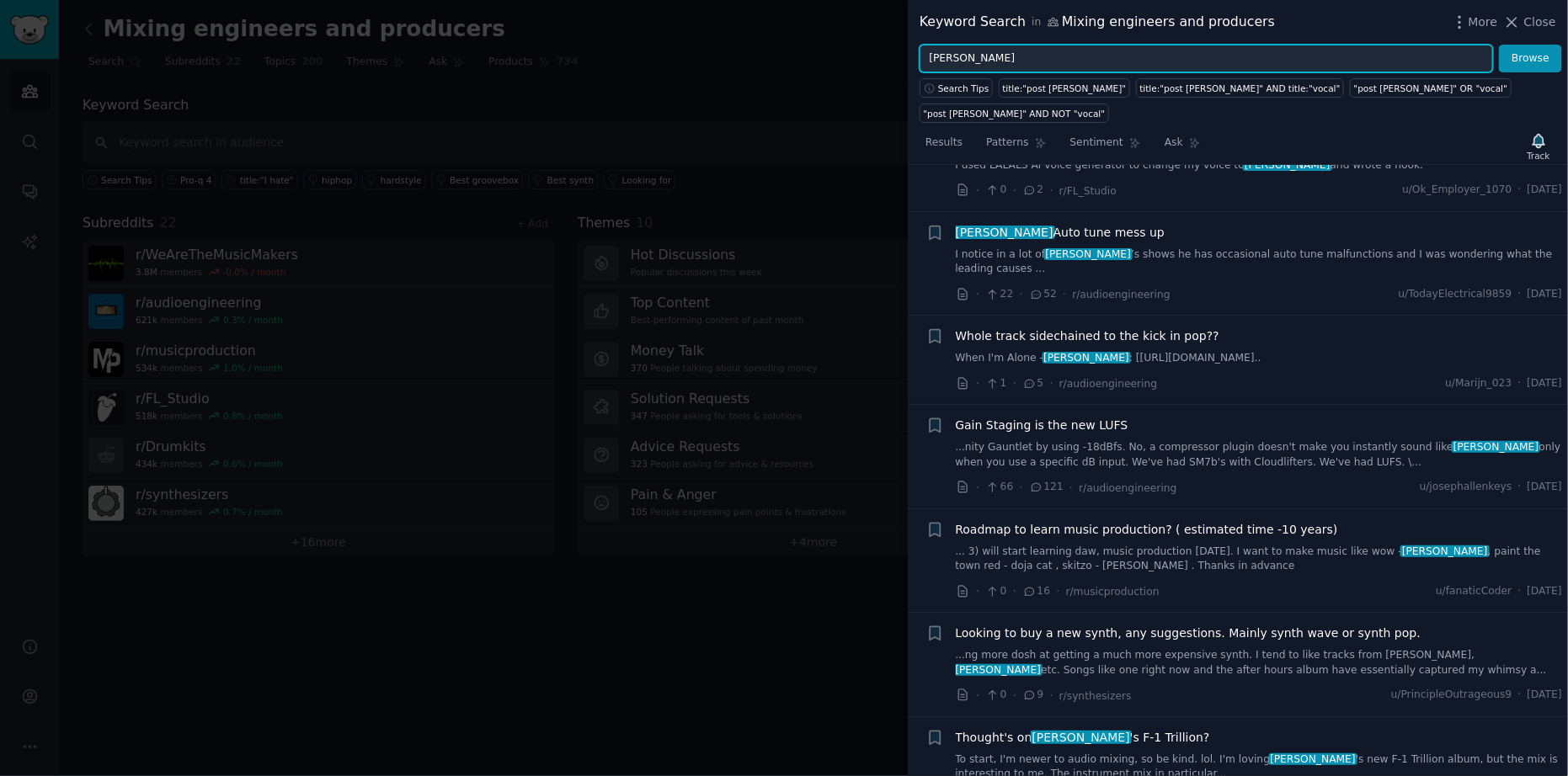
click at [1044, 60] on input "post malone" at bounding box center [1206, 59] width 574 height 29
click at [1499, 45] on button "Browse" at bounding box center [1531, 59] width 63 height 29
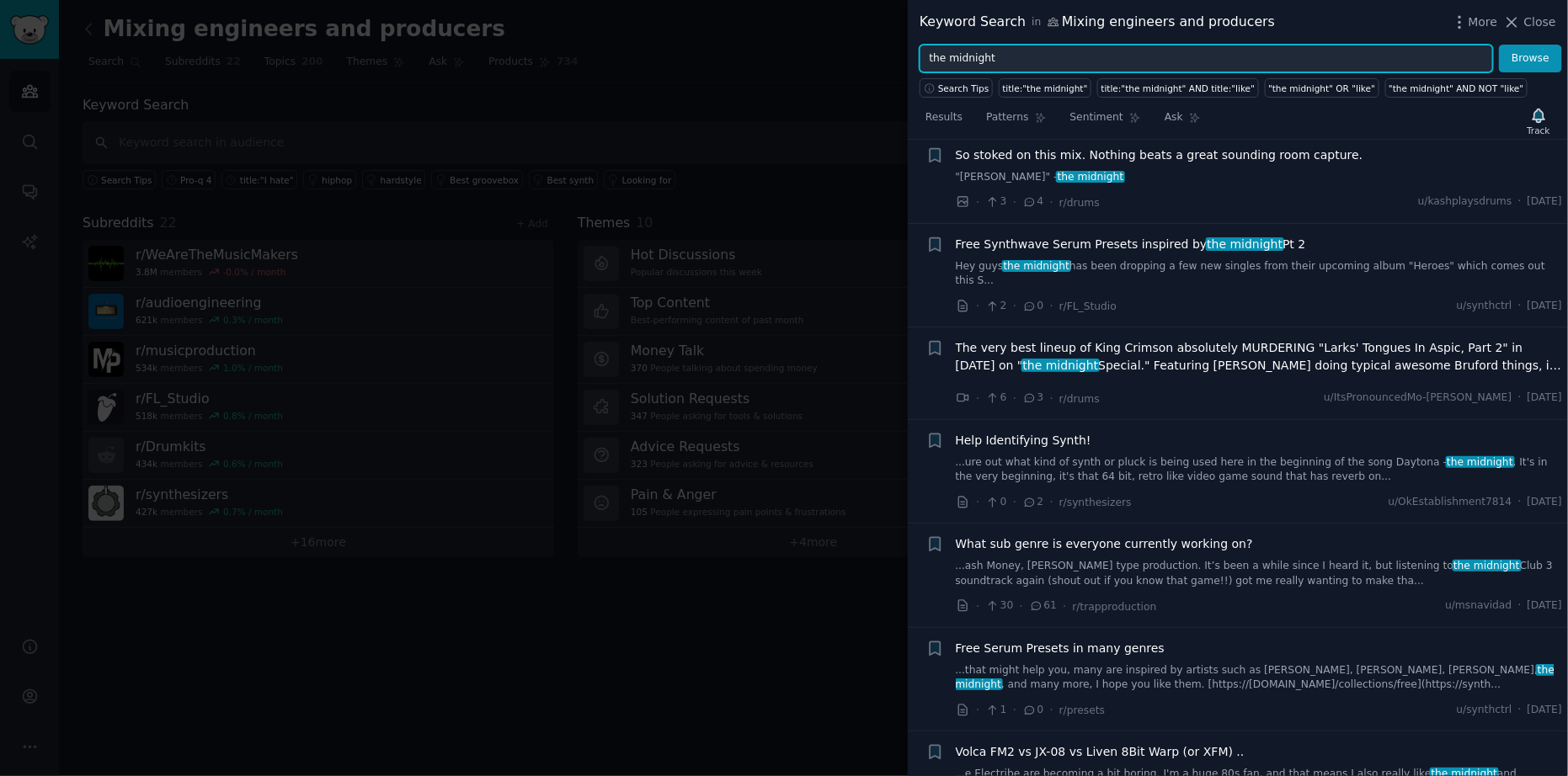
scroll to position [1886, 0]
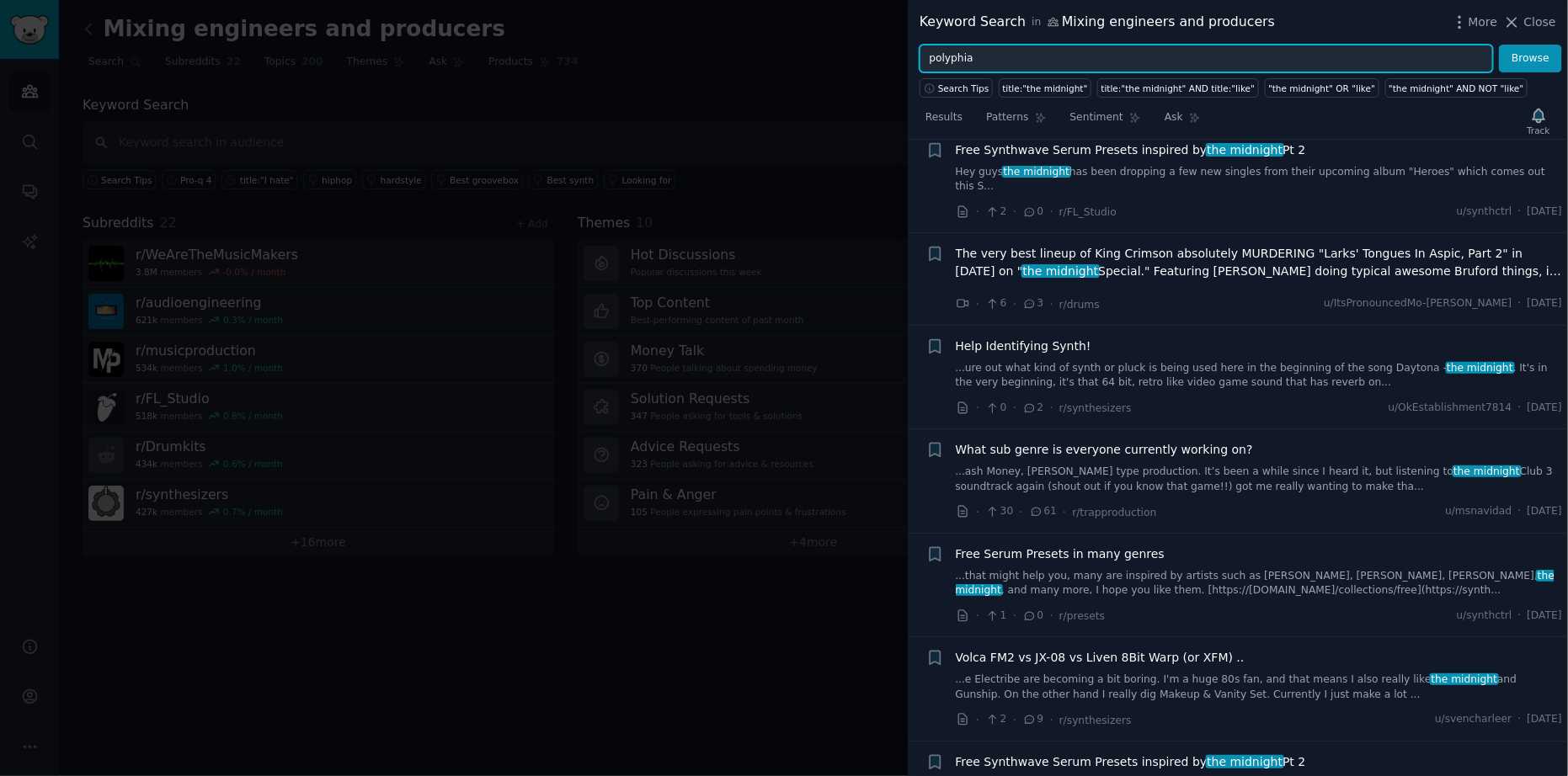
type input "polyphia"
click at [1499, 45] on button "Browse" at bounding box center [1531, 59] width 63 height 29
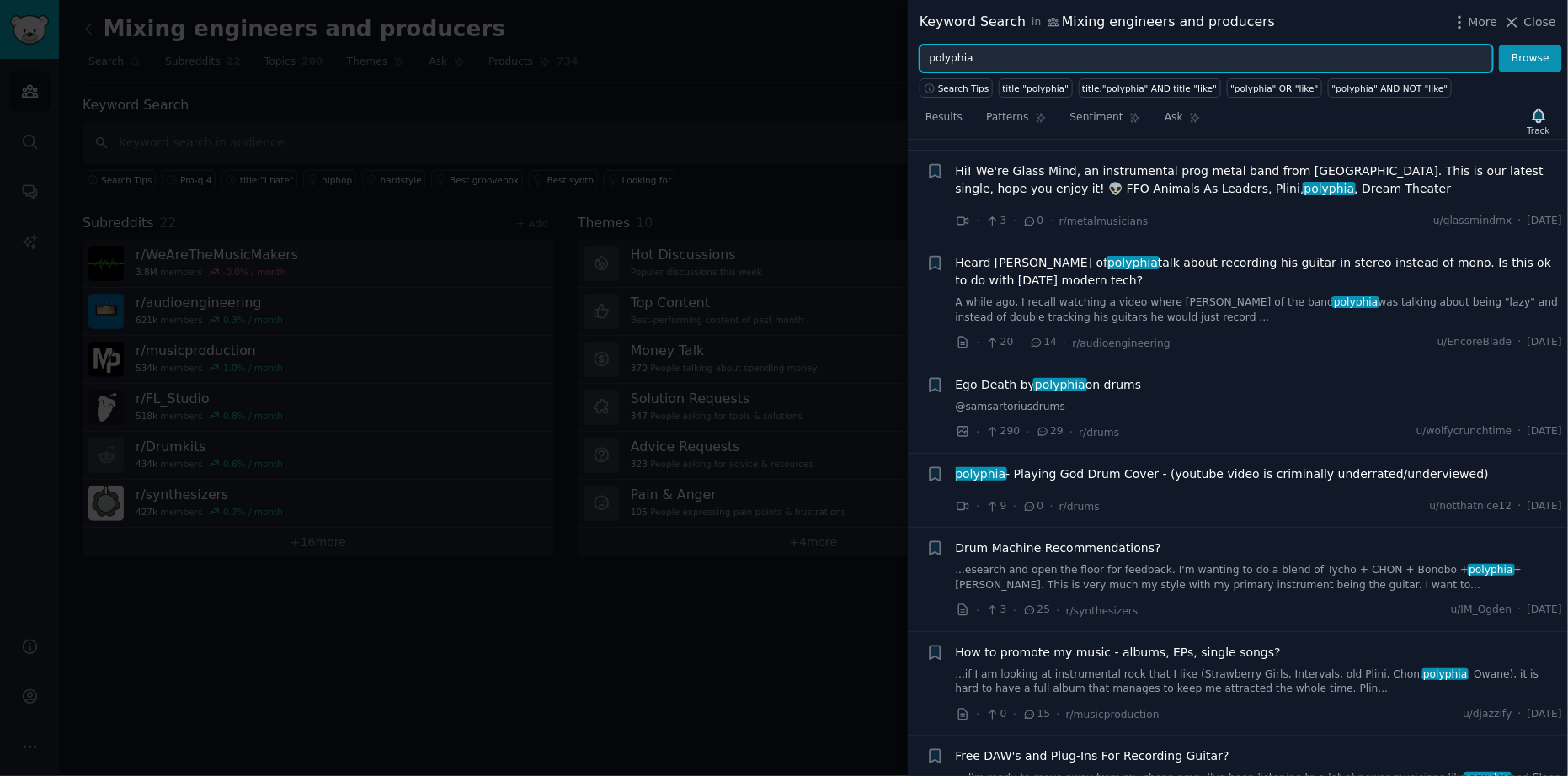
scroll to position [1078, 0]
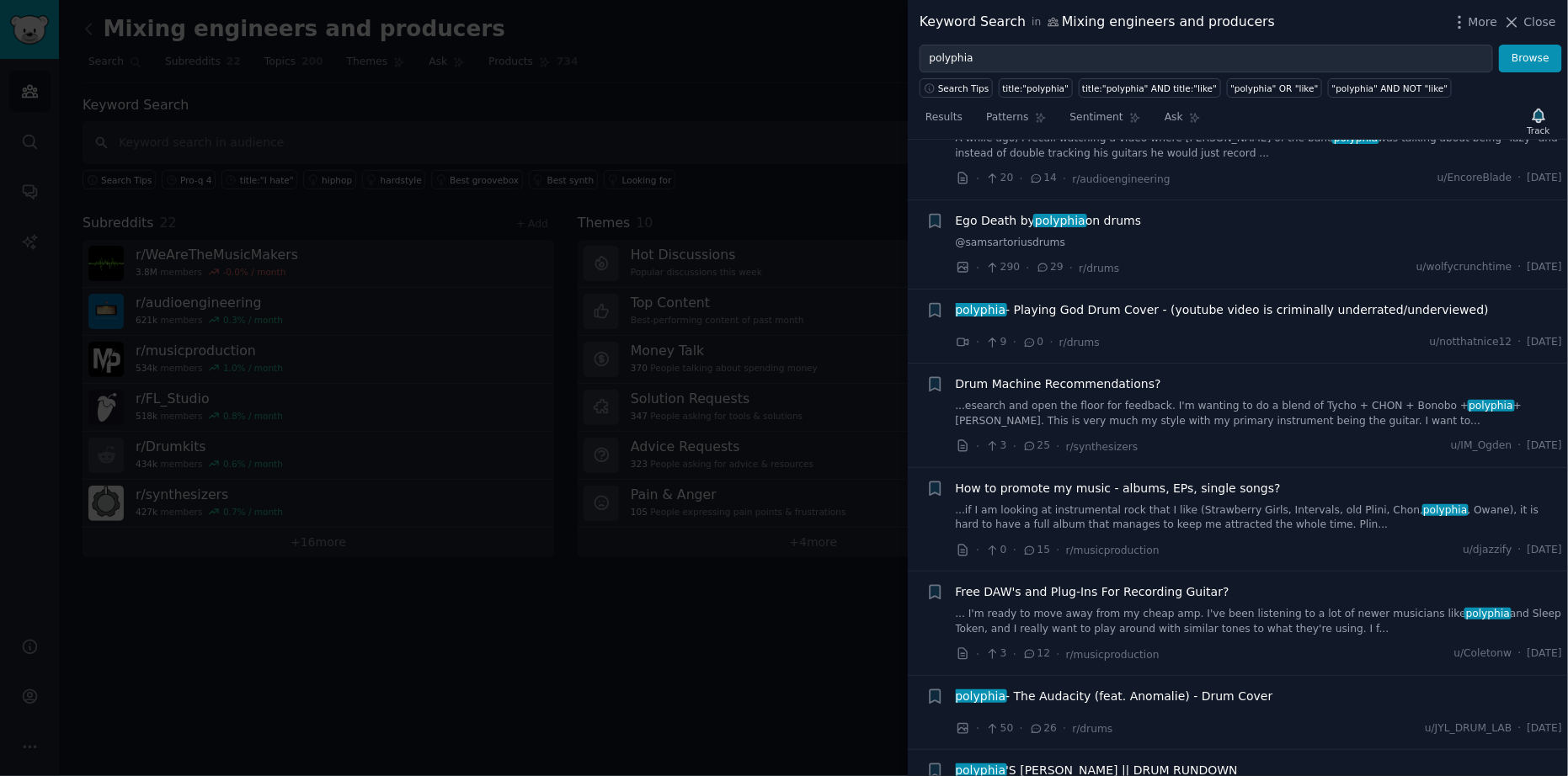
click at [840, 208] on div at bounding box center [784, 388] width 1568 height 776
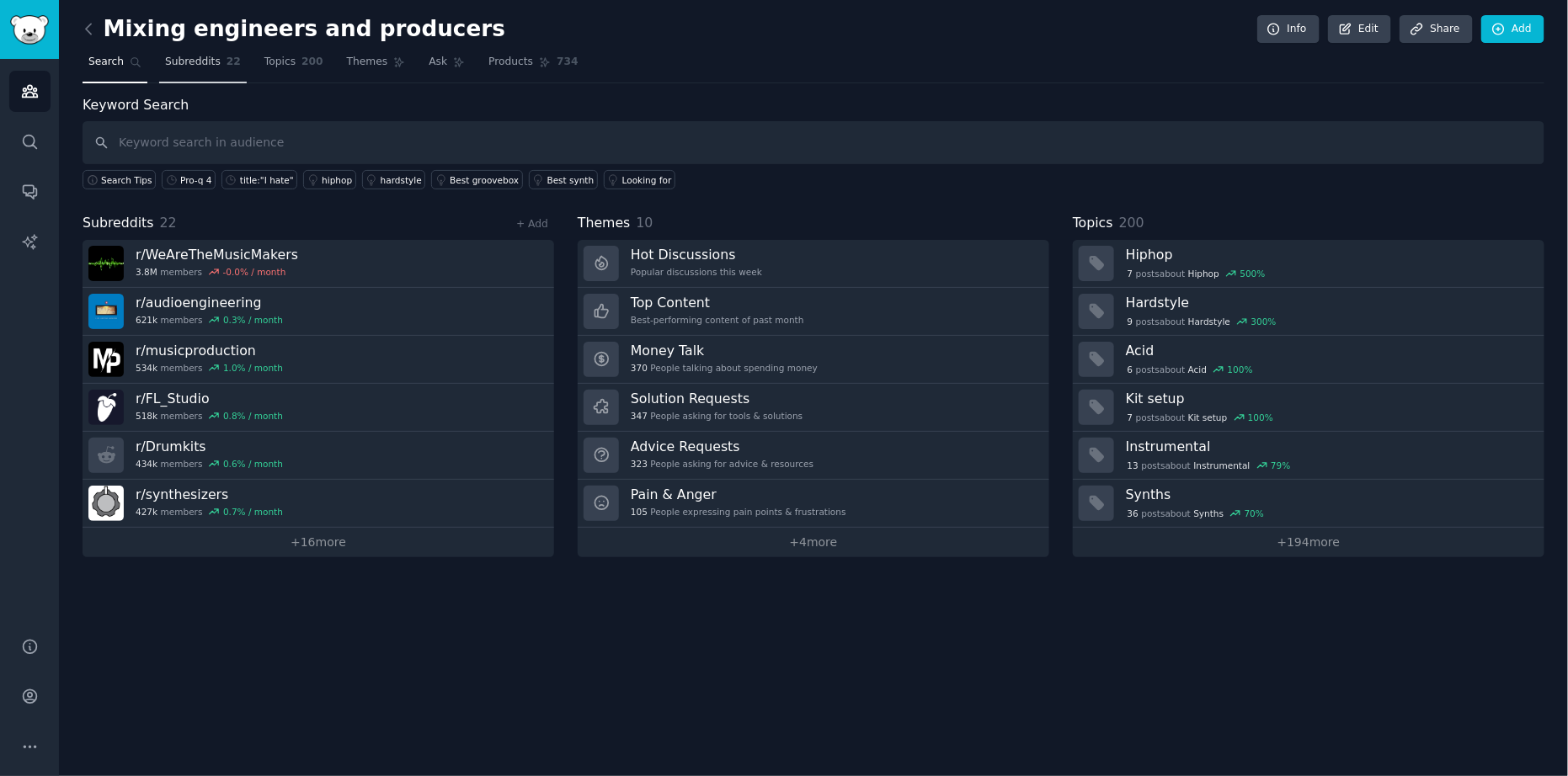
click at [201, 60] on span "Subreddits" at bounding box center [193, 62] width 55 height 15
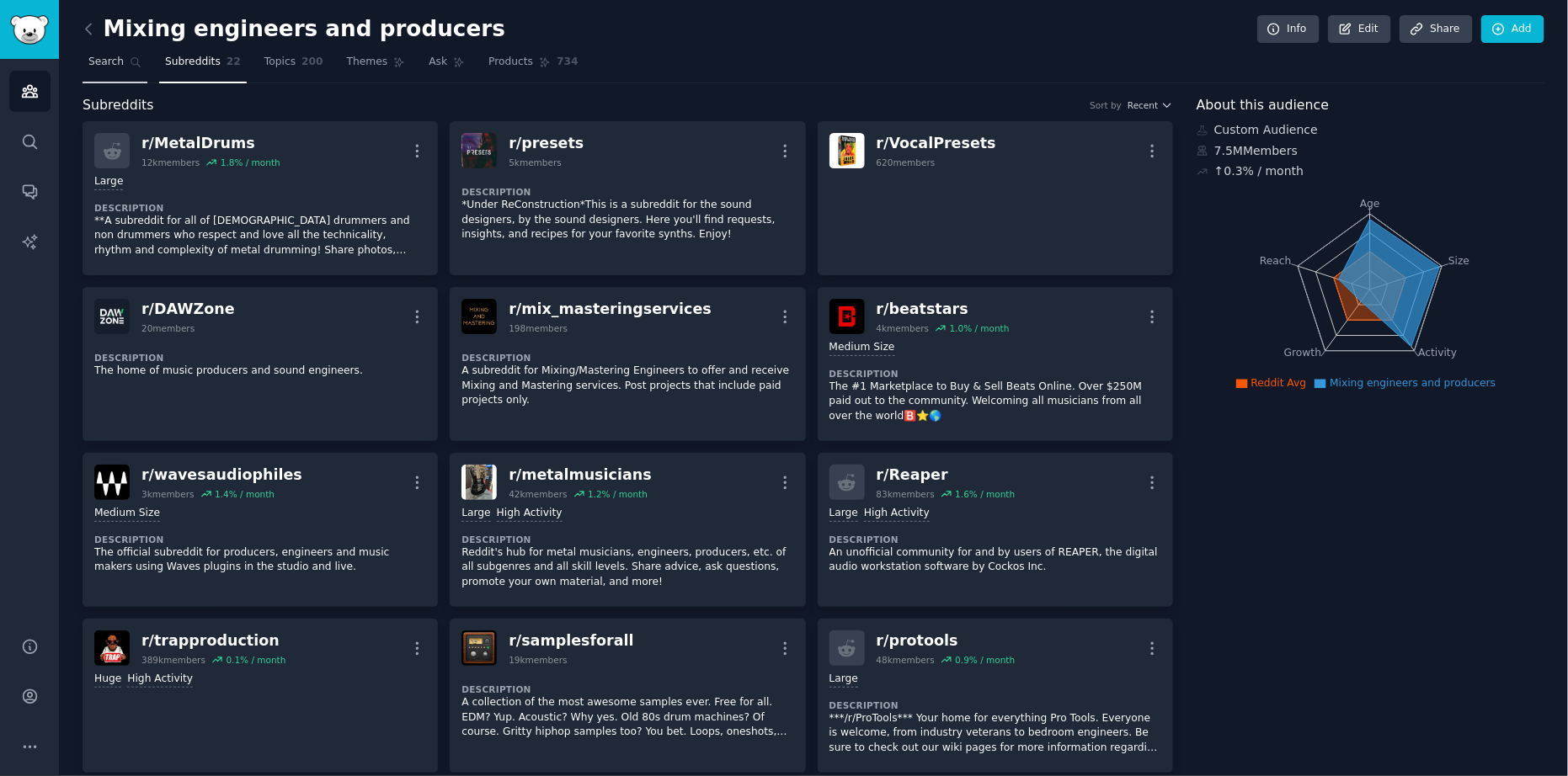
click at [101, 60] on span "Search" at bounding box center [106, 62] width 36 height 15
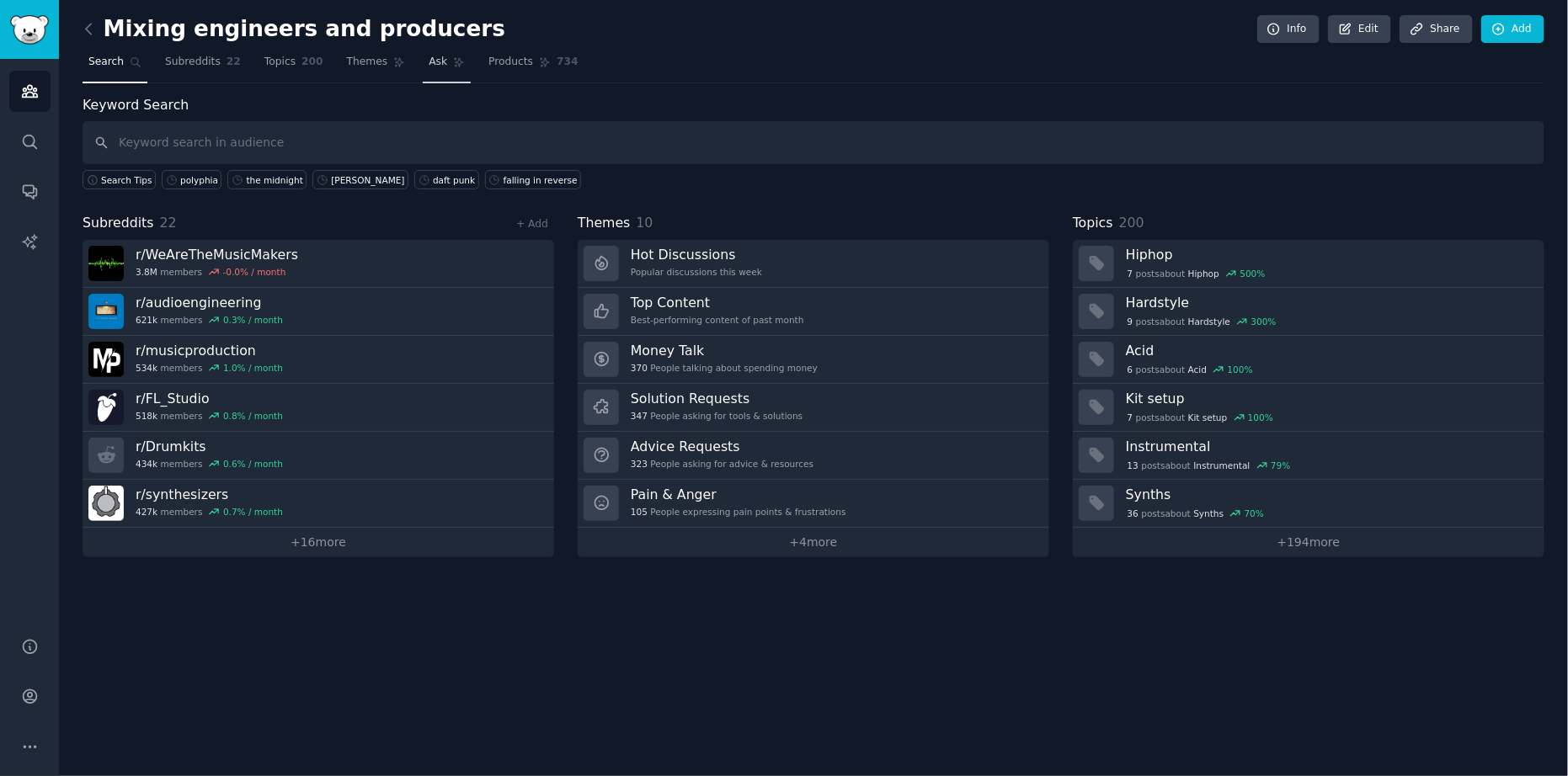
click at [429, 55] on span "Ask" at bounding box center [438, 62] width 19 height 15
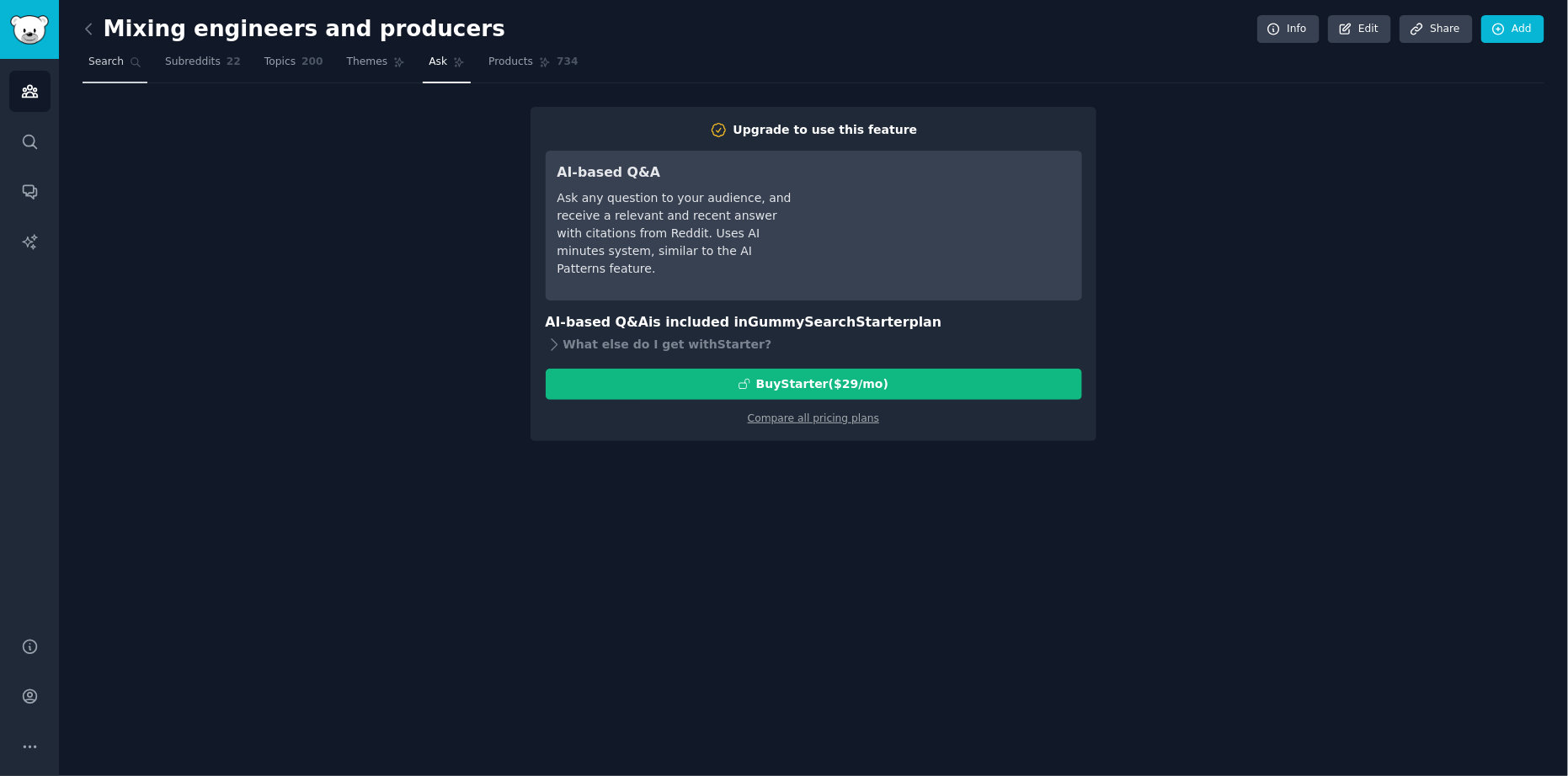
click at [115, 62] on span "Search" at bounding box center [106, 62] width 36 height 15
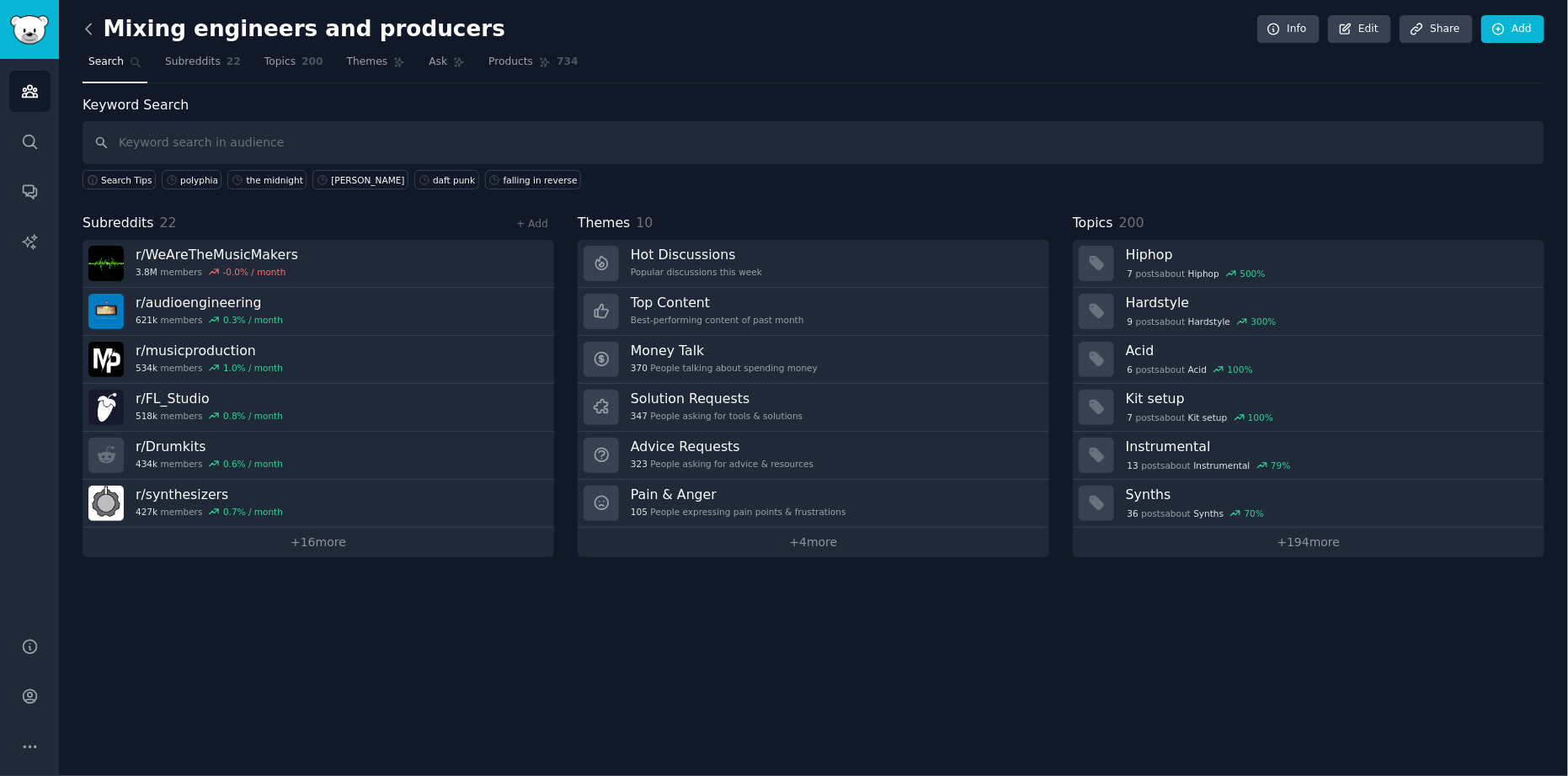
click at [95, 34] on icon at bounding box center [89, 29] width 18 height 18
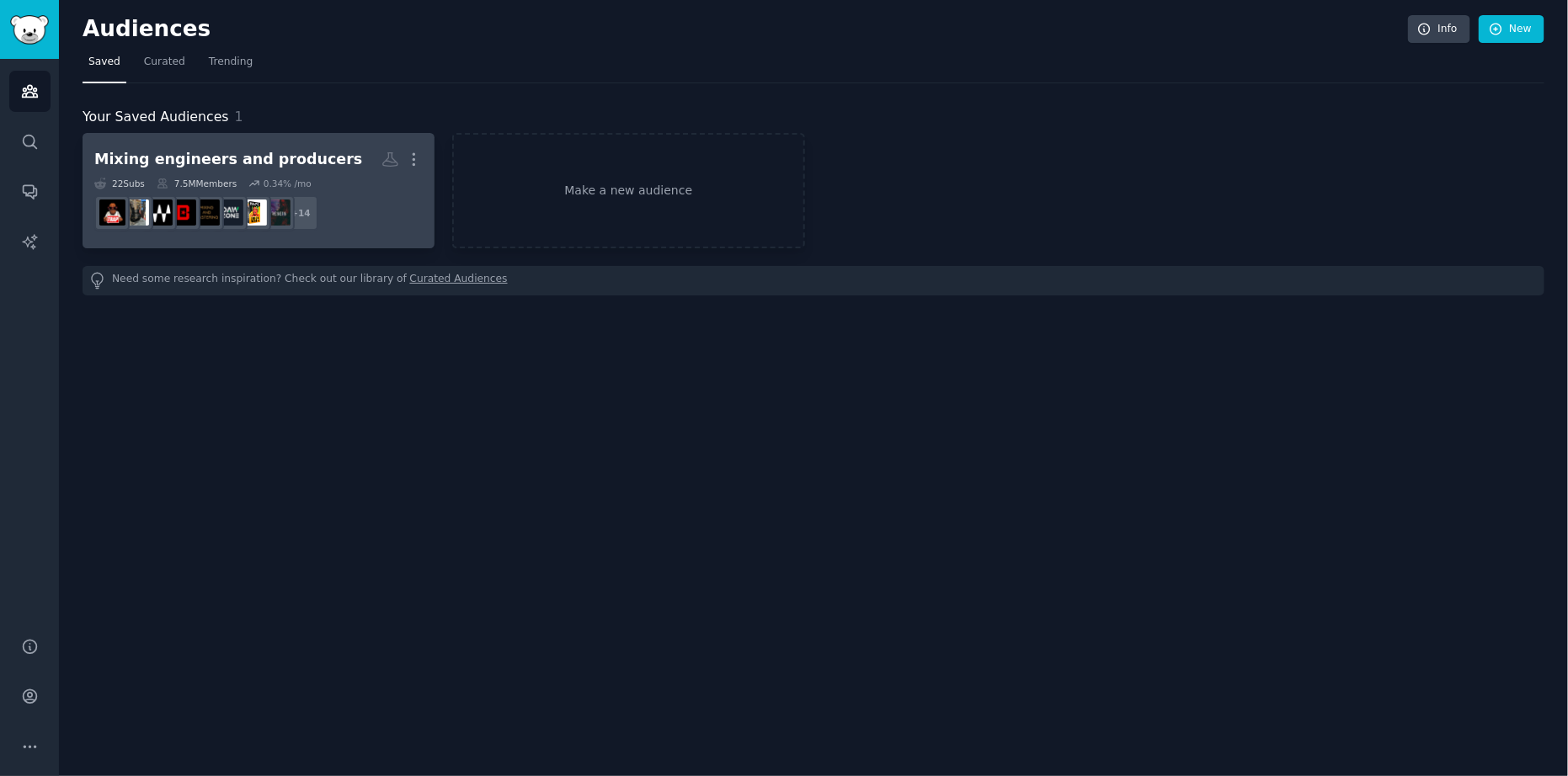
click at [240, 154] on div "Mixing engineers and producers" at bounding box center [228, 160] width 268 height 21
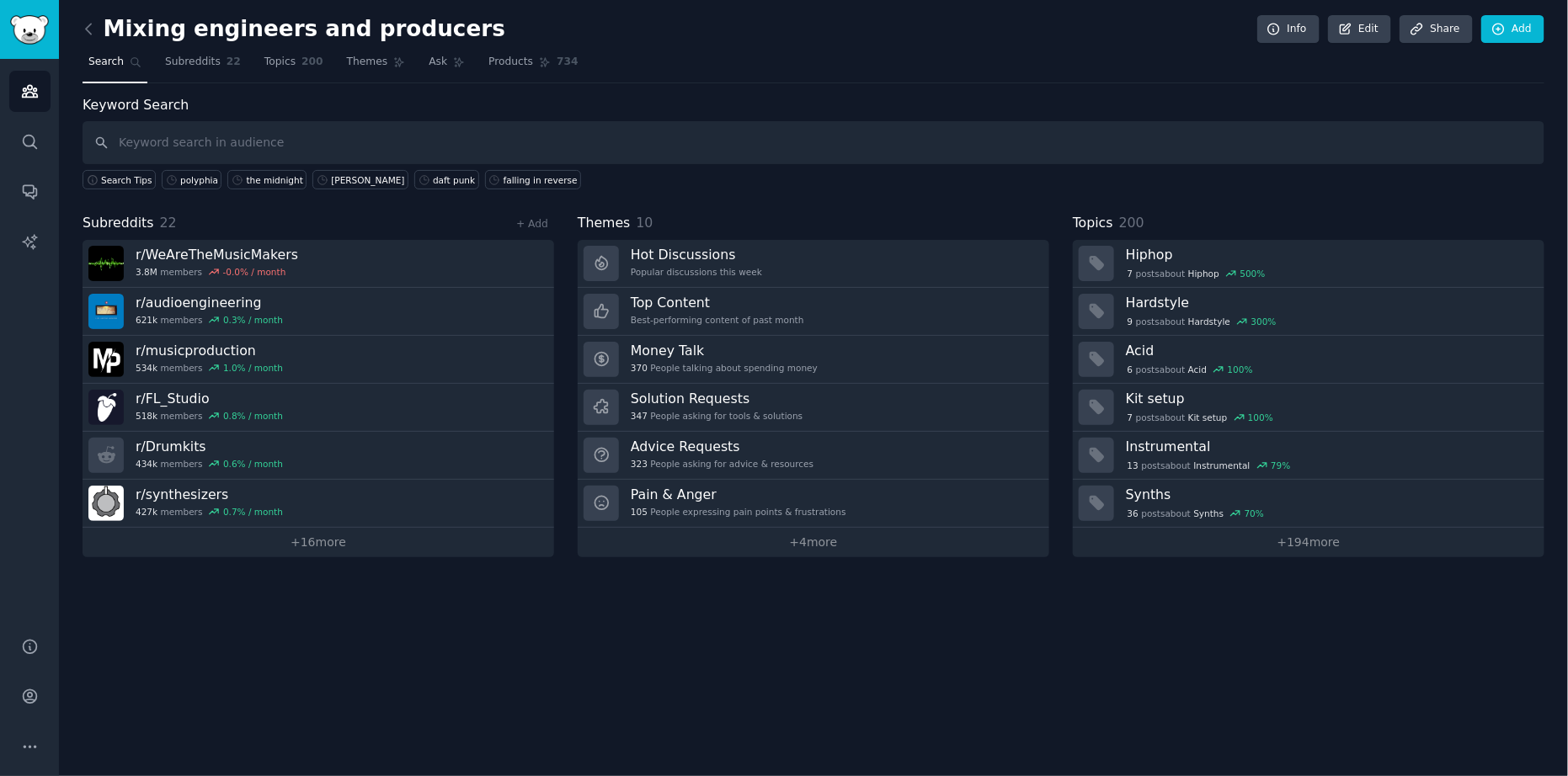
click at [776, 76] on nav "Search Subreddits 22 Topics 200 Themes Ask Products 734" at bounding box center [813, 66] width 1462 height 35
